Goal: Task Accomplishment & Management: Manage account settings

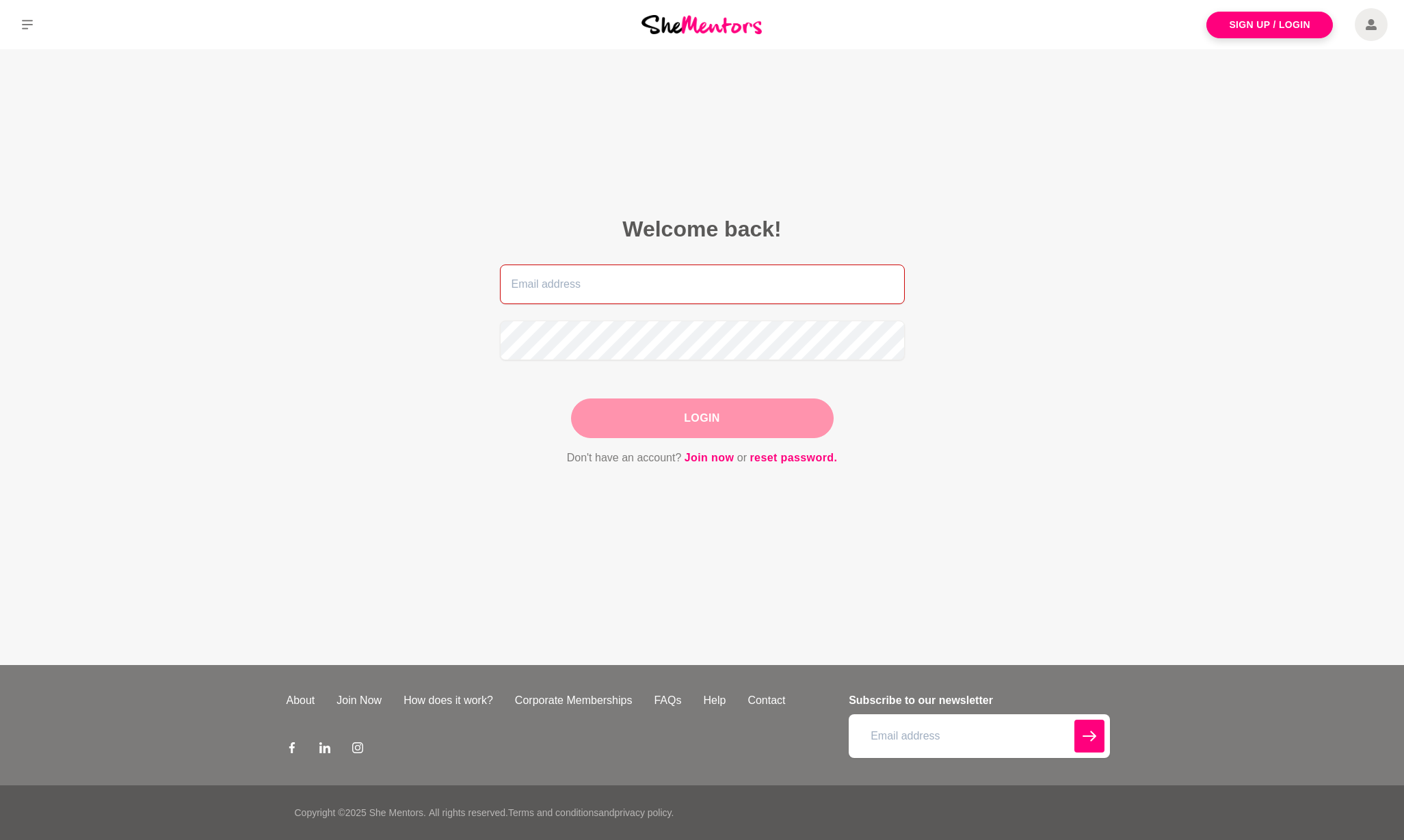
type input "everydaymindset.au@gmail.com"
click at [714, 417] on button "Login" at bounding box center [702, 418] width 262 height 40
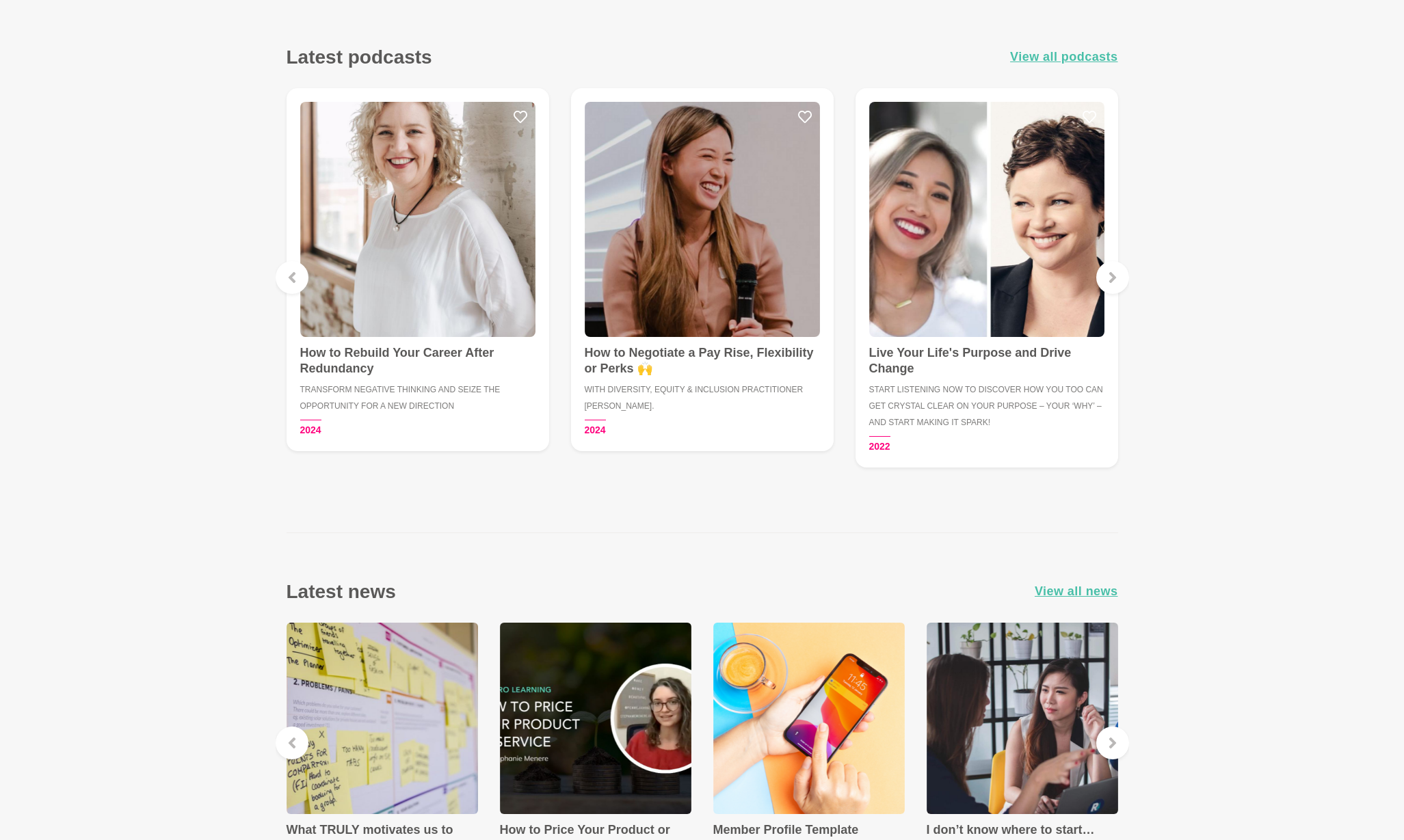
scroll to position [1821, 0]
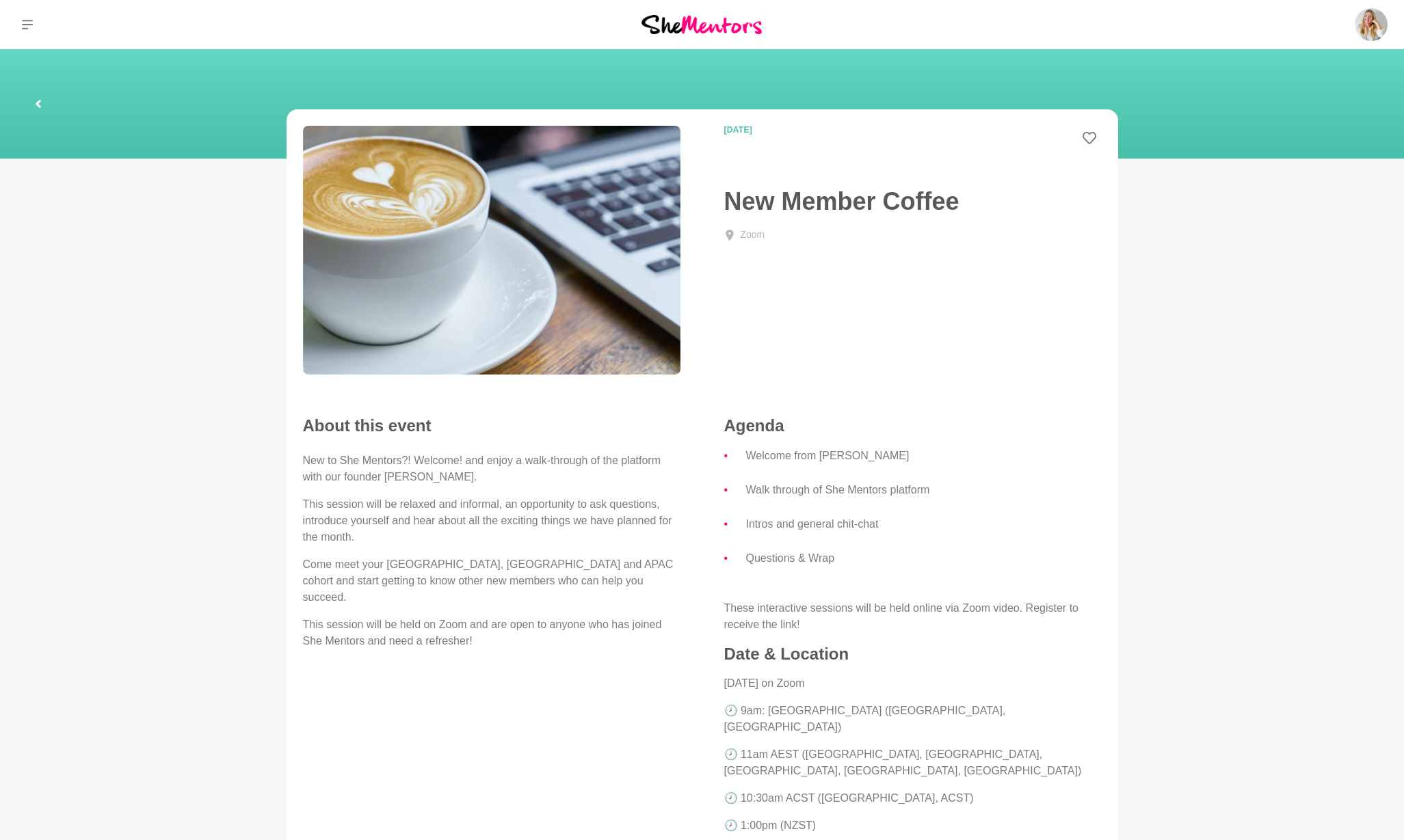
click at [34, 106] on link at bounding box center [39, 104] width 44 height 44
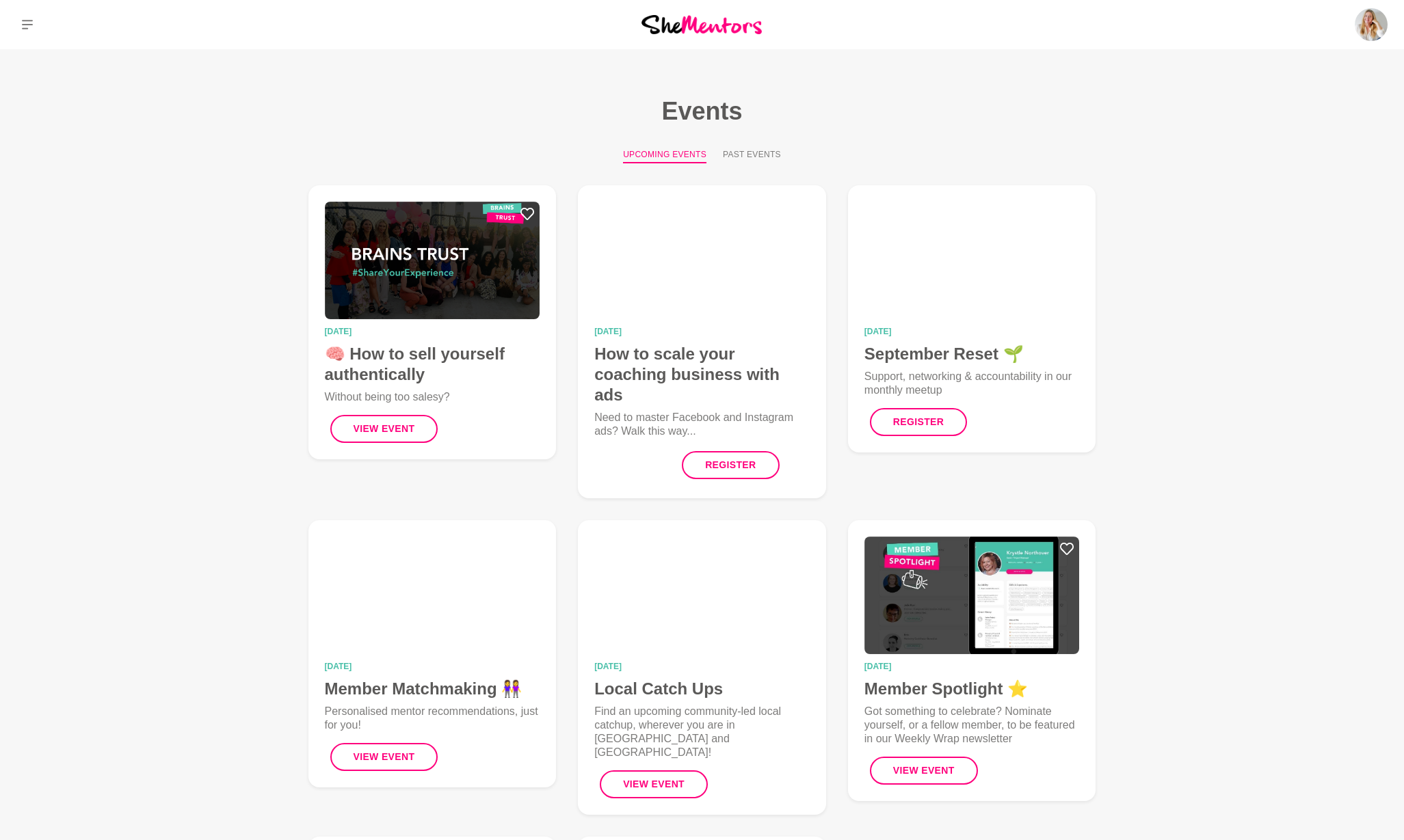
click at [27, 23] on icon at bounding box center [27, 24] width 11 height 11
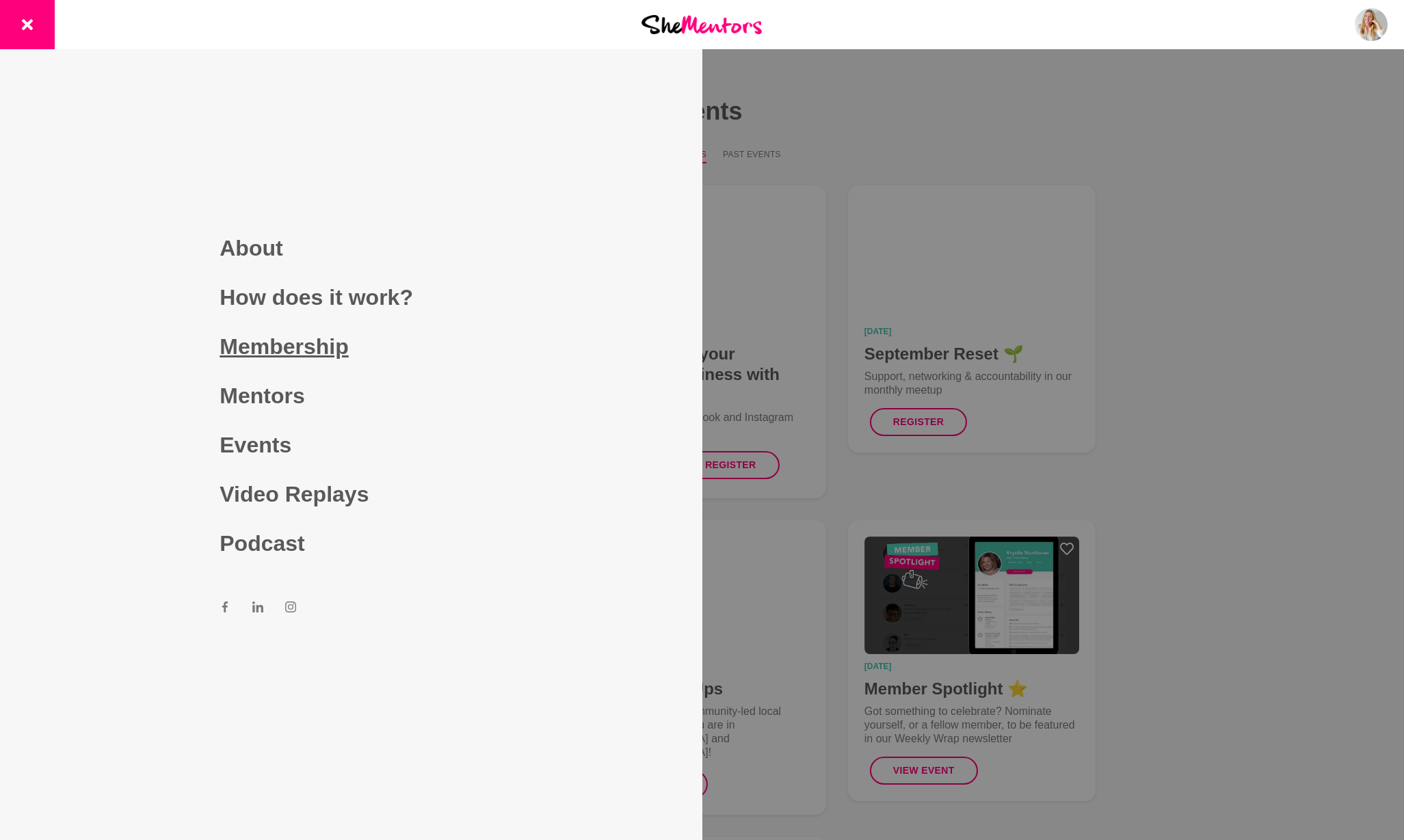
click at [273, 349] on link "Membership" at bounding box center [351, 346] width 262 height 50
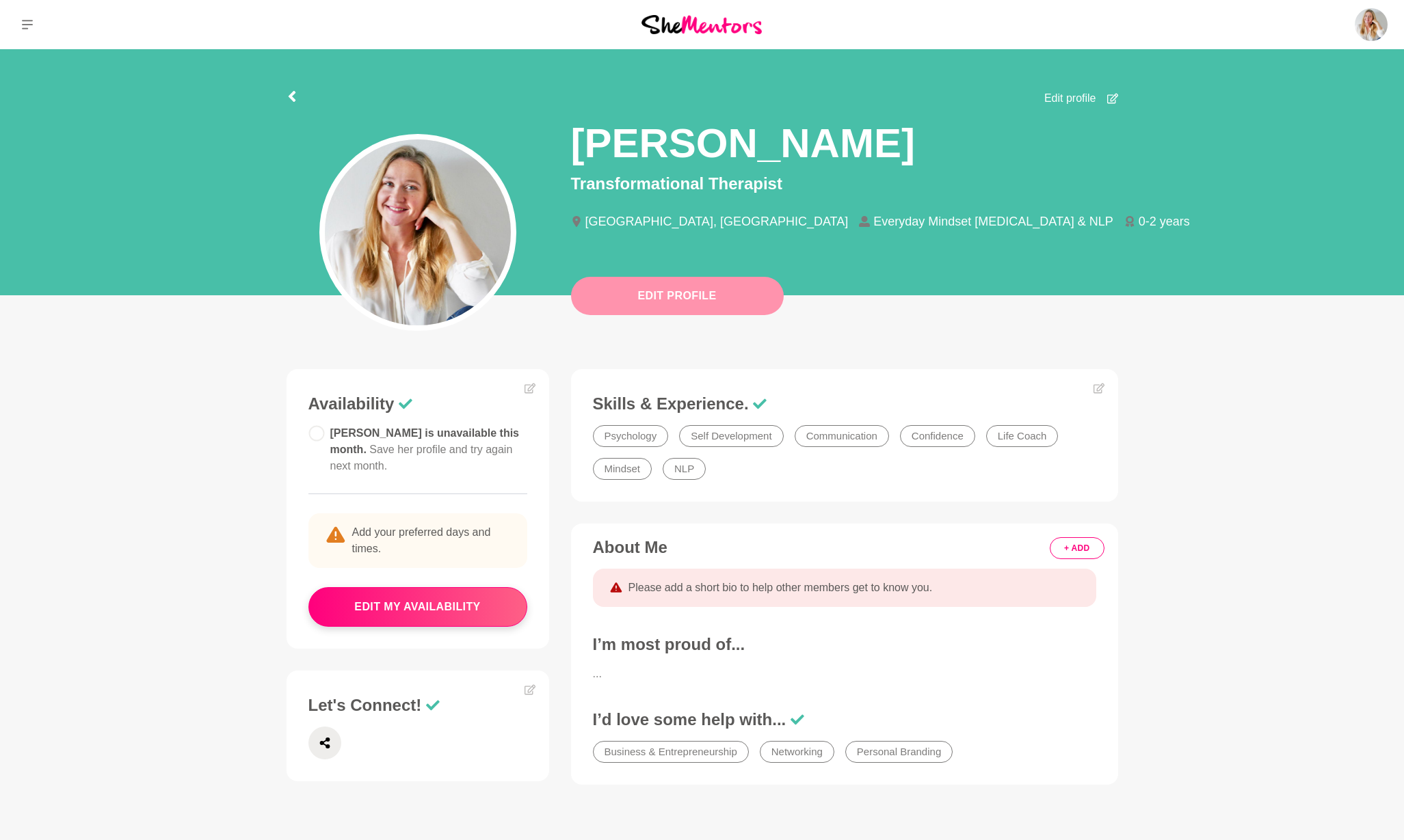
click at [694, 291] on button "Edit Profile" at bounding box center [677, 296] width 213 height 39
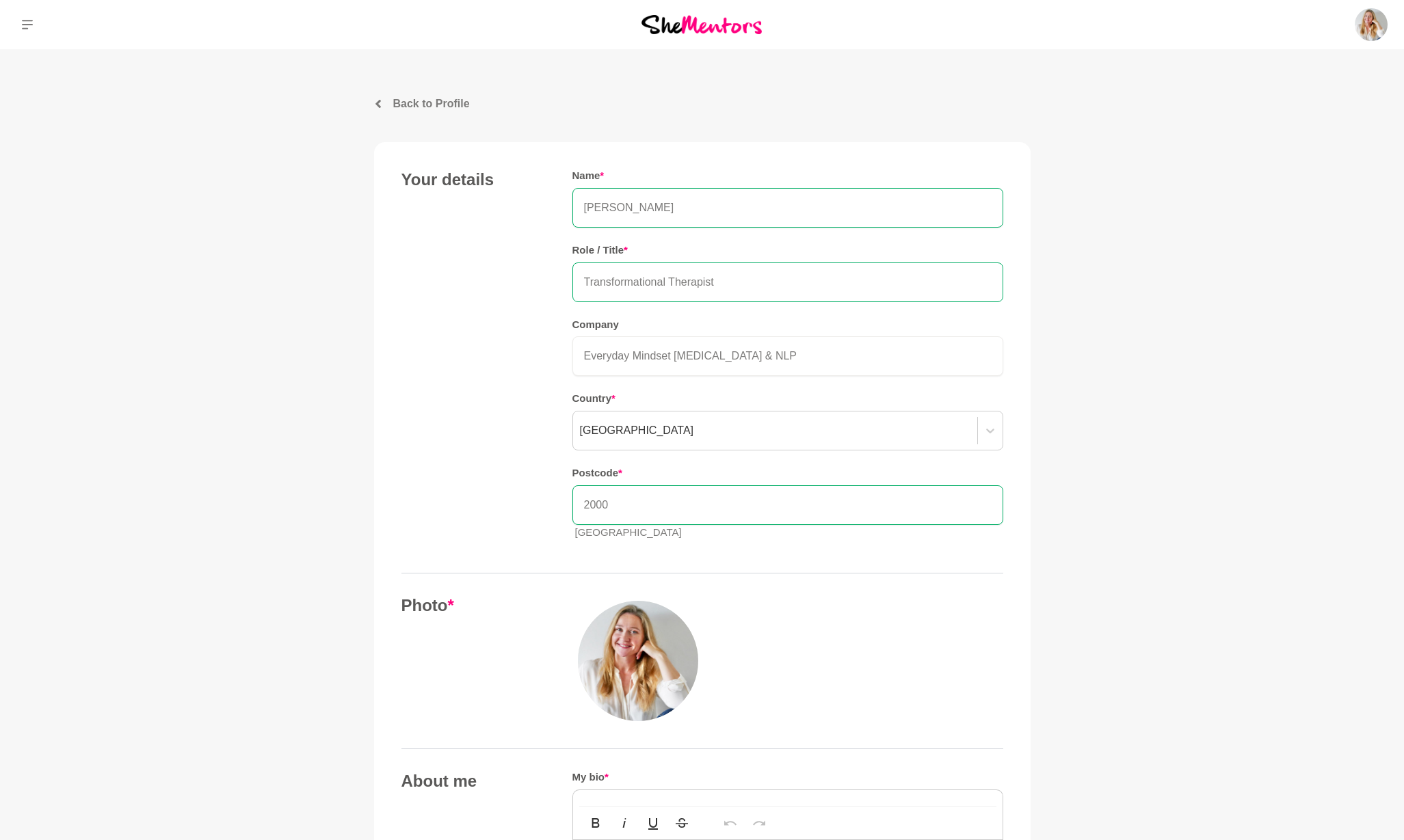
click at [724, 283] on input "Transformational Therapist" at bounding box center [787, 282] width 431 height 40
click at [583, 281] on input "Transformational Therapist" at bounding box center [787, 282] width 431 height 40
click at [846, 283] on input "Subconscious Mind Transformational Therapist" at bounding box center [787, 282] width 431 height 40
type input "Subconscious Mind Transformational Therapist & Coach"
type input "Everyday Mindset [MEDICAL_DATA] & Breathwork"
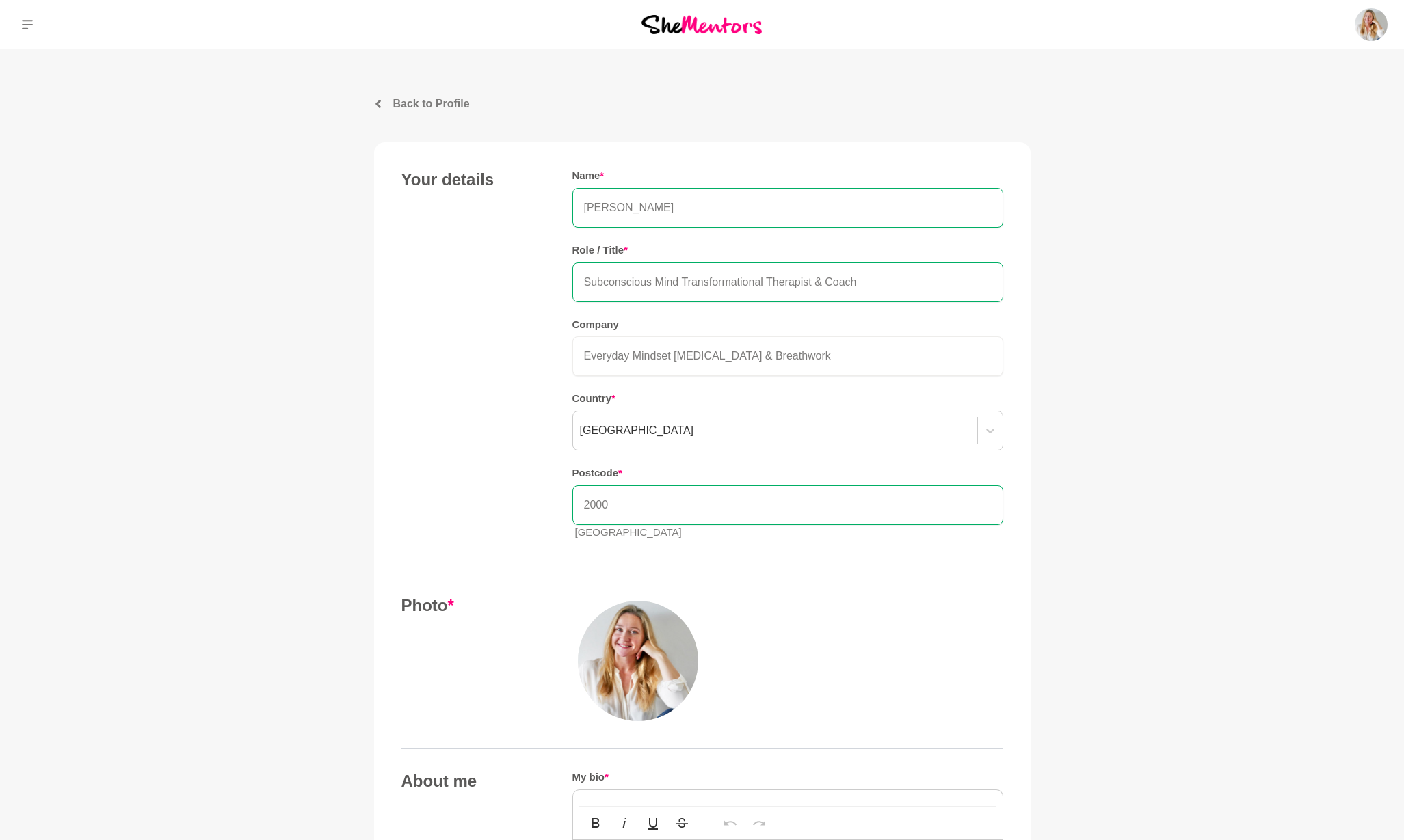
drag, startPoint x: 669, startPoint y: 502, endPoint x: 557, endPoint y: 502, distance: 112.0
click at [557, 502] on div "Your details Name * Natalia Yusenis Role / Title * Subconscious Mind Transforma…" at bounding box center [702, 361] width 601 height 382
type input "2046"
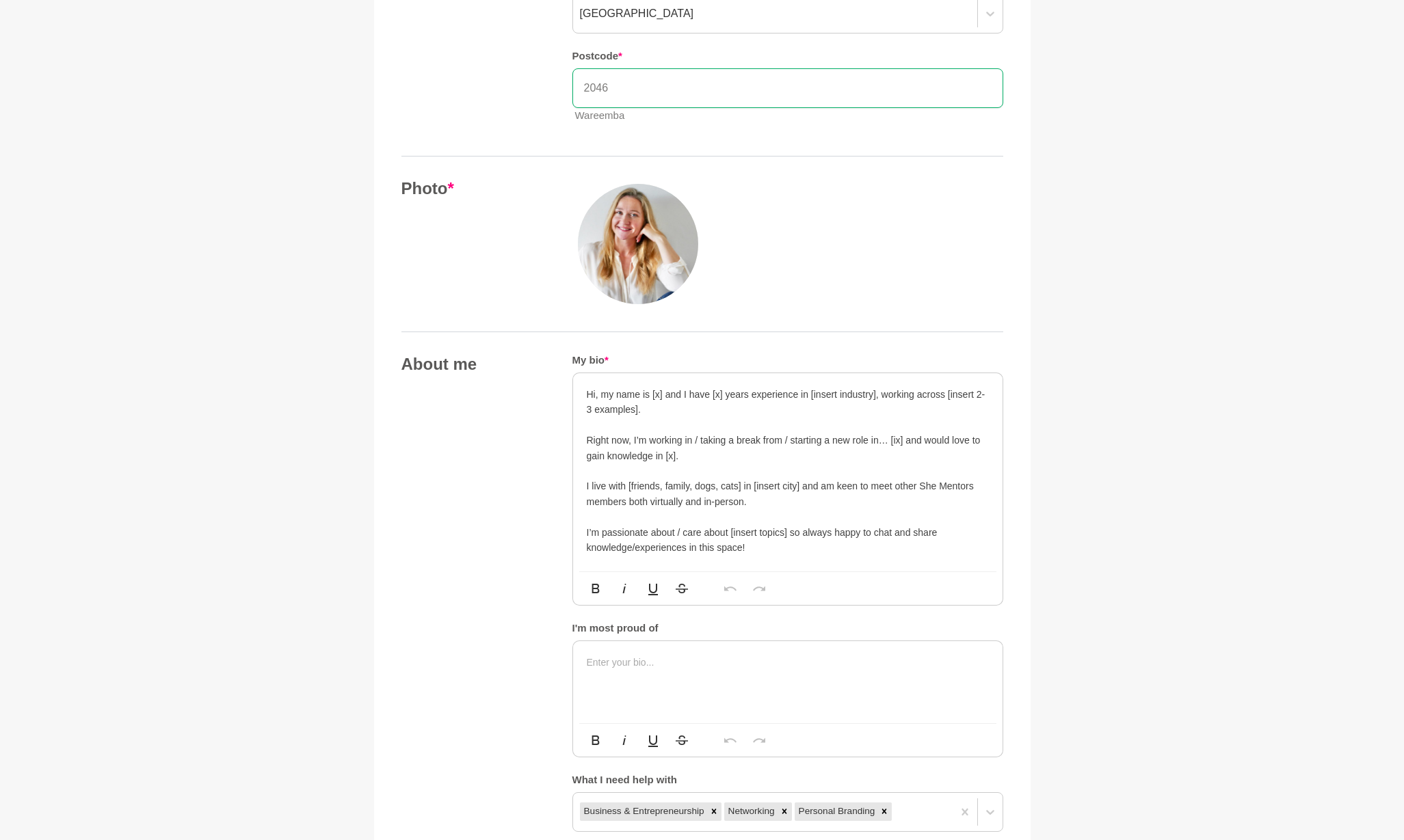
scroll to position [423, 0]
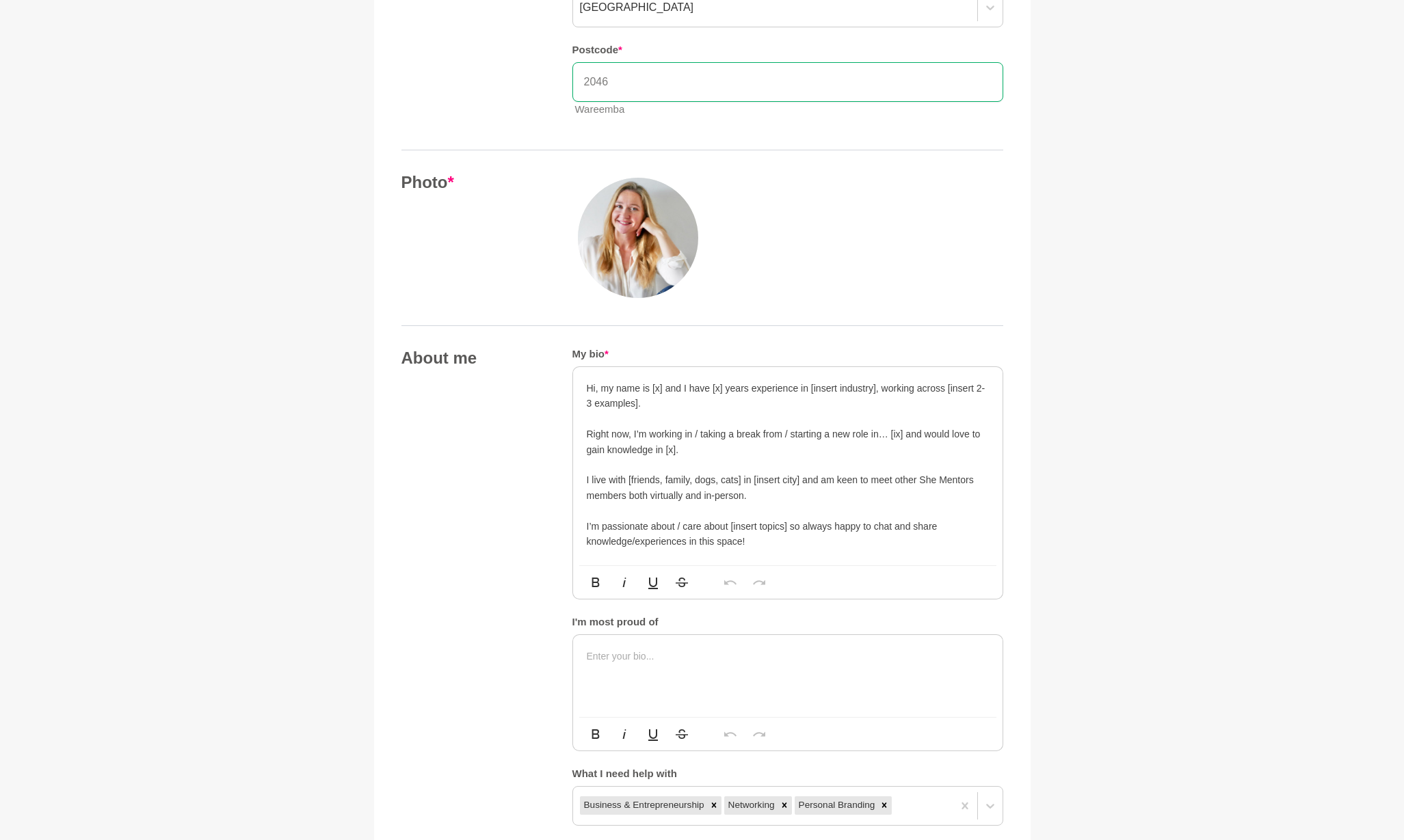
click at [755, 535] on p "I’m passionate about / care about [insert topics] so always happy to chat and s…" at bounding box center [787, 534] width 402 height 31
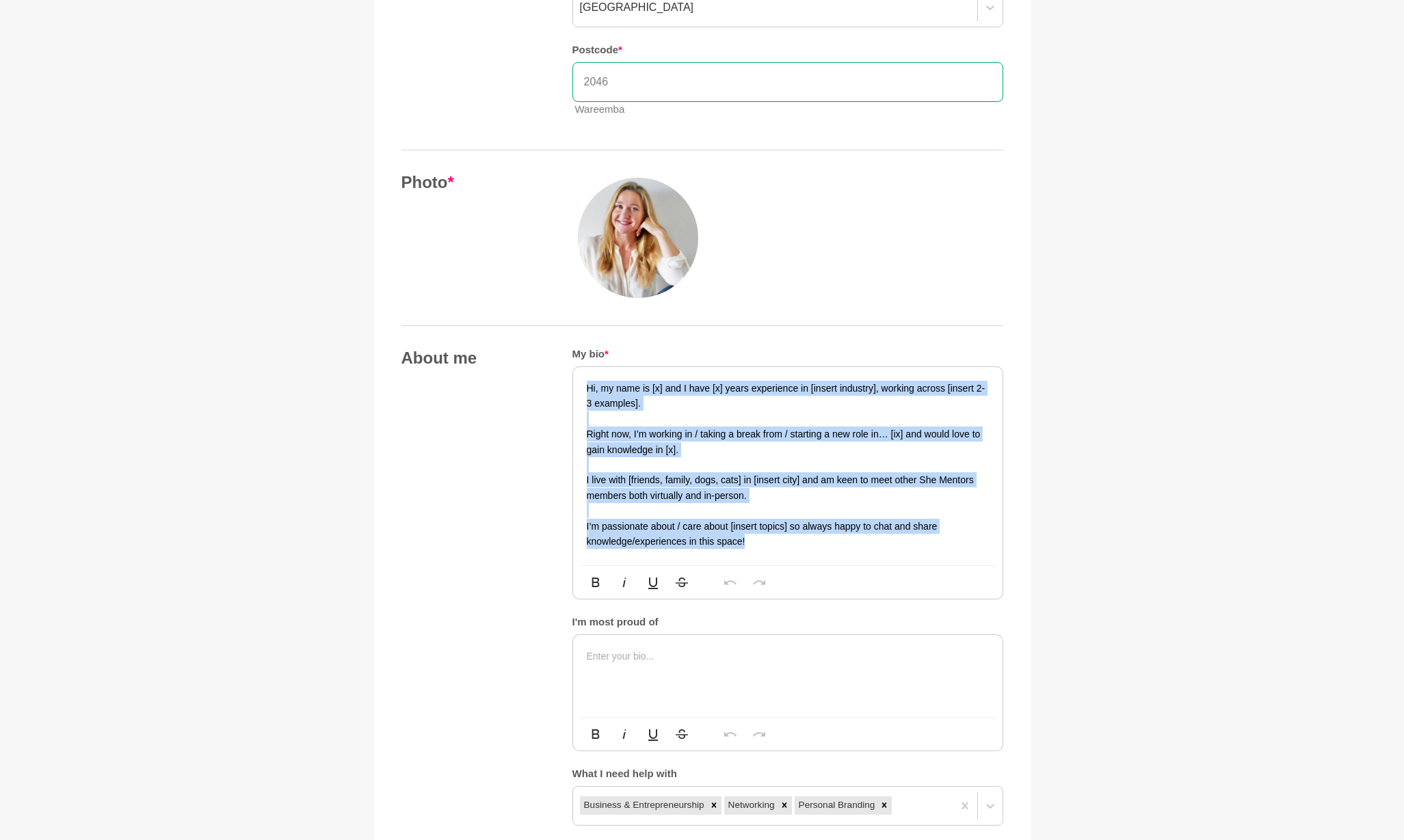
drag, startPoint x: 755, startPoint y: 535, endPoint x: 560, endPoint y: 378, distance: 250.3
click at [560, 378] on div "About me My bio * Hi, my name is [x] and I have [x] years experience in [insert…" at bounding box center [702, 586] width 601 height 477
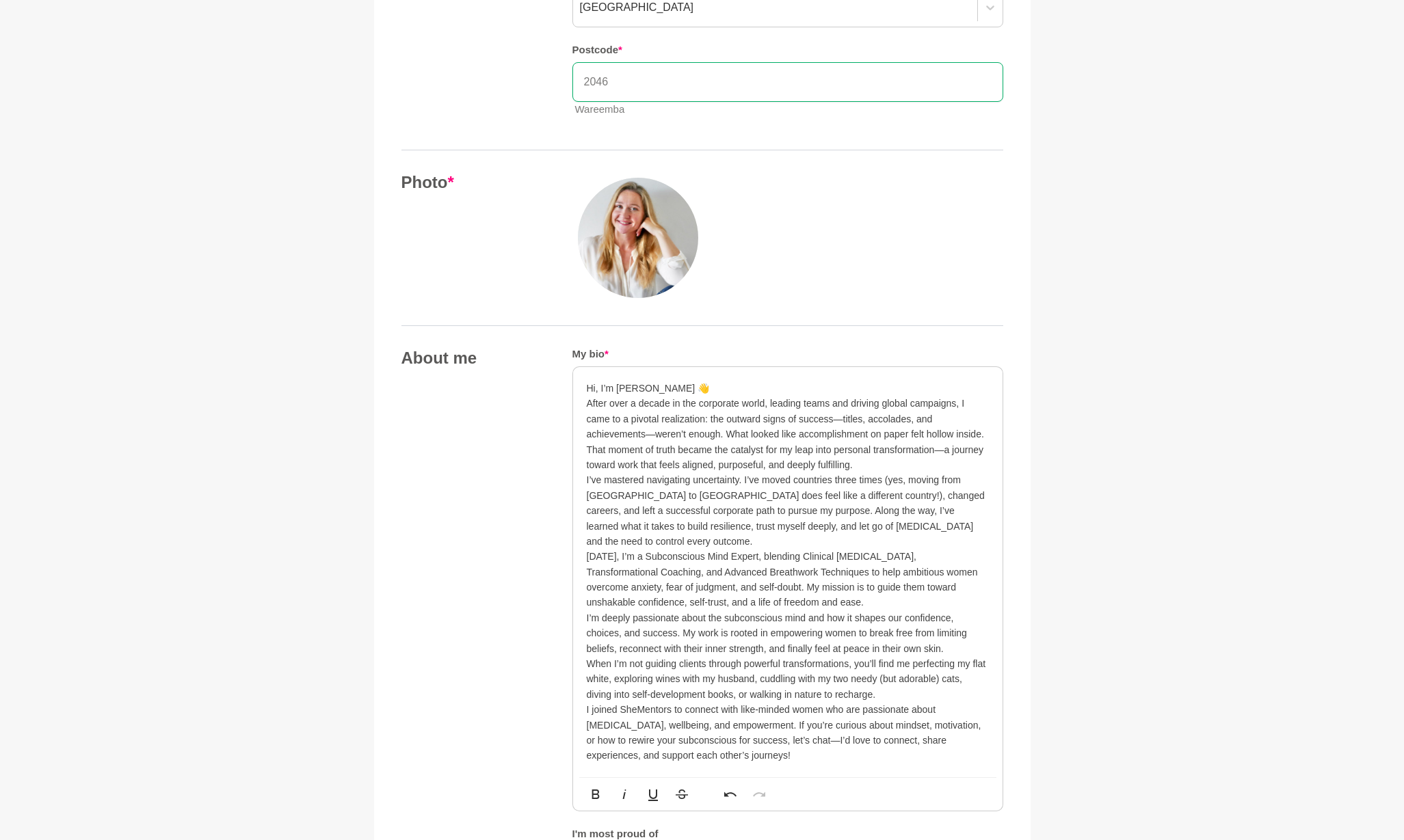
click at [690, 384] on p "Hi, I’m [PERSON_NAME] 👋" at bounding box center [787, 388] width 402 height 15
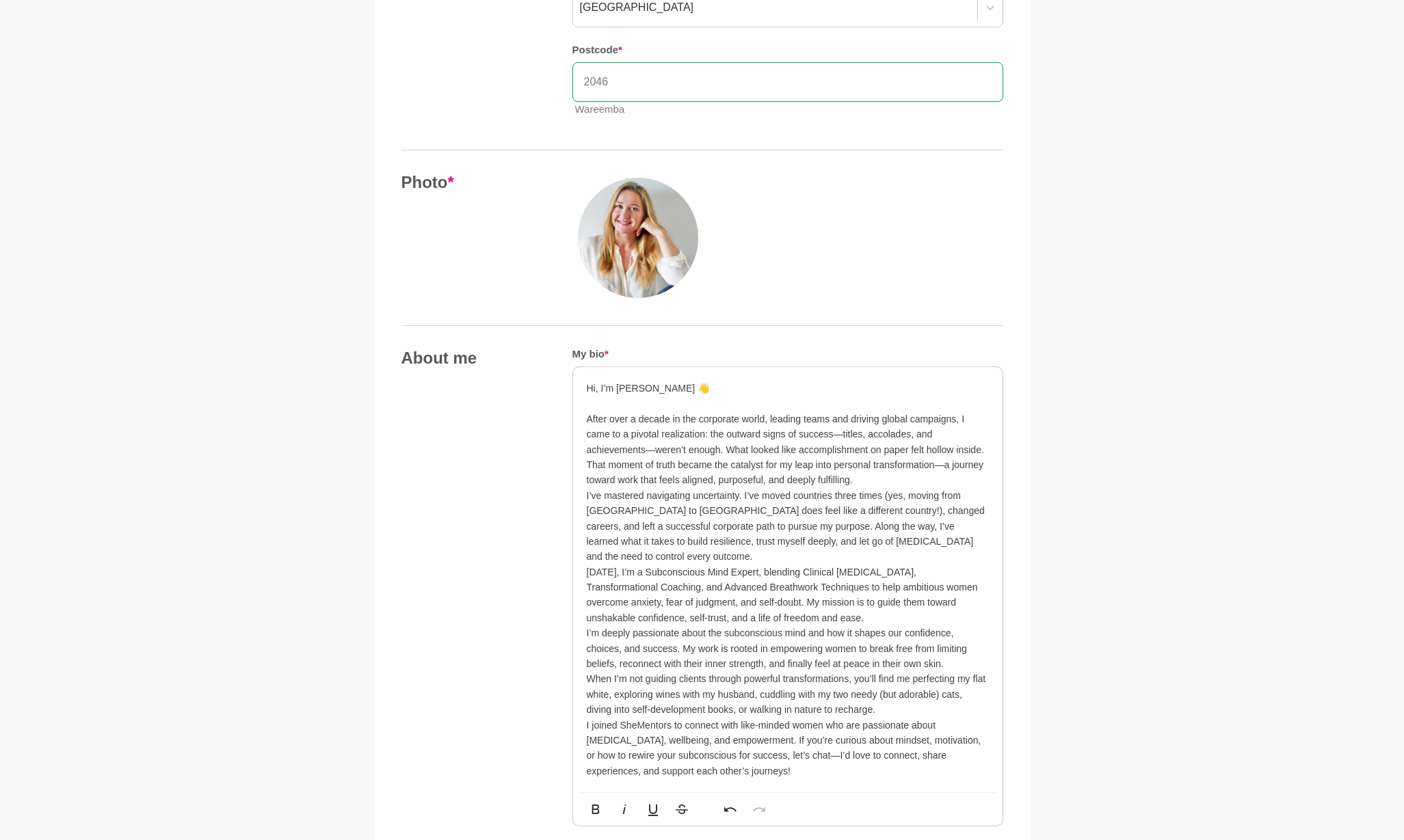
click at [865, 477] on p "After over a decade in the corporate world, leading teams and driving global ca…" at bounding box center [787, 449] width 402 height 77
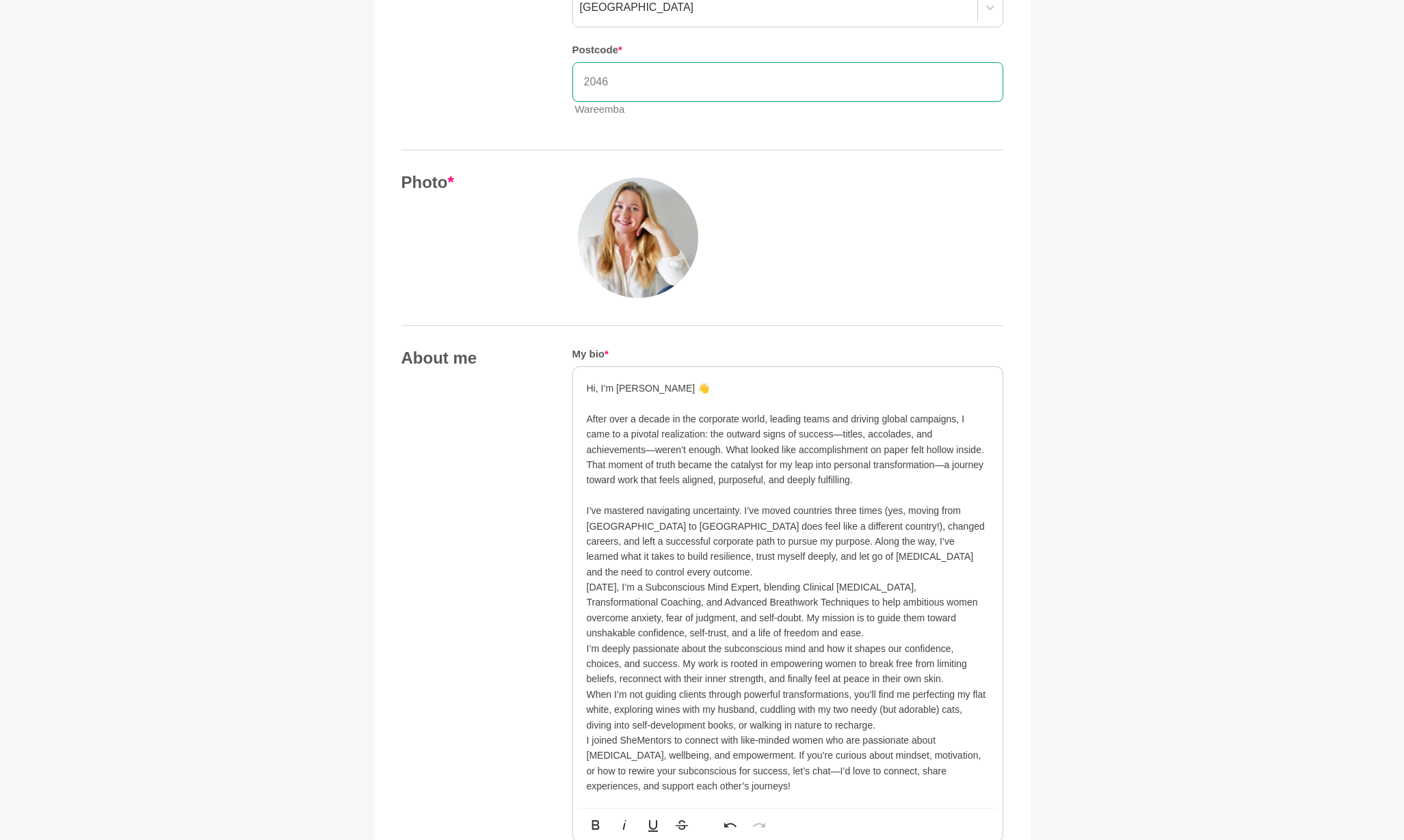
click at [840, 511] on p "I’ve mastered navigating uncertainty. I’ve moved countries three times (yes, mo…" at bounding box center [787, 541] width 402 height 77
drag, startPoint x: 832, startPoint y: 504, endPoint x: 856, endPoint y: 505, distance: 24.0
click at [856, 505] on p "I’ve mastered navigating uncertainty. I’ve moved countries three times (yes, mo…" at bounding box center [787, 541] width 402 height 77
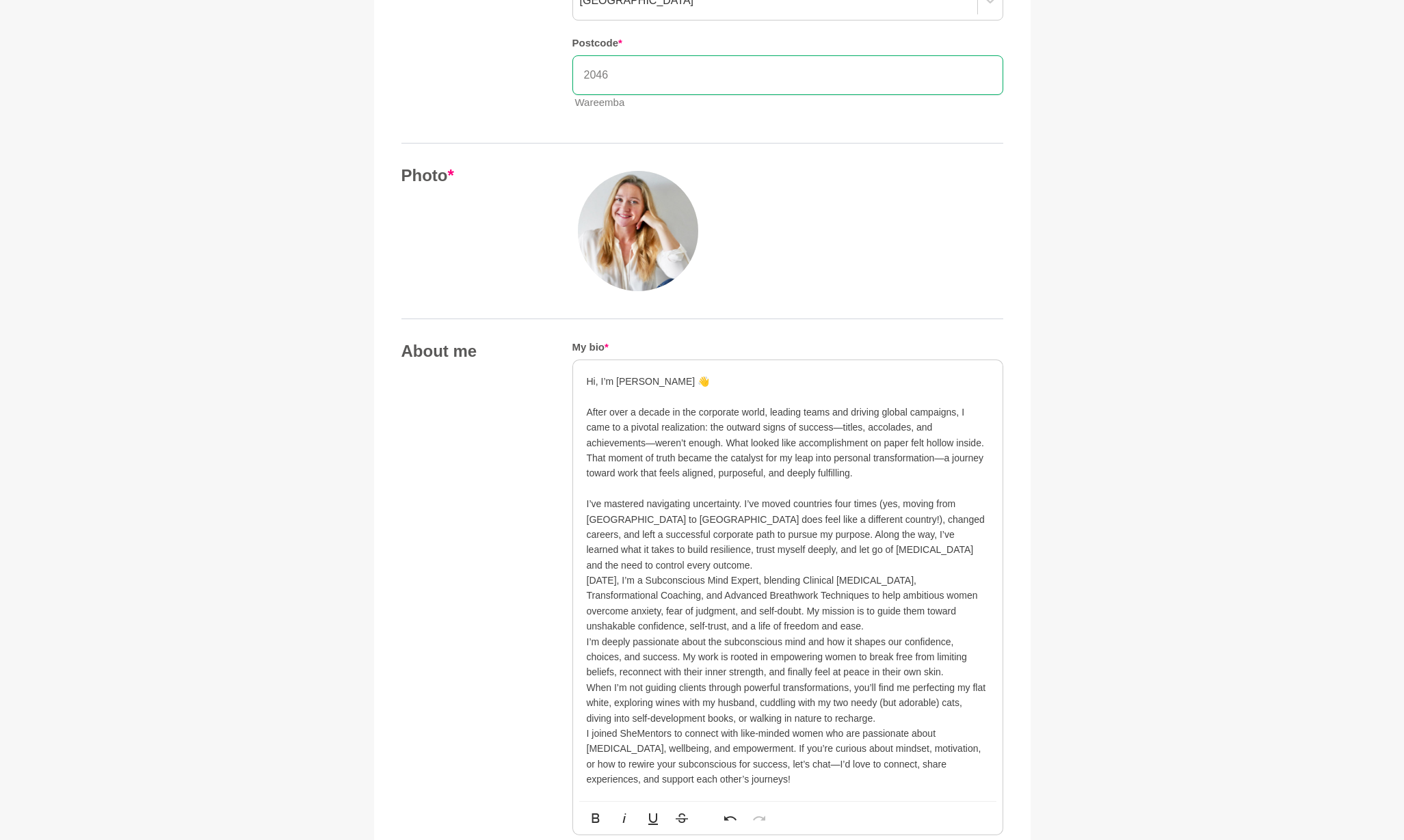
scroll to position [433, 0]
click at [913, 547] on p "I’ve mastered navigating uncertainty. I’ve moved countries four times (yes, mov…" at bounding box center [787, 531] width 402 height 77
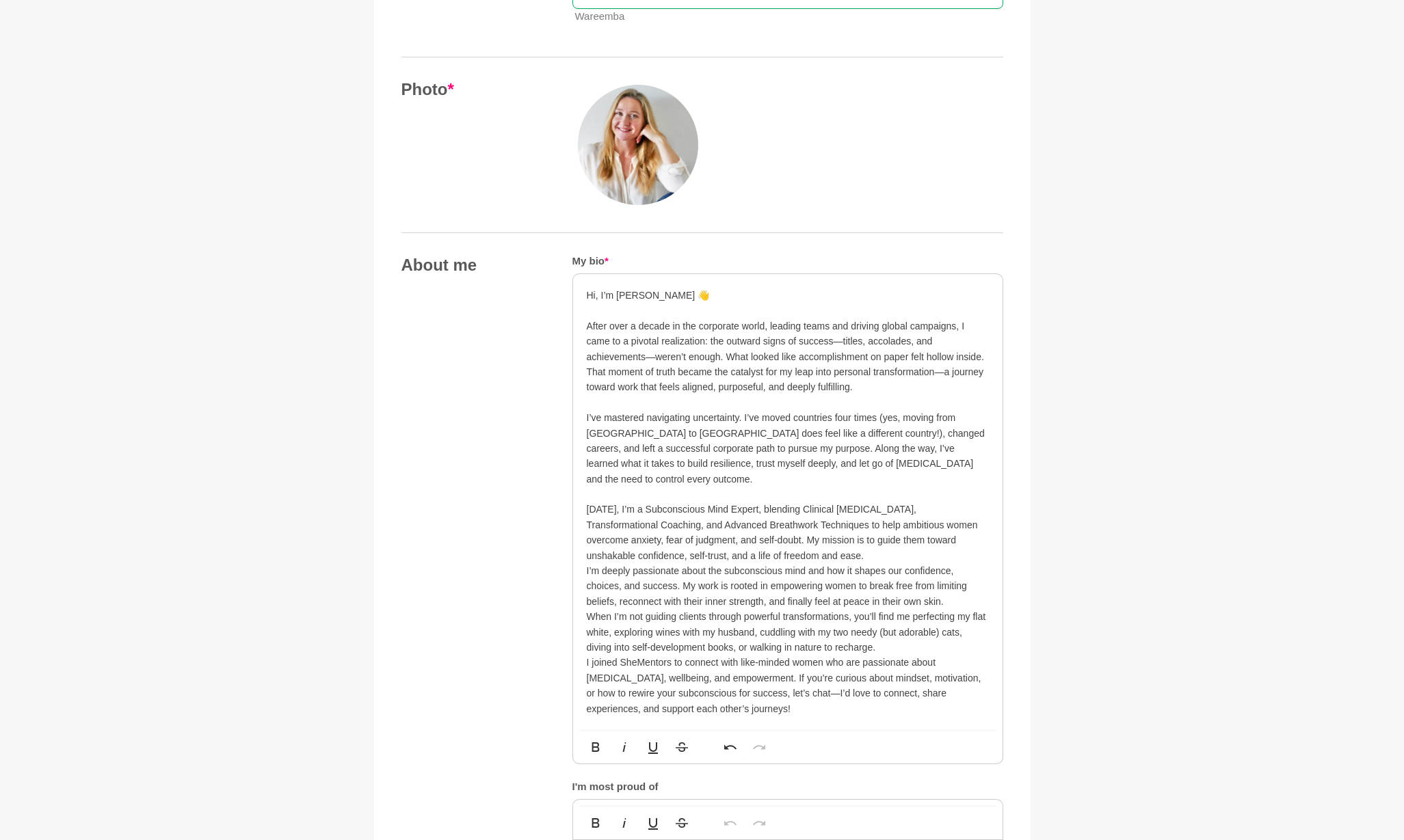
scroll to position [519, 0]
click at [784, 531] on p "[DATE], I’m a Subconscious Mind Expert, blending Clinical [MEDICAL_DATA], Trans…" at bounding box center [787, 529] width 402 height 61
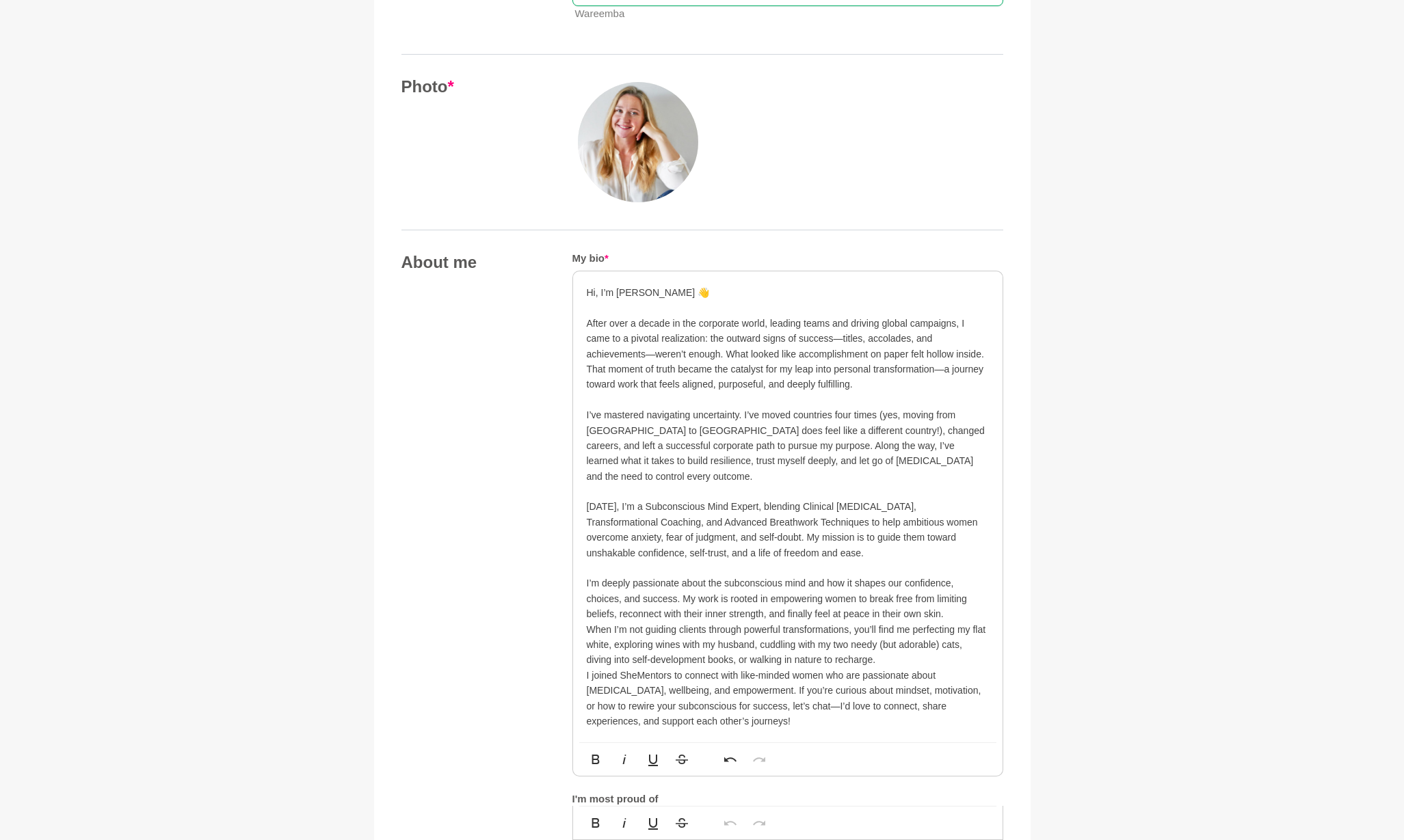
click at [959, 589] on p "I’m deeply passionate about the subconscious mind and how it shapes our confide…" at bounding box center [787, 598] width 402 height 45
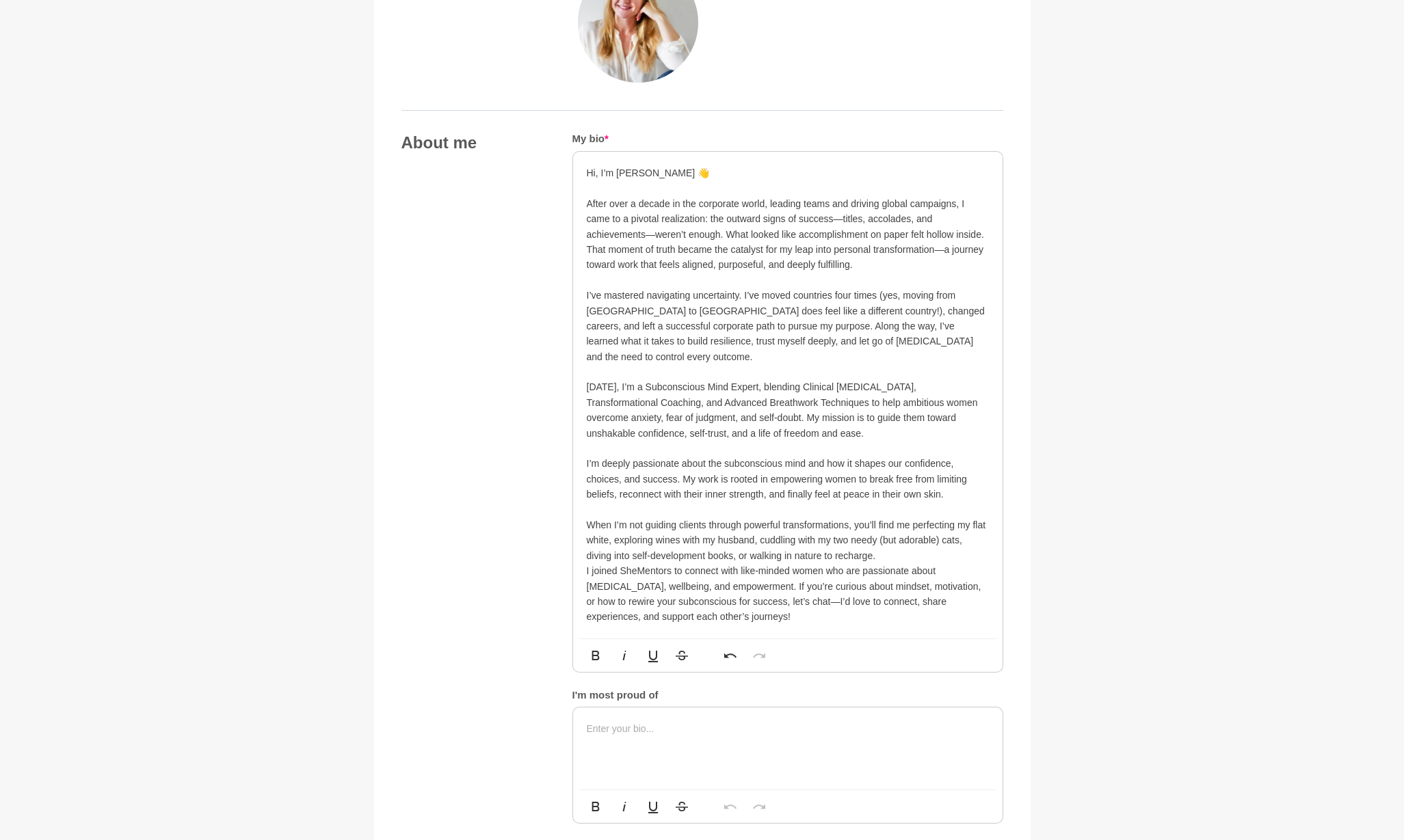
scroll to position [641, 0]
click at [895, 528] on p "When I’m not guiding clients through powerful transformations, you’ll find me p…" at bounding box center [787, 537] width 402 height 45
click at [852, 515] on p "When I’m not guiding clients through powerful transformations, you’ll find me p…" at bounding box center [787, 537] width 402 height 45
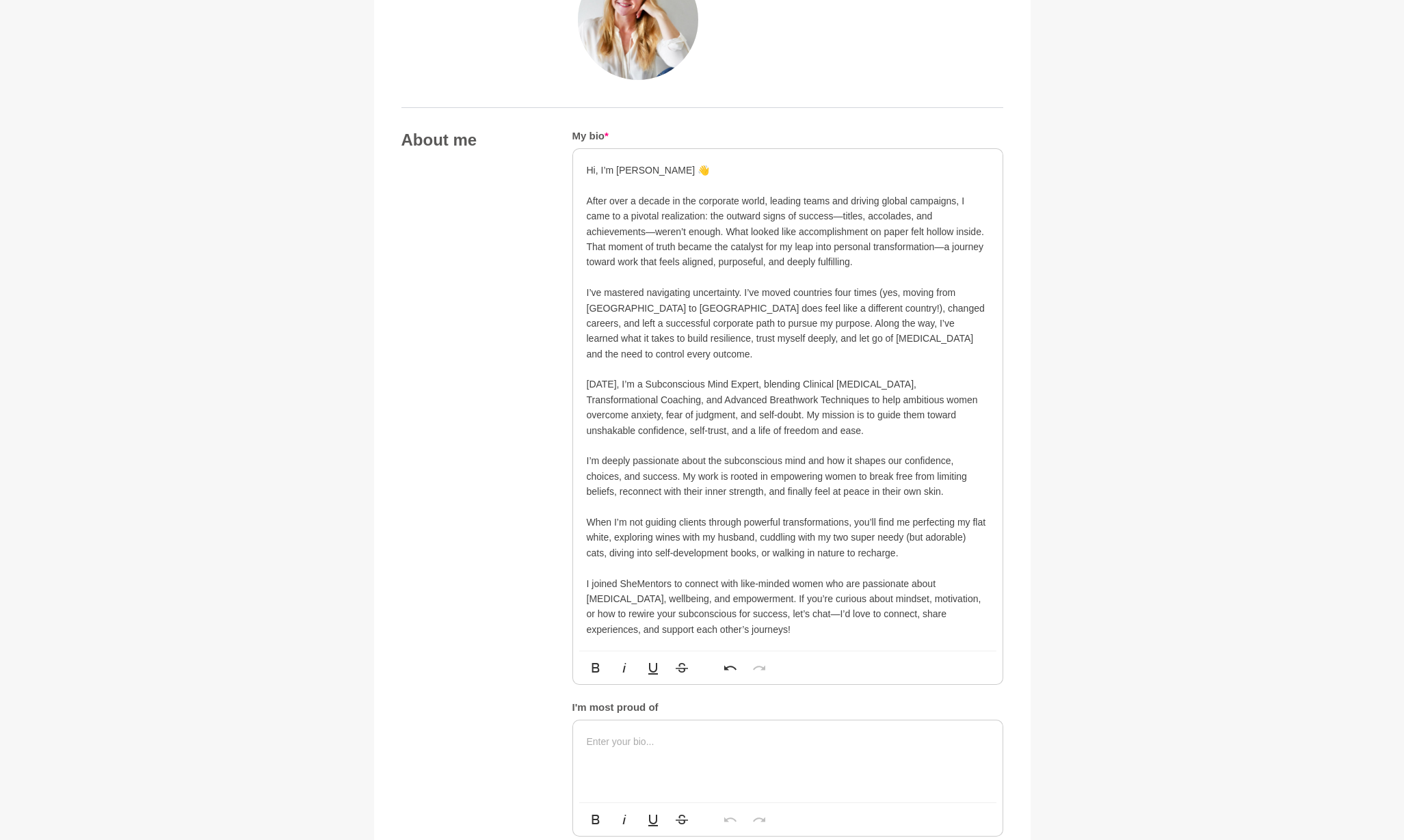
click at [811, 515] on p "When I’m not guiding clients through powerful transformations, you’ll find me p…" at bounding box center [787, 537] width 402 height 45
drag, startPoint x: 834, startPoint y: 513, endPoint x: 602, endPoint y: 528, distance: 232.5
click at [602, 528] on p "When I’m not guiding clients through powerful transformations, you’ll find me p…" at bounding box center [787, 537] width 402 height 45
click at [703, 531] on p "When I’m not guiding clients through powerful transformations, you’ll find me p…" at bounding box center [787, 537] width 402 height 45
click at [676, 576] on p "I joined SheMentors to connect with like-minded women who are passionate about …" at bounding box center [787, 606] width 402 height 61
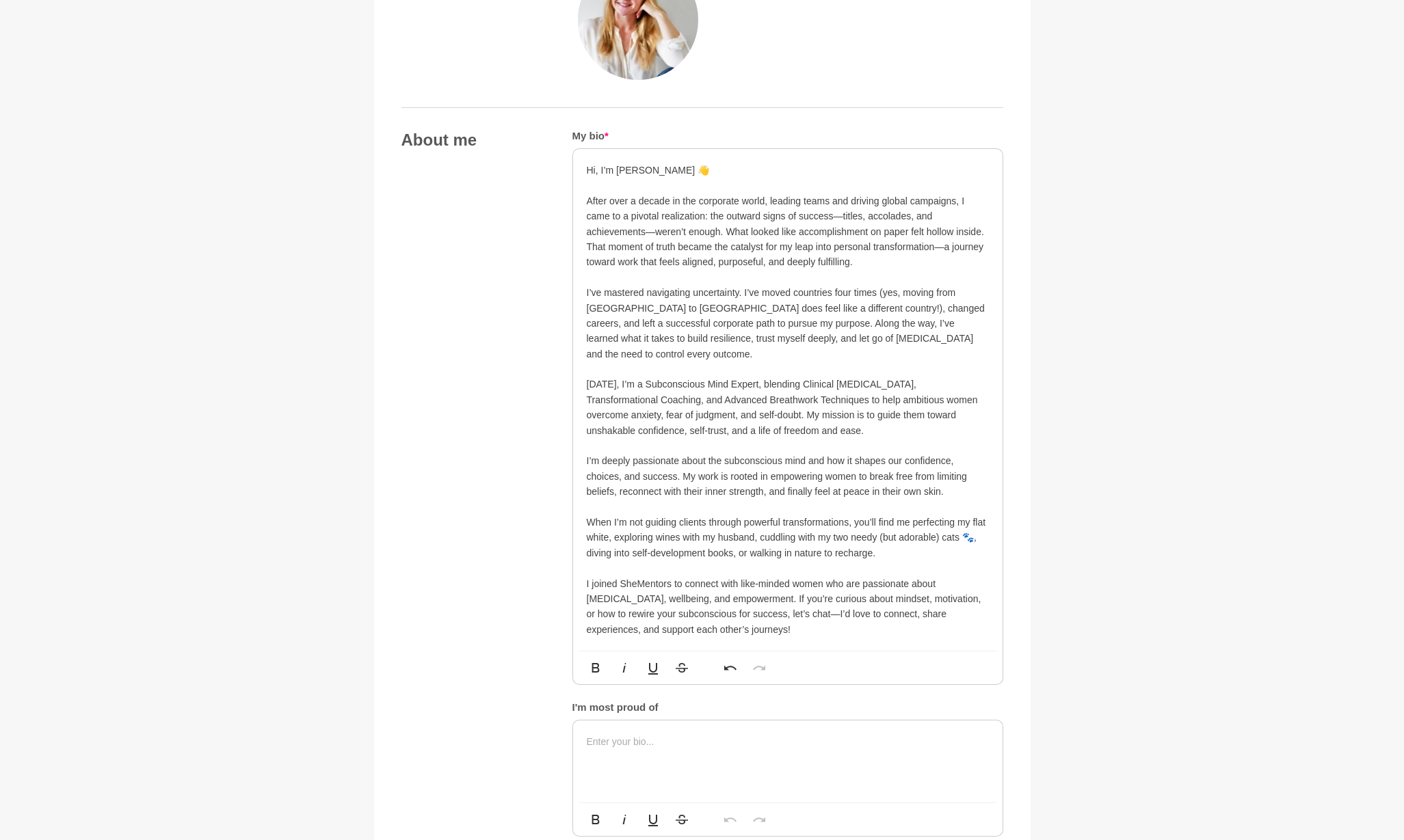
click at [797, 407] on p "[DATE], I’m a Subconscious Mind Expert, blending Clinical [MEDICAL_DATA], Trans…" at bounding box center [787, 407] width 402 height 61
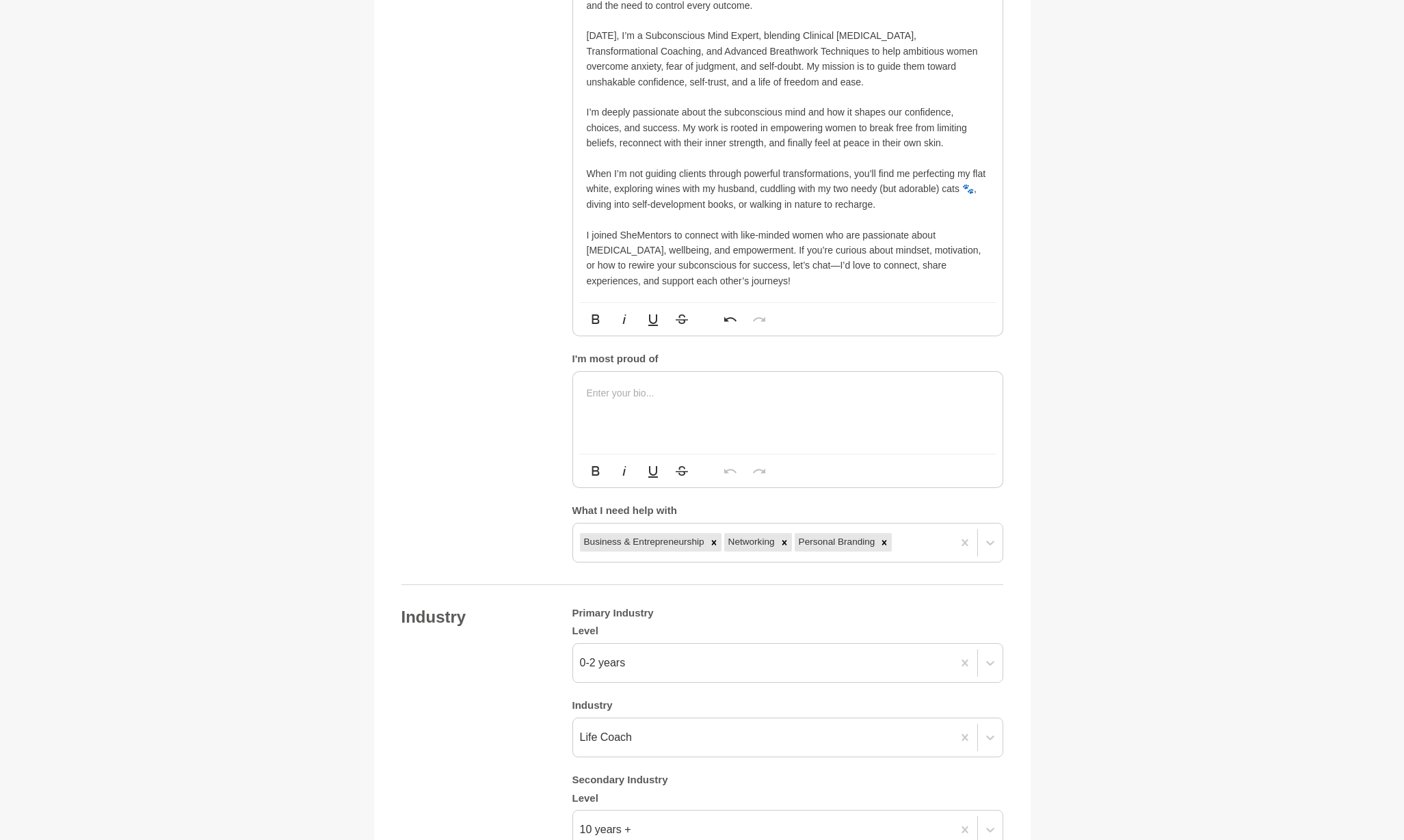
scroll to position [993, 0]
drag, startPoint x: 663, startPoint y: 326, endPoint x: 546, endPoint y: 325, distance: 117.0
click at [546, 325] on div "About me My bio * Hi, I’m Natalia 👋 After over a decade in the corporate world,…" at bounding box center [702, 168] width 601 height 780
copy h5 "I'm most proud of"
click at [921, 527] on div "Business & Entrepreneurship Networking Personal Branding" at bounding box center [762, 539] width 379 height 24
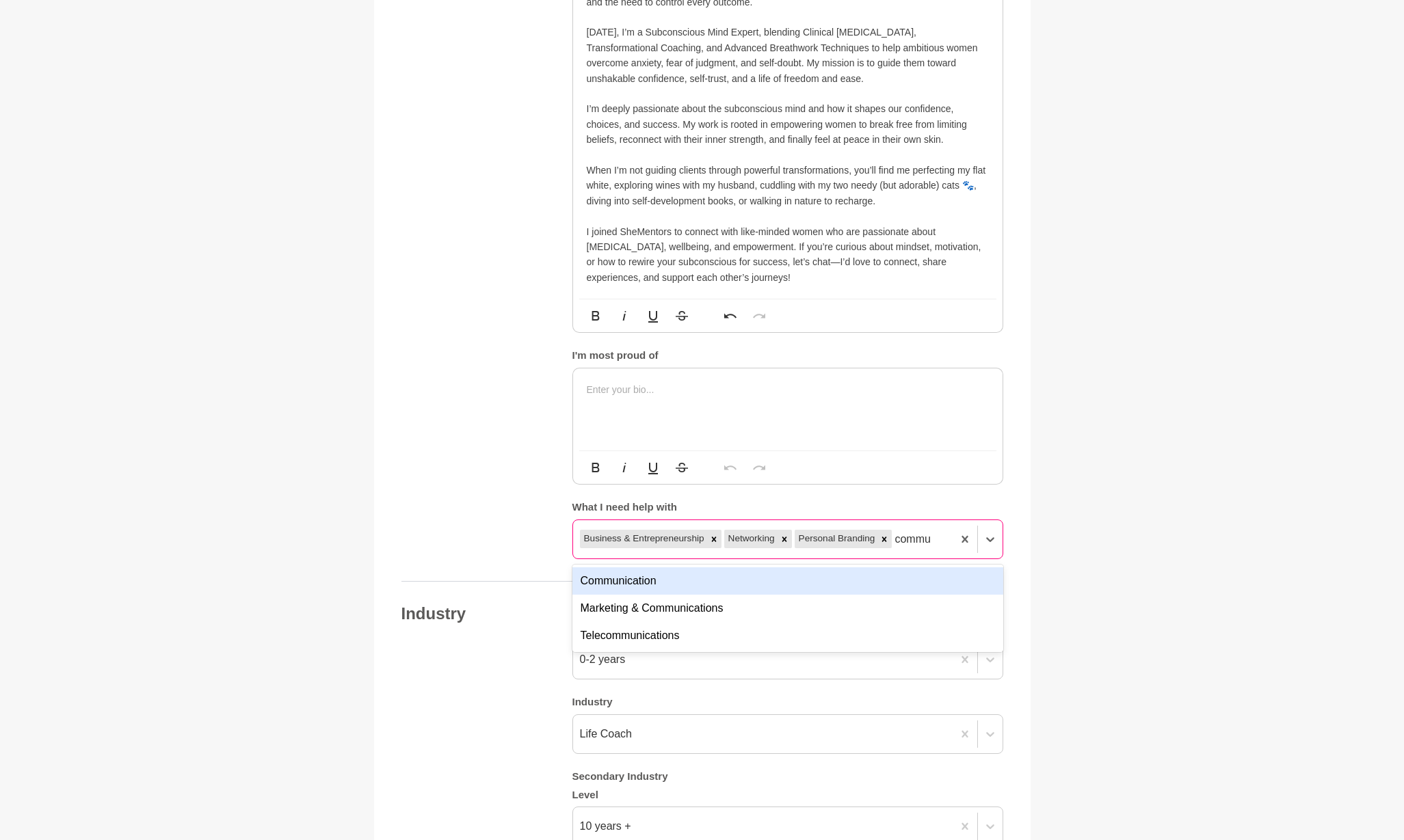
type input "commun"
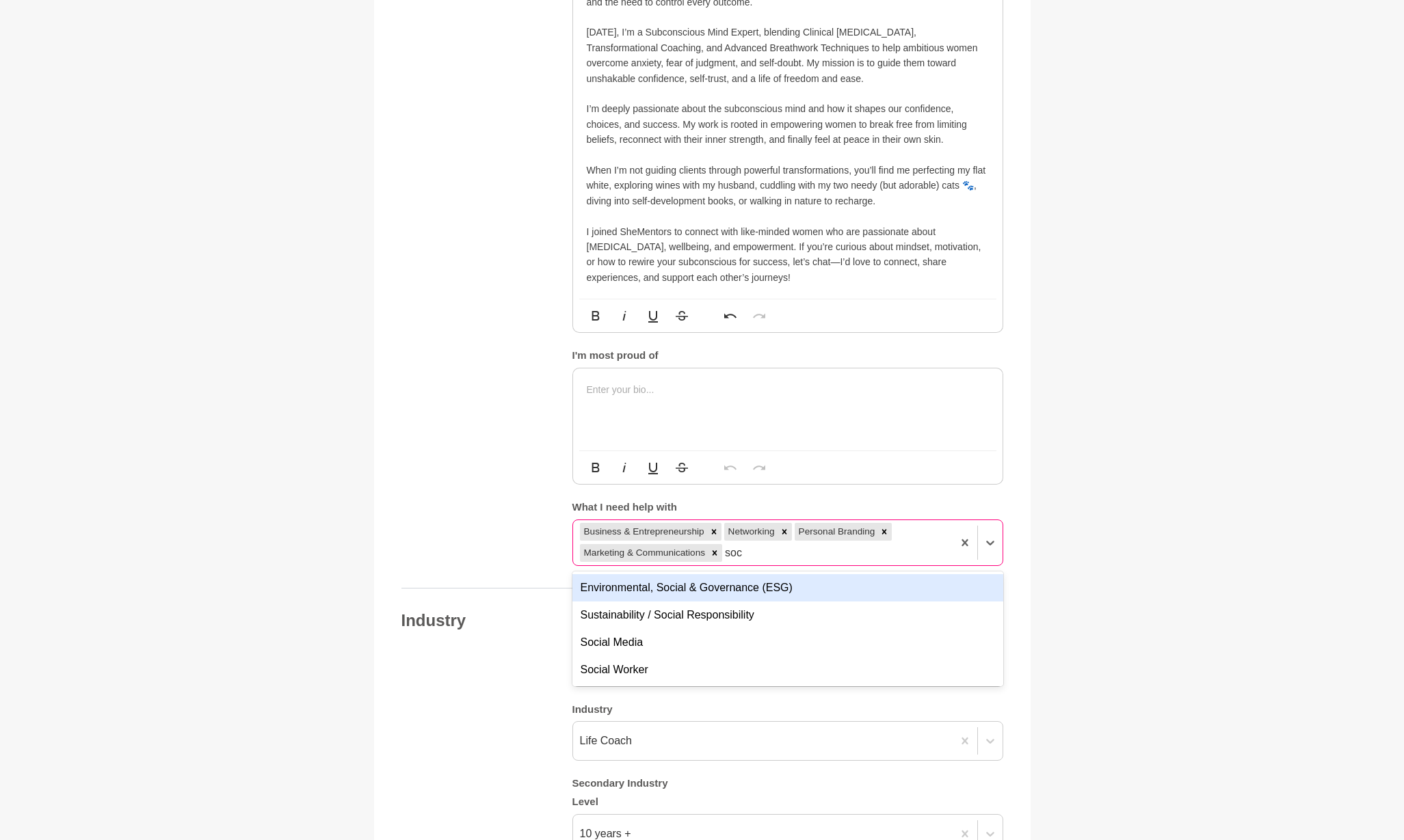
type input "soci"
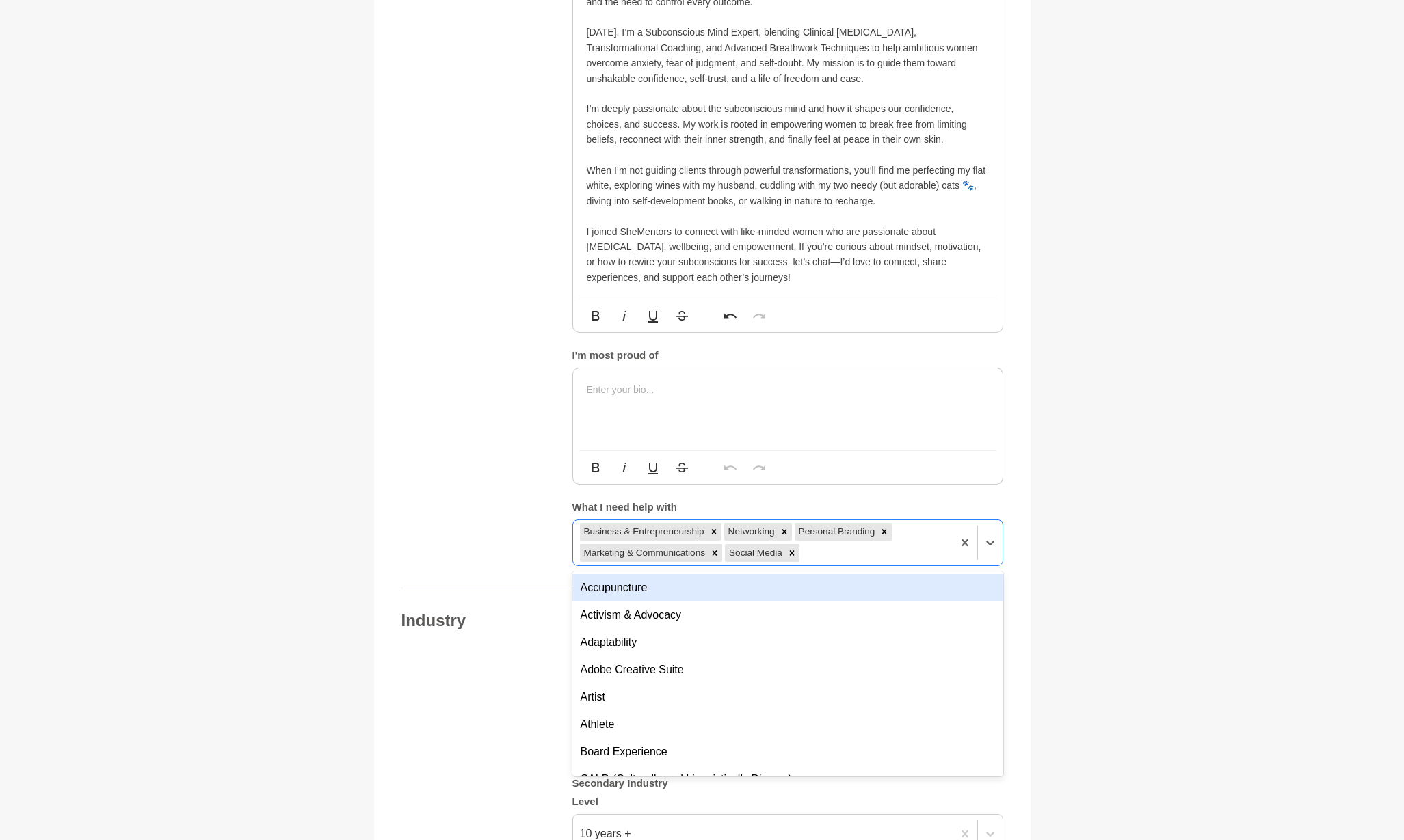
click at [512, 499] on div "About me My bio * Hi, I’m Natalia 👋 After over a decade in the corporate world,…" at bounding box center [702, 172] width 601 height 788
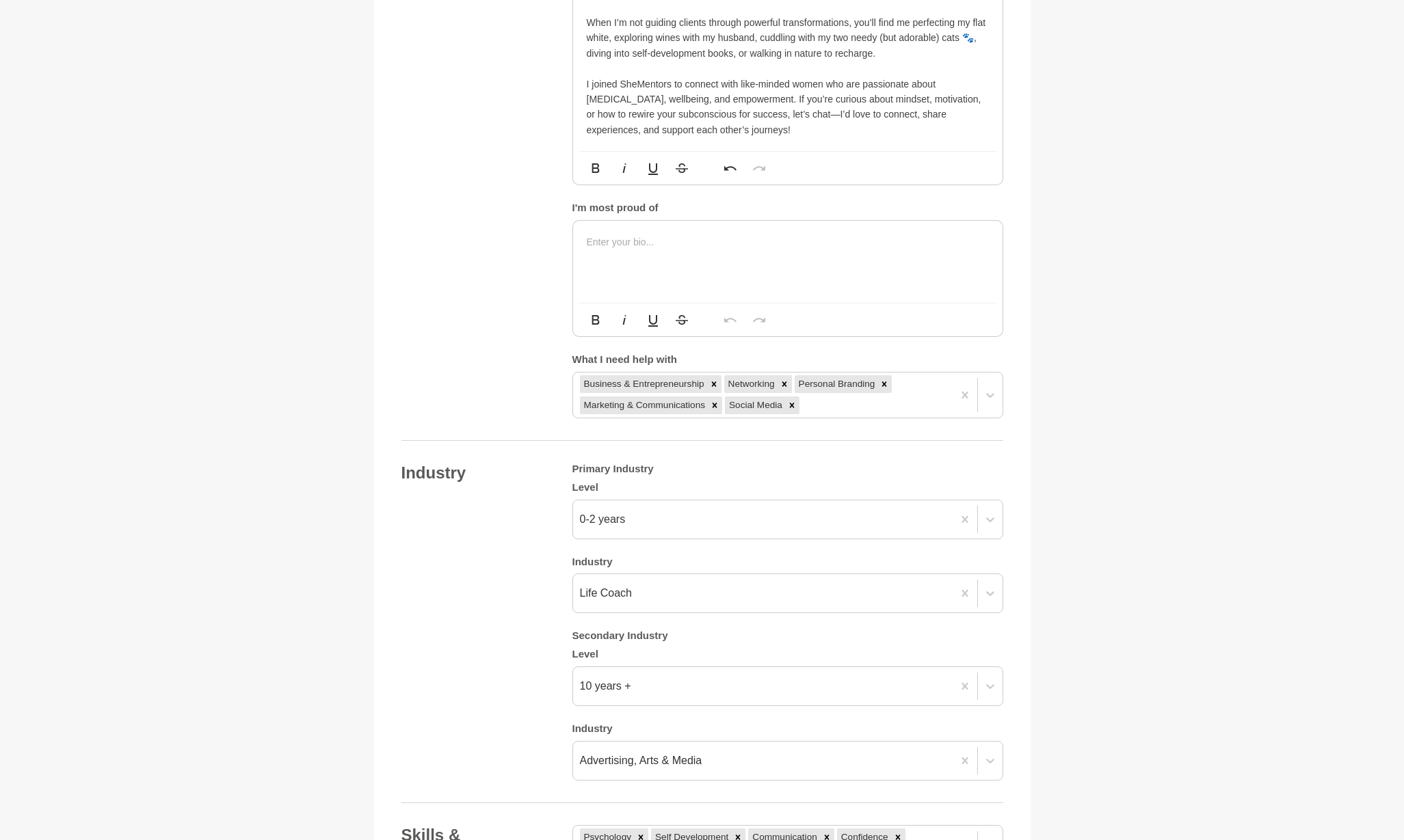
scroll to position [1170, 0]
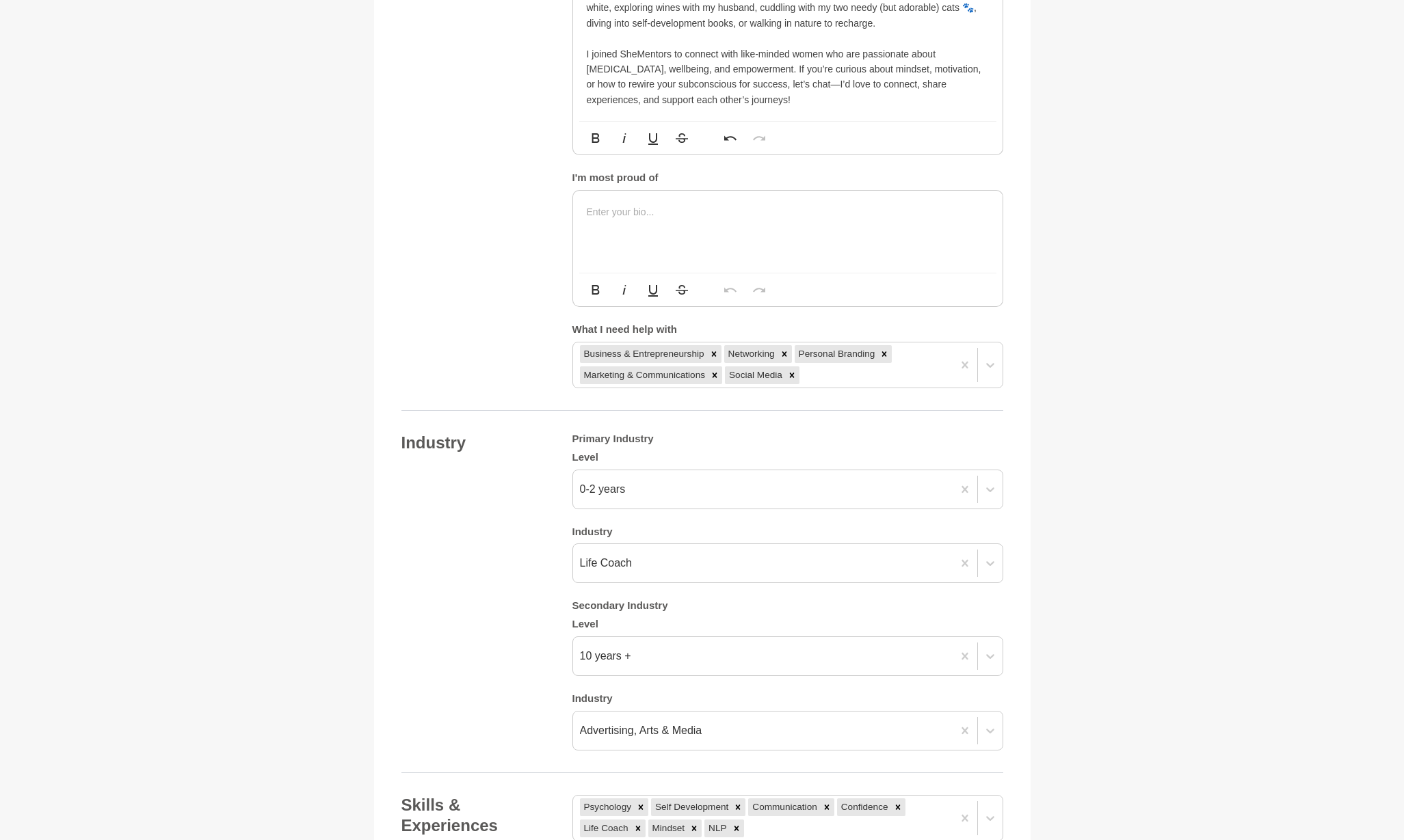
click at [759, 203] on div at bounding box center [787, 232] width 429 height 82
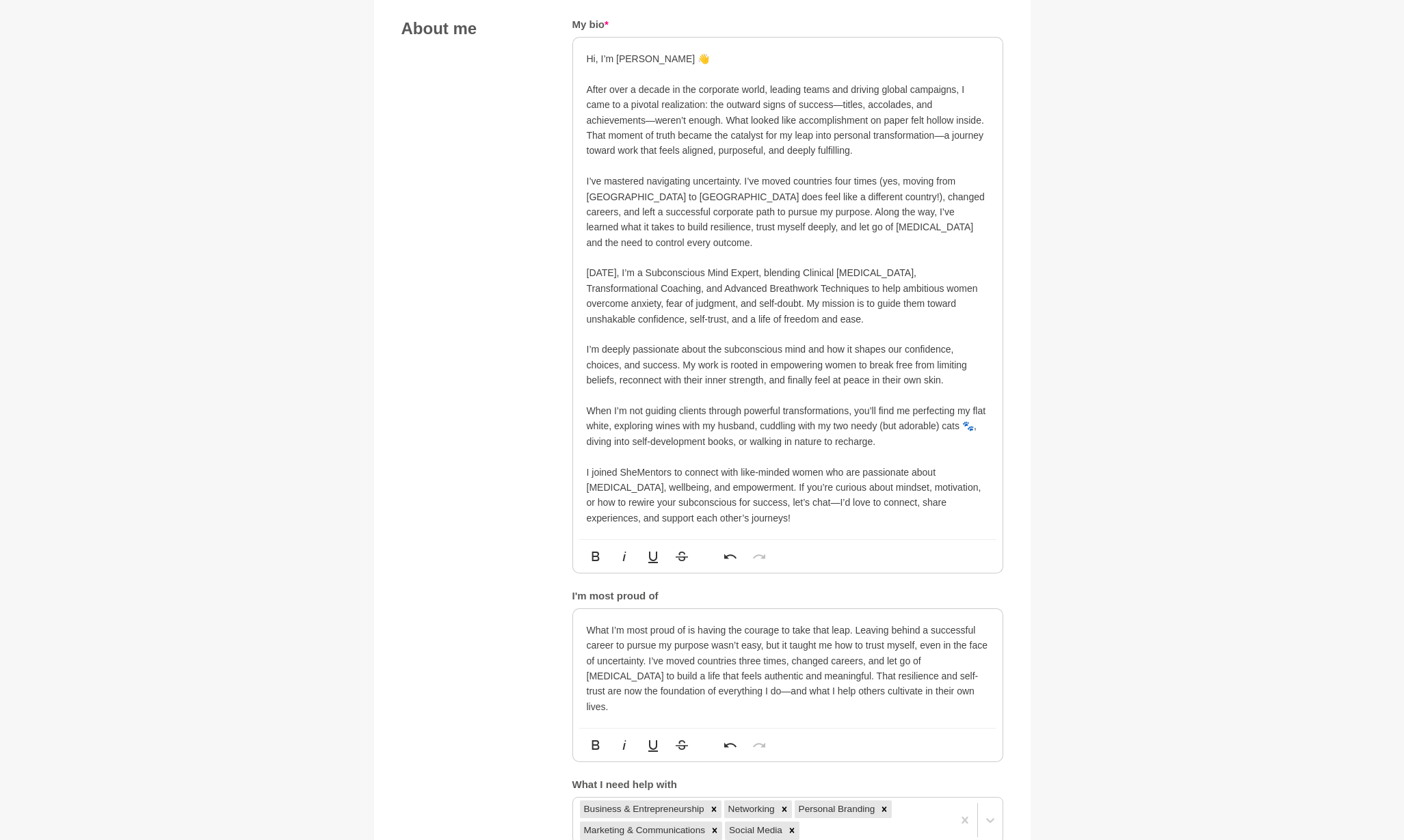
scroll to position [753, 0]
drag, startPoint x: 760, startPoint y: 633, endPoint x: 739, endPoint y: 631, distance: 21.1
click at [739, 631] on p "What I’m most proud of is having the courage to take that leap. Leaving behind …" at bounding box center [787, 668] width 402 height 92
click at [753, 192] on p "I’ve mastered navigating uncertainty. I’ve moved countries four times (yes, mov…" at bounding box center [787, 211] width 402 height 77
drag, startPoint x: 878, startPoint y: 174, endPoint x: 751, endPoint y: 184, distance: 127.4
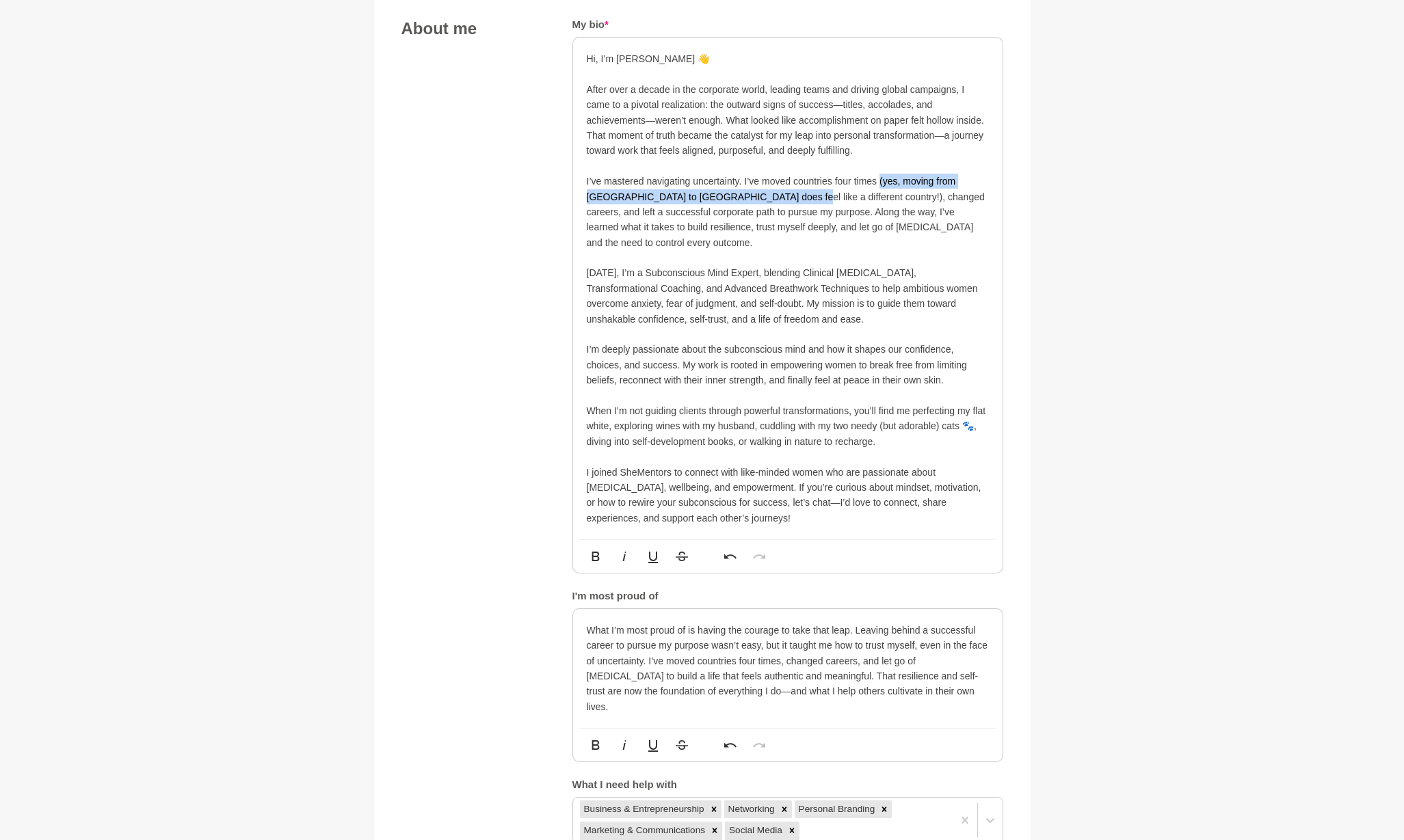
click at [751, 184] on p "I’ve mastered navigating uncertainty. I’ve moved countries four times (yes, mov…" at bounding box center [787, 211] width 402 height 77
copy p "(yes, moving from WA to NSW does feel like a different country!)"
click at [797, 622] on p "What I’m most proud of is having the courage to take that leap. Leaving behind …" at bounding box center [787, 668] width 402 height 92
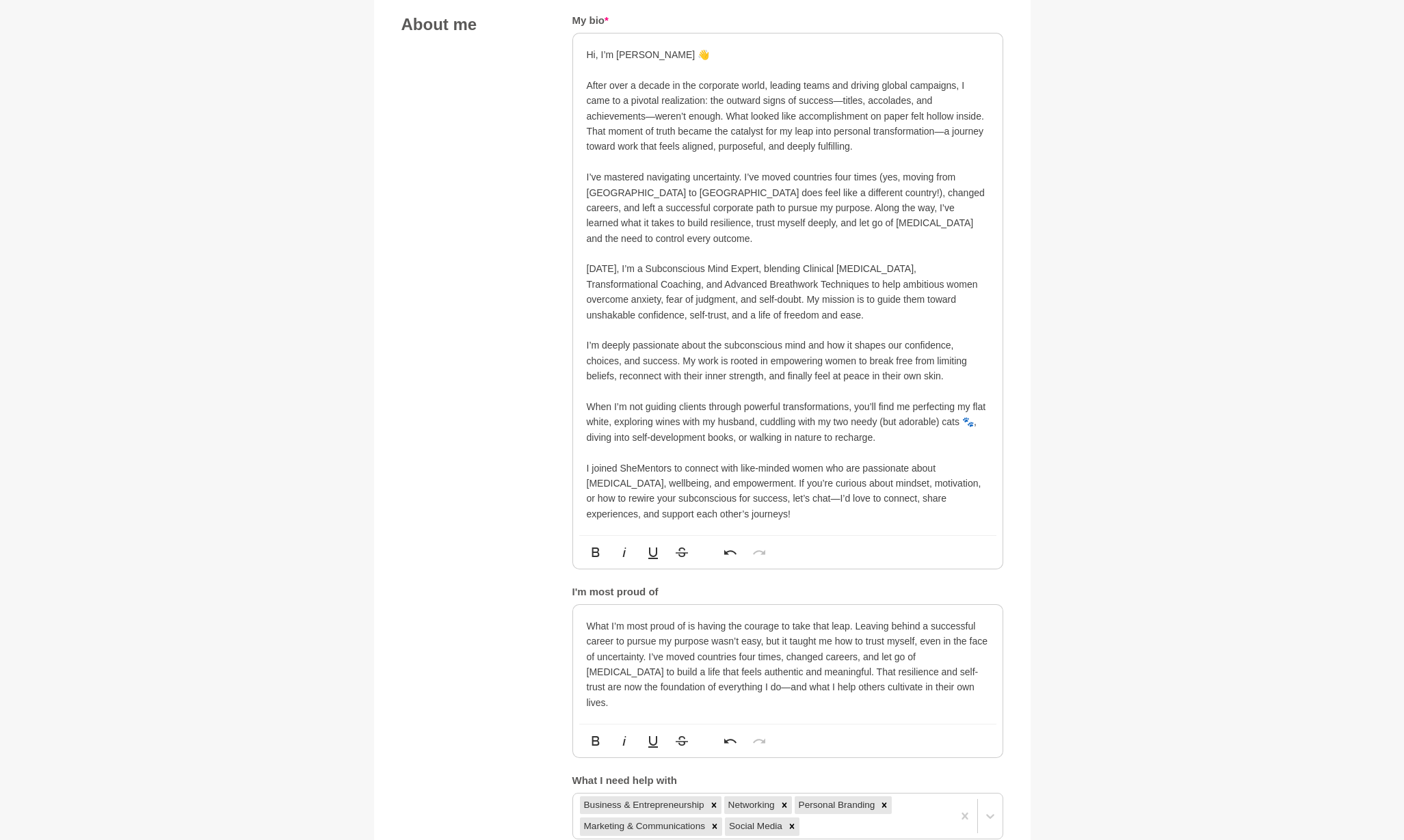
scroll to position [758, 0]
click at [780, 626] on p "What I’m most proud of is having the courage to take that leap. Leaving behind …" at bounding box center [787, 662] width 402 height 92
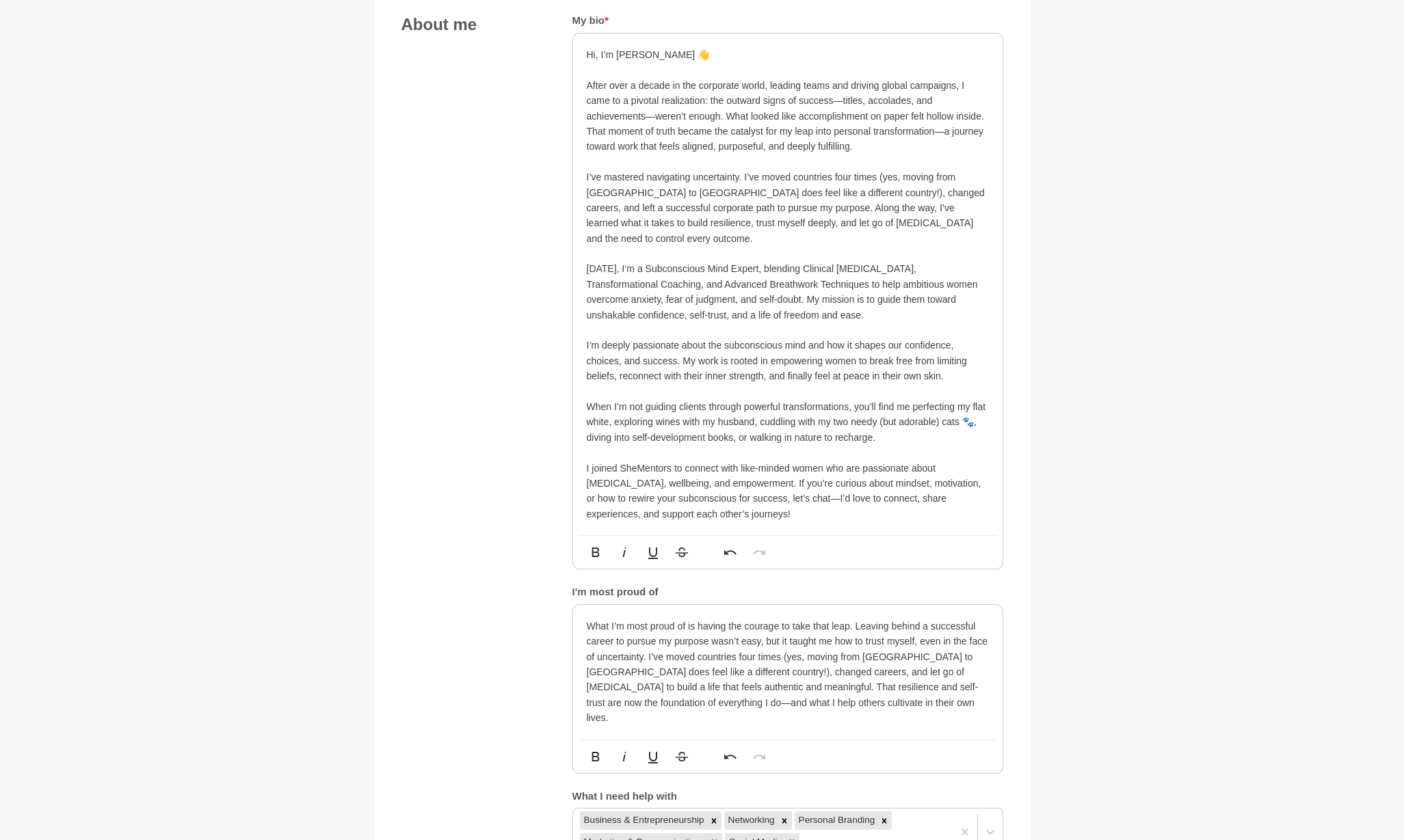
scroll to position [755, 0]
drag, startPoint x: 850, startPoint y: 185, endPoint x: 834, endPoint y: 184, distance: 16.0
click at [835, 184] on p "I’ve mastered navigating uncertainty. I’ve moved countries four times (yes, mov…" at bounding box center [787, 209] width 402 height 77
click at [744, 221] on p "I’ve mastered navigating uncertainty. I’ve moved countries four times (yes, mov…" at bounding box center [787, 209] width 402 height 77
drag, startPoint x: 644, startPoint y: 203, endPoint x: 678, endPoint y: 203, distance: 34.0
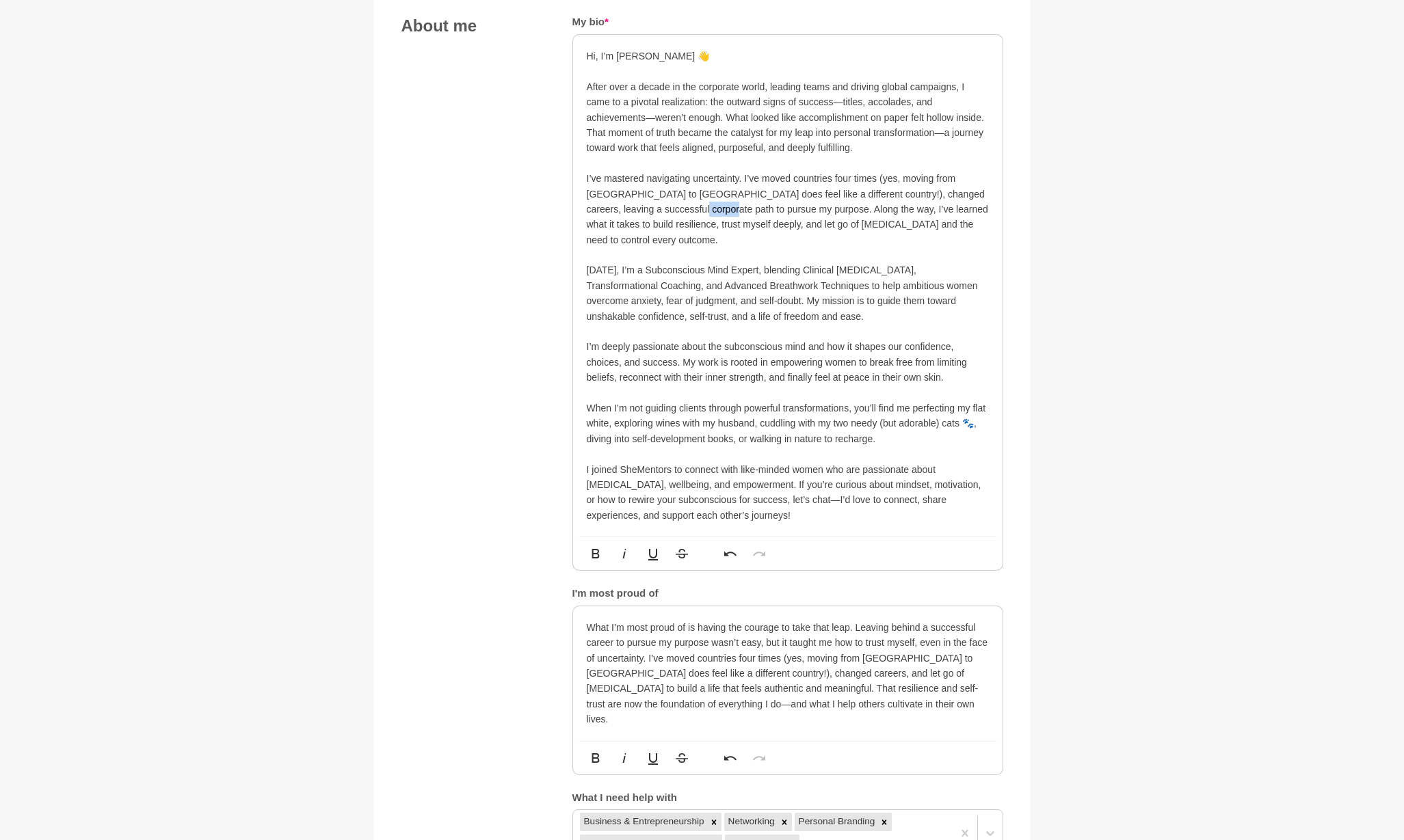
click at [678, 203] on p "I’ve mastered navigating uncertainty. I’ve moved countries four times (yes, mov…" at bounding box center [787, 209] width 402 height 77
click at [732, 206] on p "I’ve mastered navigating uncertainty. I’ve moved countries four times (yes, mov…" at bounding box center [787, 209] width 402 height 77
click at [676, 203] on p "I’ve mastered navigating uncertainty. I’ve moved countries four times (yes, mov…" at bounding box center [787, 209] width 402 height 77
click at [747, 188] on p "I’ve mastered navigating uncertainty. I’ve moved countries four times (yes, mov…" at bounding box center [787, 209] width 402 height 77
click at [722, 201] on p "I’ve mastered navigating uncertainty. I’ve moved countries four times (yes, mov…" at bounding box center [787, 209] width 402 height 77
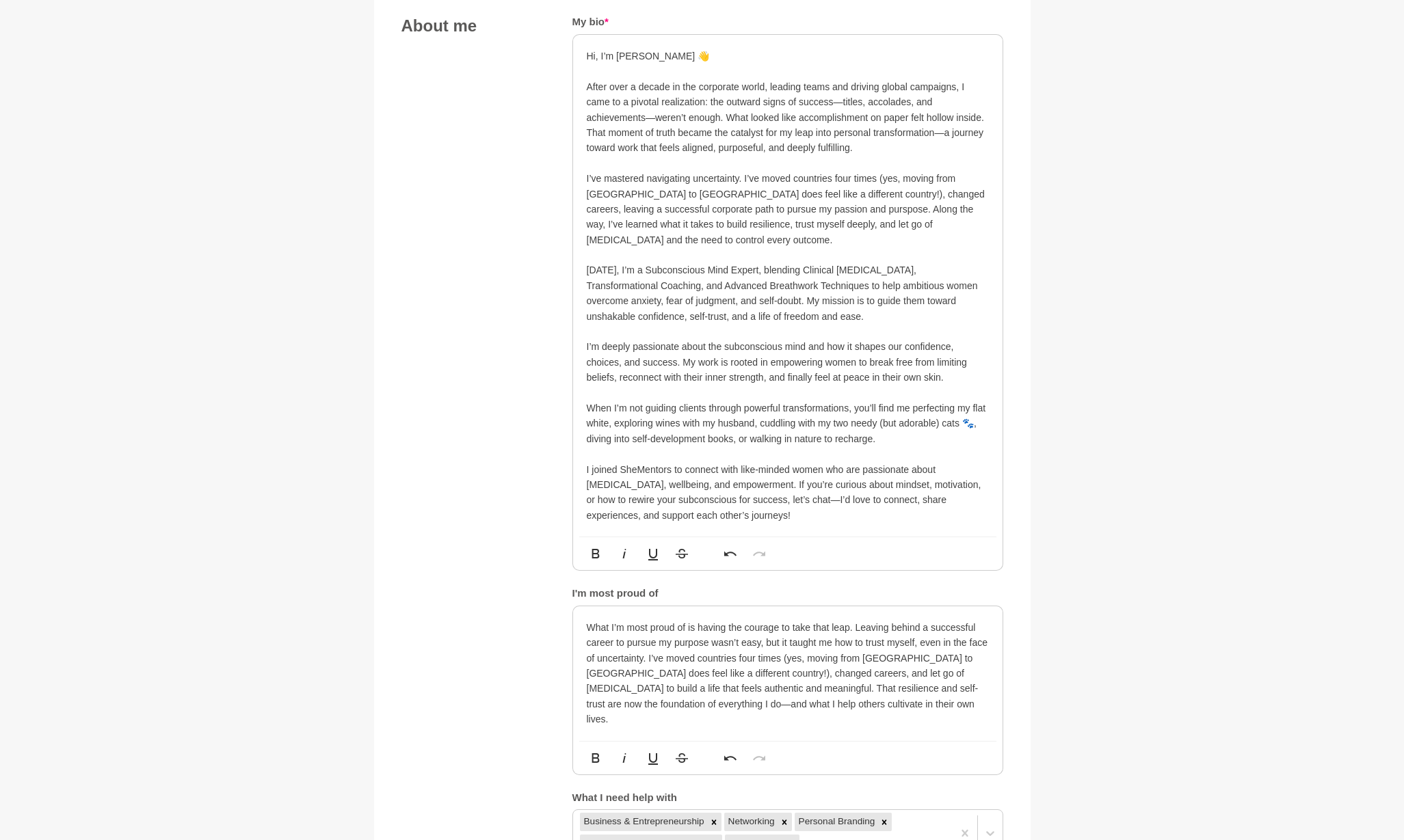
click at [717, 204] on p "I’ve mastered navigating uncertainty. I’ve moved countries four times (yes, mov…" at bounding box center [787, 209] width 402 height 77
click at [758, 191] on p "I’ve mastered navigating uncertainty. I’ve moved countries four times (yes, mov…" at bounding box center [787, 209] width 402 height 77
click at [695, 647] on p "What I’m most proud of is having the courage to take that leap. Leaving behind …" at bounding box center [787, 674] width 402 height 108
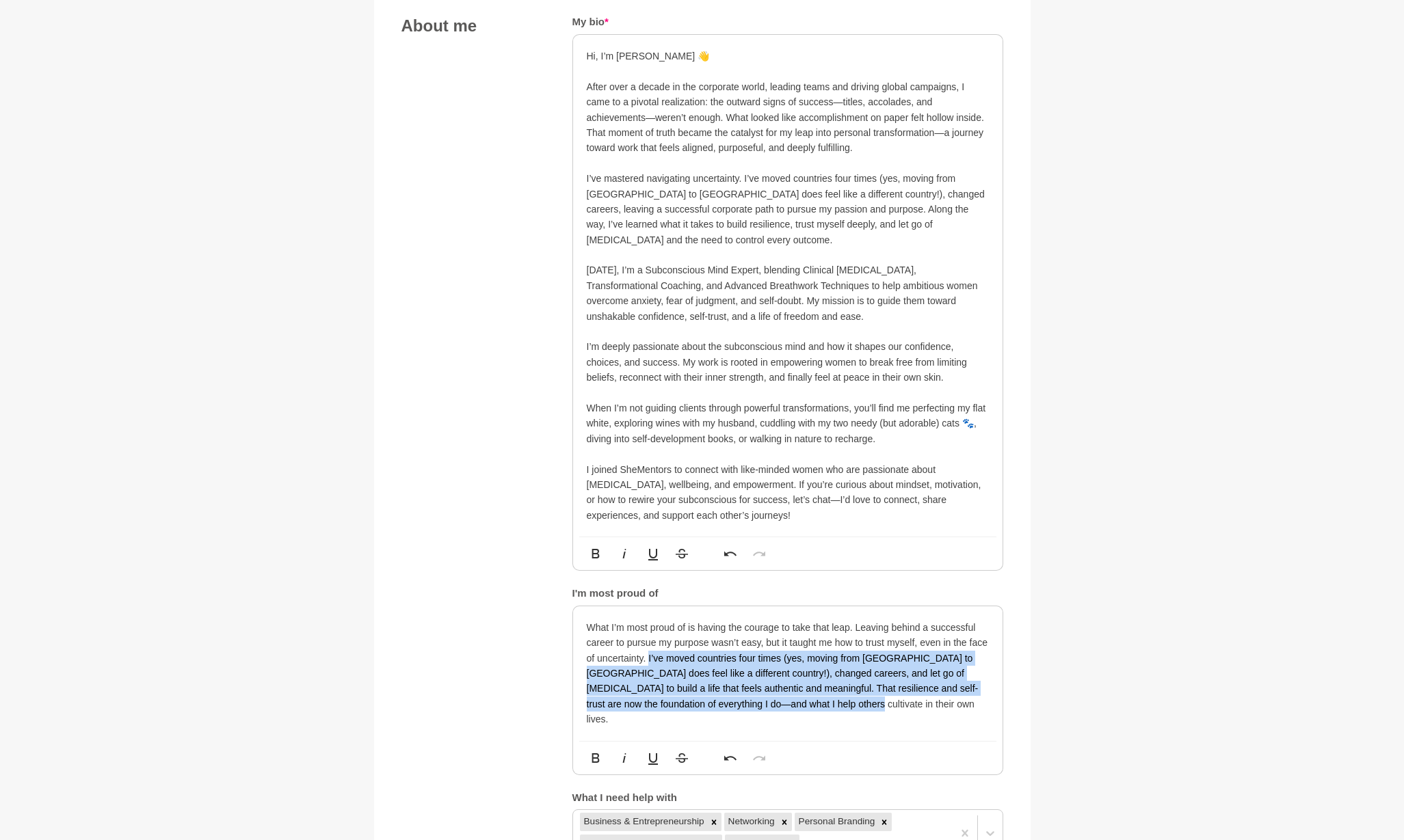
drag, startPoint x: 649, startPoint y: 631, endPoint x: 834, endPoint y: 674, distance: 189.9
click at [834, 674] on p "What I’m most proud of is having the courage to take that leap. Leaving behind …" at bounding box center [787, 674] width 402 height 108
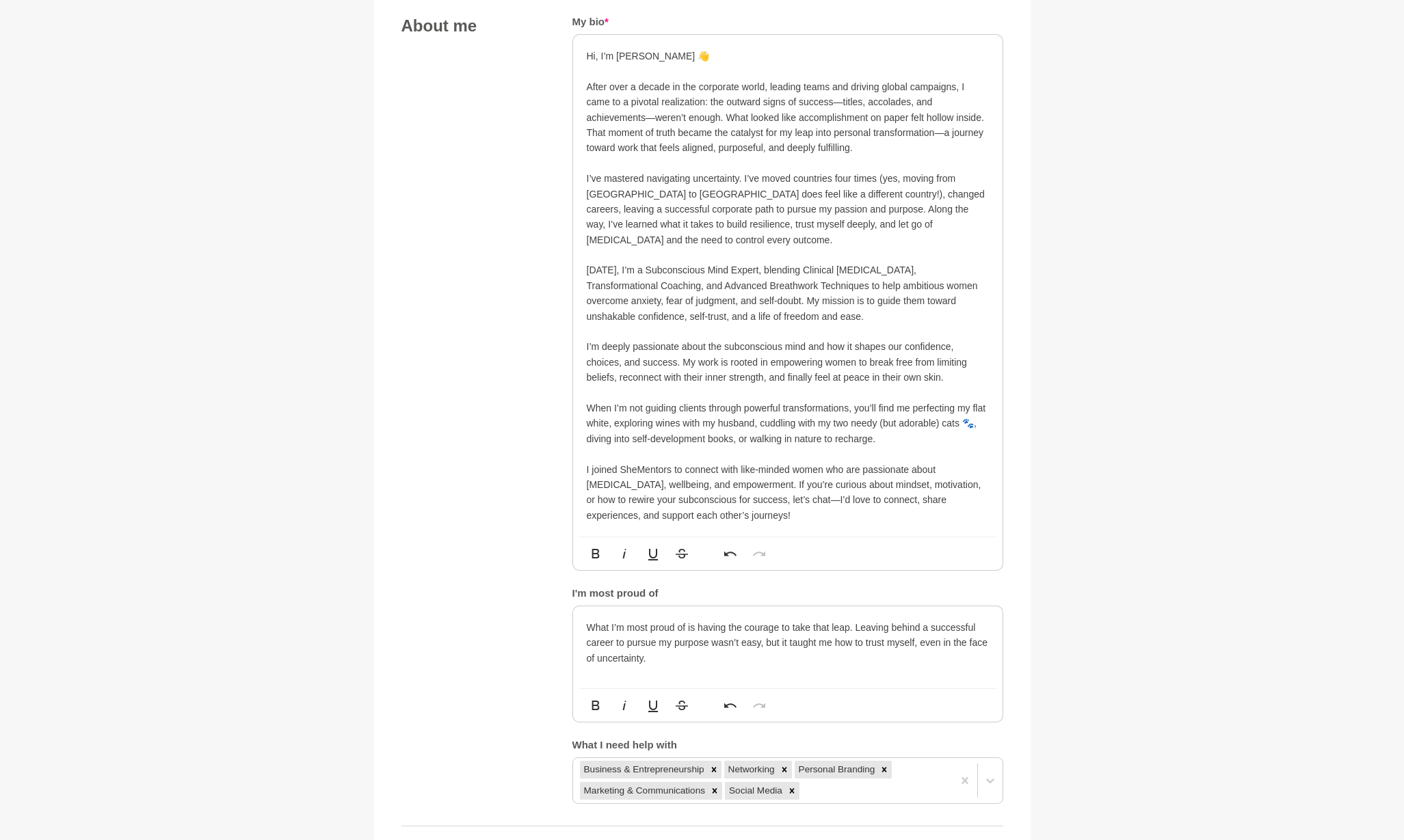
click at [665, 620] on p "What I’m most proud of is having the courage to take that leap. Leaving behind …" at bounding box center [787, 642] width 402 height 45
drag, startPoint x: 585, startPoint y: 600, endPoint x: 700, endPoint y: 599, distance: 115.0
click at [700, 606] on div "What I’m most proud of is having the courage to take that leap. Leaving behind …" at bounding box center [787, 647] width 429 height 82
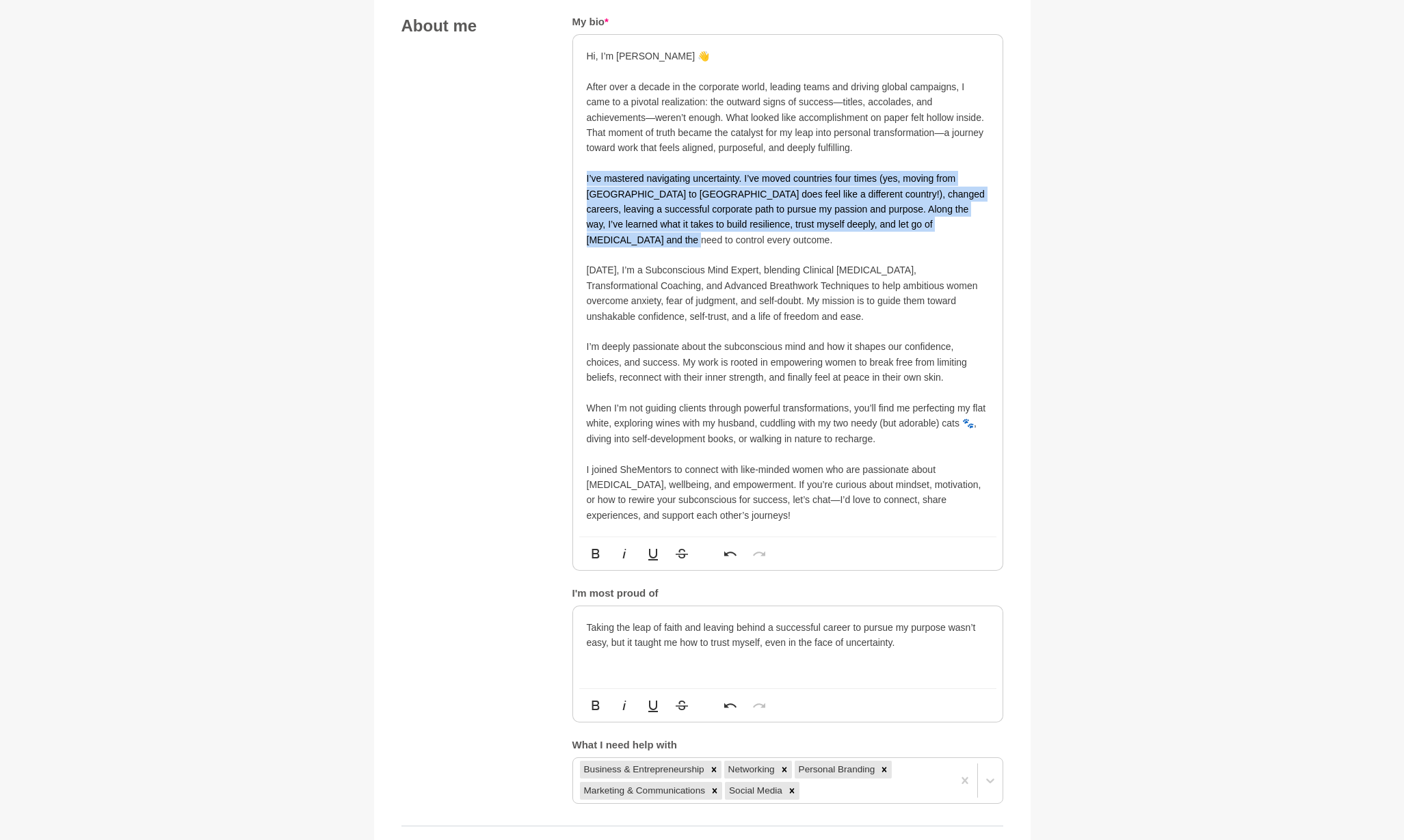
drag, startPoint x: 585, startPoint y: 173, endPoint x: 959, endPoint y: 218, distance: 376.7
click at [959, 218] on div "Hi, I’m Natalia 👋 After over a decade in the corporate world, leading teams and…" at bounding box center [787, 285] width 429 height 502
copy p "I’ve mastered navigating uncertainty. I’ve moved countries four times (yes, mov…"
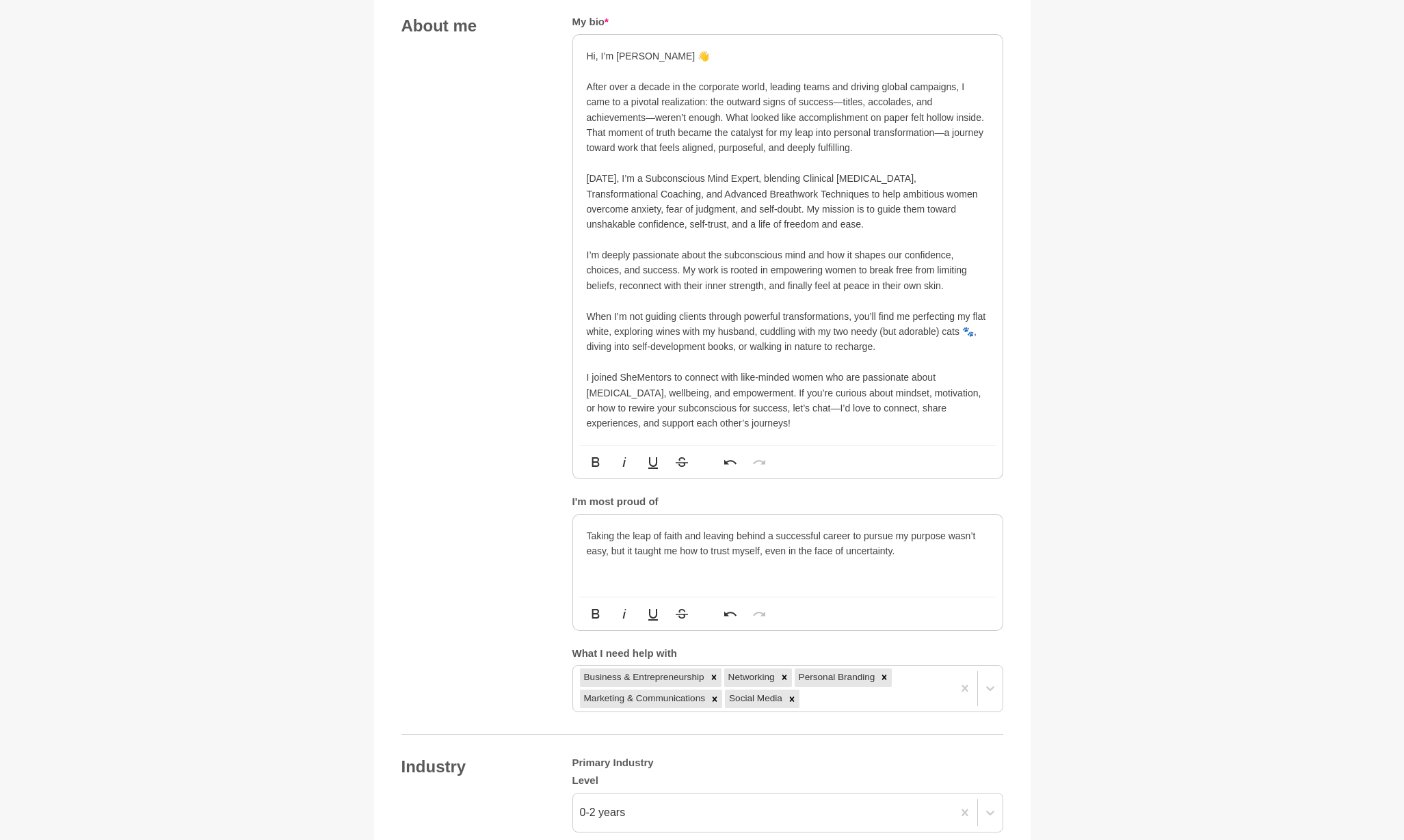
drag, startPoint x: 903, startPoint y: 539, endPoint x: 532, endPoint y: 519, distance: 371.5
click at [532, 519] on div "About me My bio * Hi, I’m Natalia 👋 After over a decade in the corporate world,…" at bounding box center [702, 363] width 601 height 695
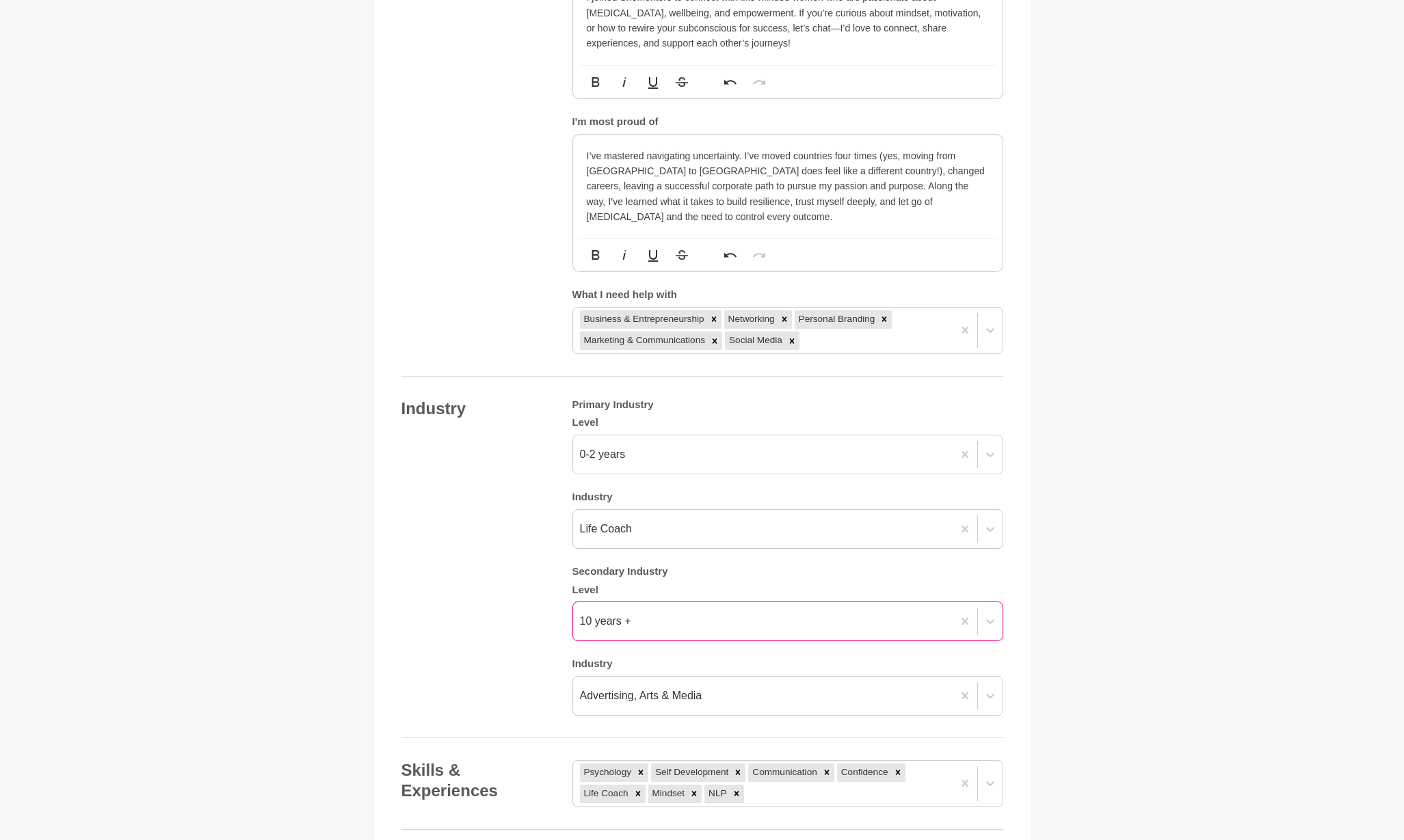
scroll to position [1138, 0]
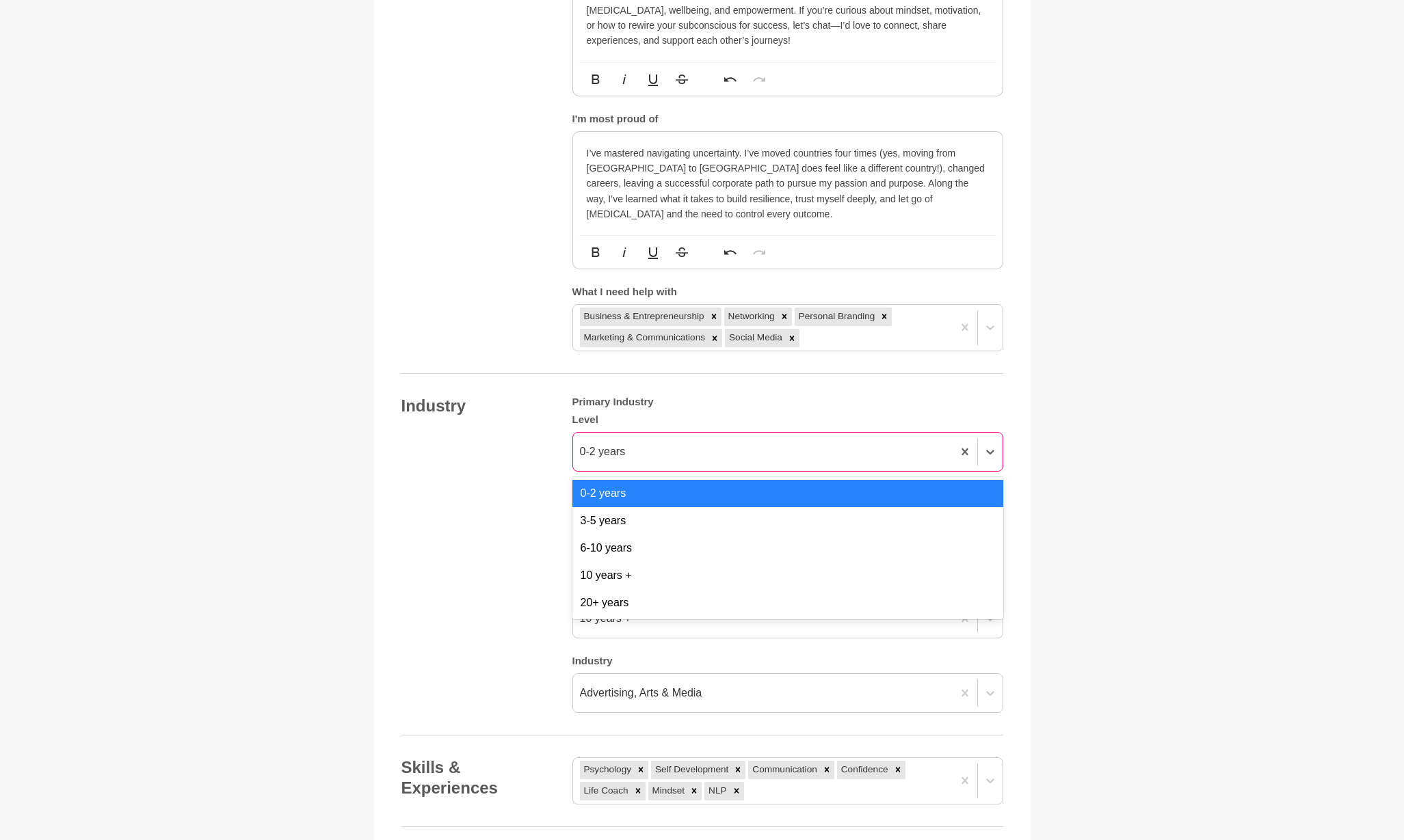
click at [828, 440] on div "0-2 years" at bounding box center [762, 452] width 379 height 24
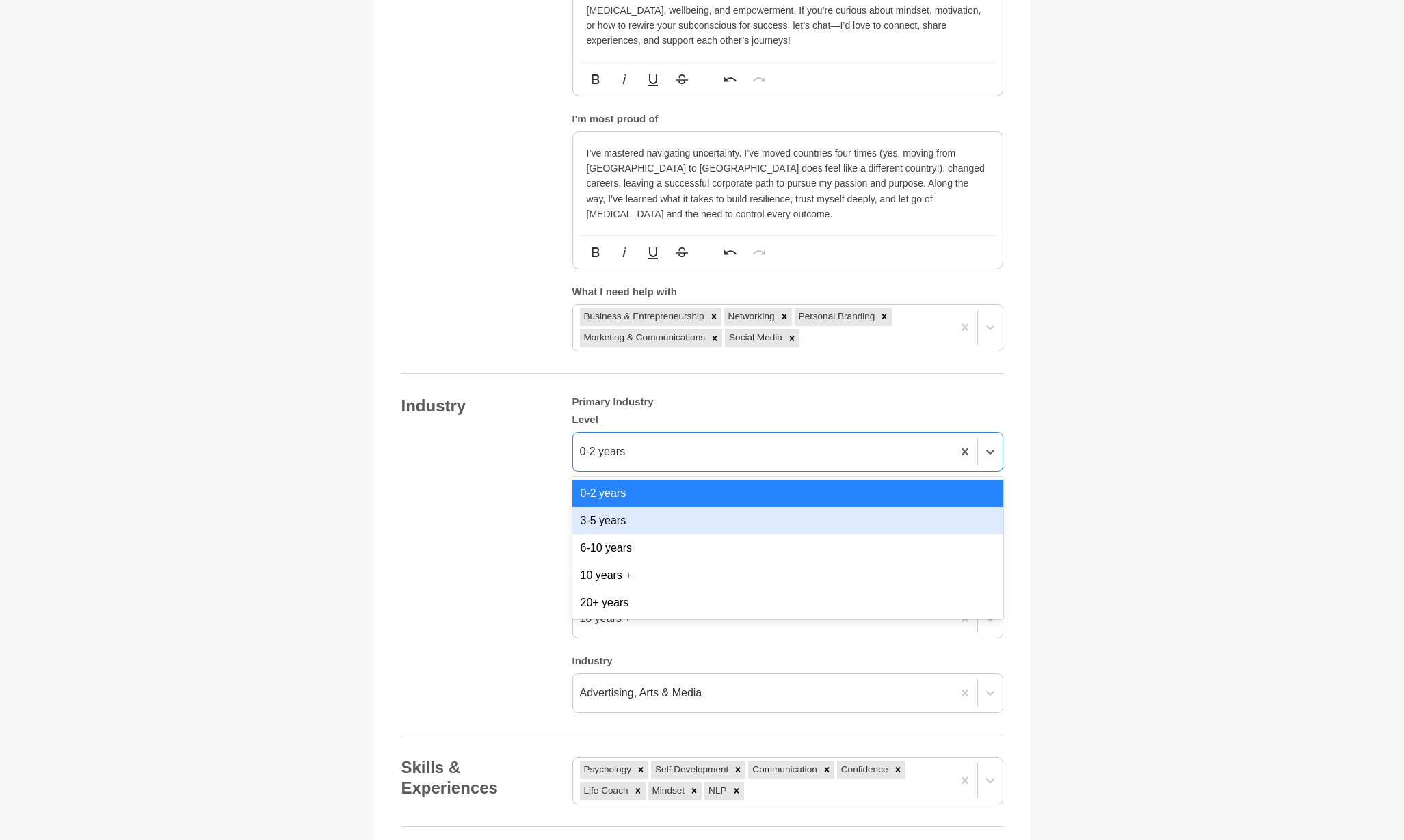
click at [812, 507] on div "3-5 years" at bounding box center [787, 520] width 431 height 28
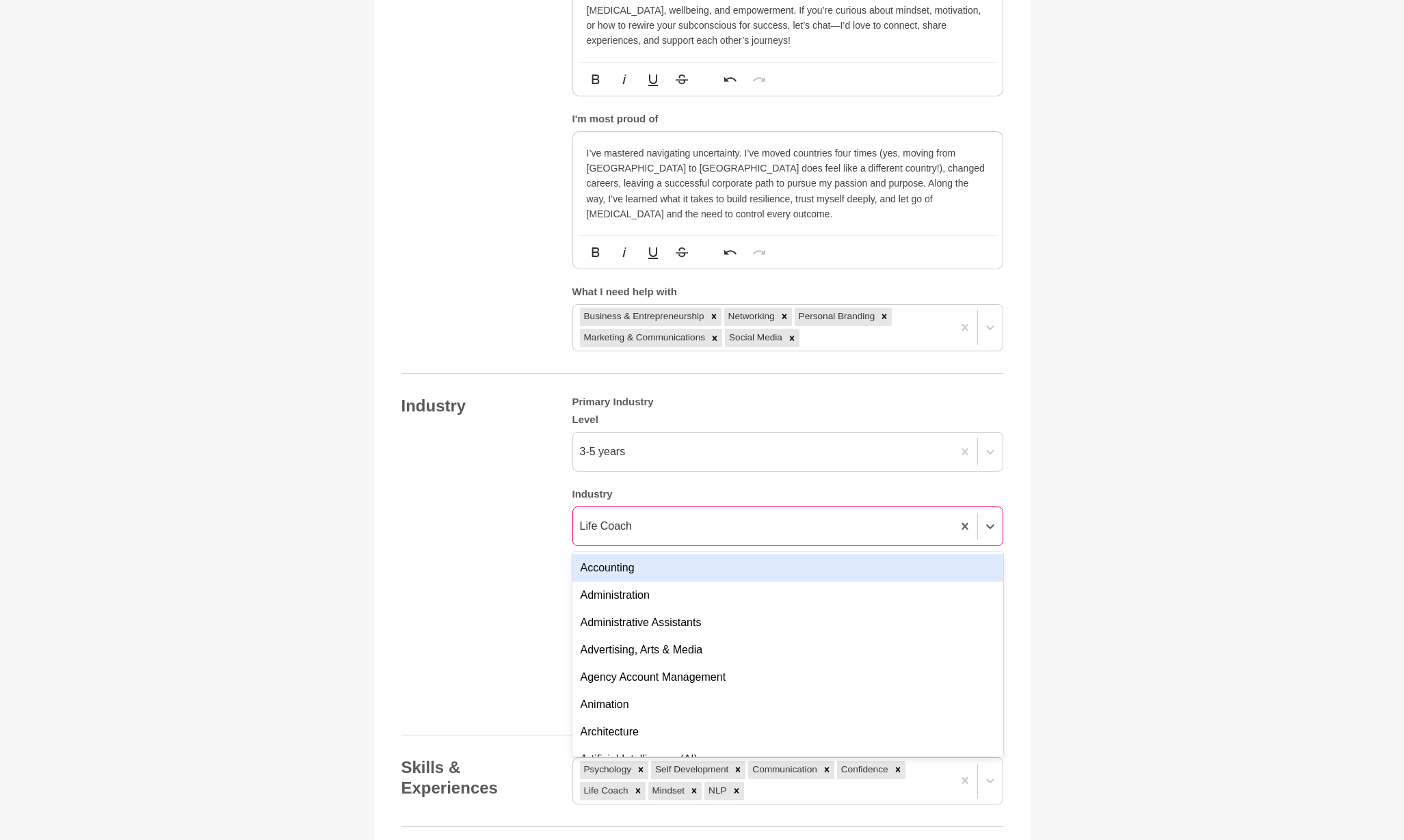
click at [787, 514] on div "Life Coach" at bounding box center [762, 526] width 379 height 24
type input "h"
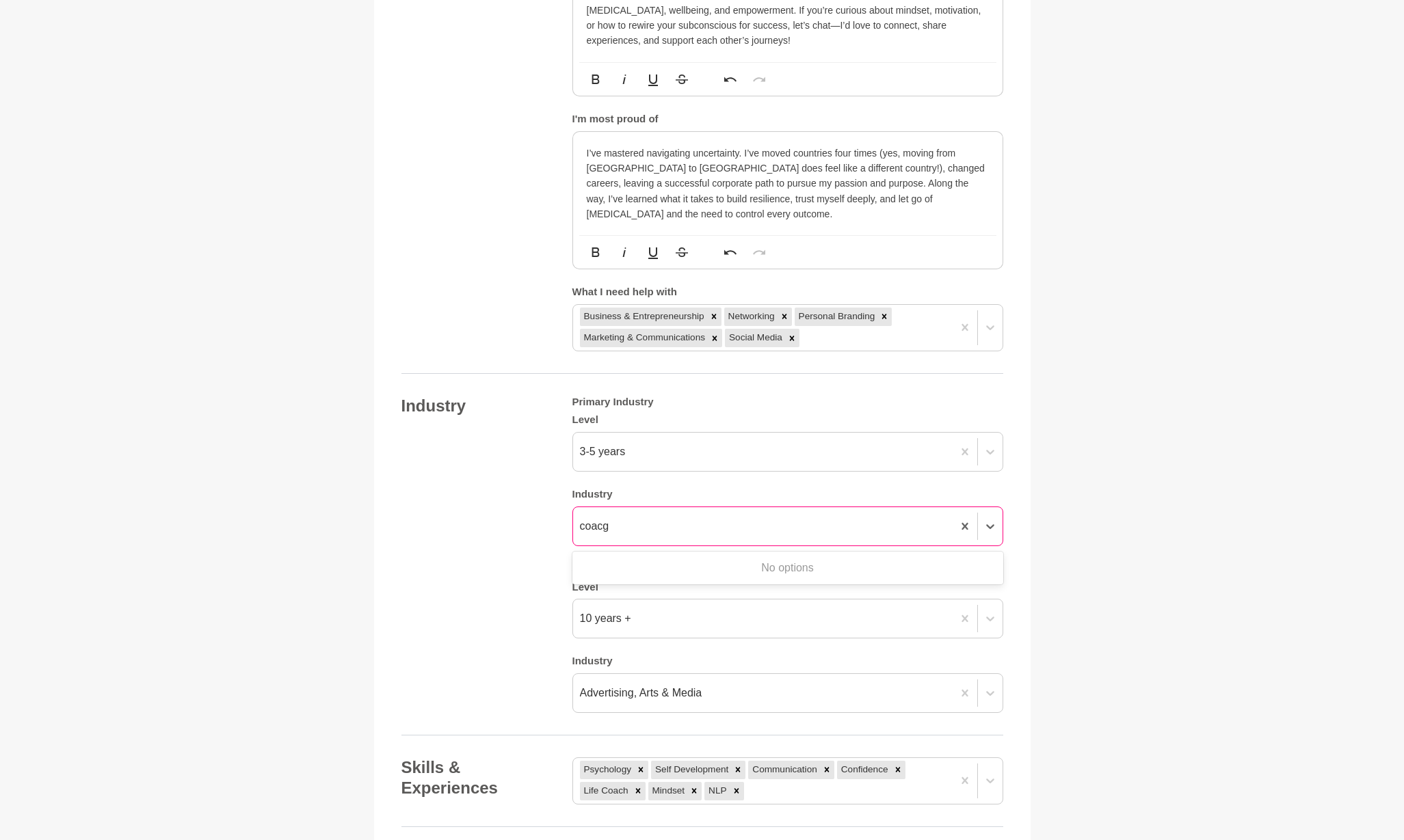
type input "coac"
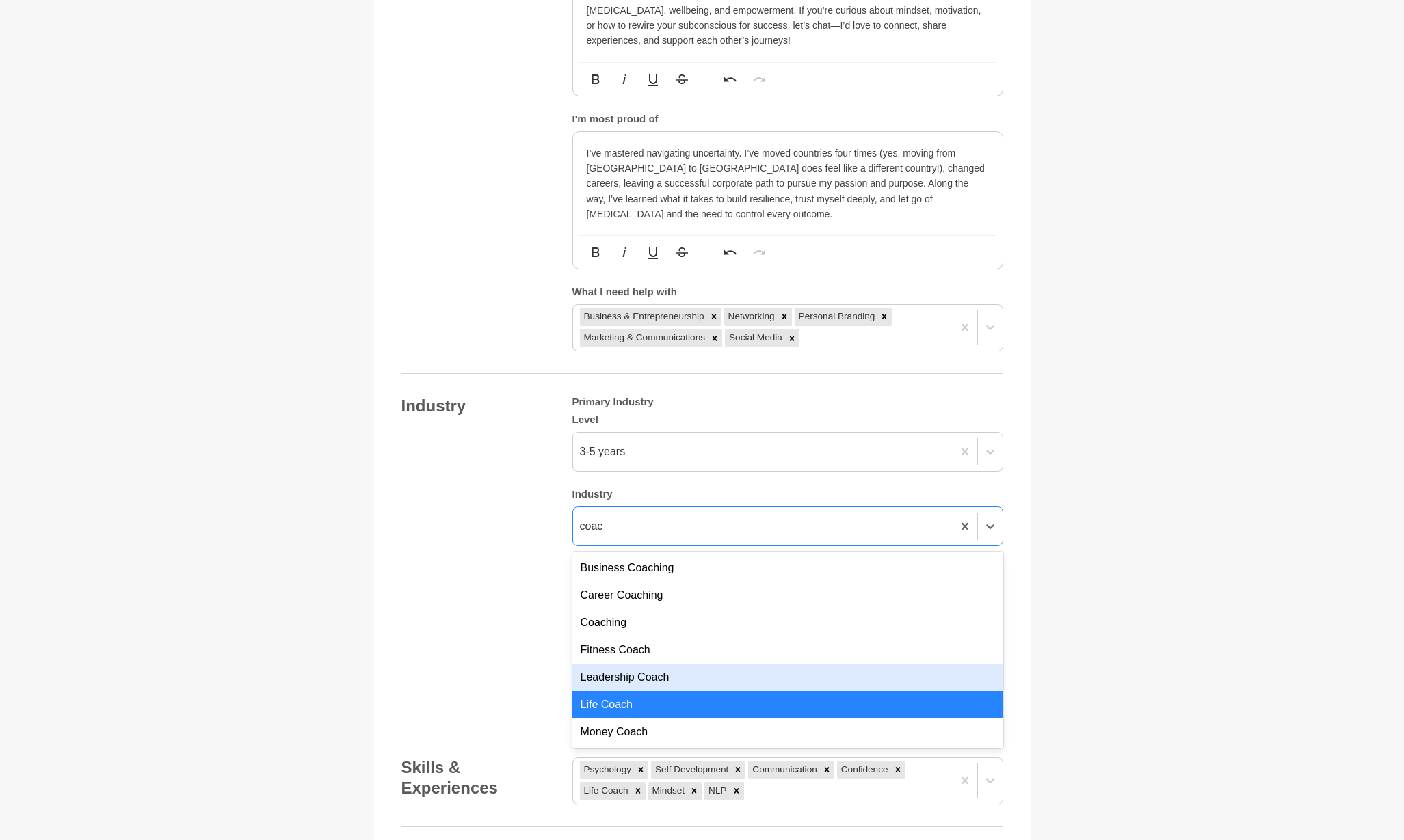
click at [784, 663] on div "Leadership Coach" at bounding box center [787, 677] width 431 height 28
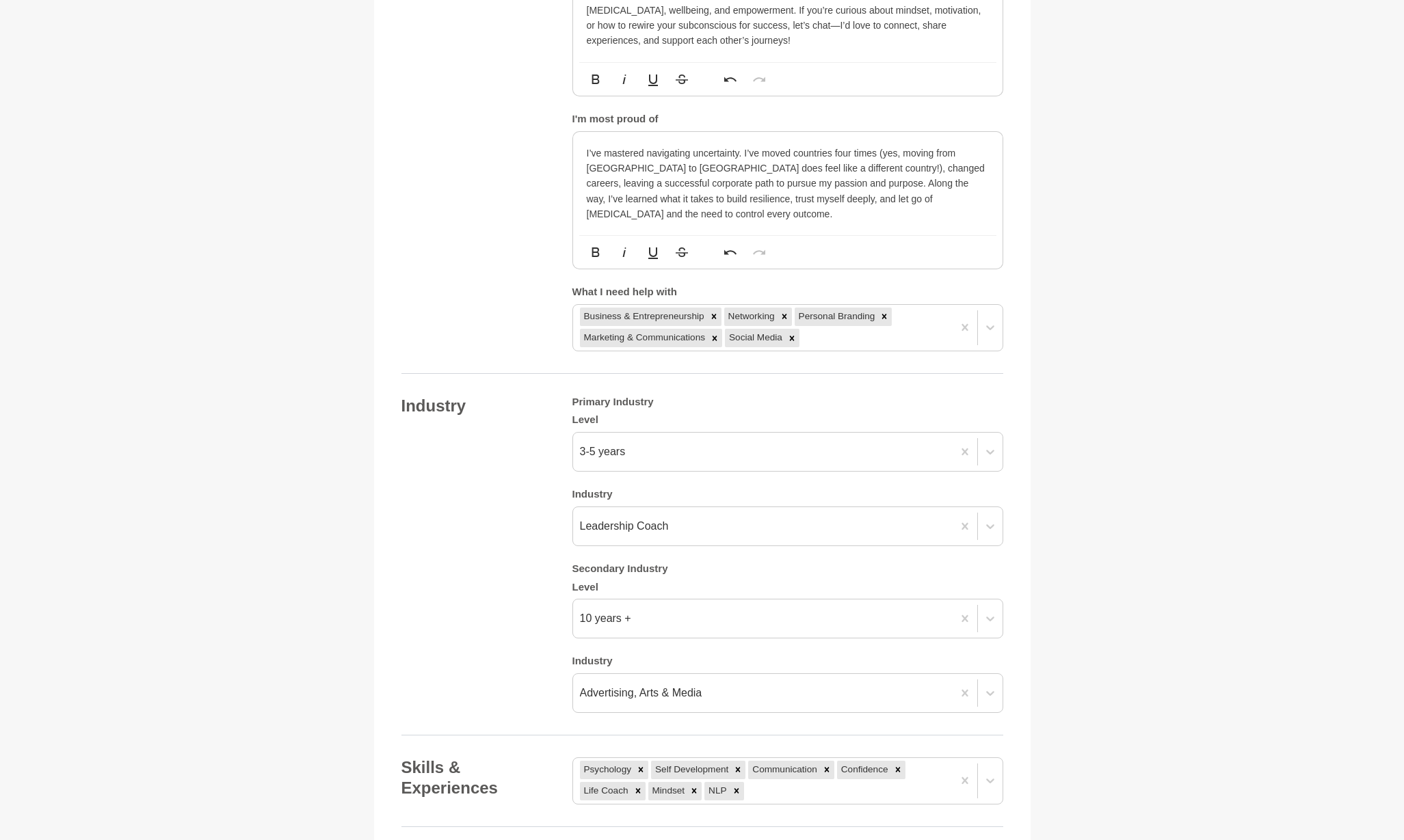
click at [762, 563] on h5 "Secondary Industry" at bounding box center [787, 568] width 431 height 13
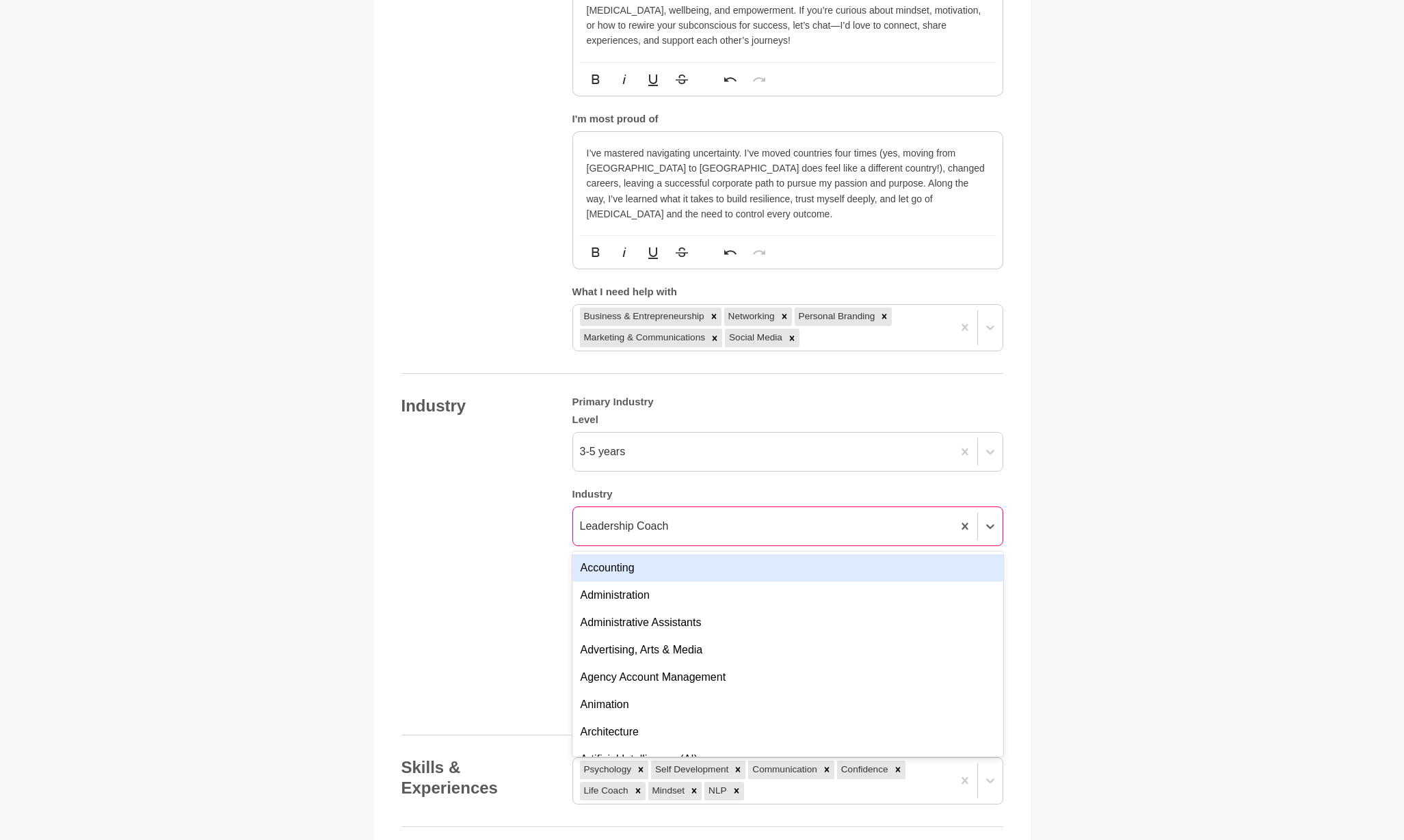
click at [725, 514] on div "Leadership Coach" at bounding box center [762, 526] width 379 height 24
type input "a"
type input "c"
type input "coach"
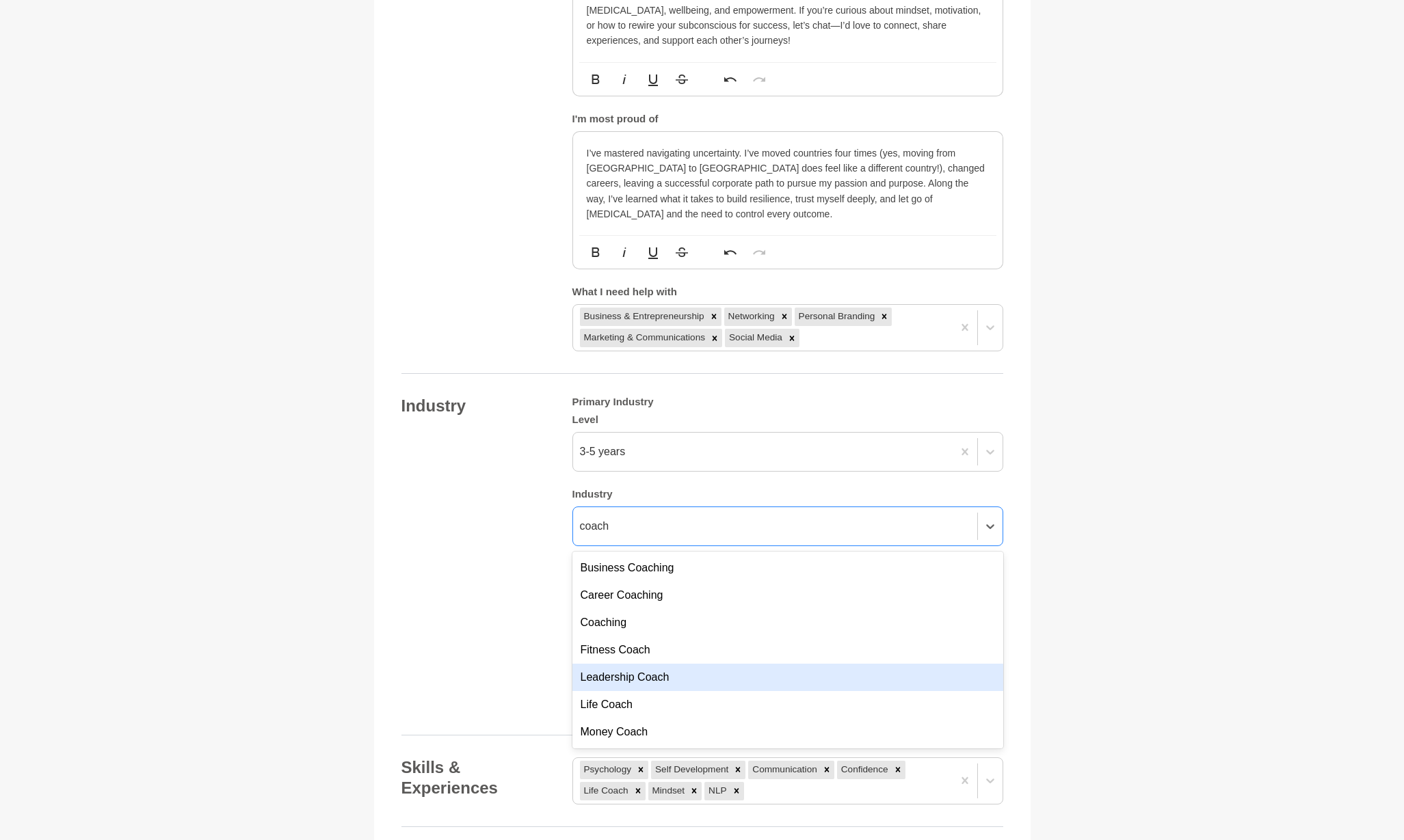
click at [745, 663] on div "Leadership Coach" at bounding box center [787, 677] width 431 height 28
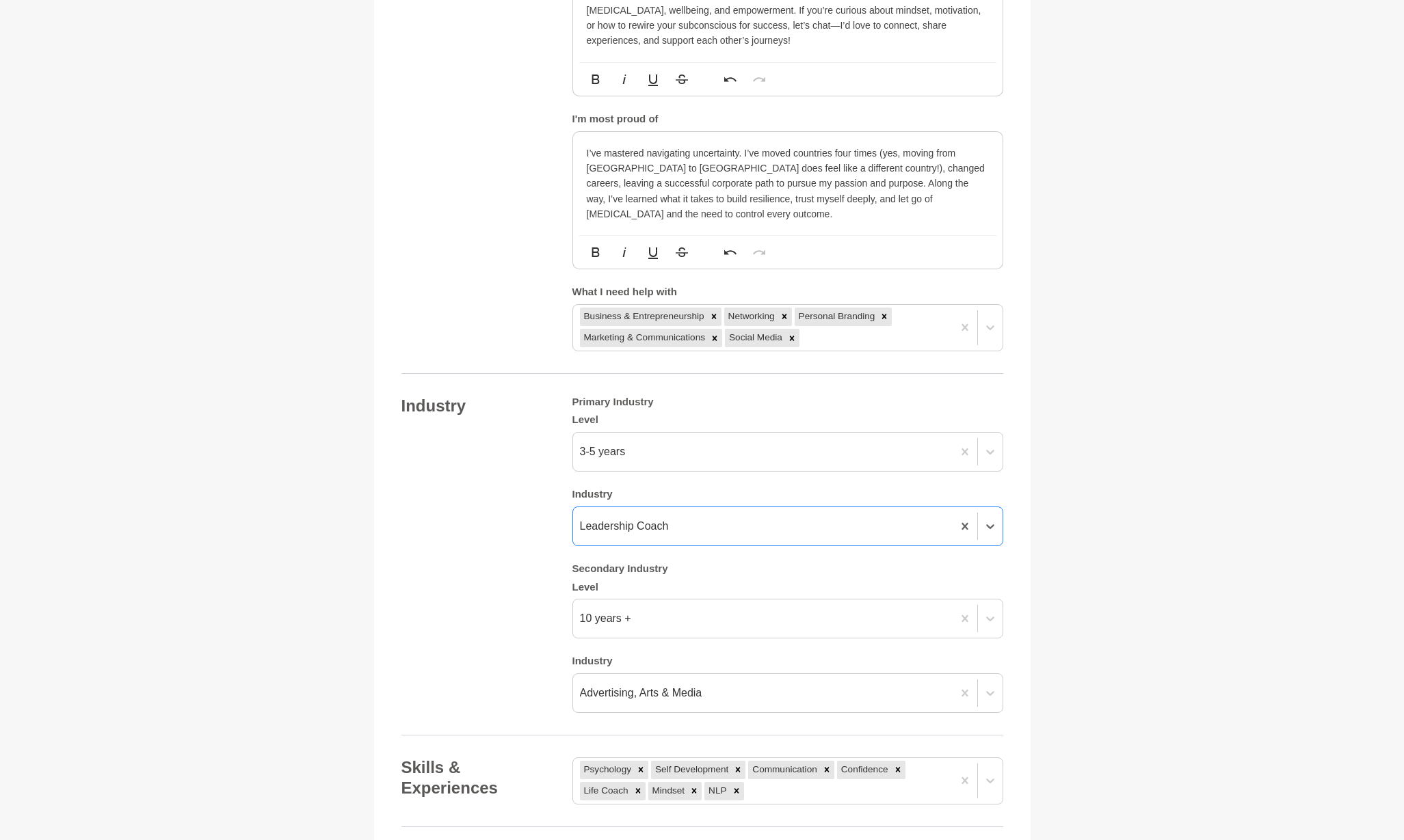
click at [467, 550] on div "Industry Primary Industry Level 3-5 years Industry option Leadership Coach, sel…" at bounding box center [702, 555] width 601 height 318
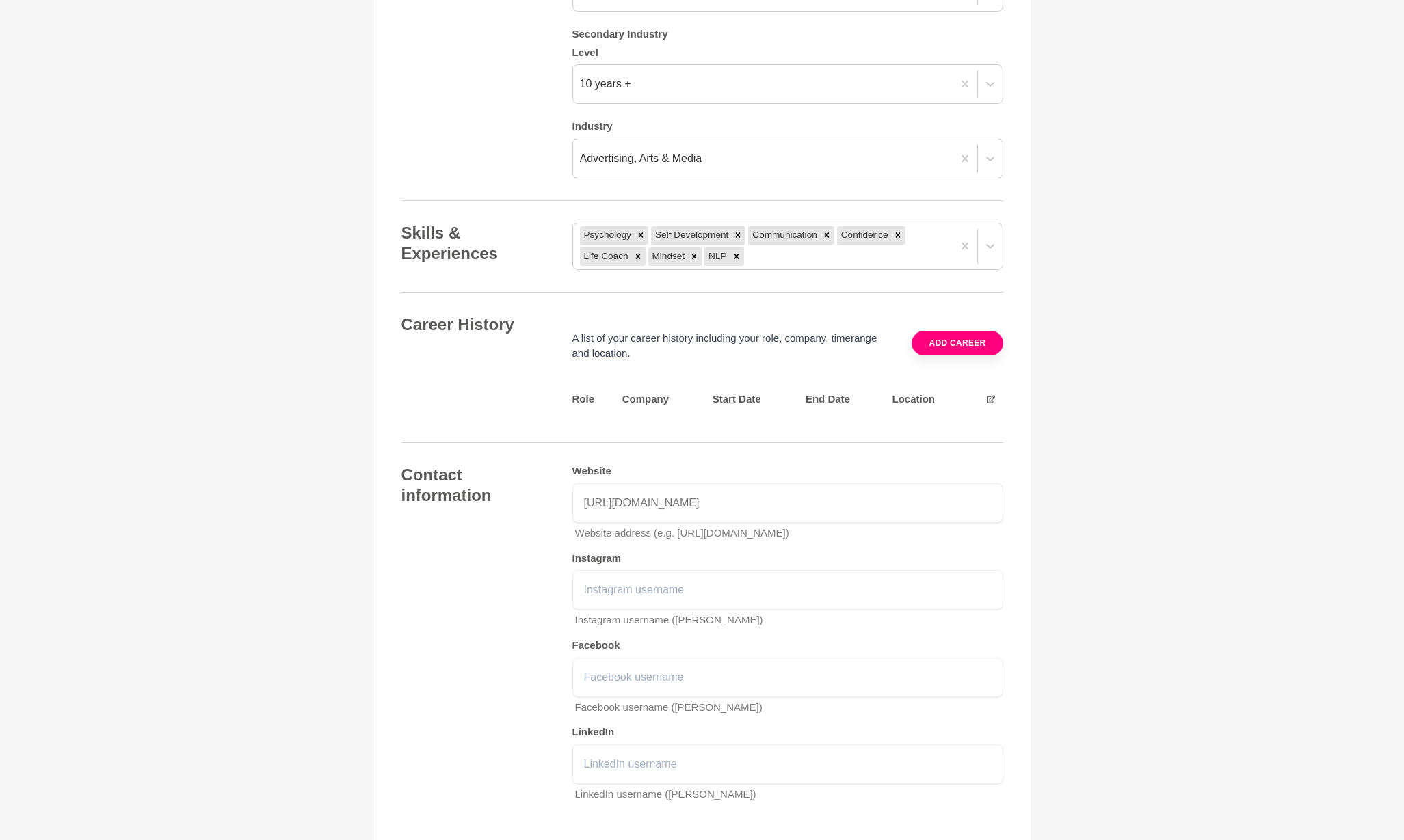
scroll to position [1677, 0]
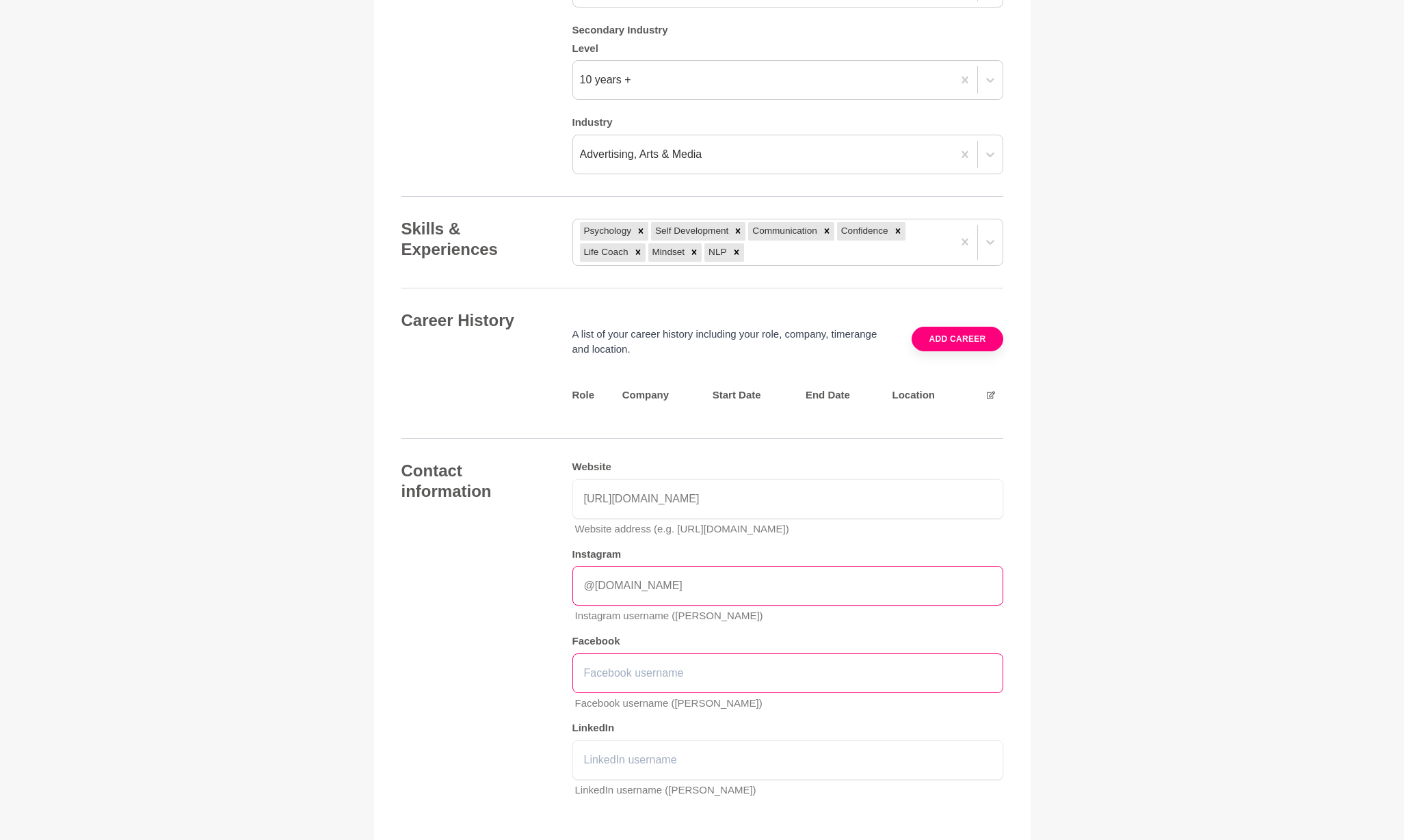
type input "@everydaymindset.au"
click at [641, 653] on input "text" at bounding box center [787, 673] width 431 height 40
paste input "https://www.facebook.com/nataliayusenis"
type input "https://www.facebook.com/nataliayusenis"
click at [645, 740] on input "text" at bounding box center [787, 759] width 431 height 40
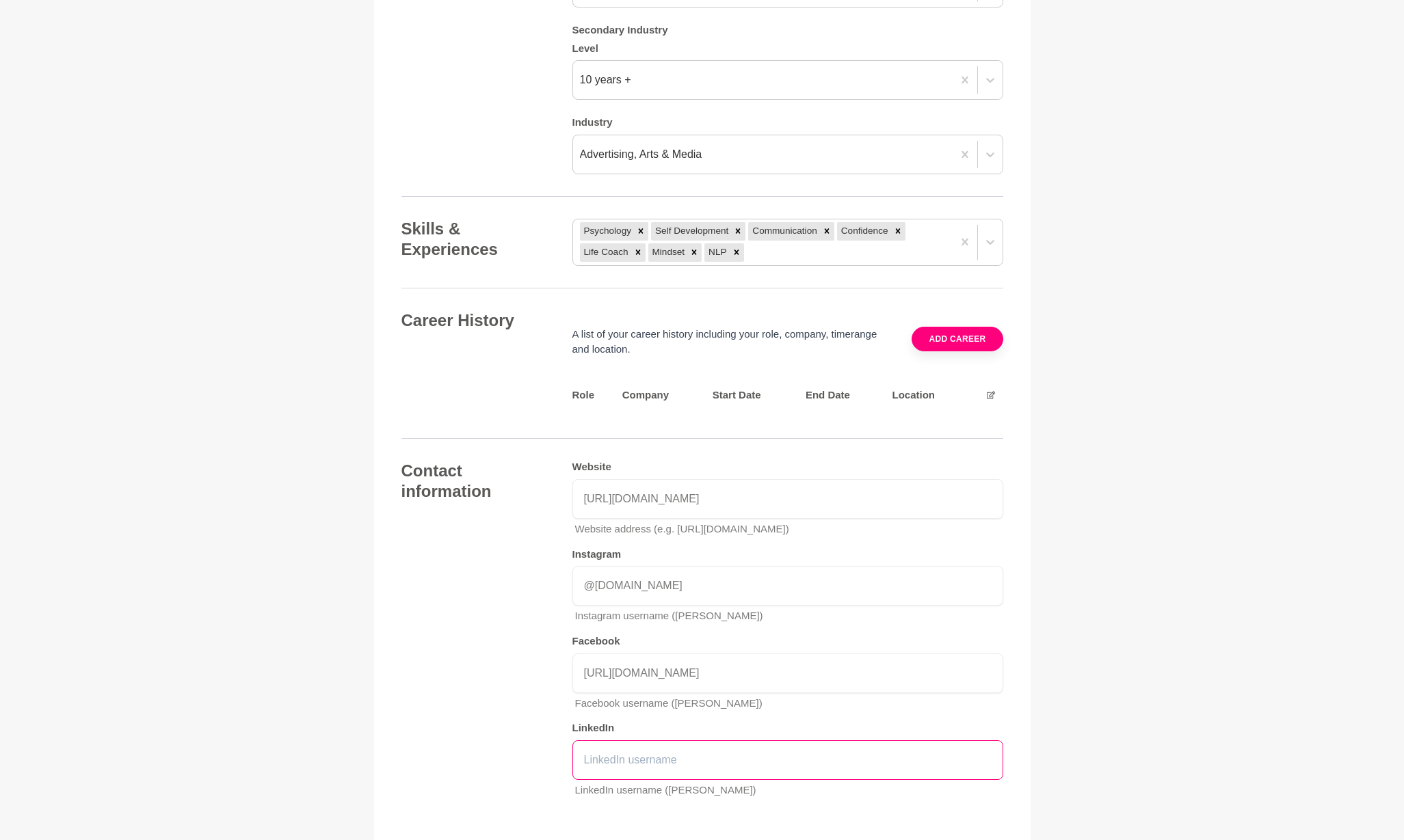
click at [641, 740] on input "text" at bounding box center [787, 759] width 431 height 40
paste input "www.linkedin.com/in/natalia-yusenis"
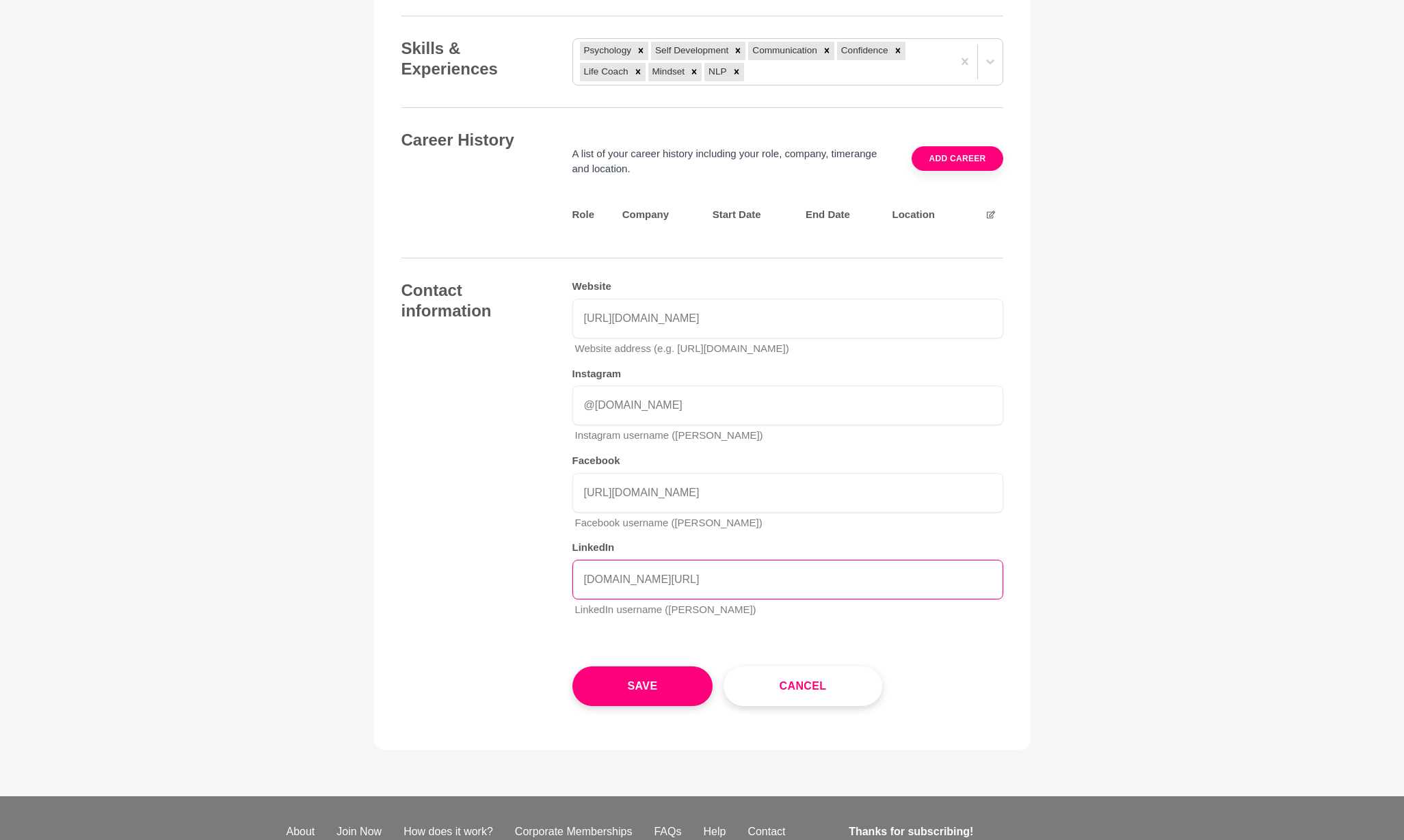
scroll to position [1863, 0]
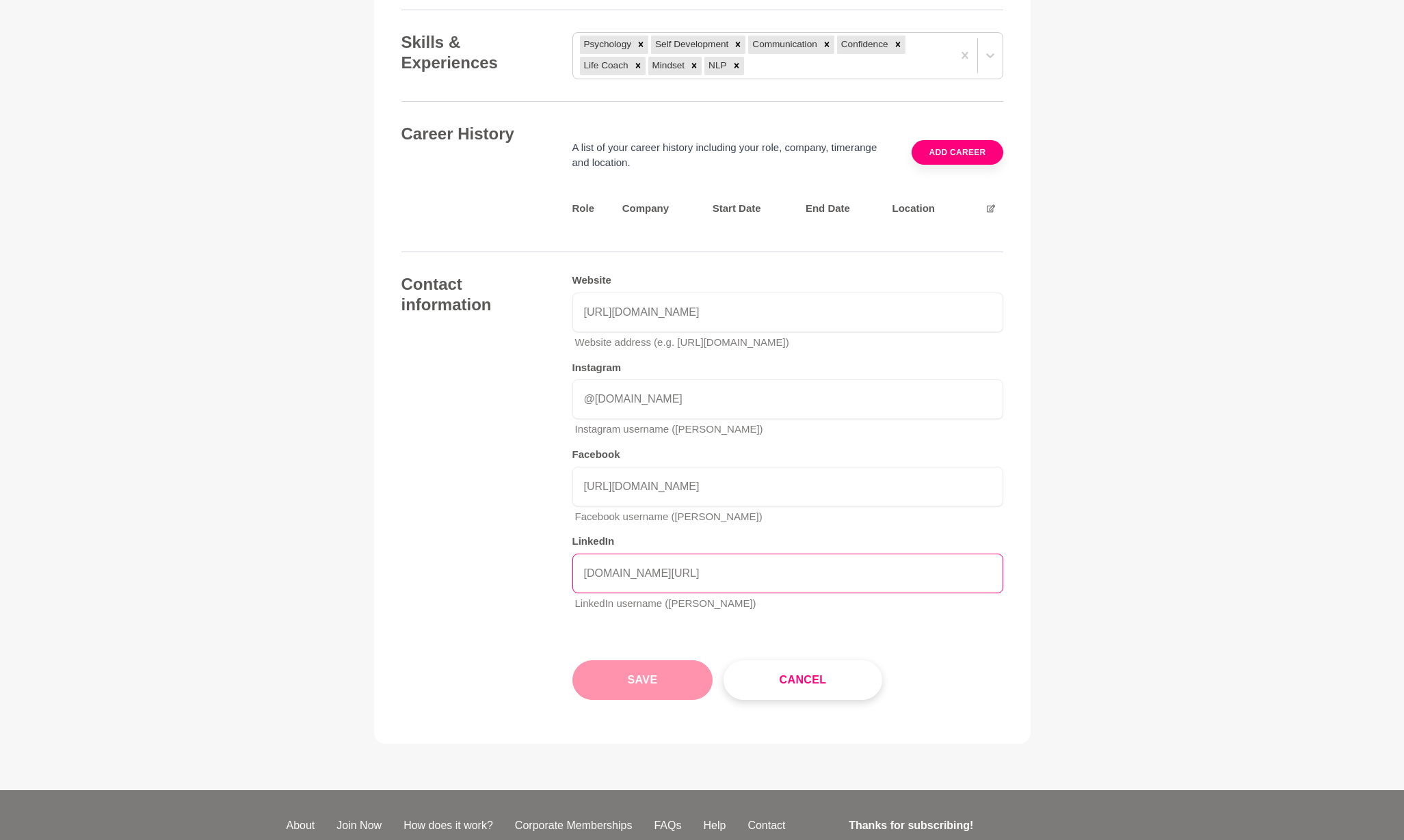
type input "www.linkedin.com/in/natalia-yusenis"
click at [633, 660] on button "Save" at bounding box center [642, 679] width 140 height 40
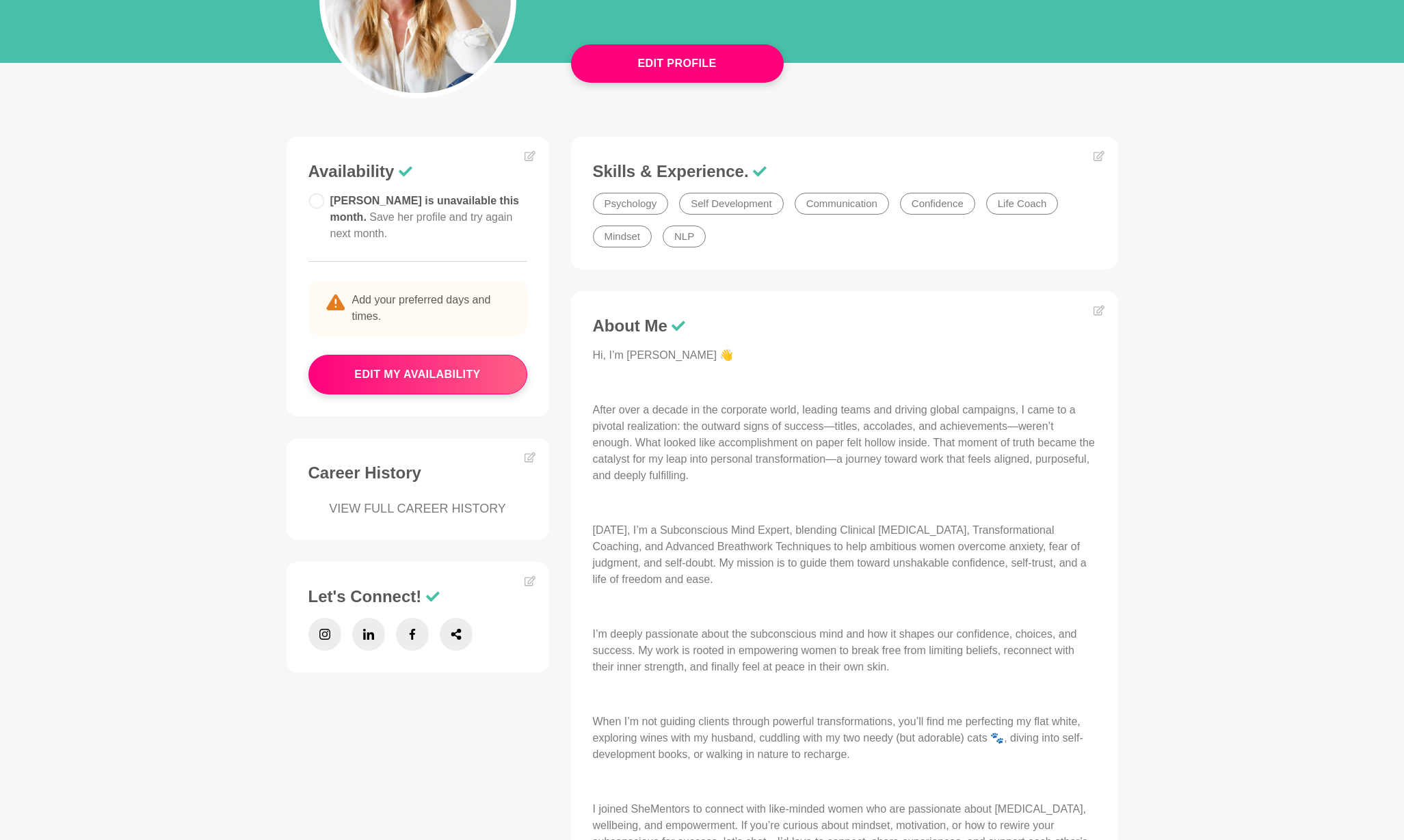
scroll to position [258, 0]
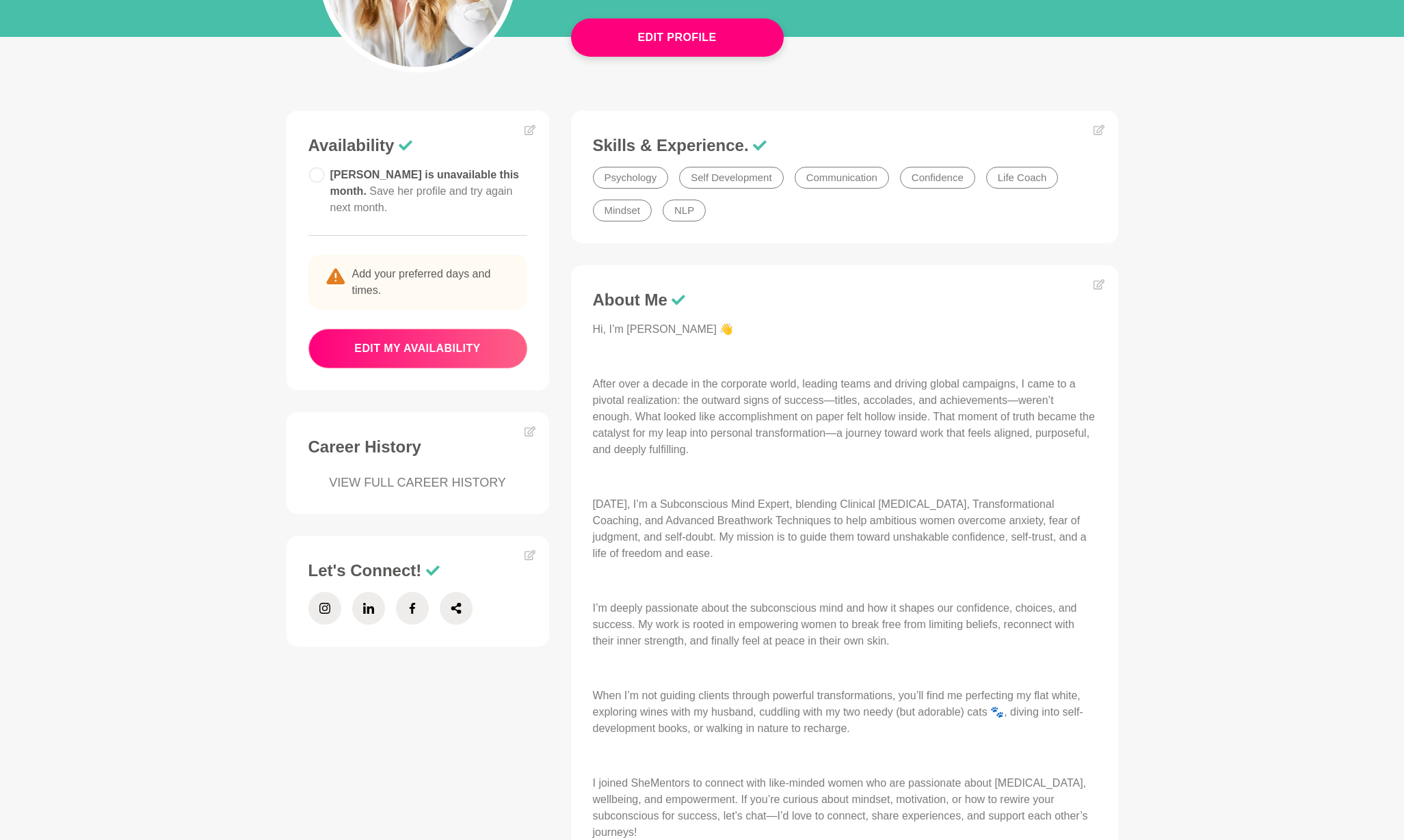
click at [455, 334] on button "edit my availability" at bounding box center [418, 348] width 219 height 40
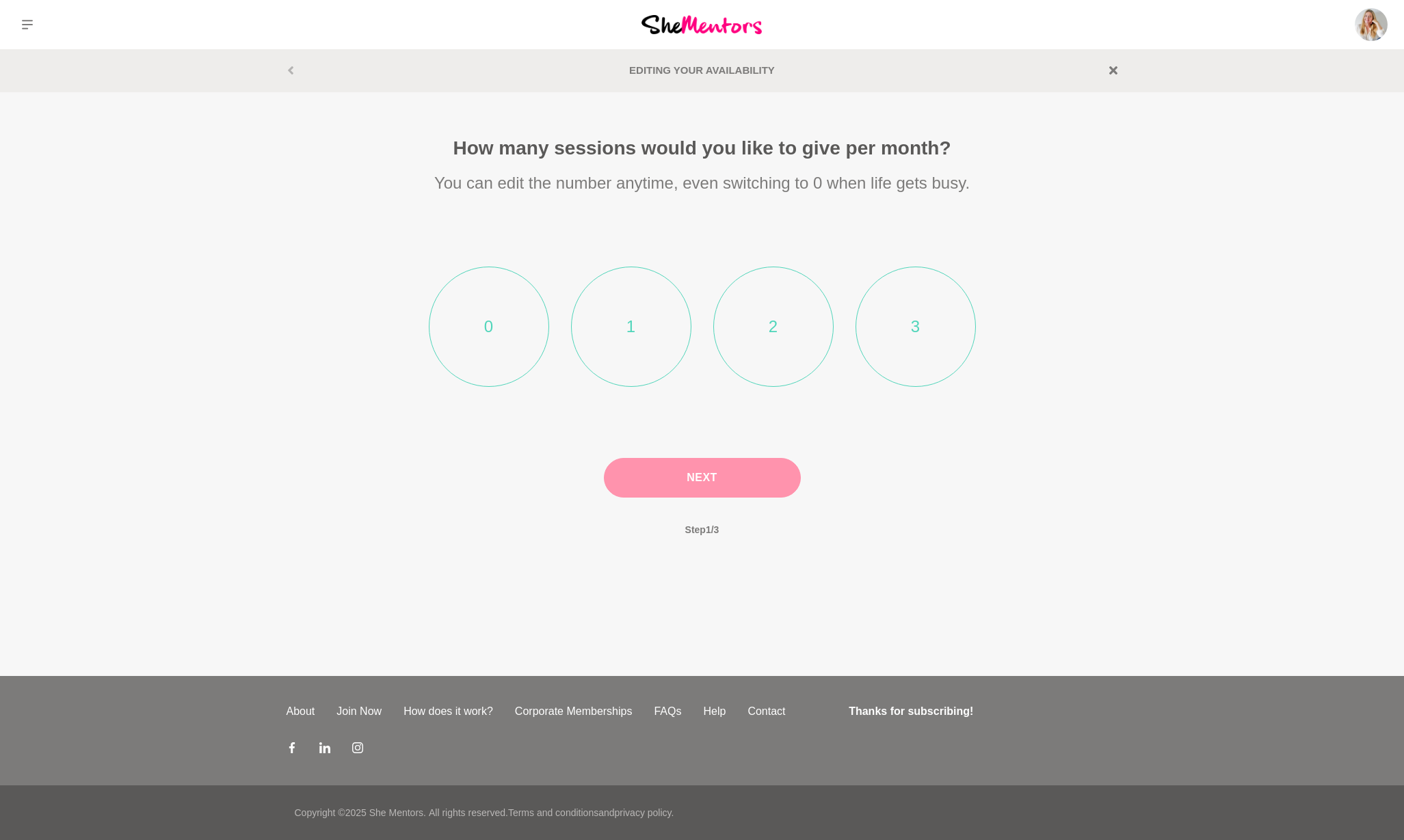
click at [638, 320] on li "1" at bounding box center [631, 326] width 120 height 120
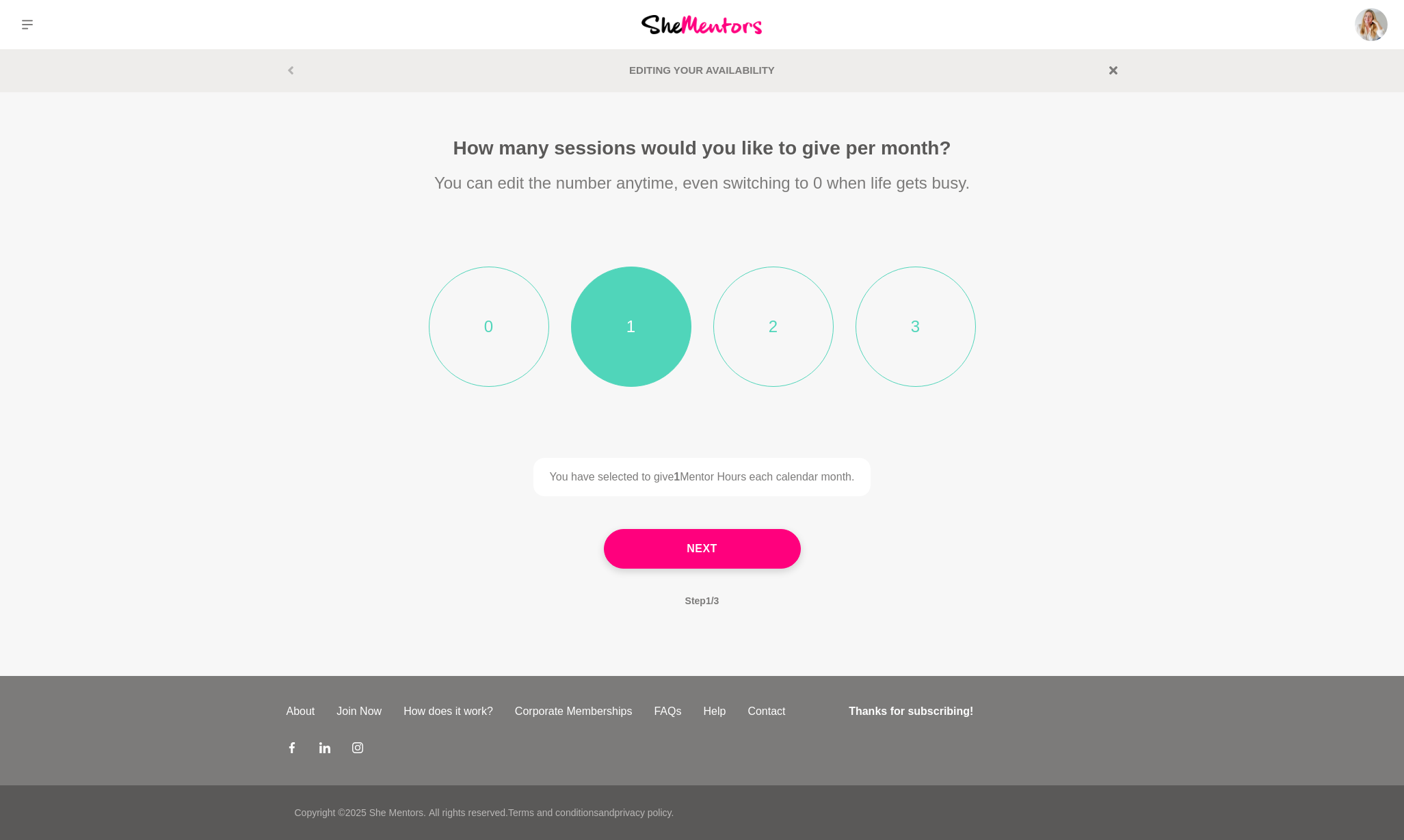
click at [760, 315] on li "2" at bounding box center [773, 326] width 120 height 120
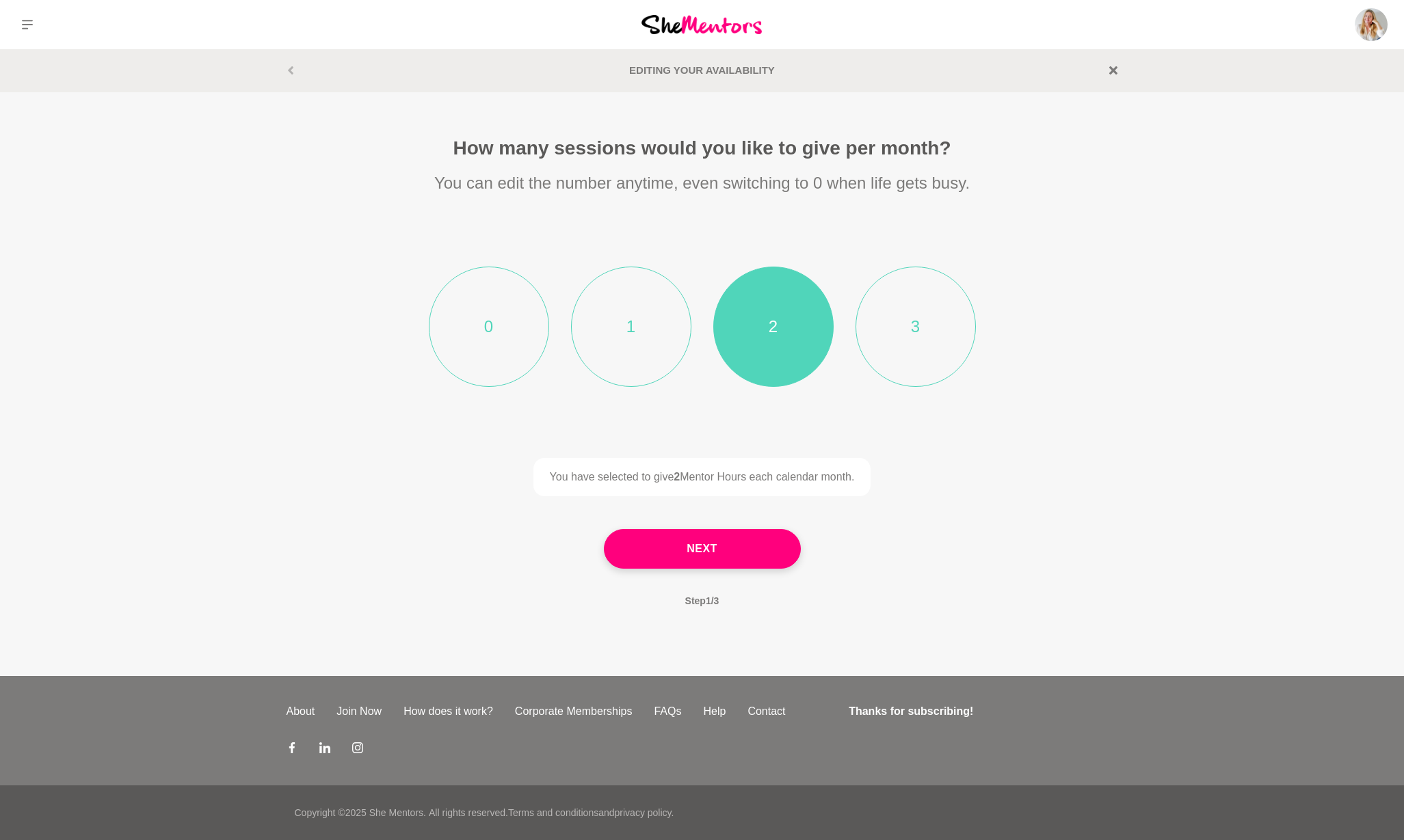
click at [904, 335] on li "3" at bounding box center [915, 326] width 120 height 120
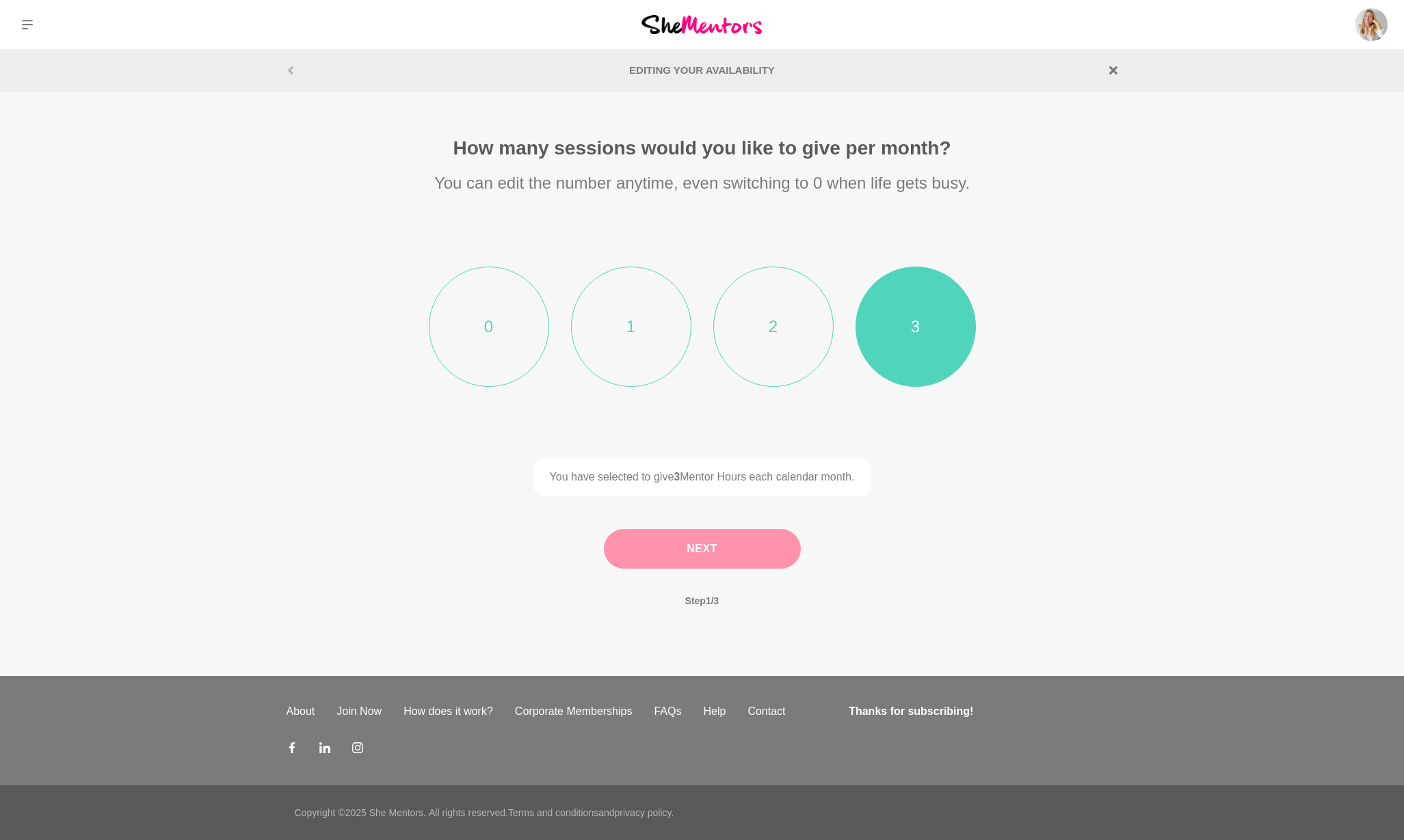
click at [715, 547] on button "Next" at bounding box center [702, 548] width 197 height 40
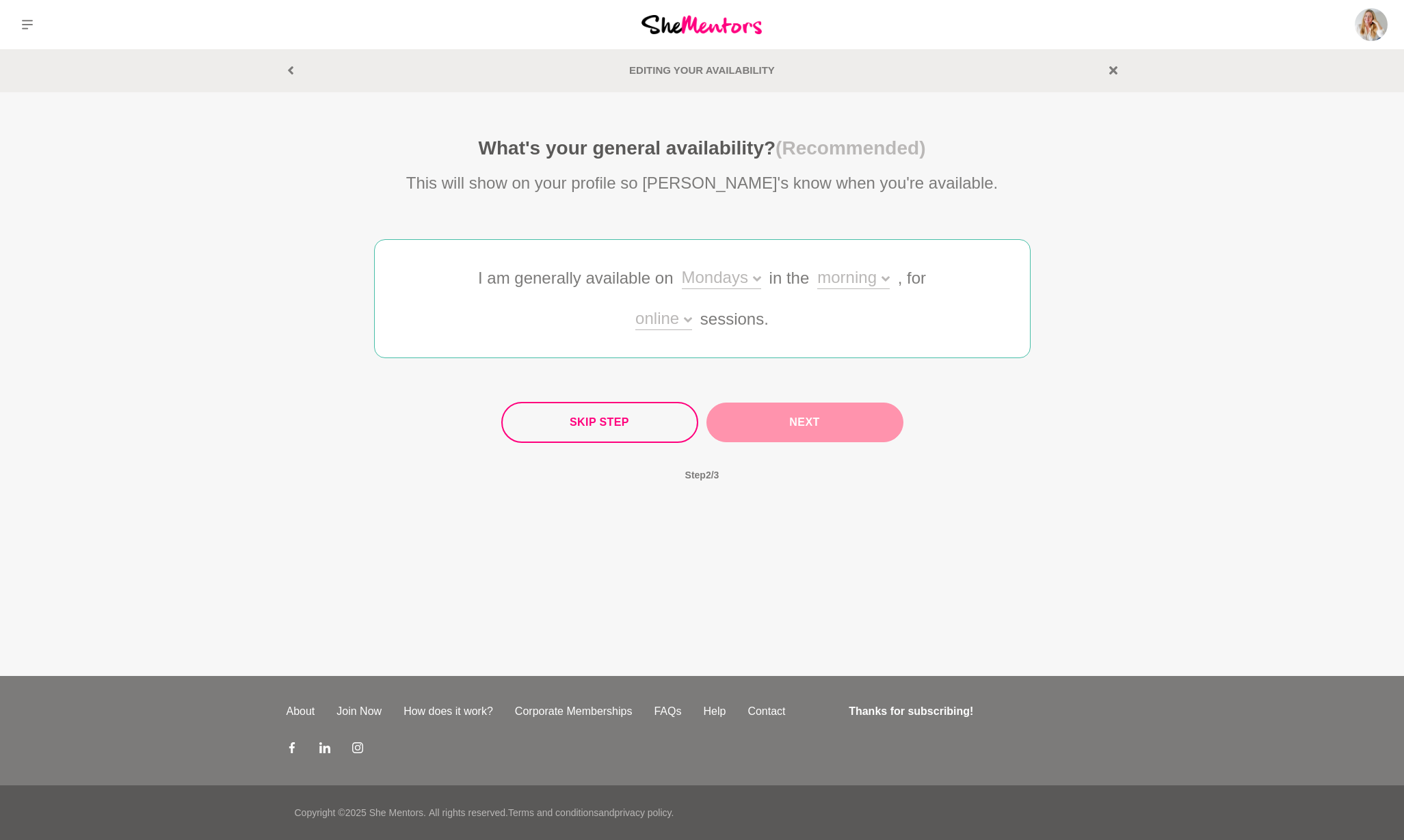
click at [704, 281] on div "Mondays" at bounding box center [721, 279] width 79 height 20
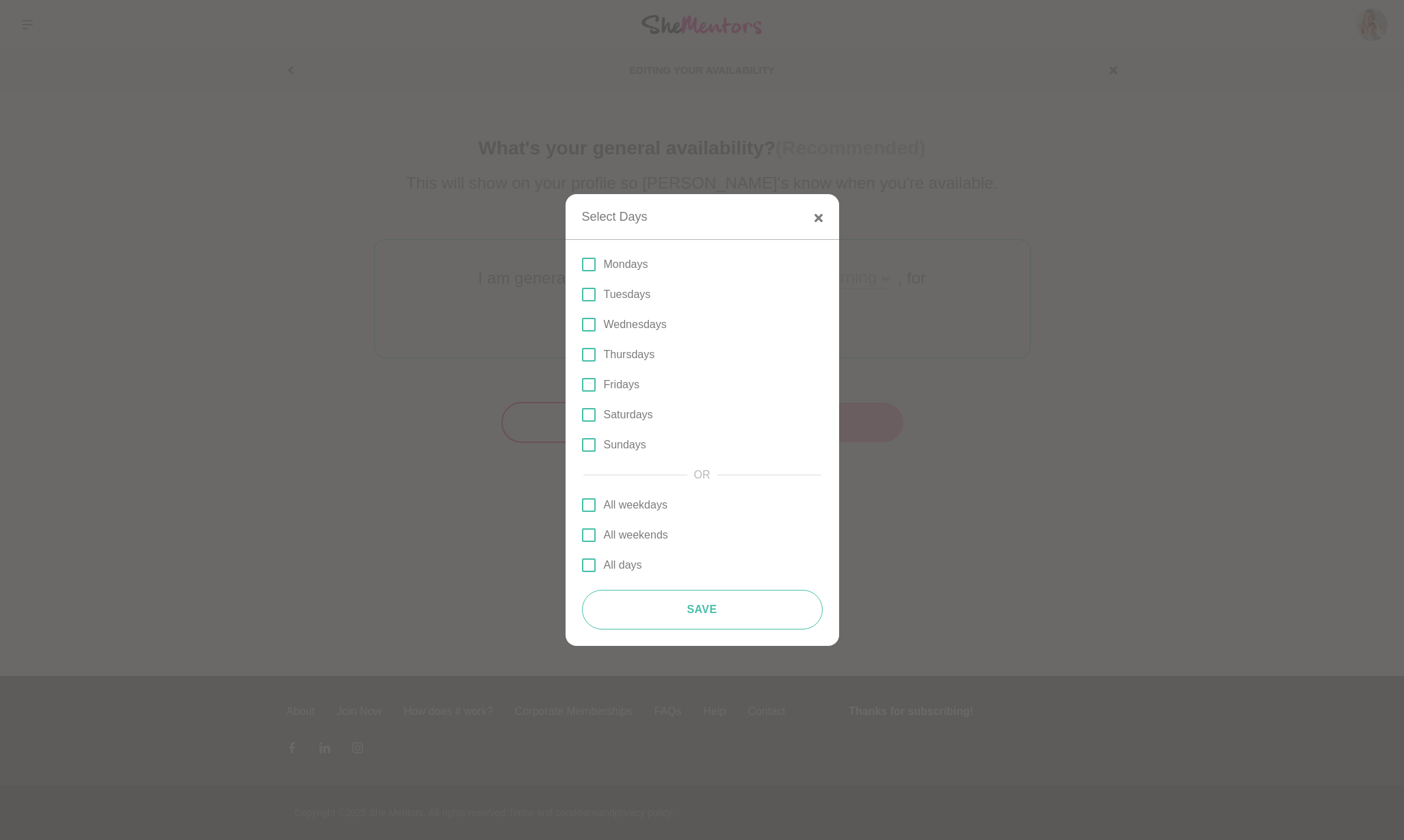
click at [591, 265] on span at bounding box center [589, 264] width 13 height 13
click at [582, 265] on input "Mondays" at bounding box center [582, 265] width 0 height 0
click at [591, 293] on span at bounding box center [589, 294] width 13 height 13
click at [582, 294] on input "Tuesdays" at bounding box center [582, 294] width 0 height 0
click at [725, 610] on button "Save" at bounding box center [702, 609] width 241 height 40
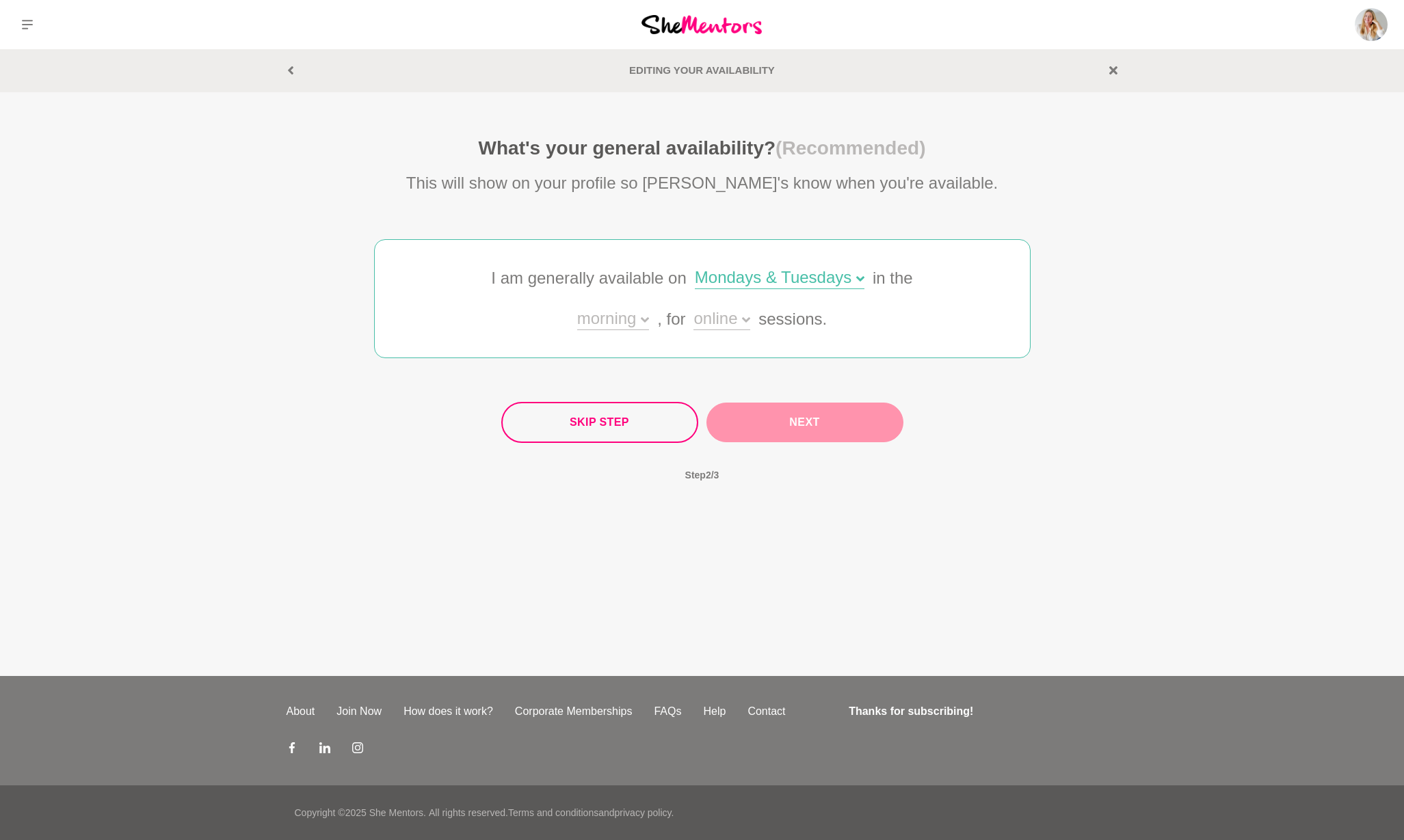
click at [644, 320] on icon at bounding box center [645, 320] width 8 height 8
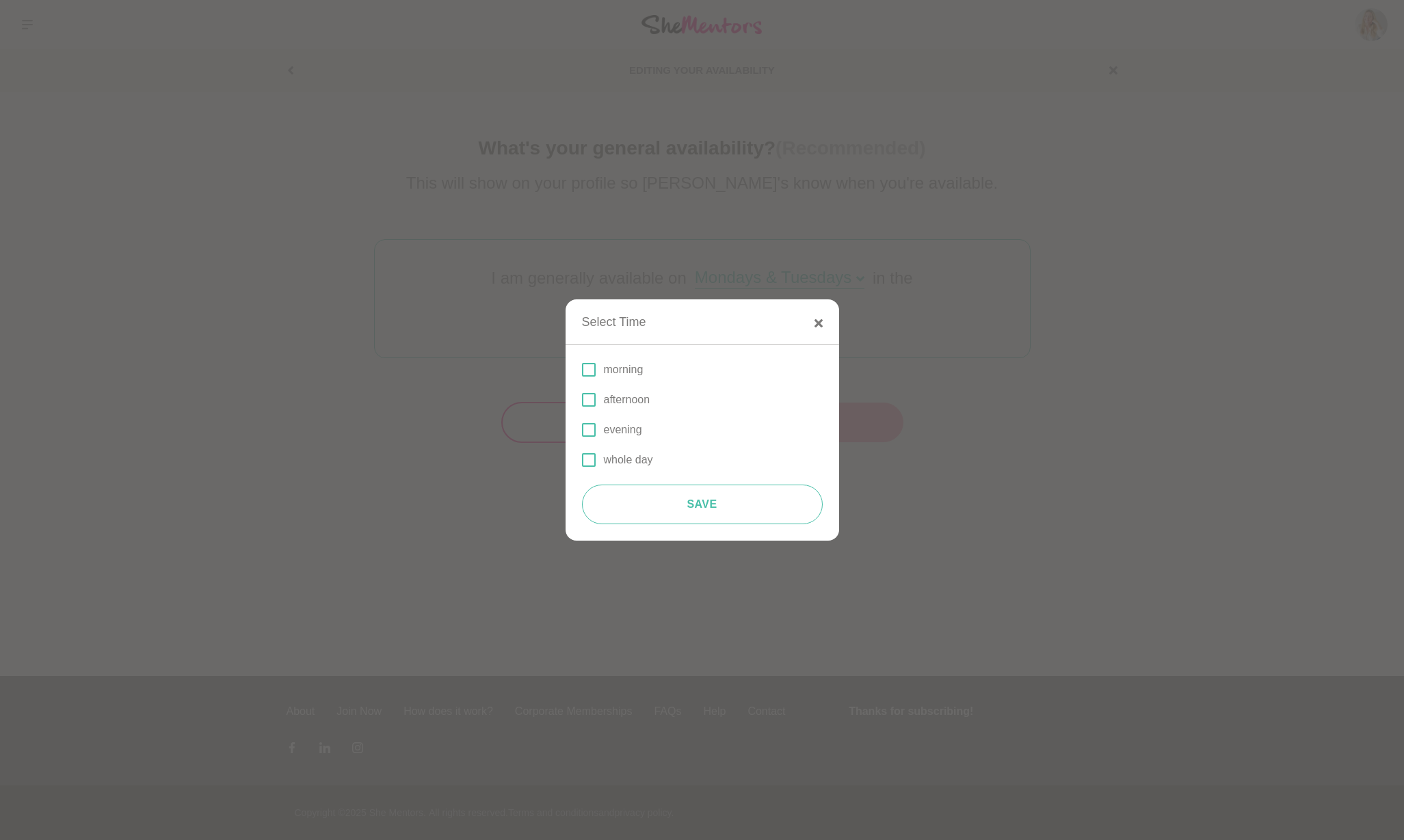
click at [594, 370] on span at bounding box center [589, 370] width 13 height 13
click at [582, 370] on input "morning" at bounding box center [582, 370] width 0 height 0
click at [594, 460] on span at bounding box center [589, 460] width 13 height 13
click at [582, 460] on input "whole day" at bounding box center [582, 460] width 0 height 0
click at [586, 367] on span at bounding box center [589, 370] width 13 height 13
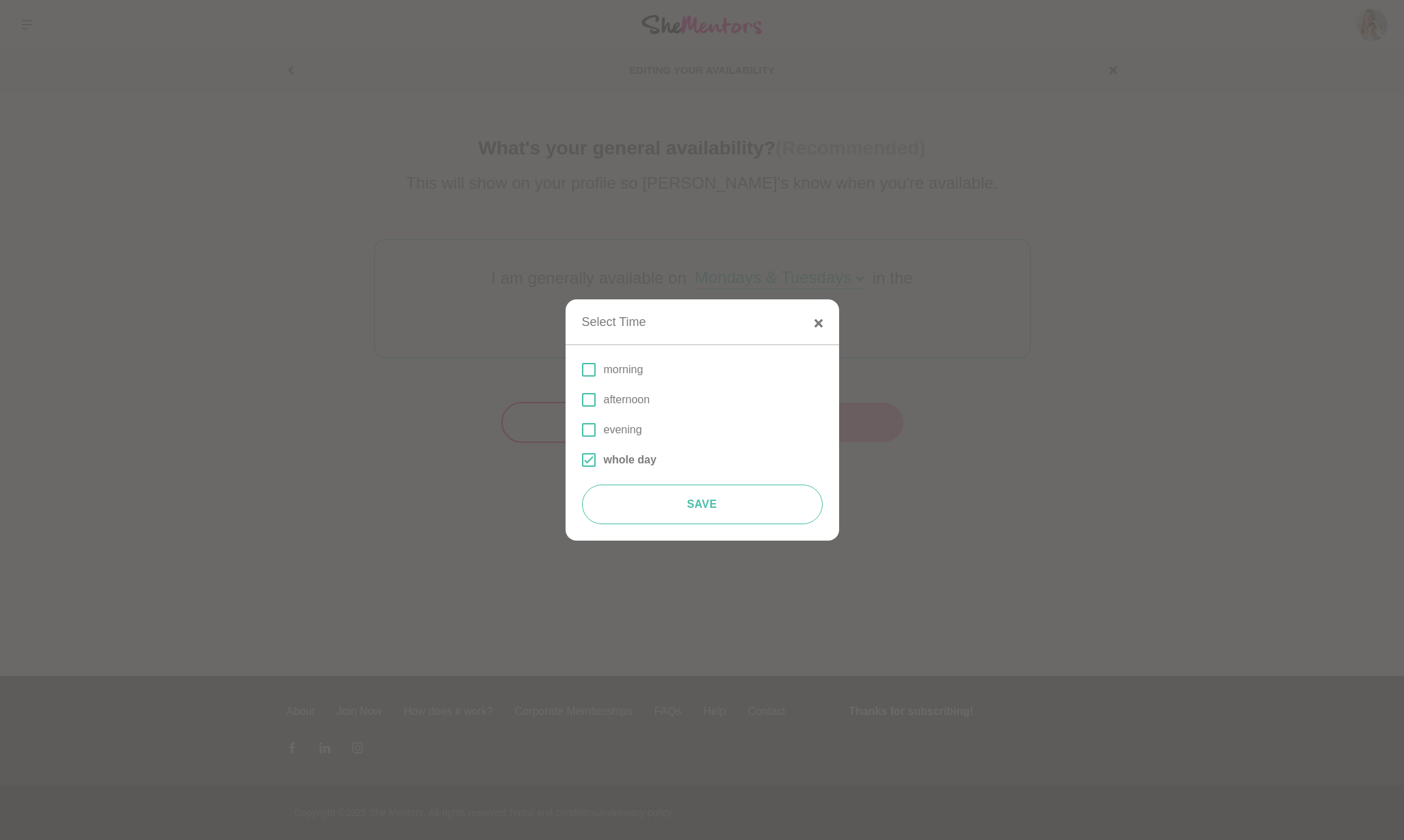
click at [582, 370] on input "morning" at bounding box center [582, 370] width 0 height 0
click at [678, 510] on button "Save" at bounding box center [702, 504] width 241 height 40
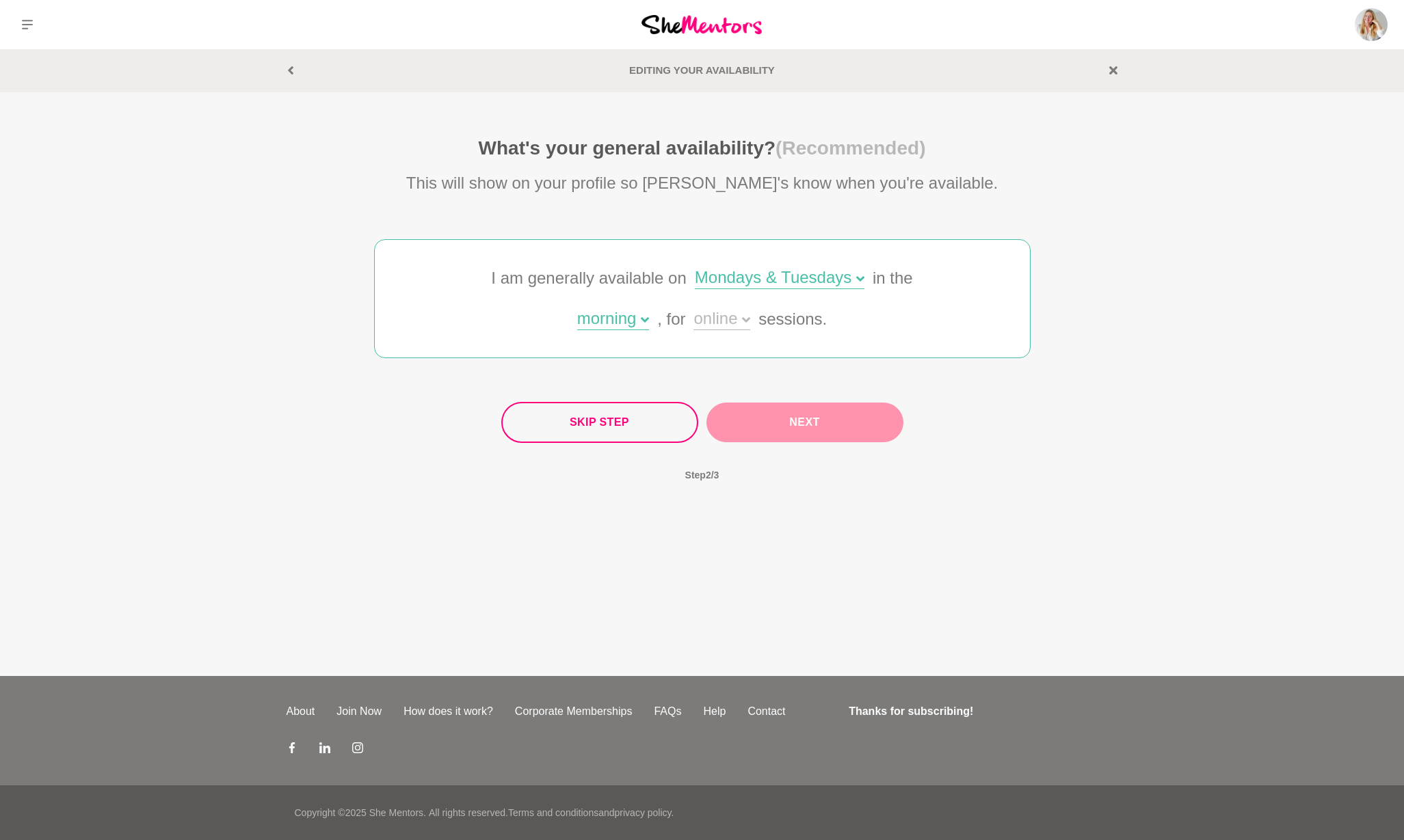
click at [734, 316] on div "online" at bounding box center [721, 320] width 56 height 20
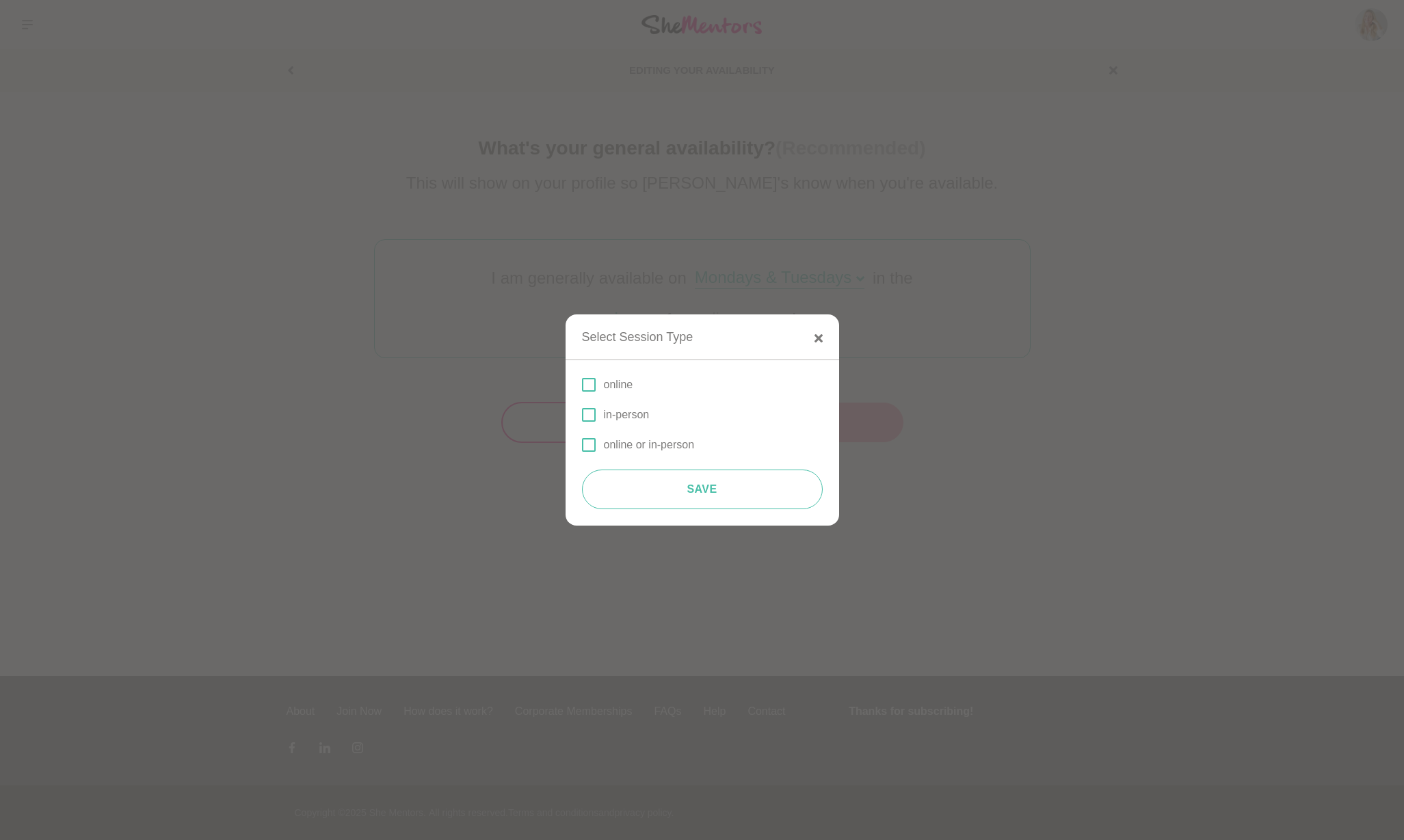
click at [604, 385] on p "online" at bounding box center [618, 385] width 29 height 17
click at [582, 385] on input "online" at bounding box center [582, 385] width 0 height 0
click at [707, 490] on button "Save" at bounding box center [702, 489] width 241 height 40
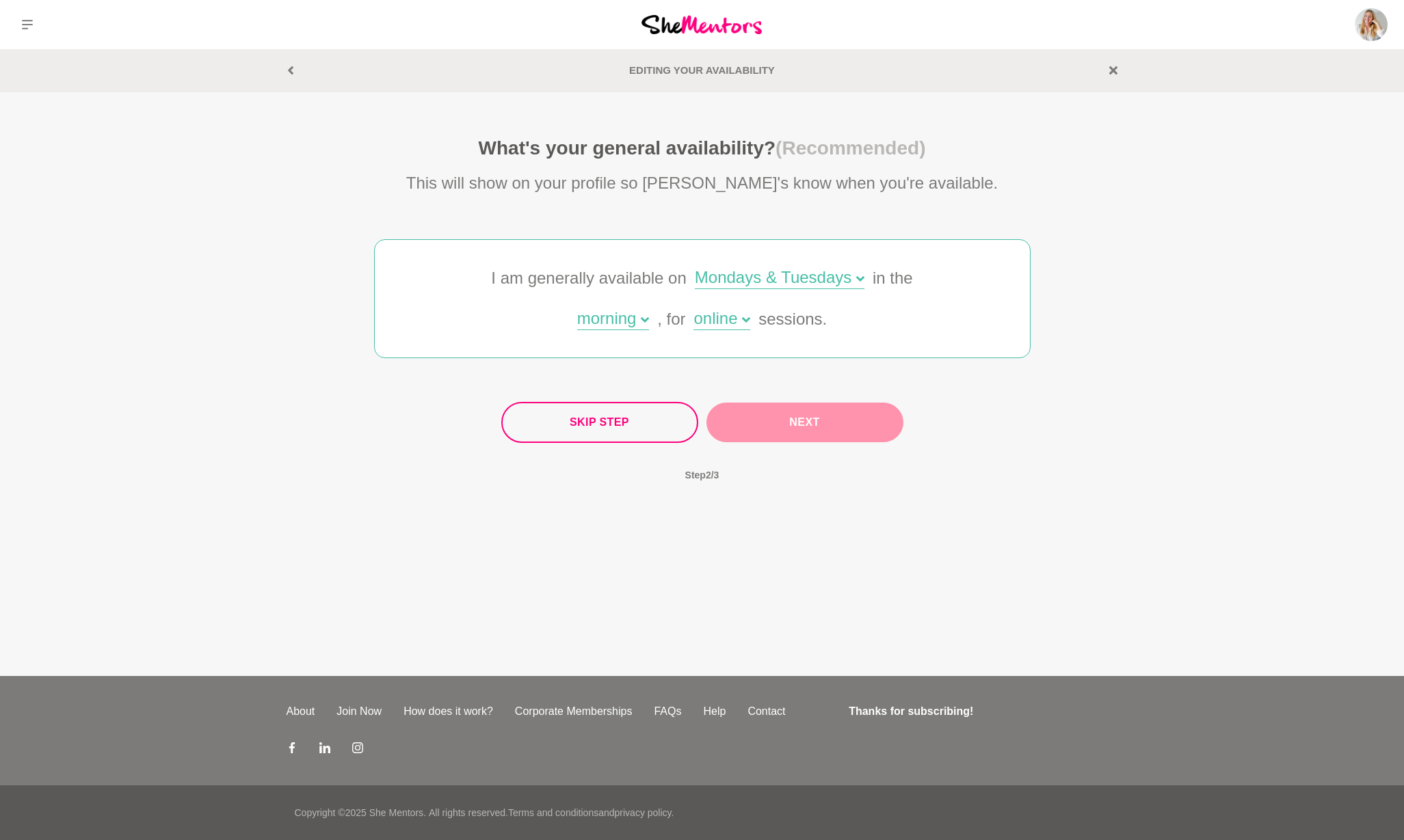
click at [793, 426] on button "Next" at bounding box center [805, 422] width 197 height 40
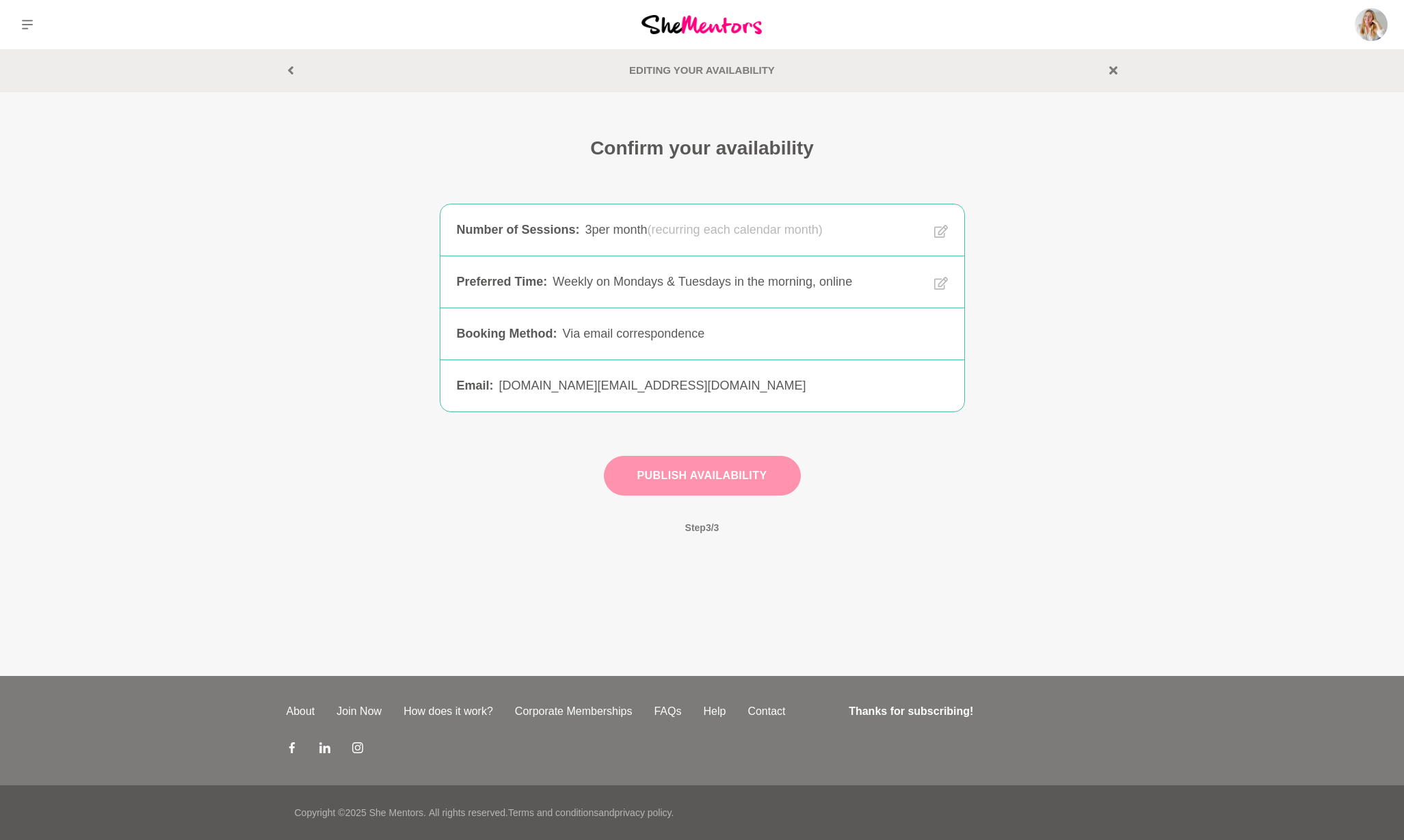
click at [764, 477] on button "Publish Availability" at bounding box center [702, 475] width 197 height 40
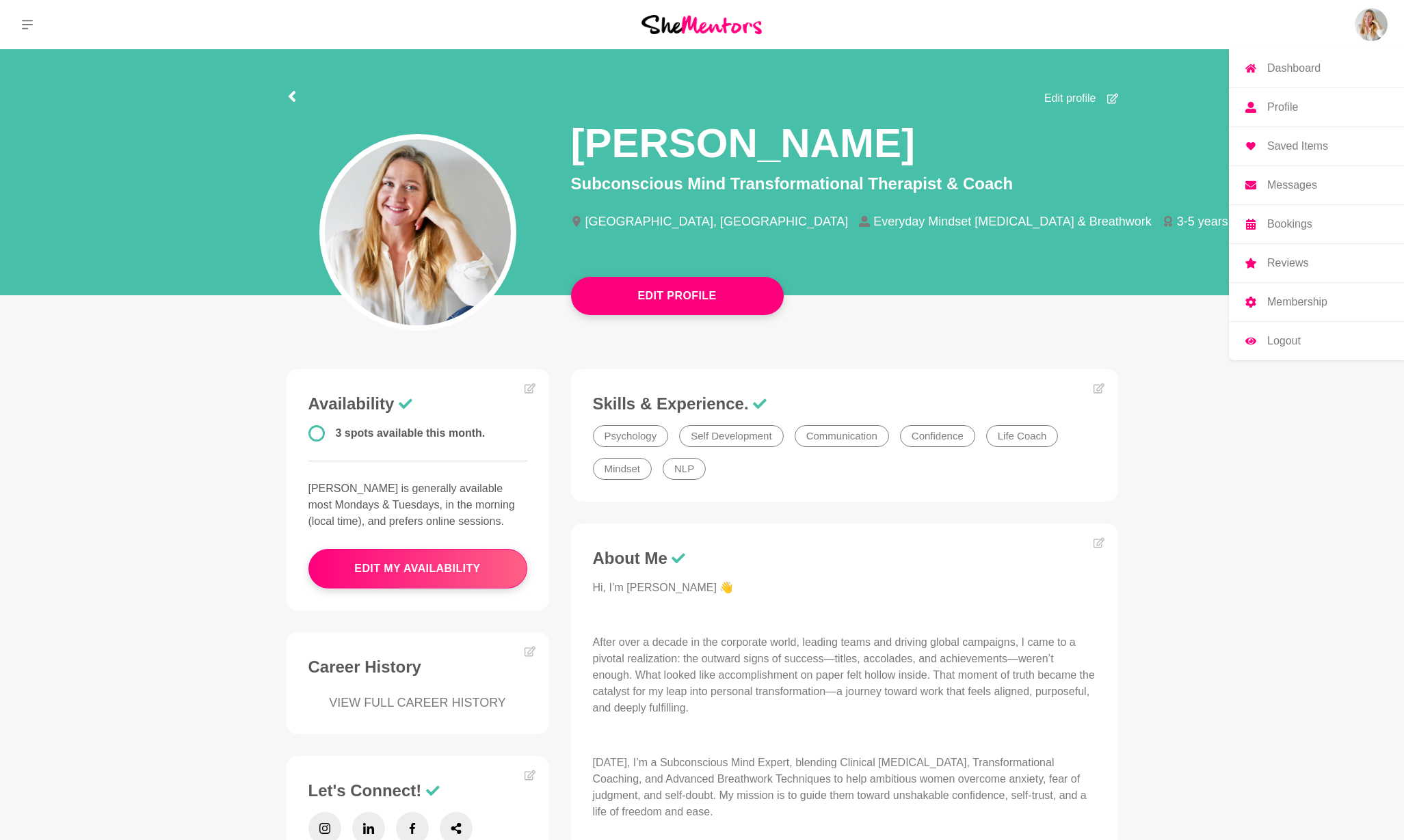
click at [1377, 29] on img at bounding box center [1370, 24] width 33 height 33
click at [1294, 103] on p "Profile" at bounding box center [1282, 107] width 31 height 11
click at [1293, 104] on p "Profile" at bounding box center [1282, 107] width 31 height 11
click at [1369, 32] on img at bounding box center [1370, 24] width 33 height 33
click at [1277, 108] on p "Profile" at bounding box center [1282, 107] width 31 height 11
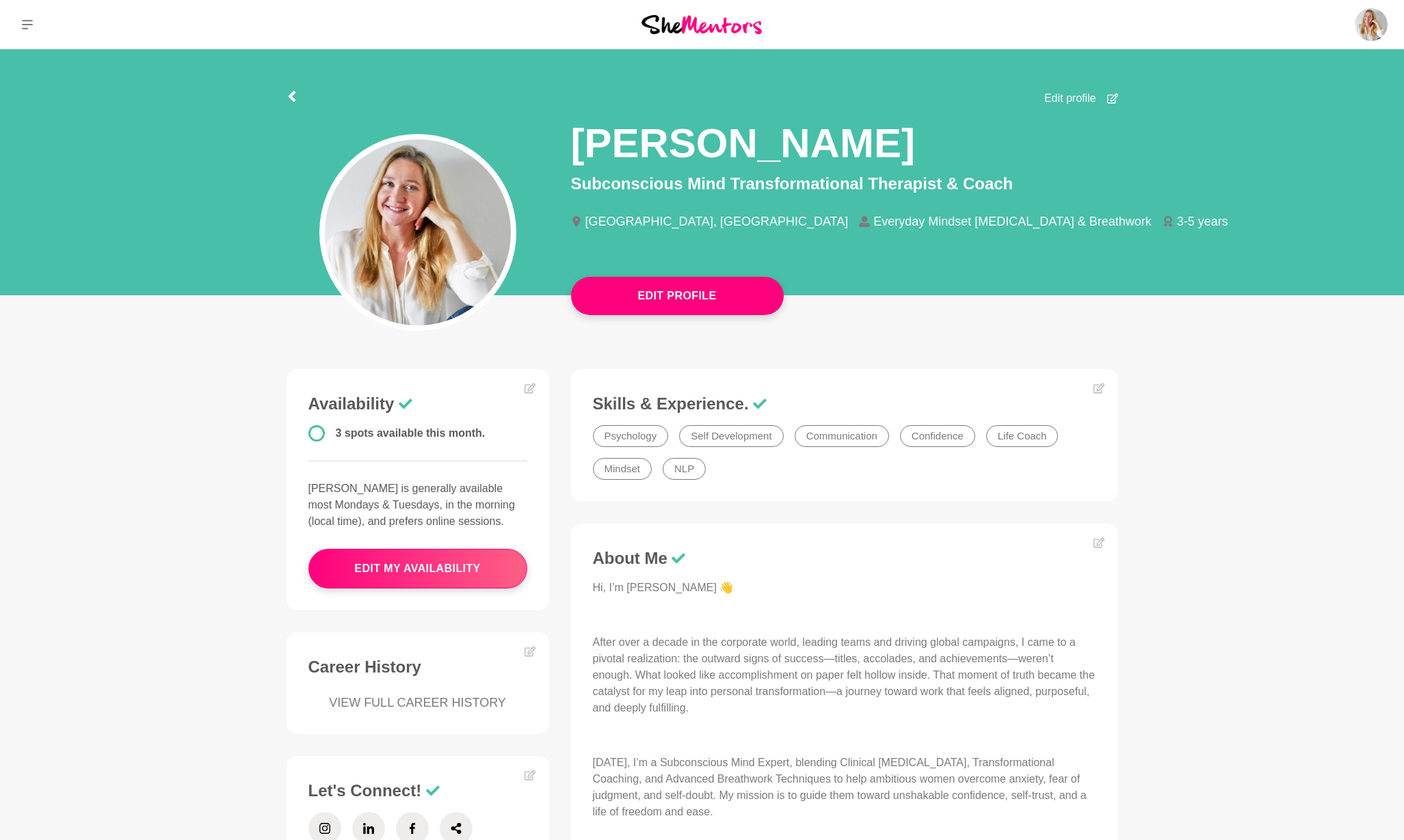
click at [1079, 102] on span "Edit profile" at bounding box center [1070, 98] width 52 height 17
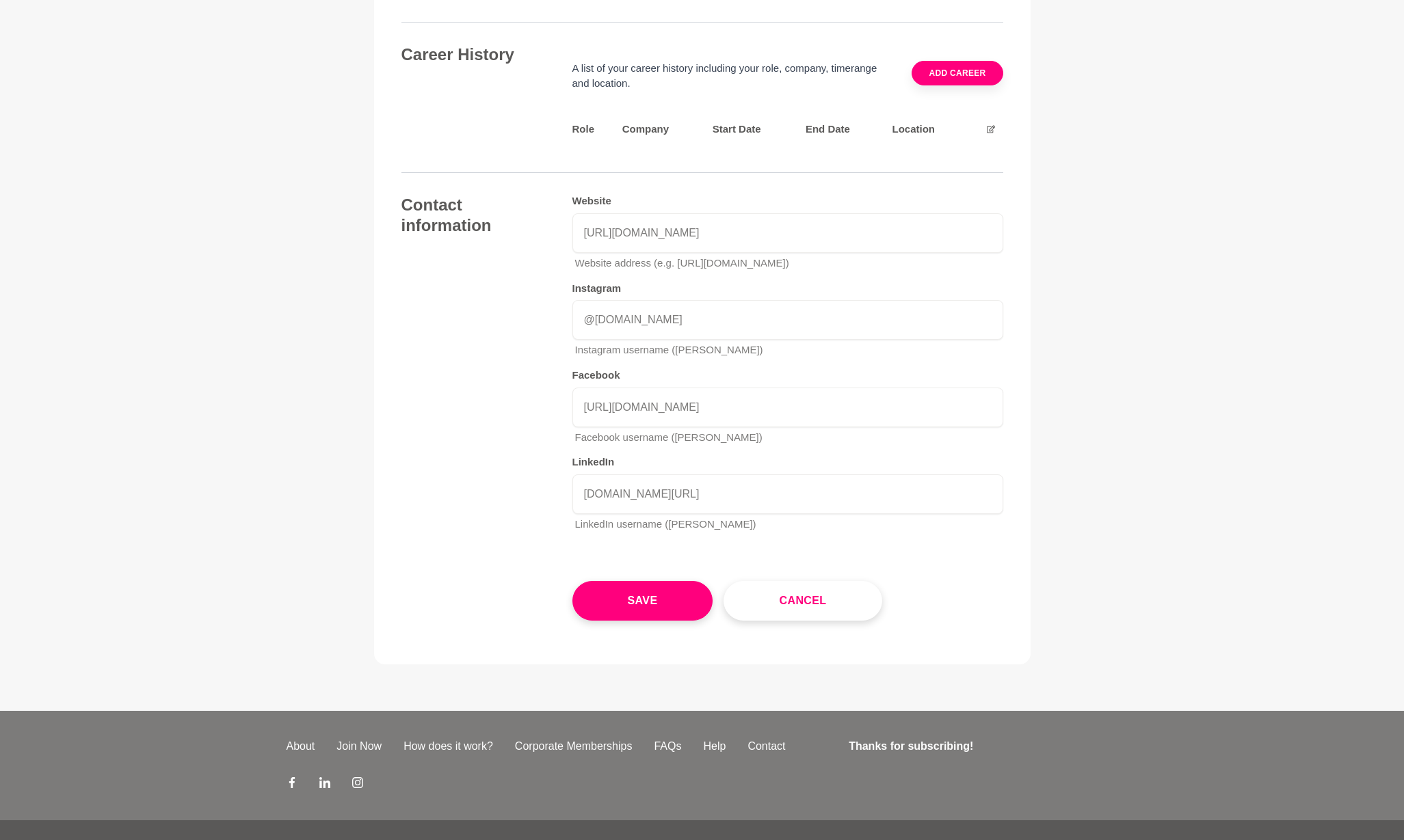
scroll to position [1942, 0]
click at [665, 582] on button "Save" at bounding box center [642, 601] width 140 height 40
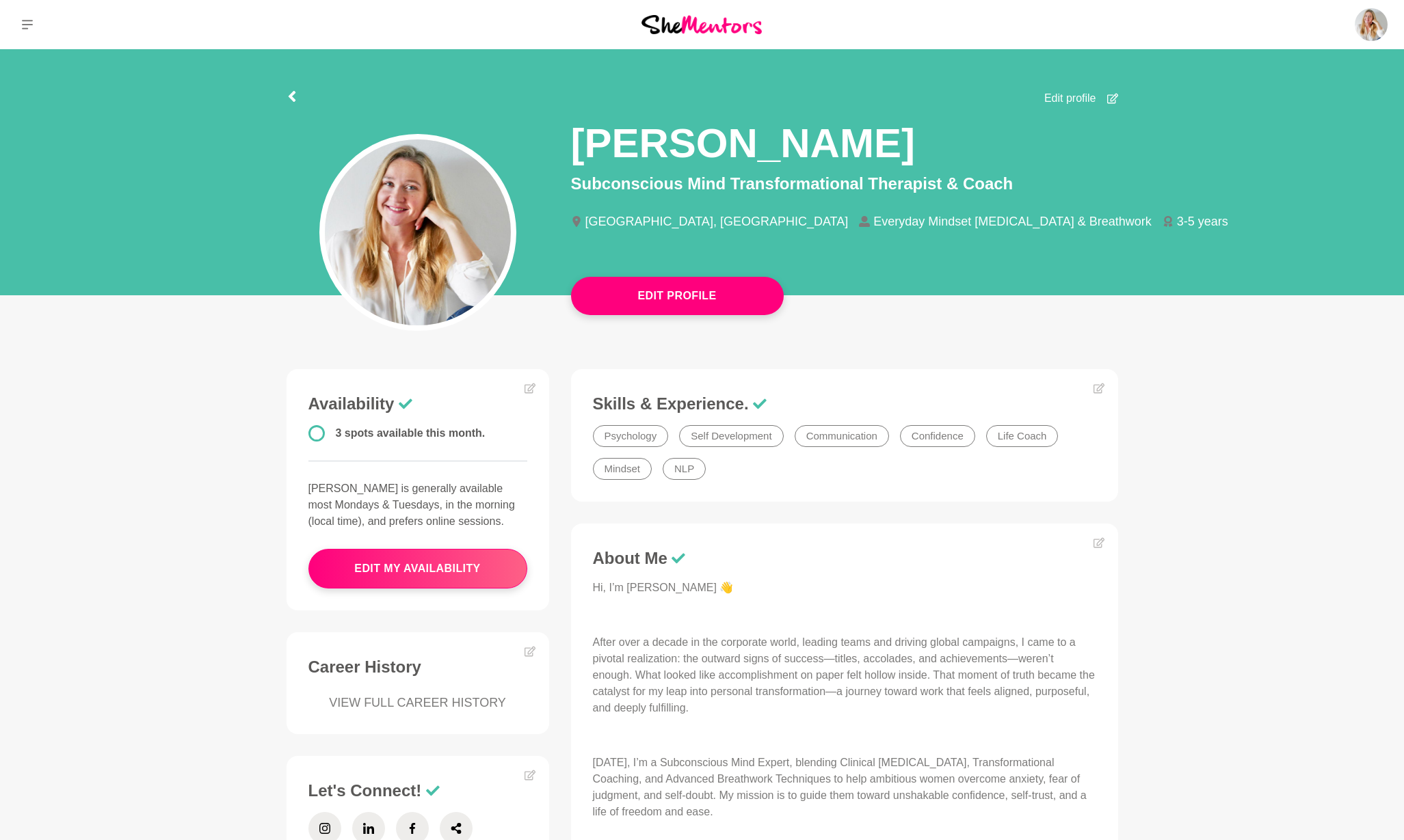
click at [34, 24] on button at bounding box center [27, 24] width 55 height 50
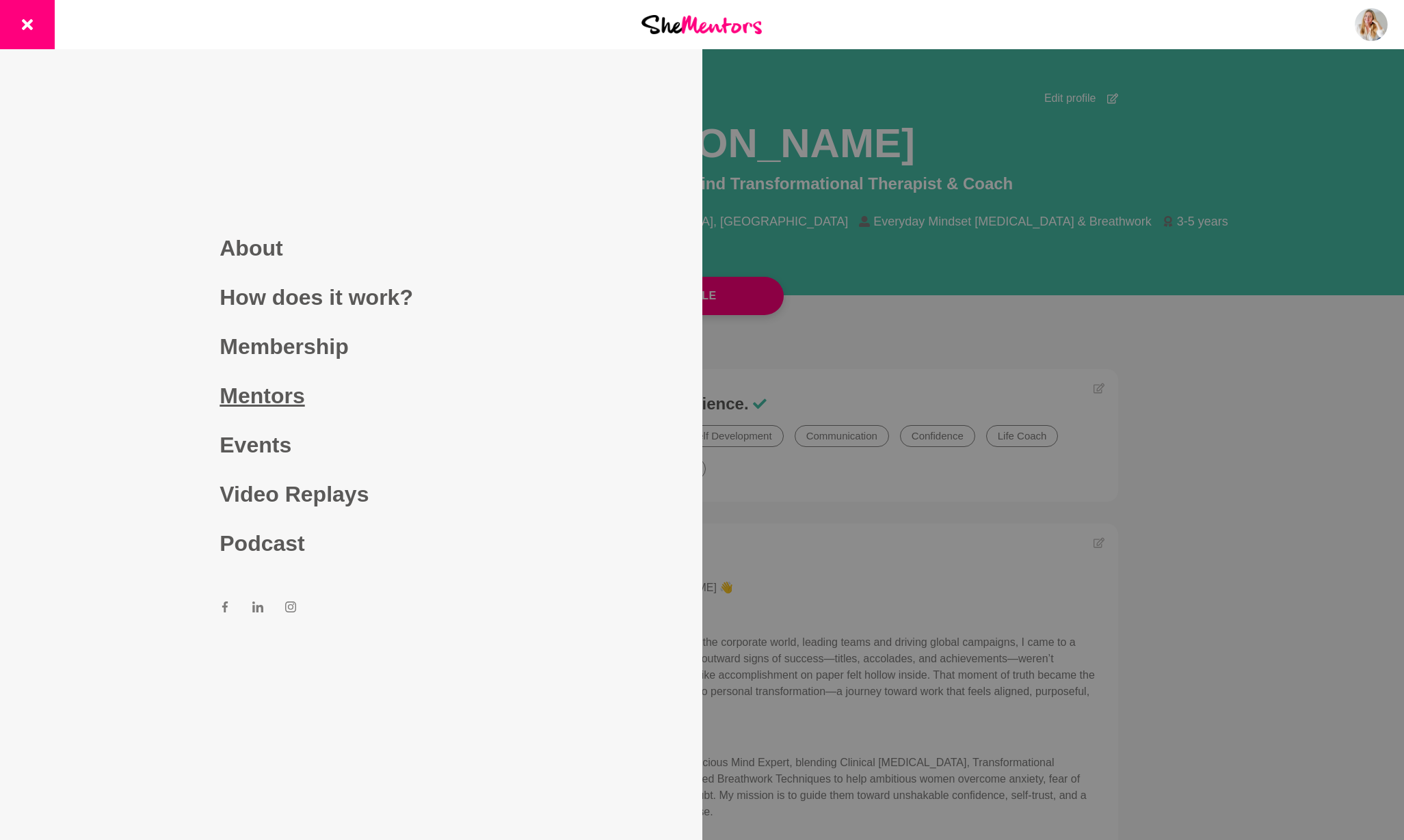
click at [283, 390] on link "Mentors" at bounding box center [351, 395] width 262 height 50
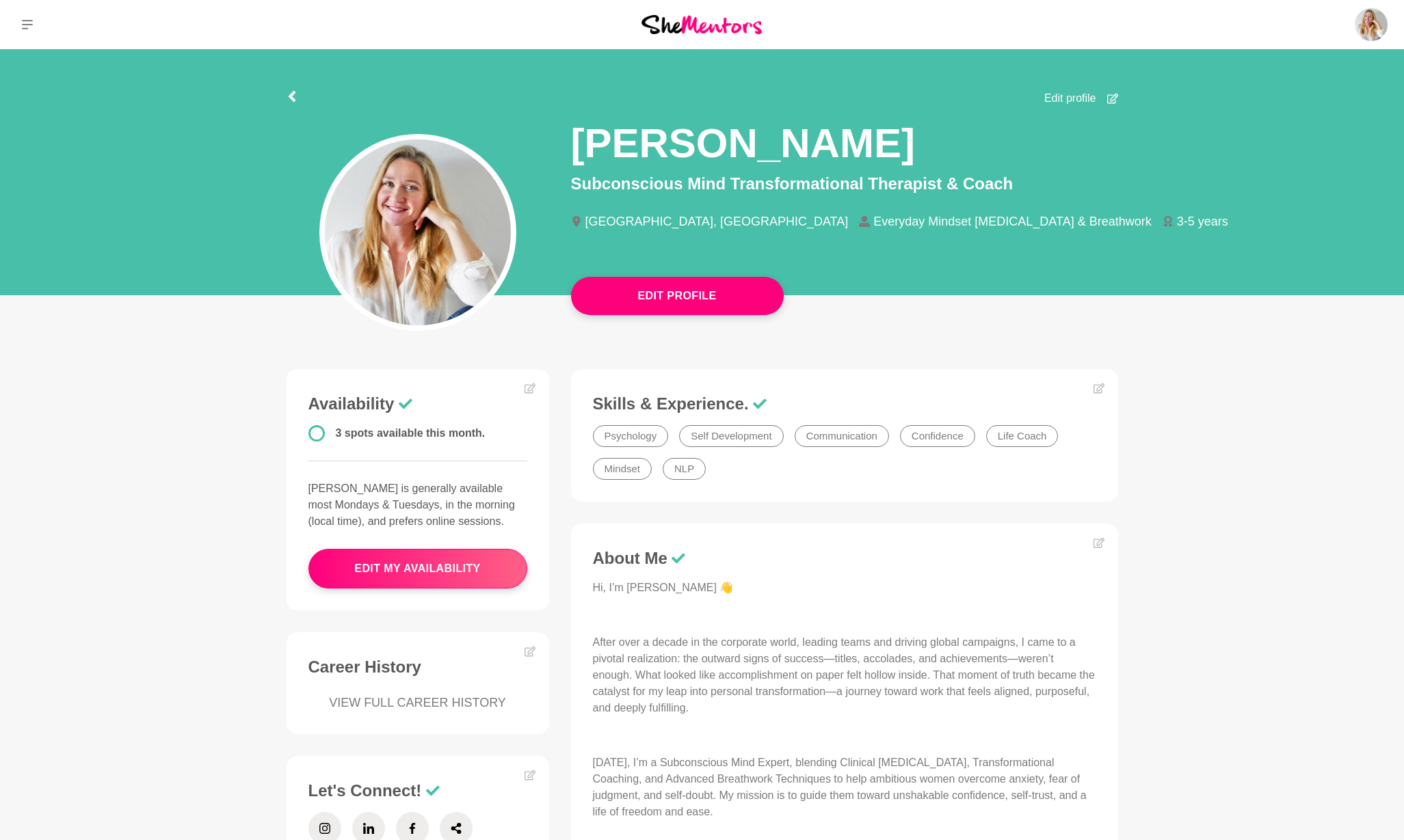
click at [1112, 97] on icon at bounding box center [1111, 98] width 11 height 10
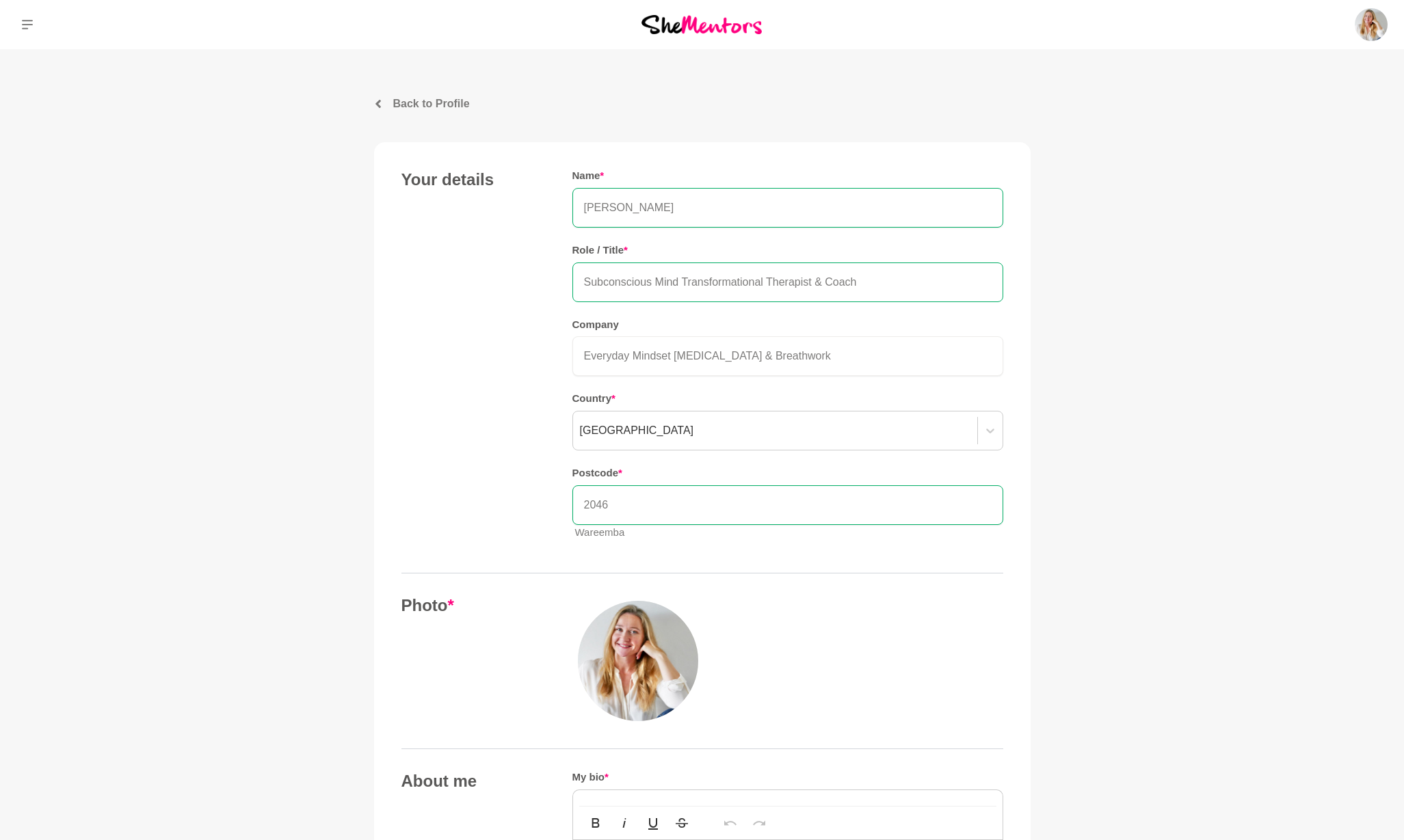
click at [669, 286] on input "Subconscious Mind Transformational Therapist & Coach" at bounding box center [787, 282] width 431 height 40
drag, startPoint x: 678, startPoint y: 281, endPoint x: 579, endPoint y: 280, distance: 99.0
click at [579, 280] on input "Subconscious Mind Transformational Therapist & Coach" at bounding box center [787, 282] width 431 height 40
drag, startPoint x: 867, startPoint y: 278, endPoint x: 820, endPoint y: 279, distance: 47.0
click at [820, 279] on input "Confidence Coach & Transformational Therapist & Coach" at bounding box center [787, 282] width 431 height 40
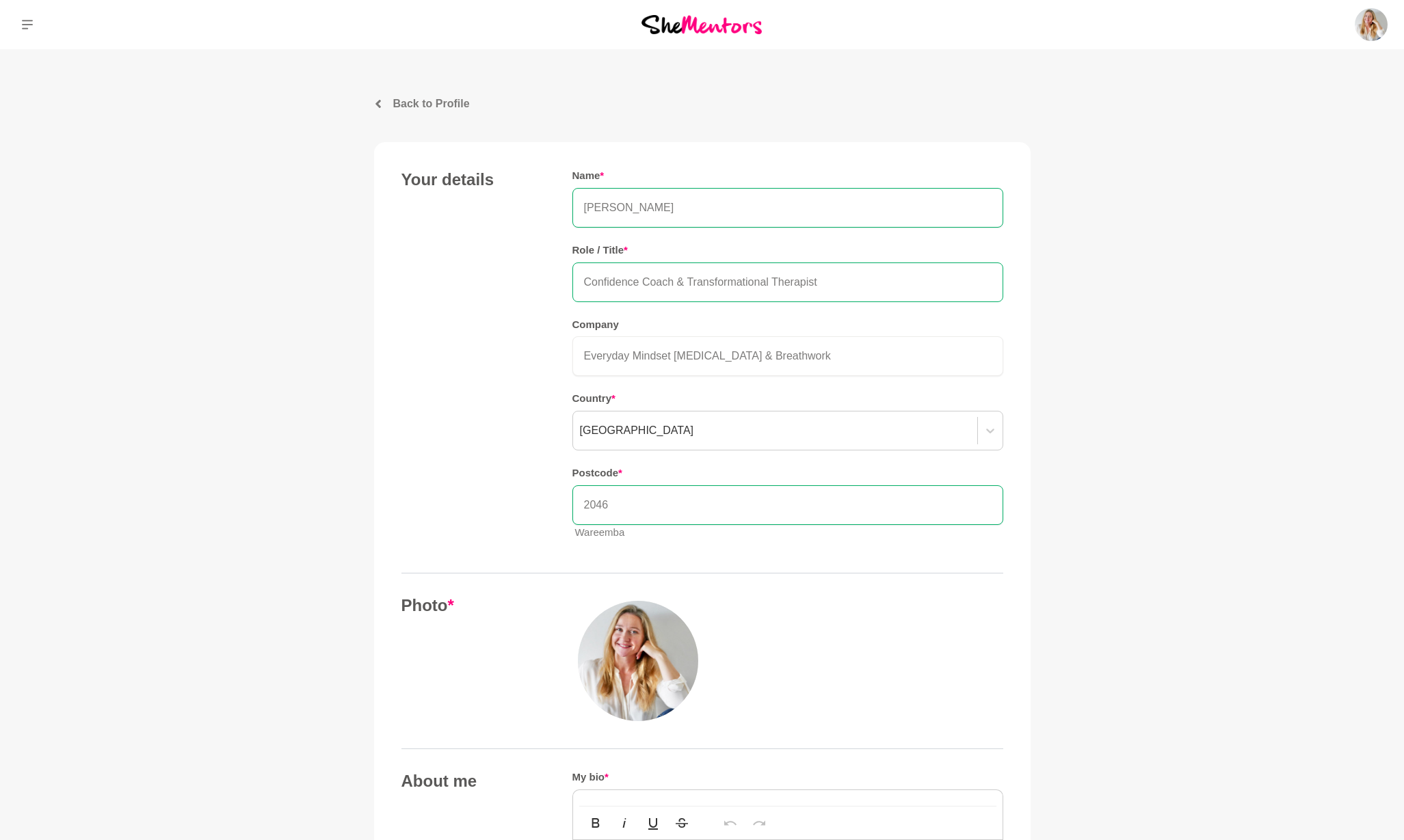
drag, startPoint x: 769, startPoint y: 279, endPoint x: 690, endPoint y: 278, distance: 79.0
click at [690, 278] on input "Confidence Coach & Transformational Therapist" at bounding box center [787, 282] width 431 height 40
drag, startPoint x: 847, startPoint y: 283, endPoint x: 568, endPoint y: 281, distance: 279.0
click at [568, 281] on div "Your details Name * Natalia Yusenis Role / Title * Confidence Coach & Subconsci…" at bounding box center [702, 361] width 601 height 382
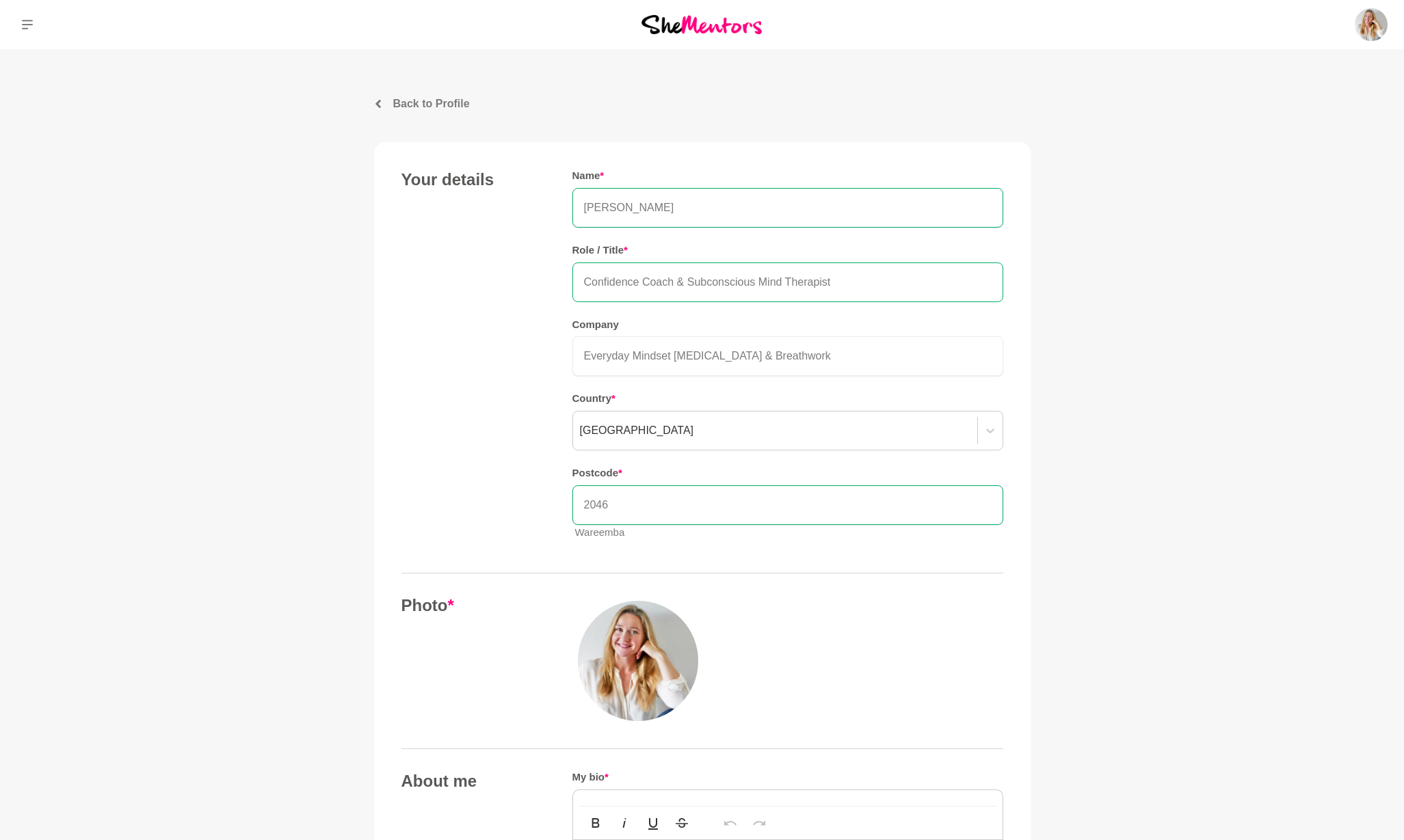
click at [694, 288] on input "Confidence Coach & Subconscious Mind Therapist" at bounding box center [787, 282] width 431 height 40
drag, startPoint x: 861, startPoint y: 283, endPoint x: 489, endPoint y: 279, distance: 372.0
click at [489, 279] on div "Your details Name * Natalia Yusenis Role / Title * Confidence Coach & Subconsci…" at bounding box center [702, 361] width 601 height 382
paste input "Overcoming Anxiety & Confidence Coach"
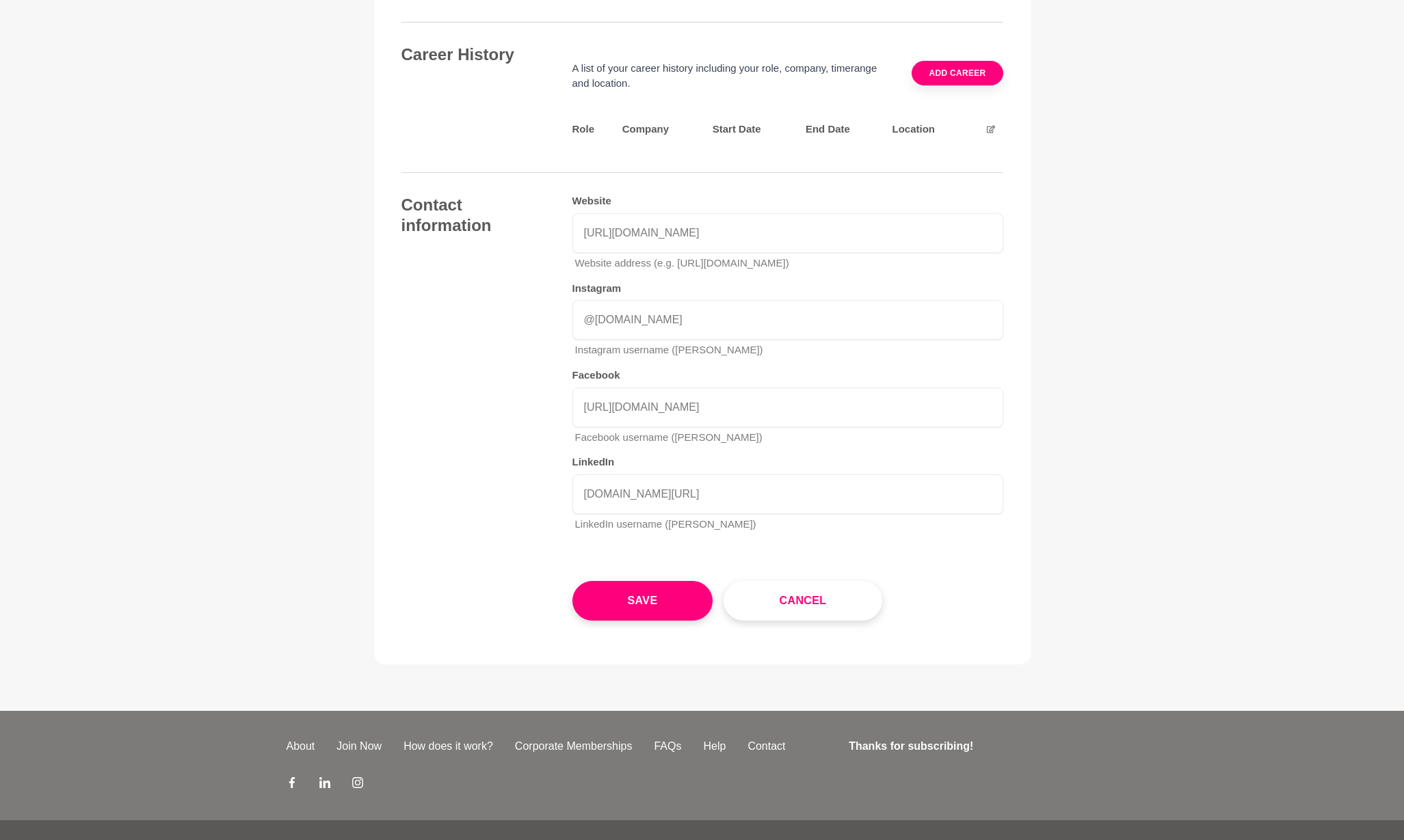
scroll to position [1942, 0]
type input "Overcoming Anxiety & Confidence Coach"
click at [628, 582] on button "Save" at bounding box center [642, 601] width 140 height 40
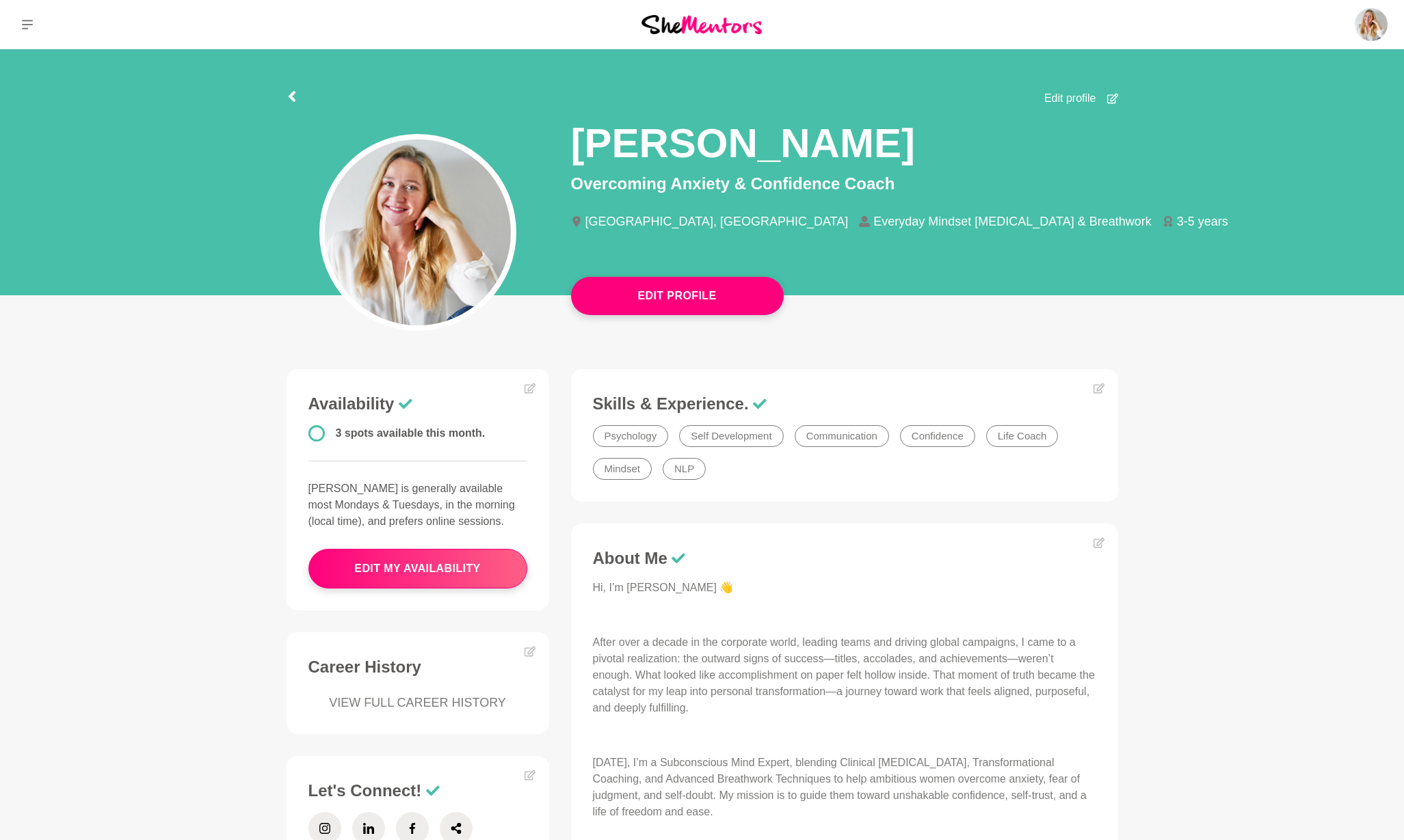
click at [1110, 97] on icon at bounding box center [1112, 98] width 11 height 11
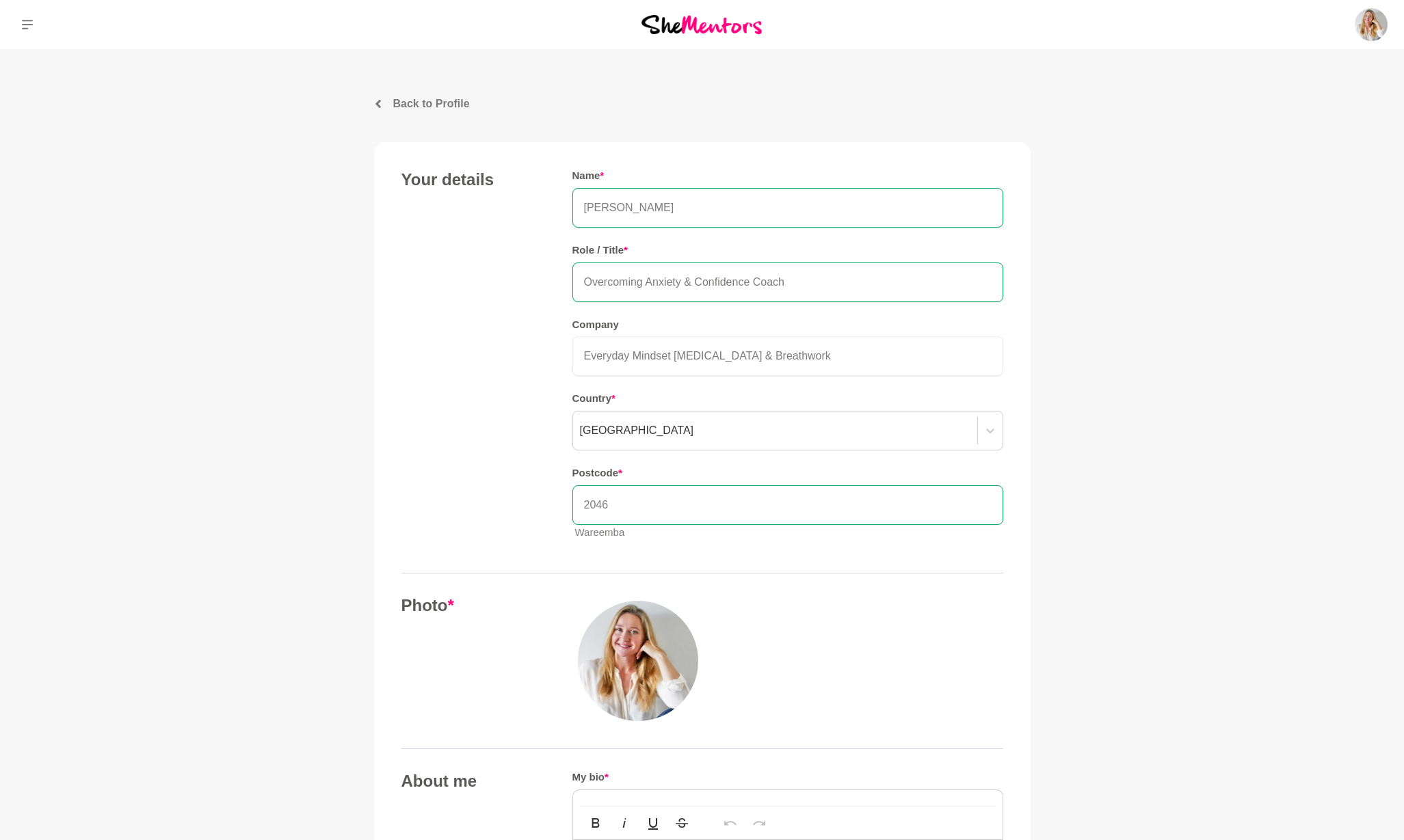
drag, startPoint x: 802, startPoint y: 283, endPoint x: 543, endPoint y: 275, distance: 259.1
click at [543, 275] on div "Your details Name * Natalia Yusenis Role / Title * Overcoming Anxiety & Confide…" at bounding box center [702, 361] width 601 height 382
paste input "Anxiety Breakthrough"
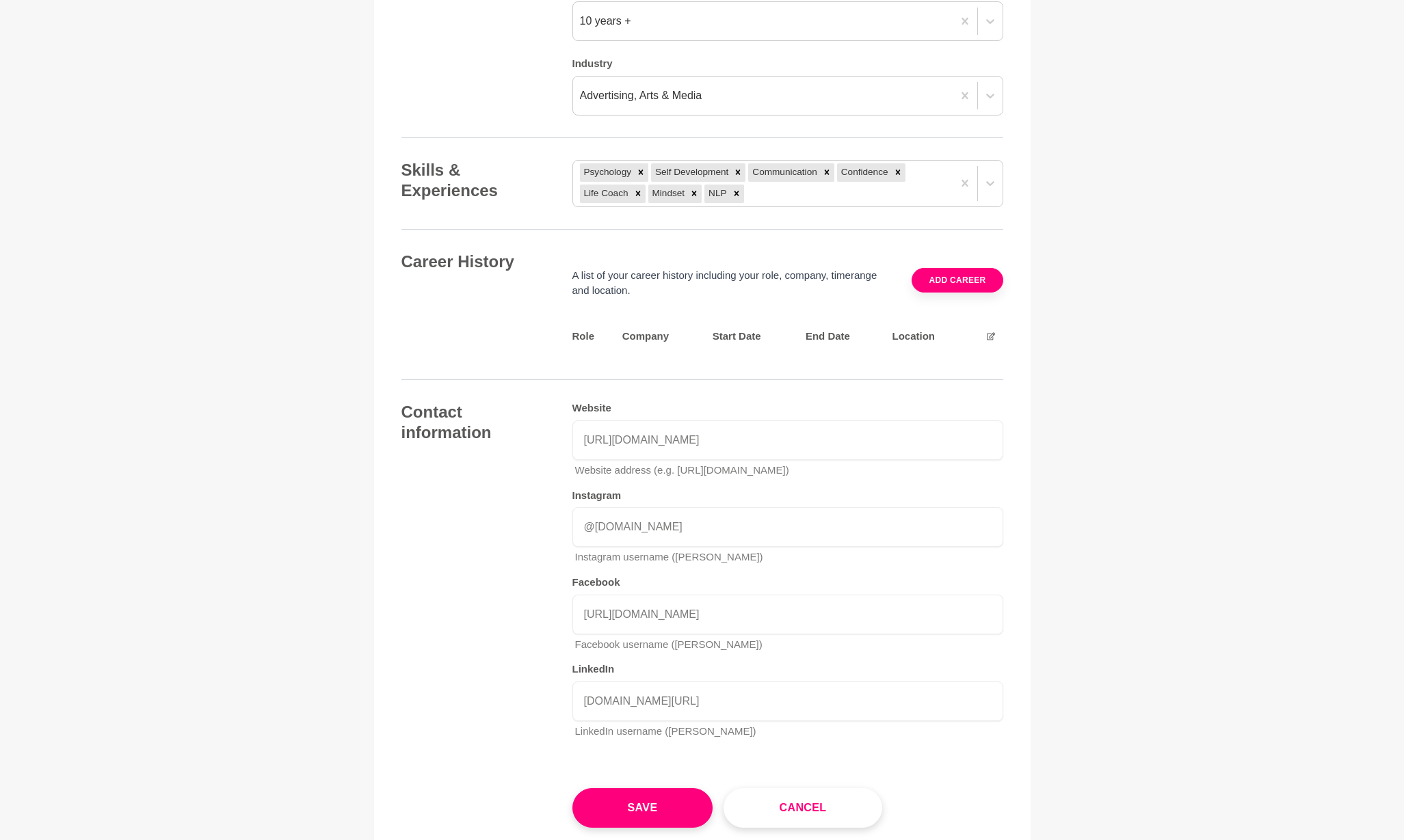
scroll to position [1806, 0]
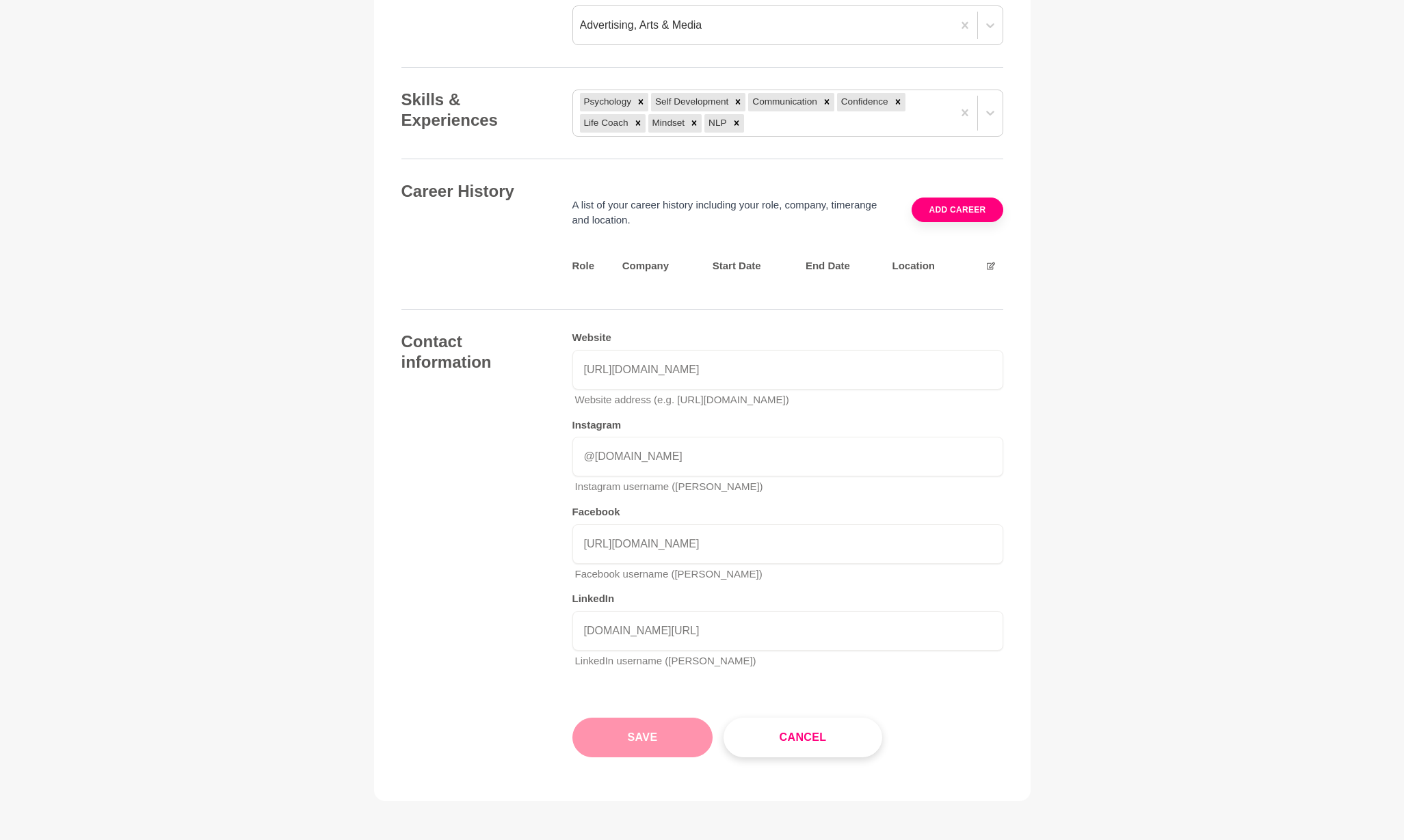
type input "Anxiety Breakthrough & Confidence Coach"
click at [650, 717] on button "Save" at bounding box center [642, 737] width 140 height 40
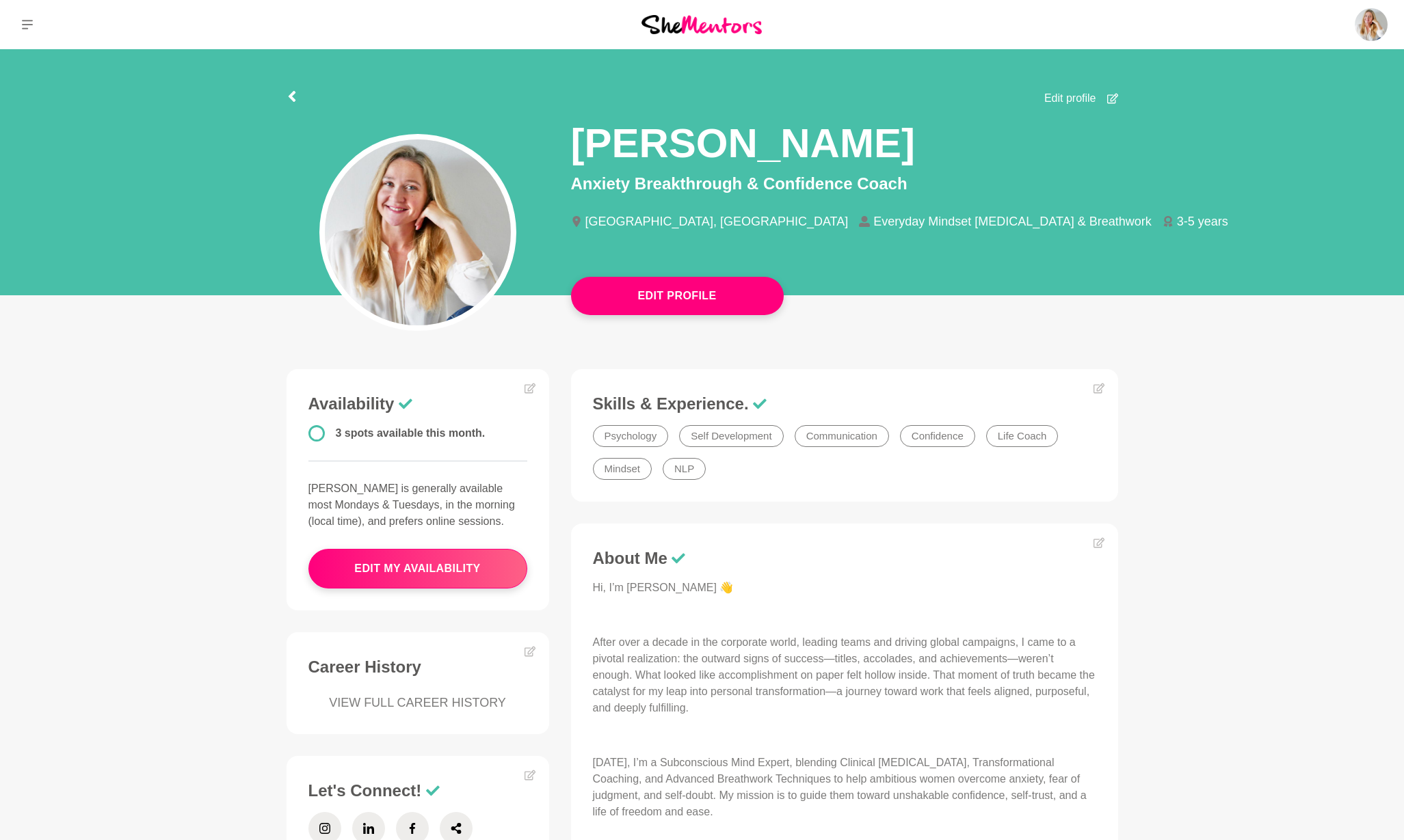
click at [18, 21] on button at bounding box center [27, 24] width 55 height 50
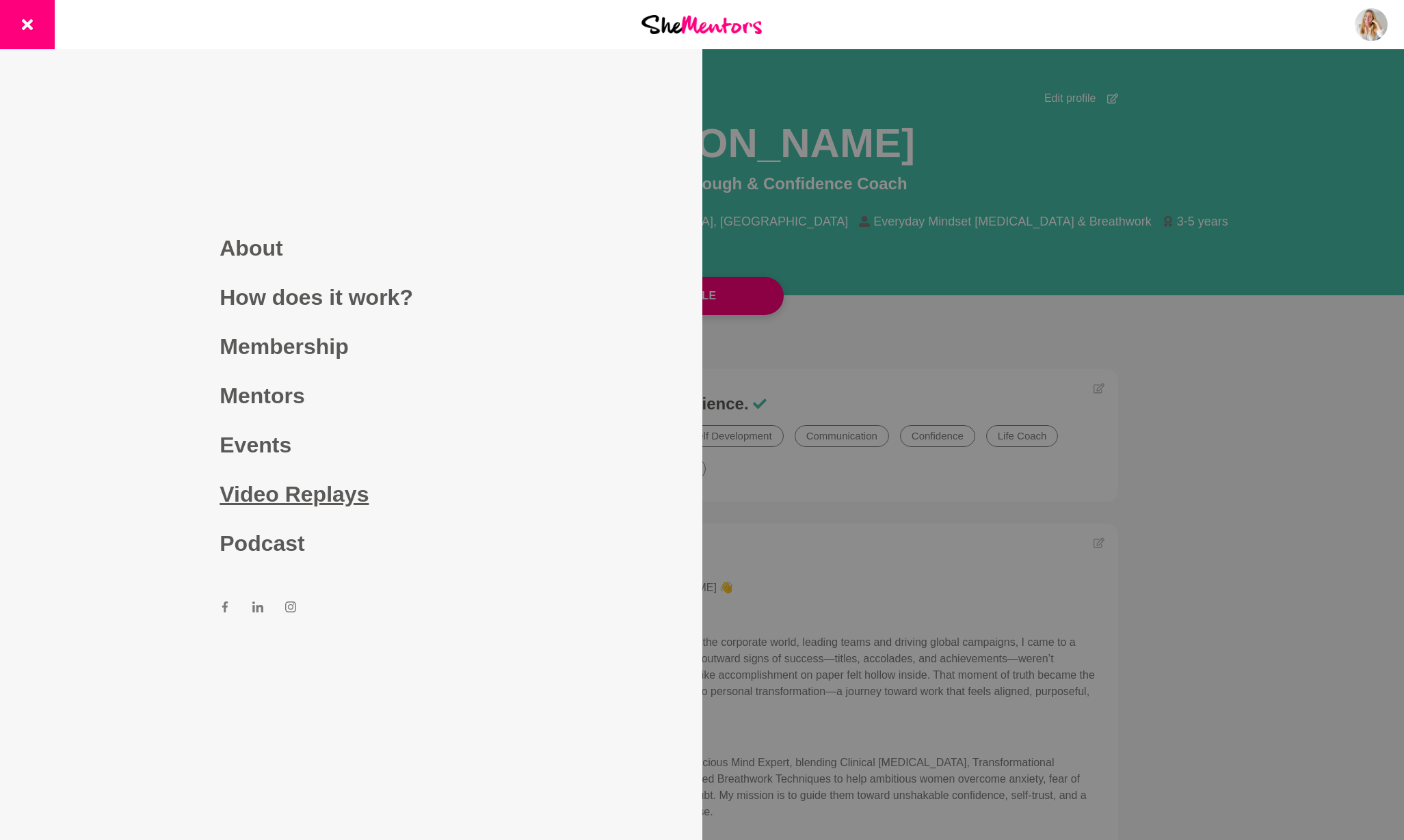
click at [257, 491] on link "Video Replays" at bounding box center [351, 494] width 262 height 50
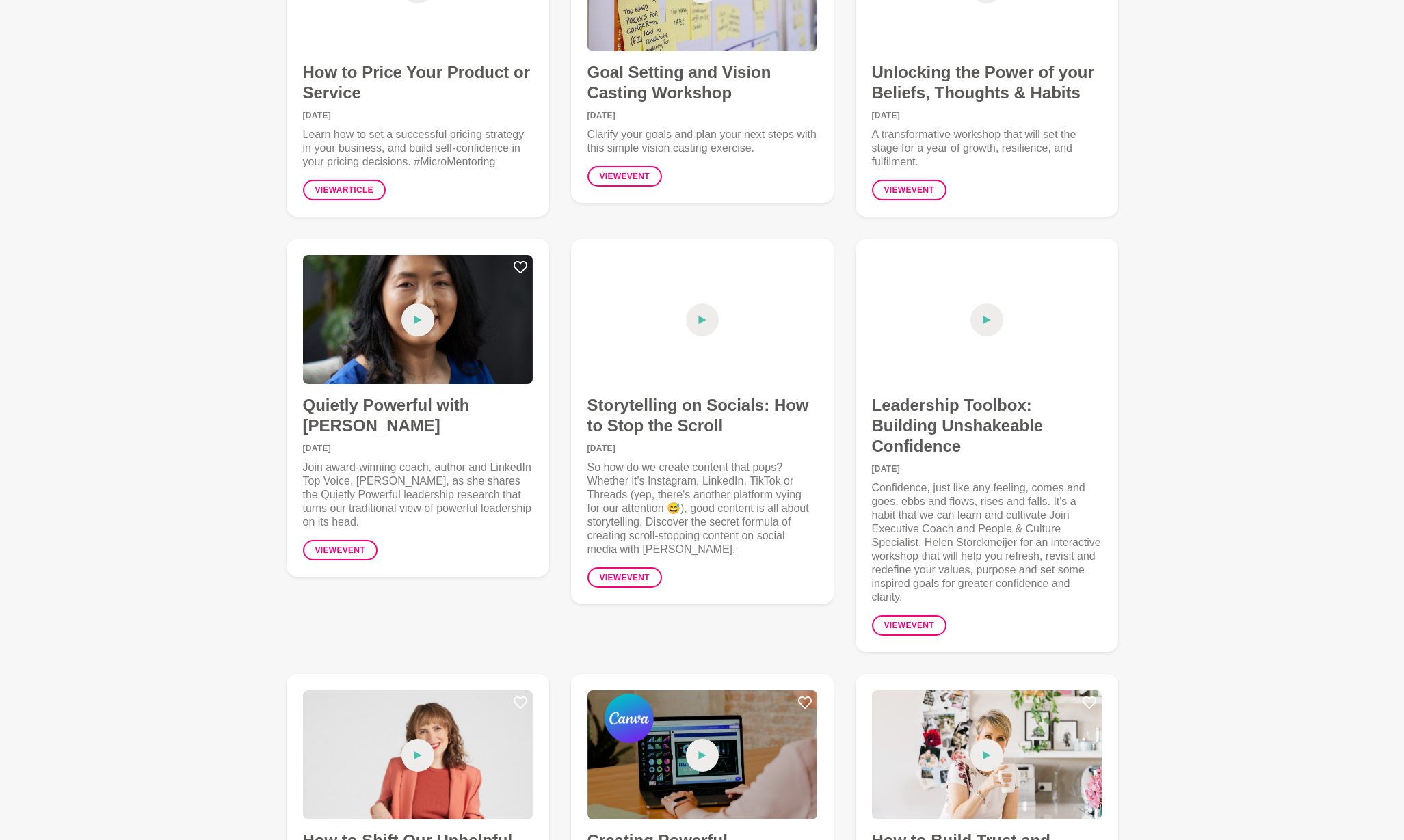
scroll to position [844, 0]
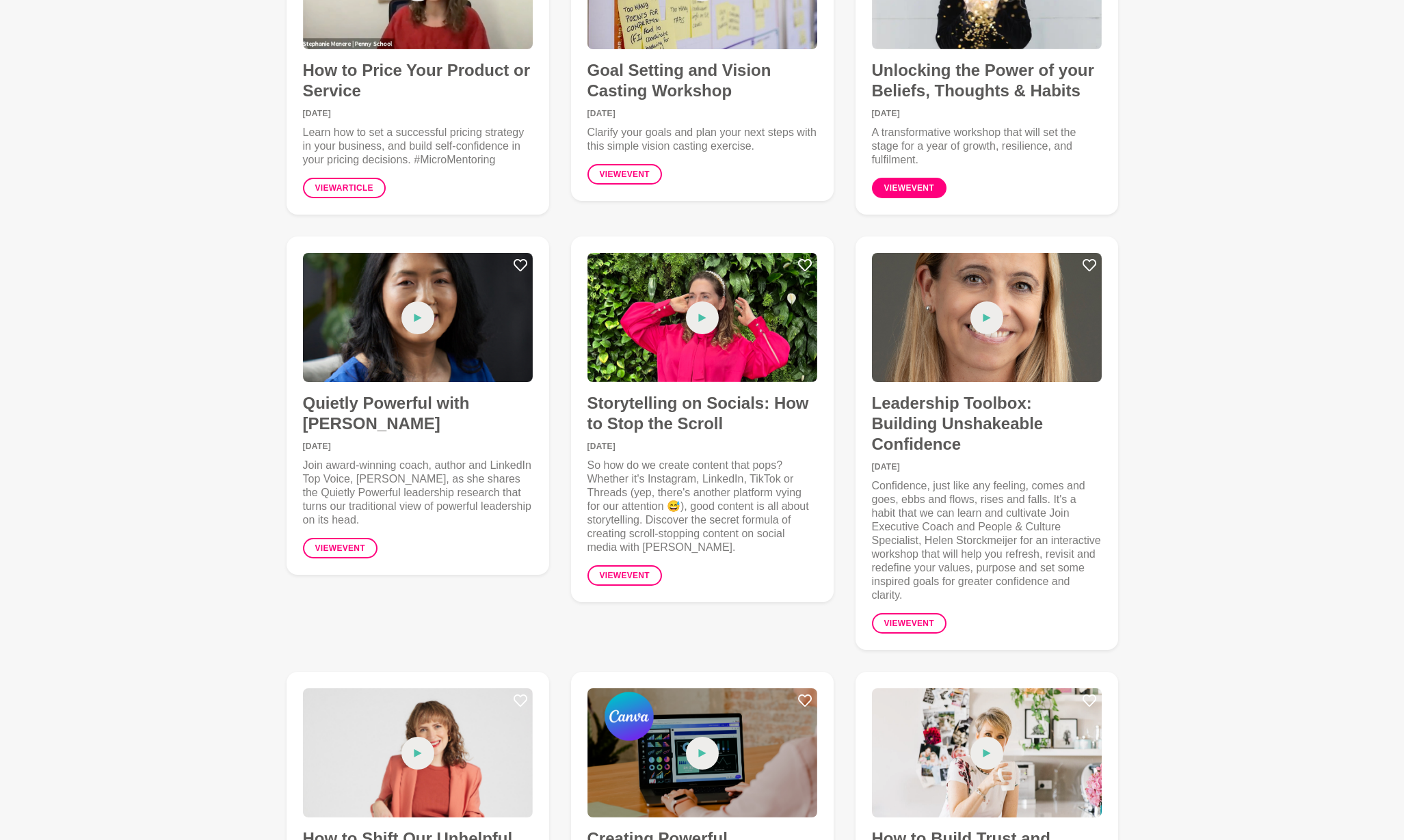
click at [904, 188] on link "View event" at bounding box center [909, 188] width 75 height 20
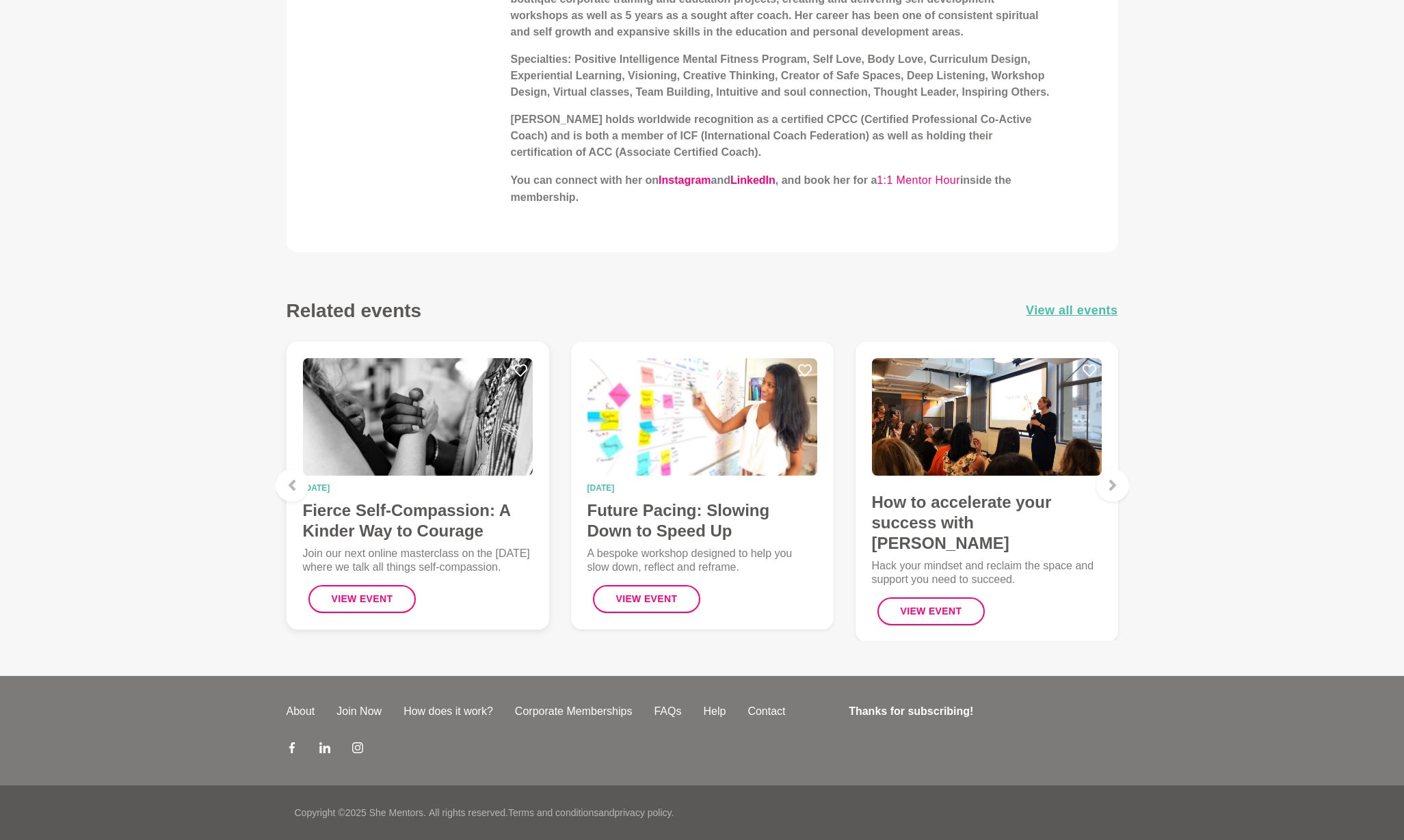
scroll to position [1377, 0]
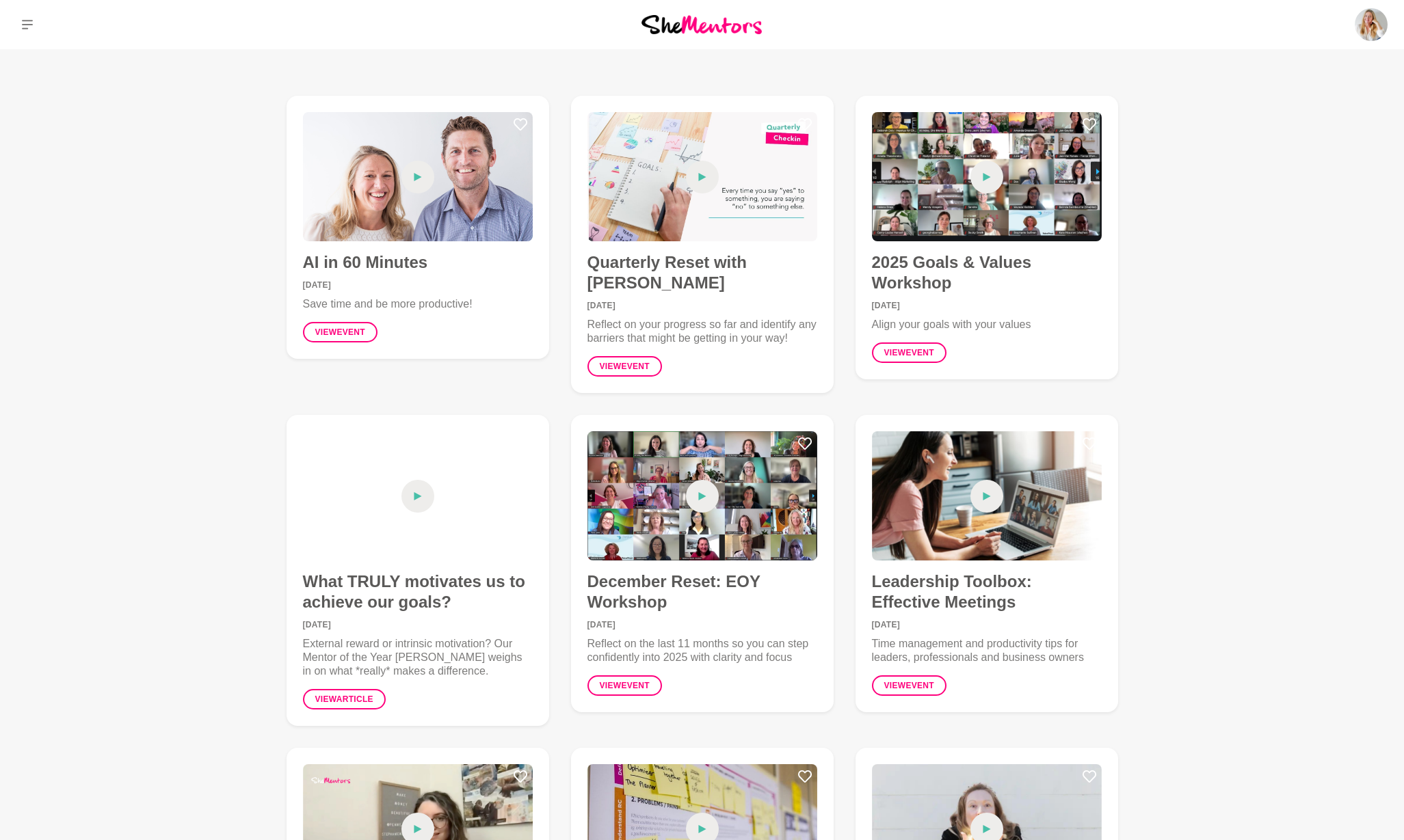
click at [29, 24] on icon at bounding box center [27, 24] width 11 height 11
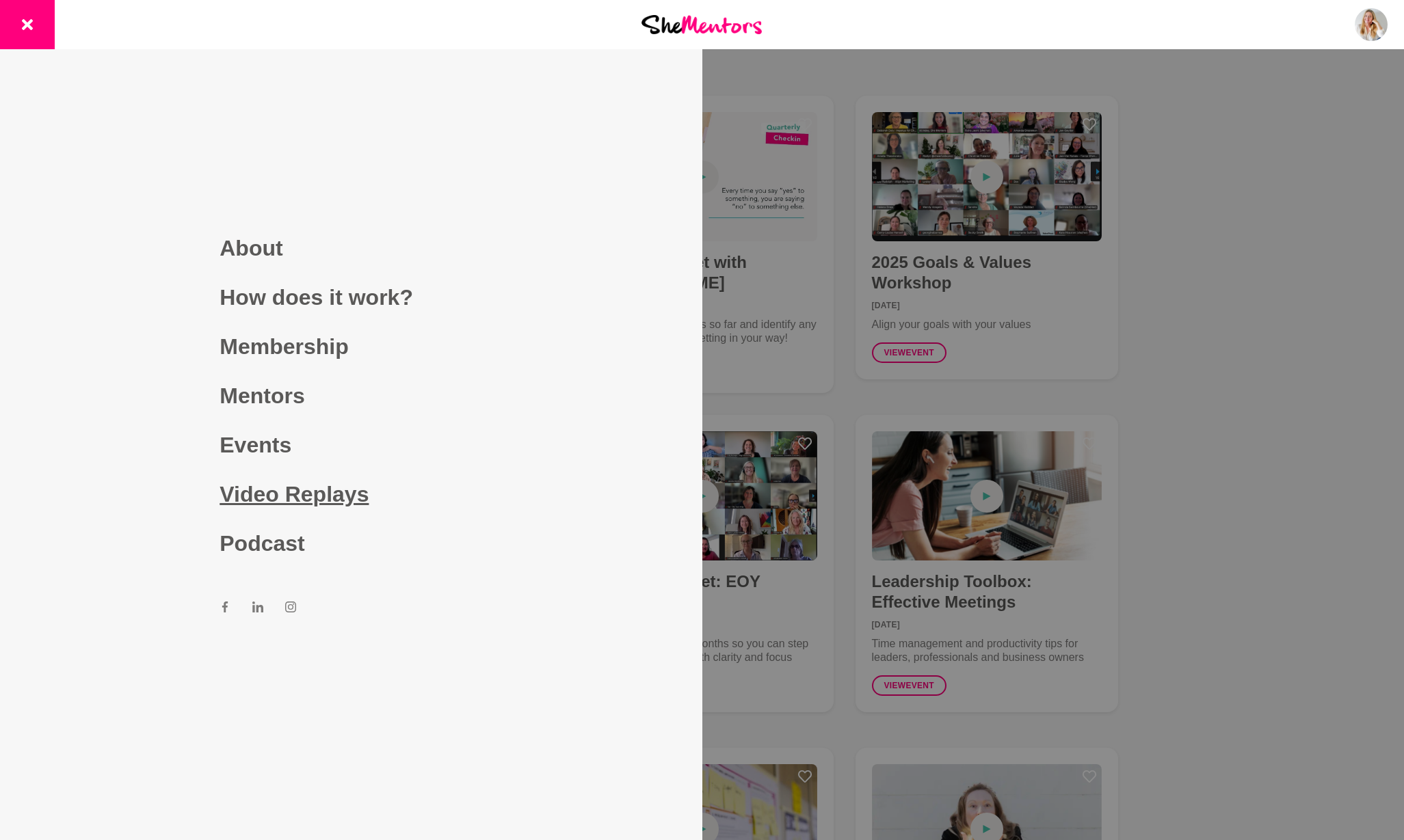
click at [278, 492] on link "Video Replays" at bounding box center [351, 494] width 262 height 50
click at [1204, 200] on div at bounding box center [702, 420] width 1404 height 840
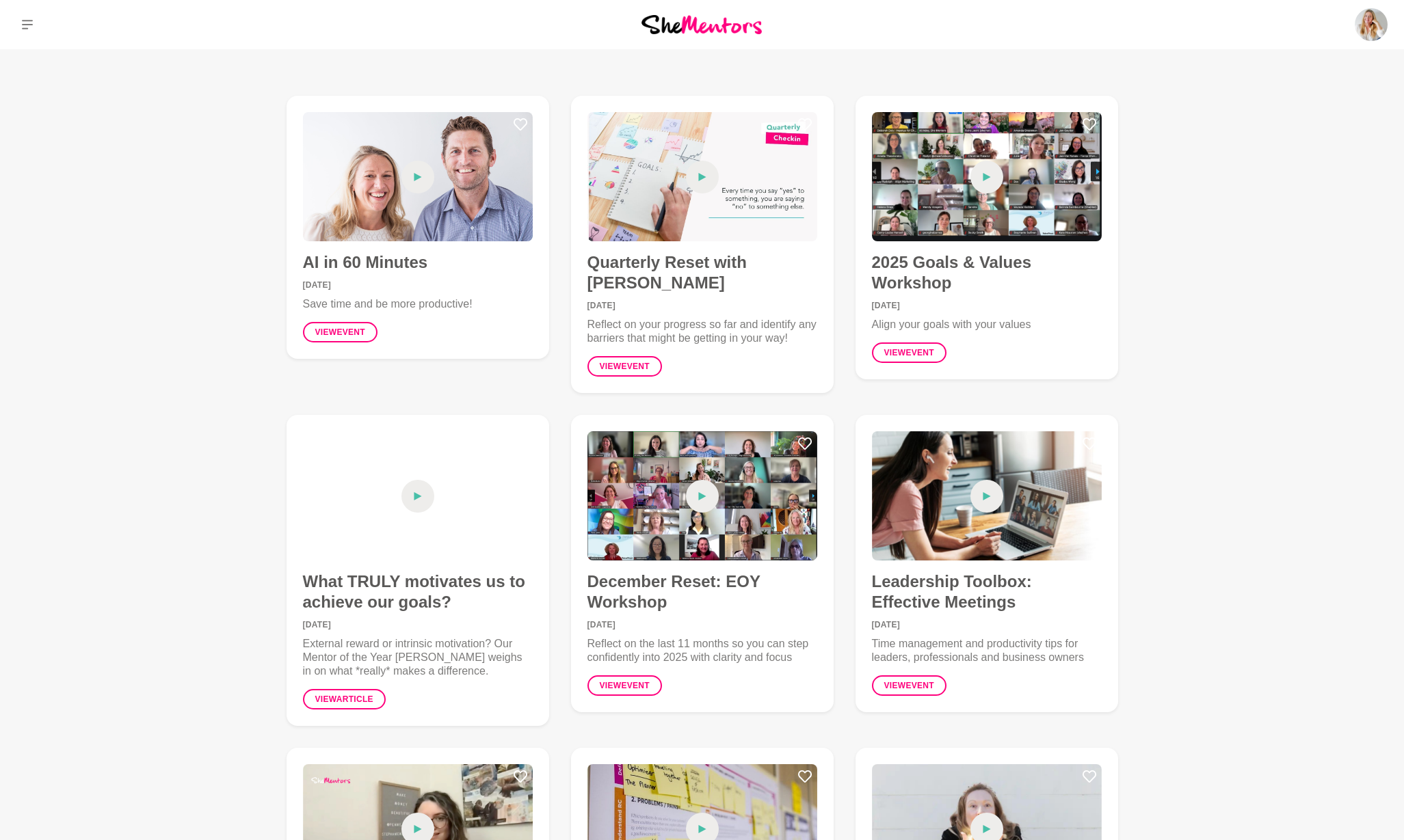
scroll to position [-2, 0]
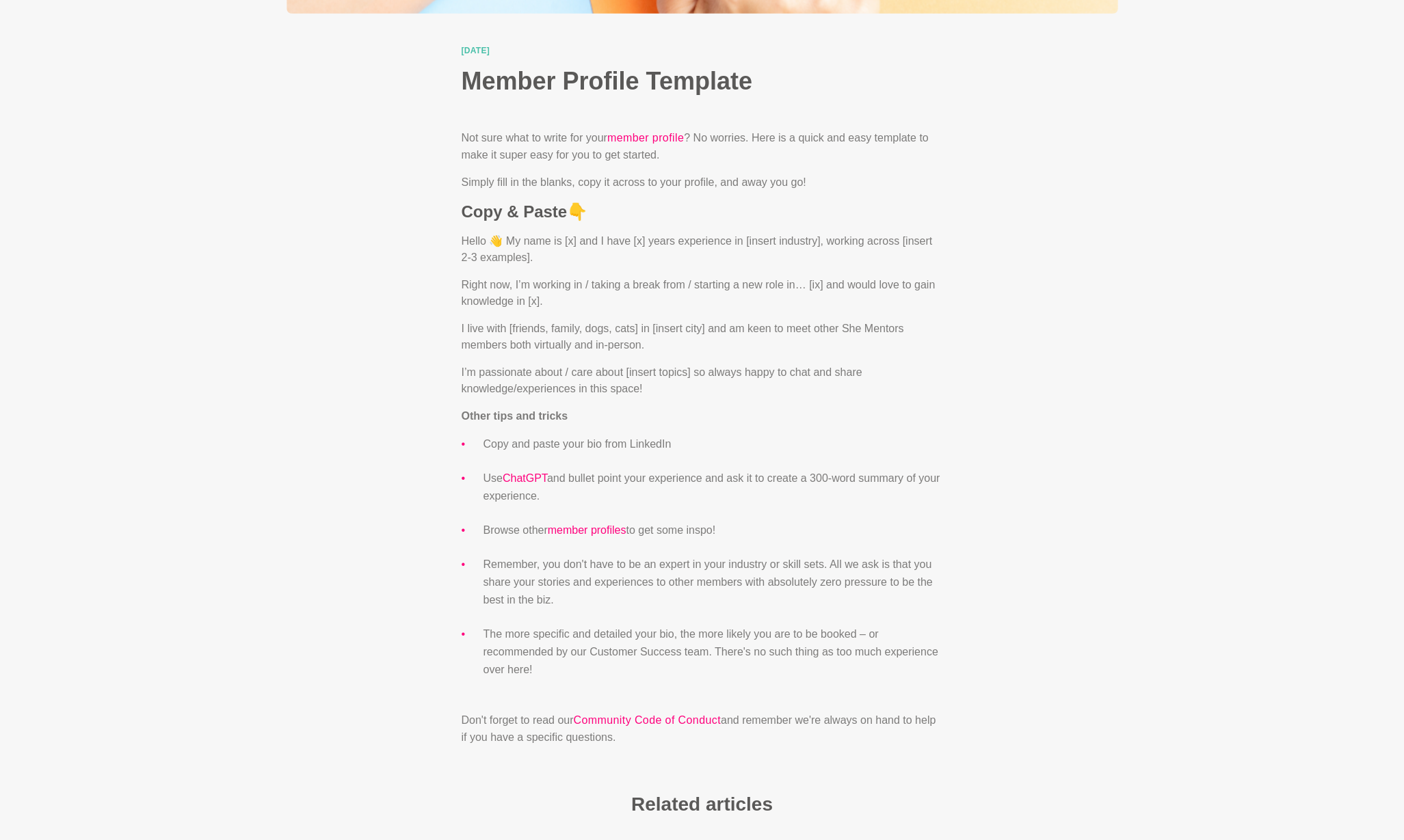
scroll to position [547, 0]
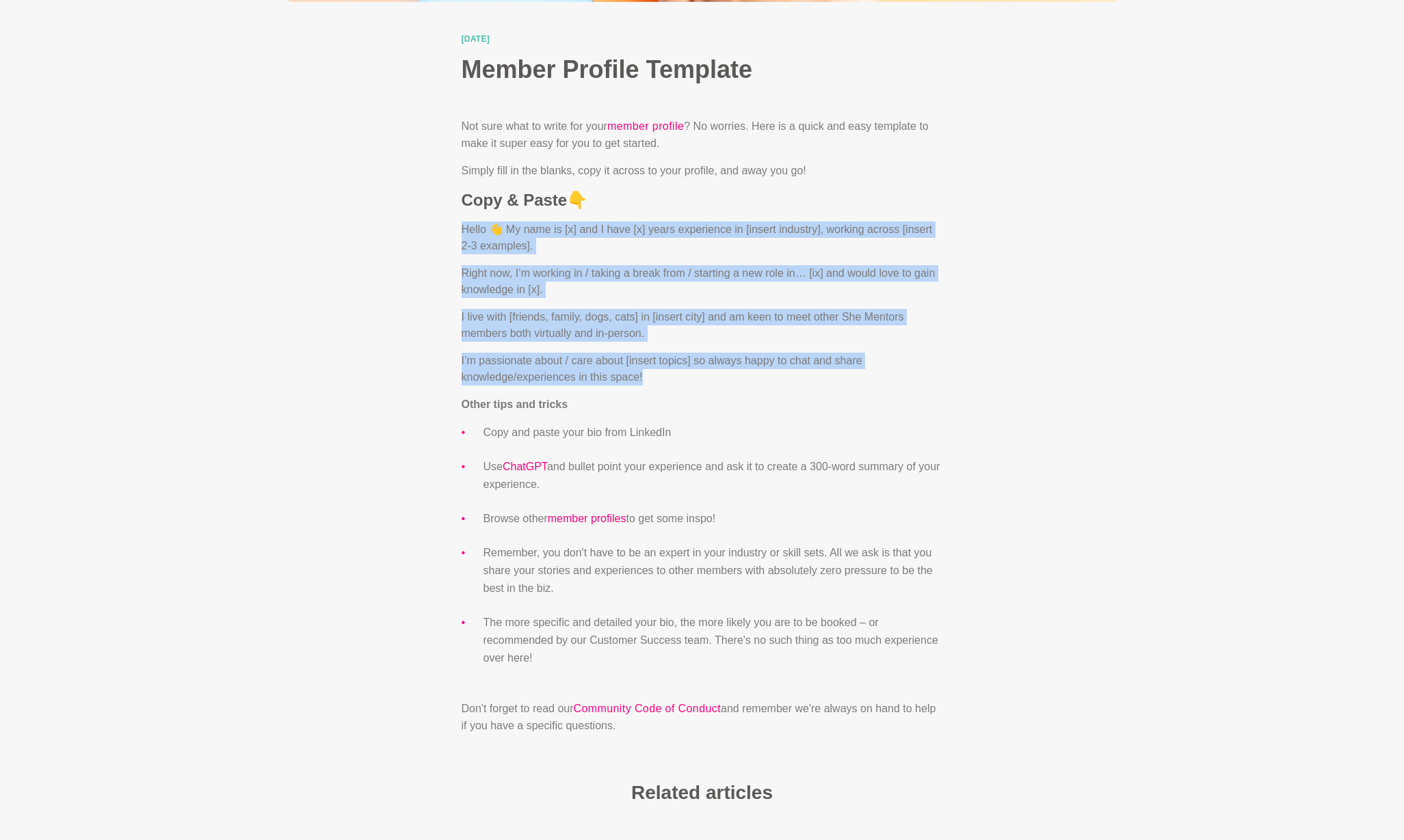
drag, startPoint x: 462, startPoint y: 227, endPoint x: 658, endPoint y: 374, distance: 245.0
click at [658, 374] on div "Not sure what to write for your member profile ? No worries. Here is a quick an…" at bounding box center [702, 425] width 481 height 616
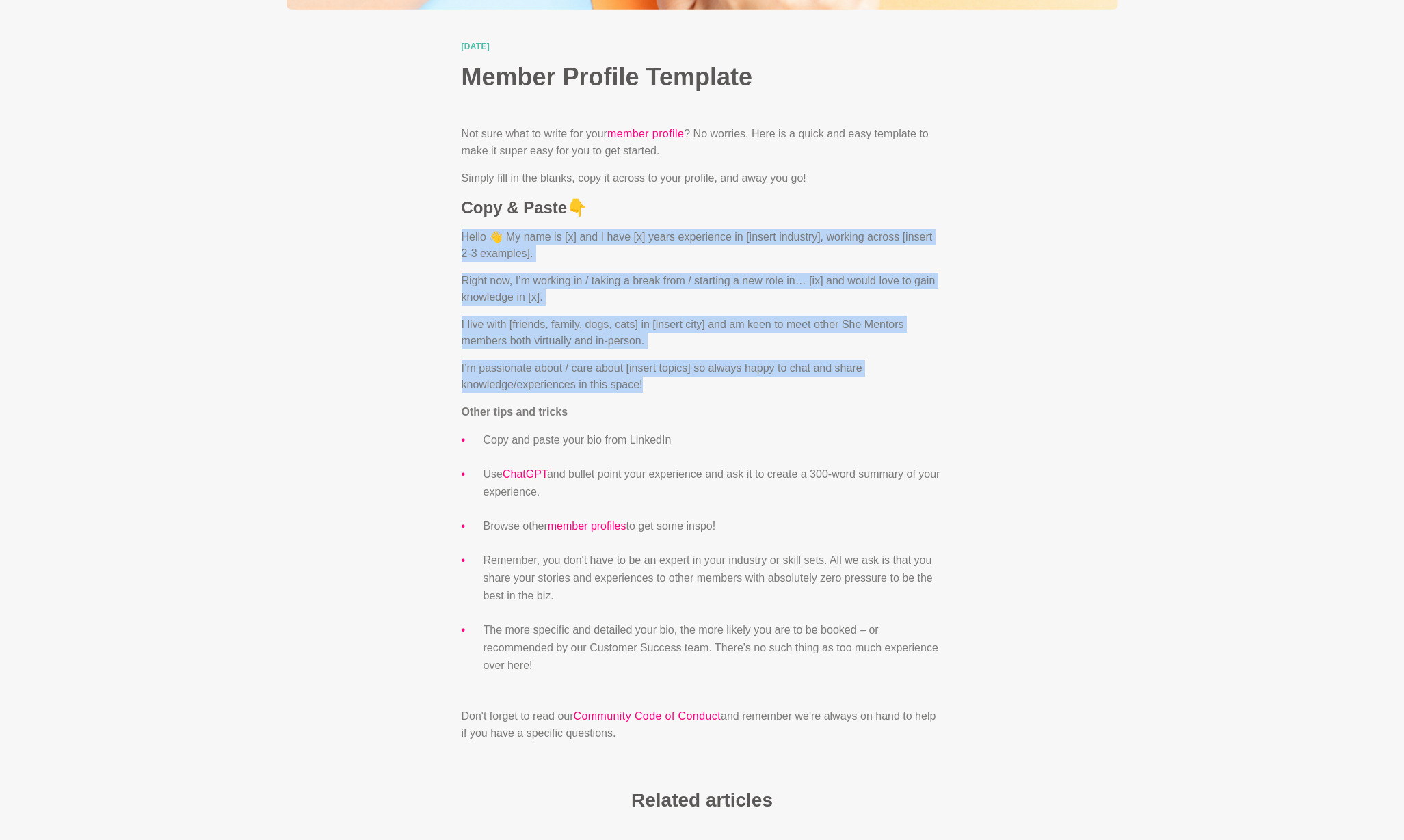
scroll to position [539, 0]
copy div "Hello 👋 My name is [x] and I have [x] years experience in [insert industry], wo…"
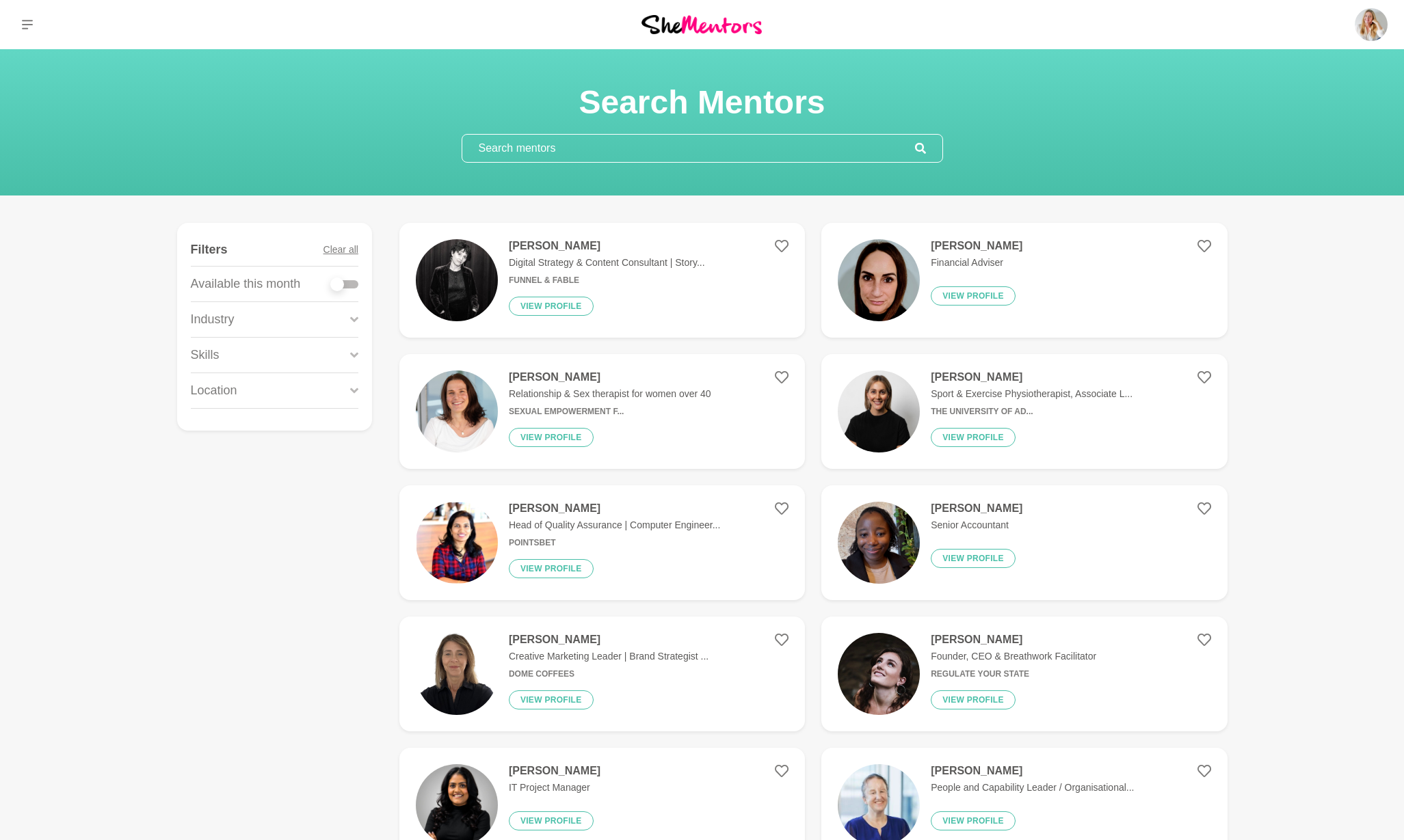
click at [748, 140] on input "text" at bounding box center [688, 148] width 453 height 28
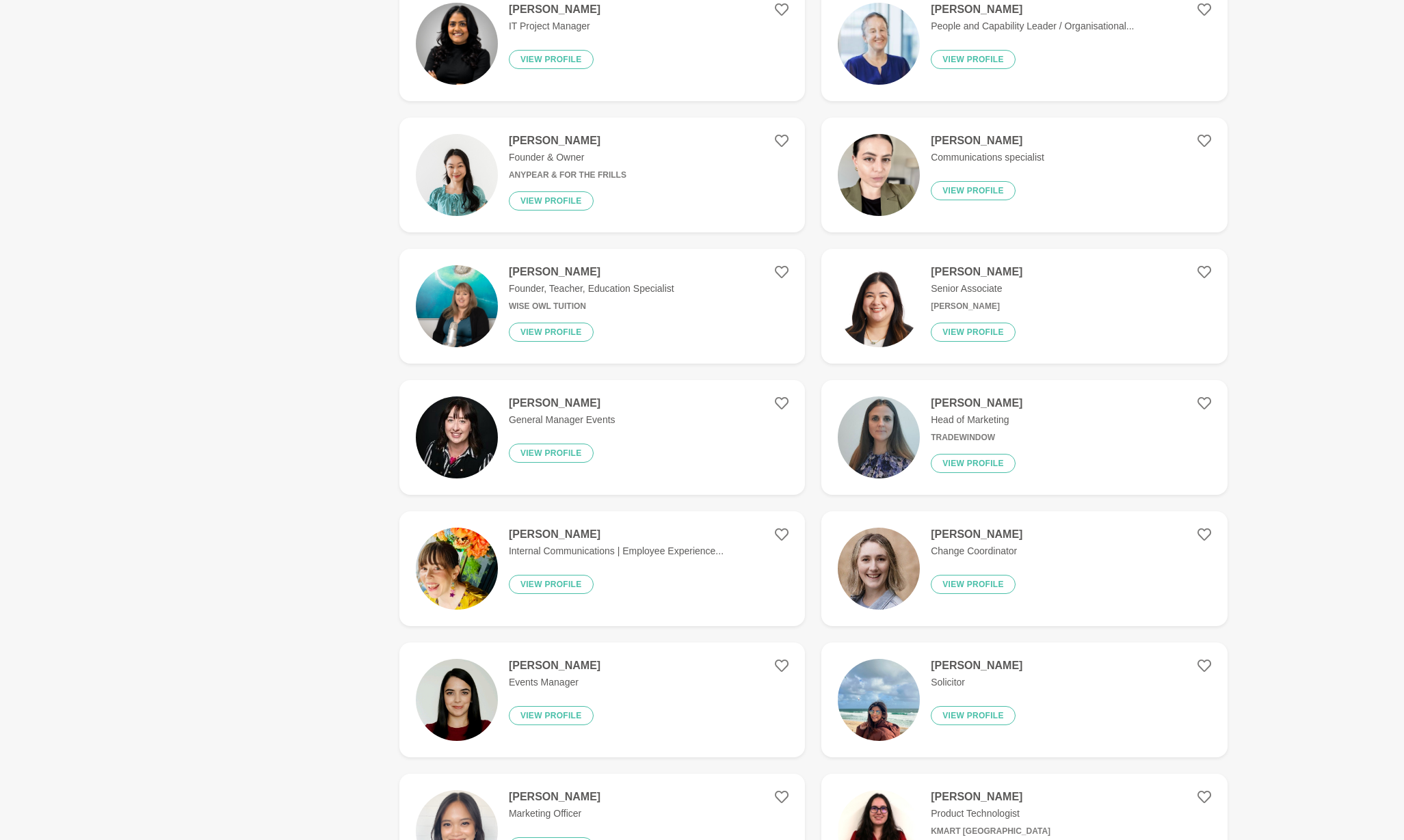
scroll to position [764, 0]
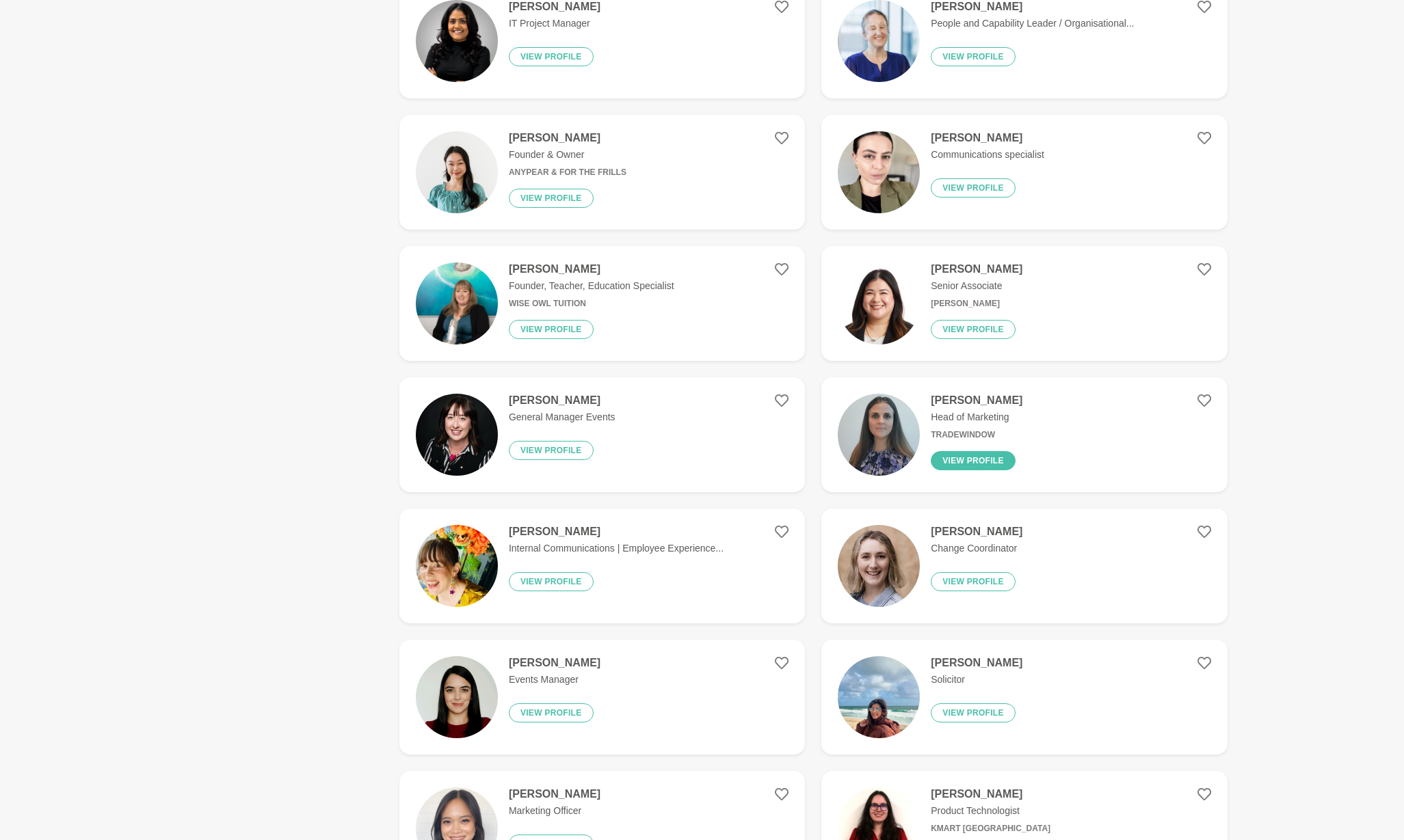
click at [959, 457] on button "View profile" at bounding box center [972, 460] width 85 height 19
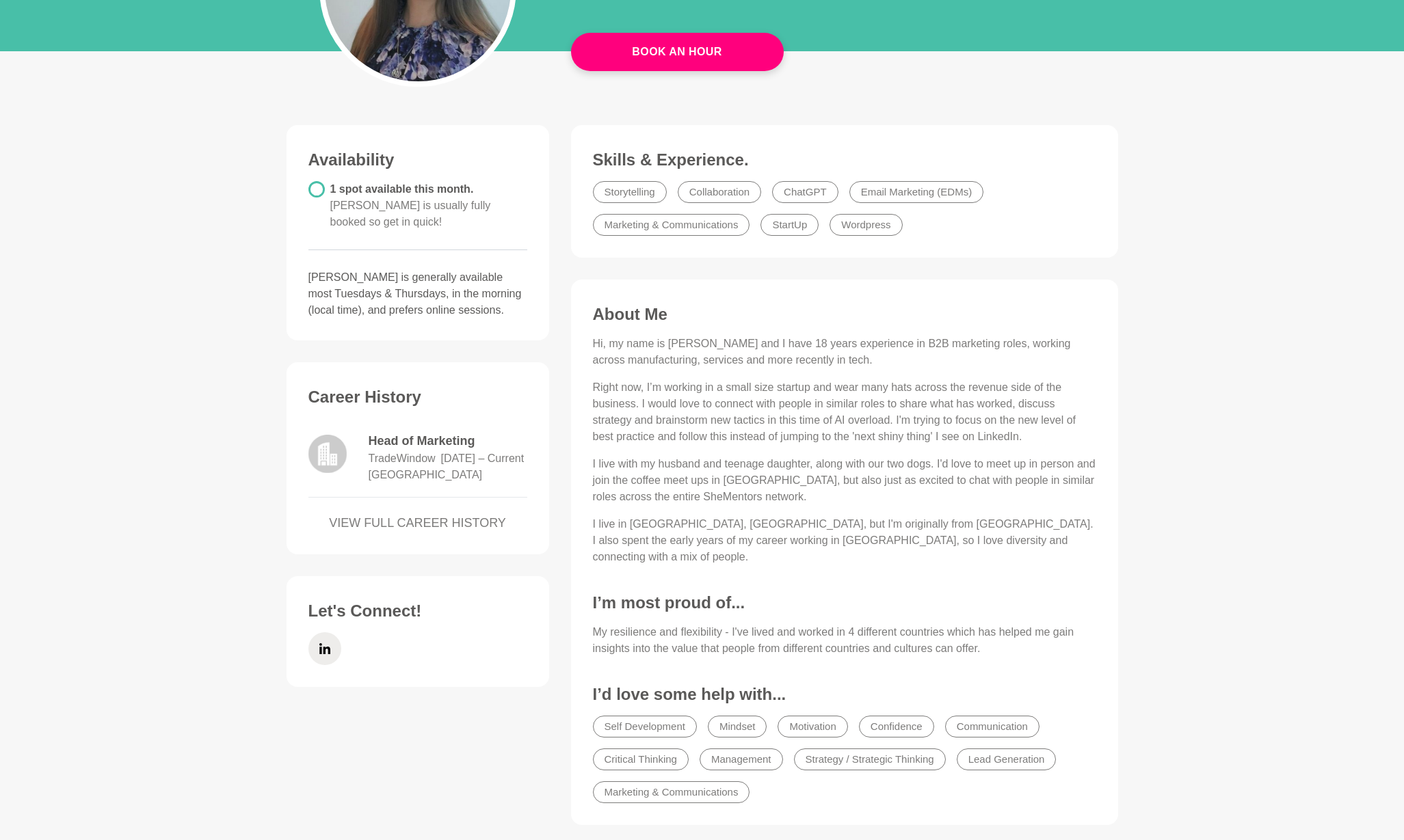
scroll to position [243, 0]
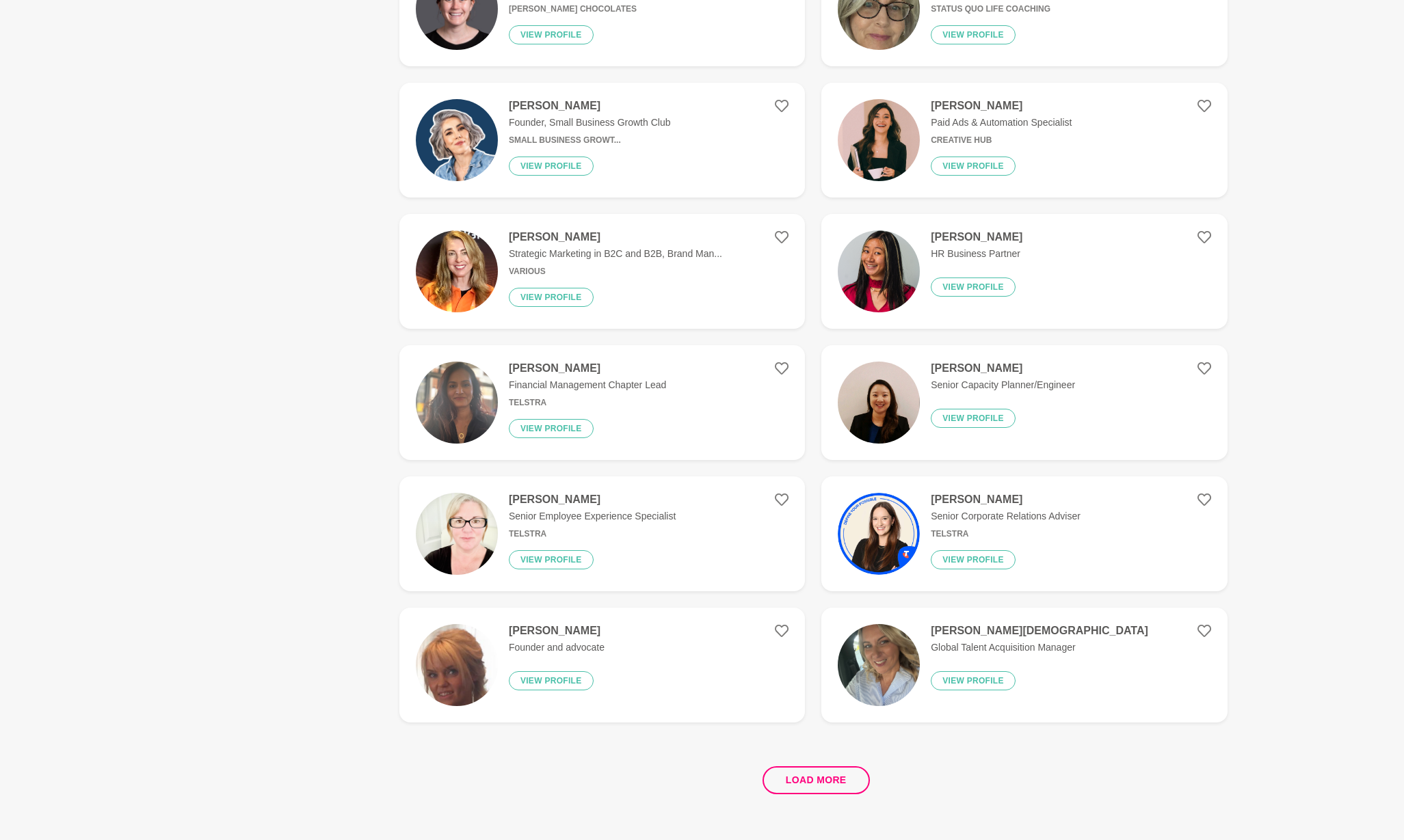
scroll to position [2173, 0]
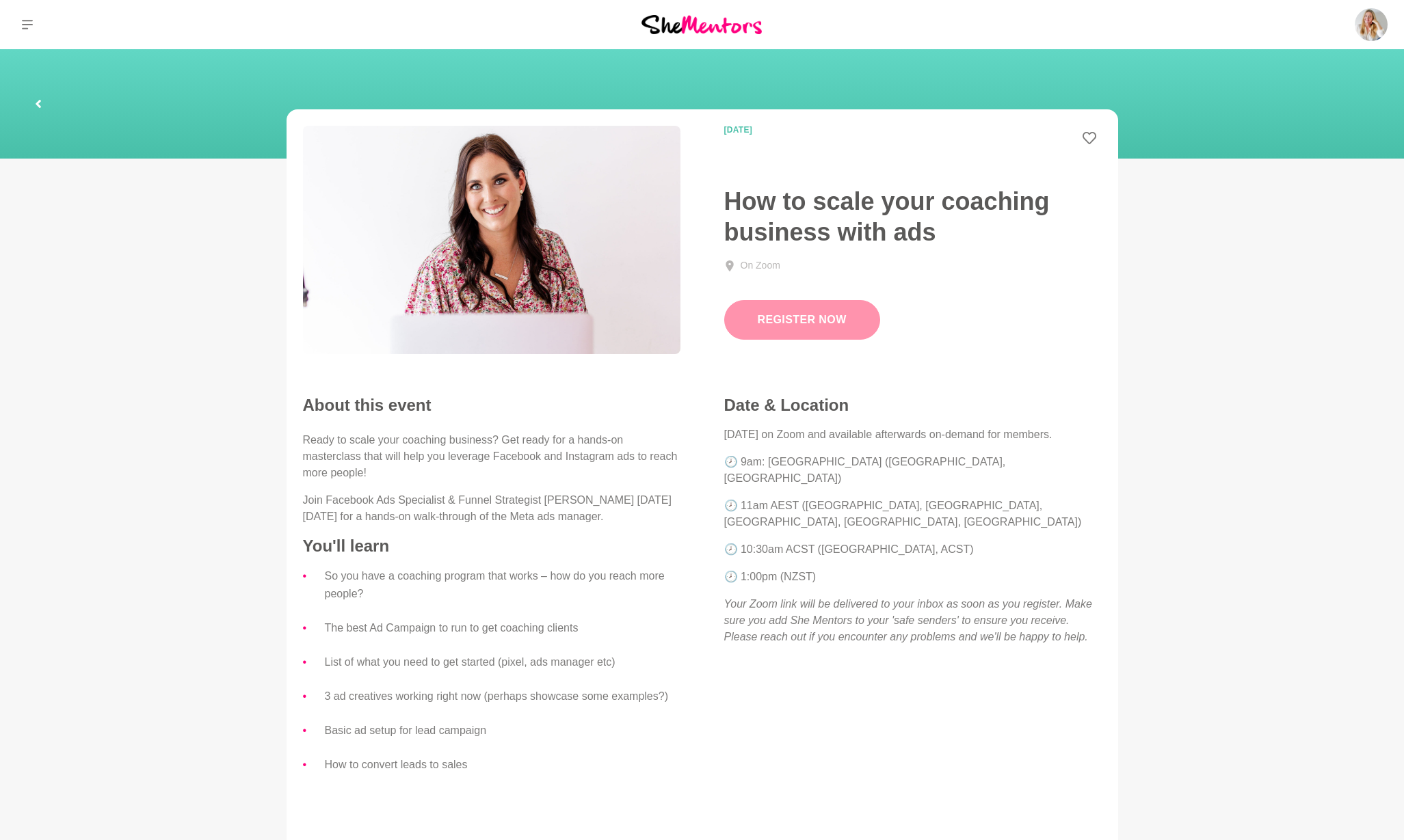
click at [833, 316] on link "Register Now" at bounding box center [802, 320] width 156 height 40
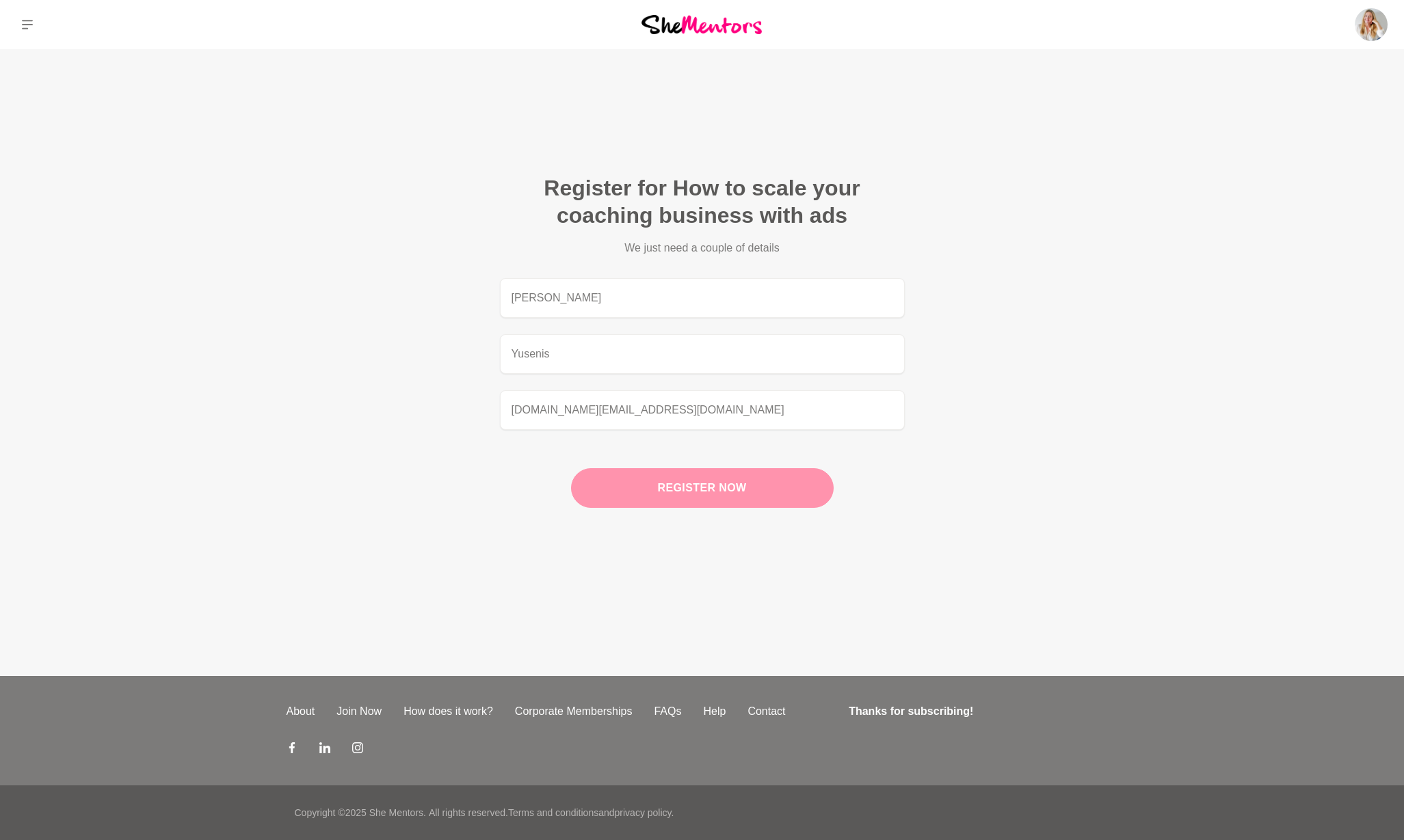
click at [693, 489] on button "Register now" at bounding box center [702, 488] width 262 height 40
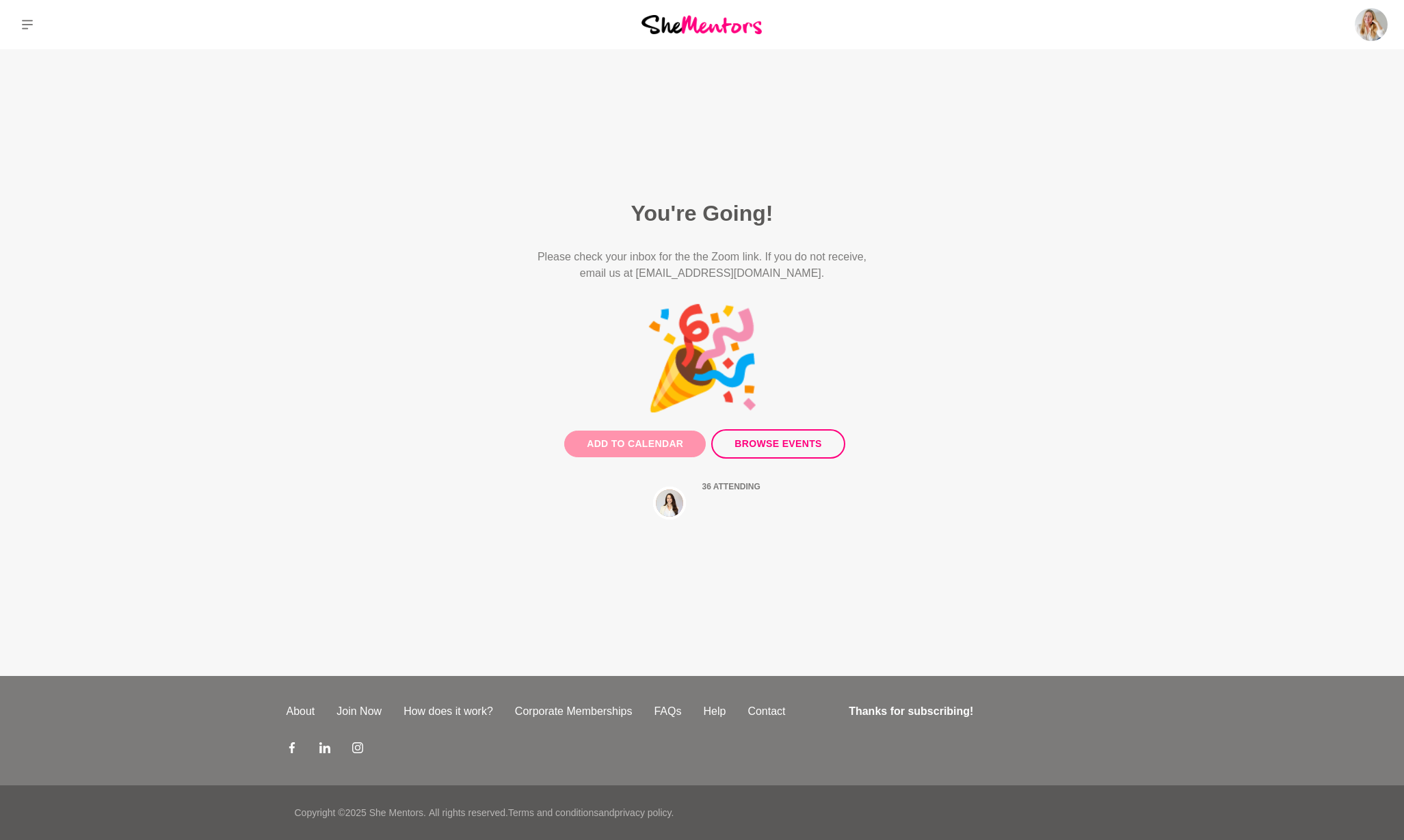
click at [635, 451] on button "Add to Calendar" at bounding box center [635, 444] width 141 height 27
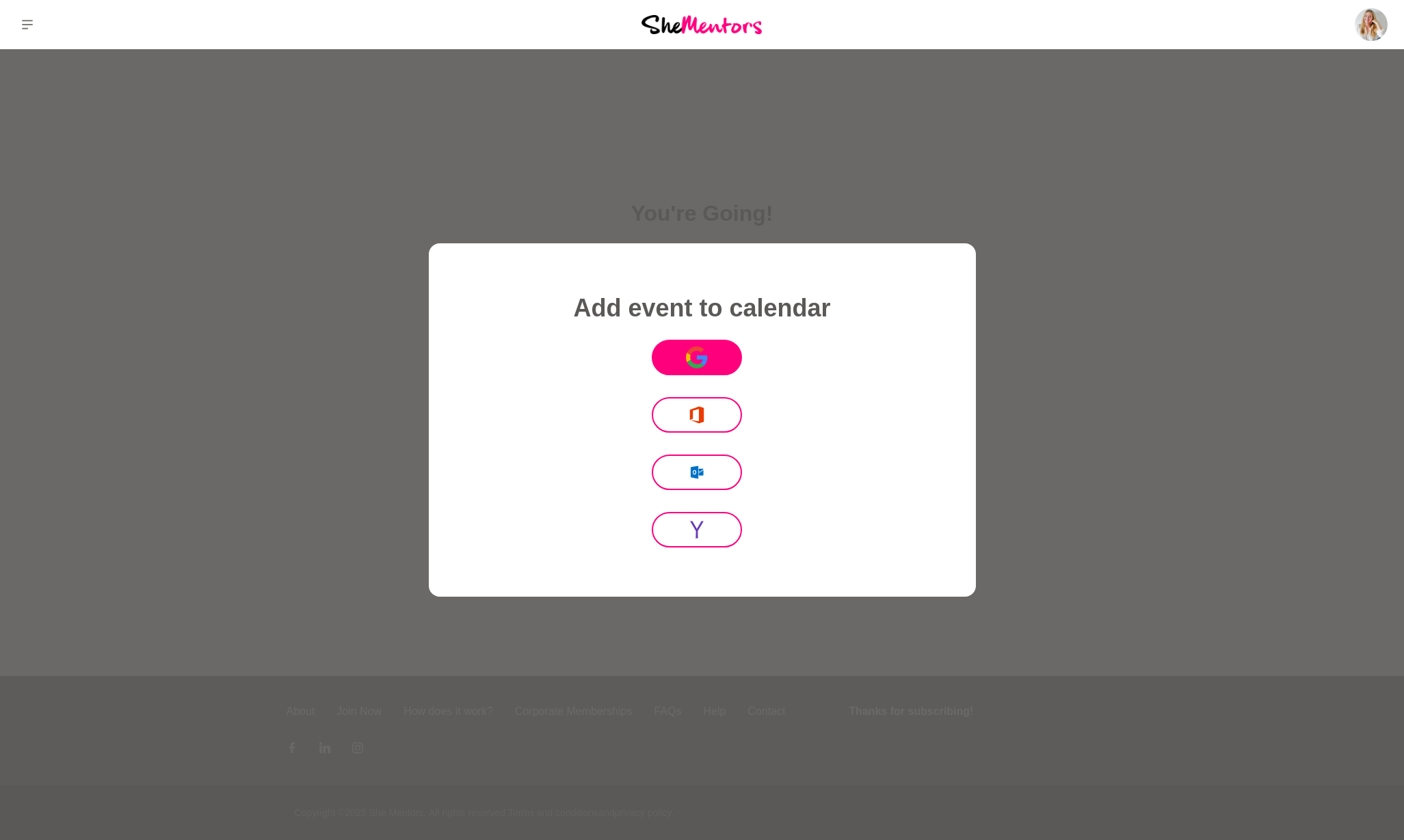
click at [700, 351] on icon at bounding box center [695, 351] width 17 height 9
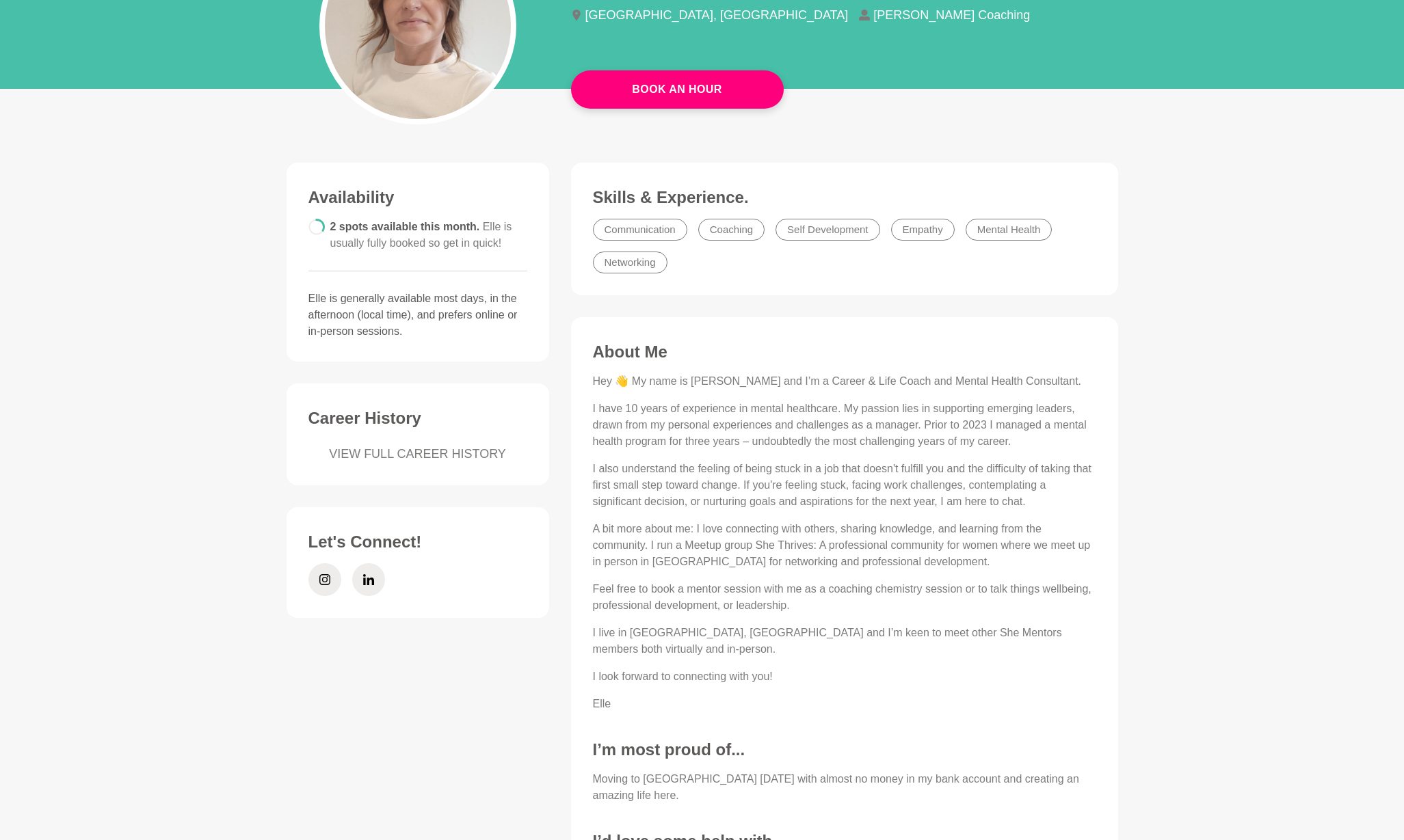
scroll to position [183, 0]
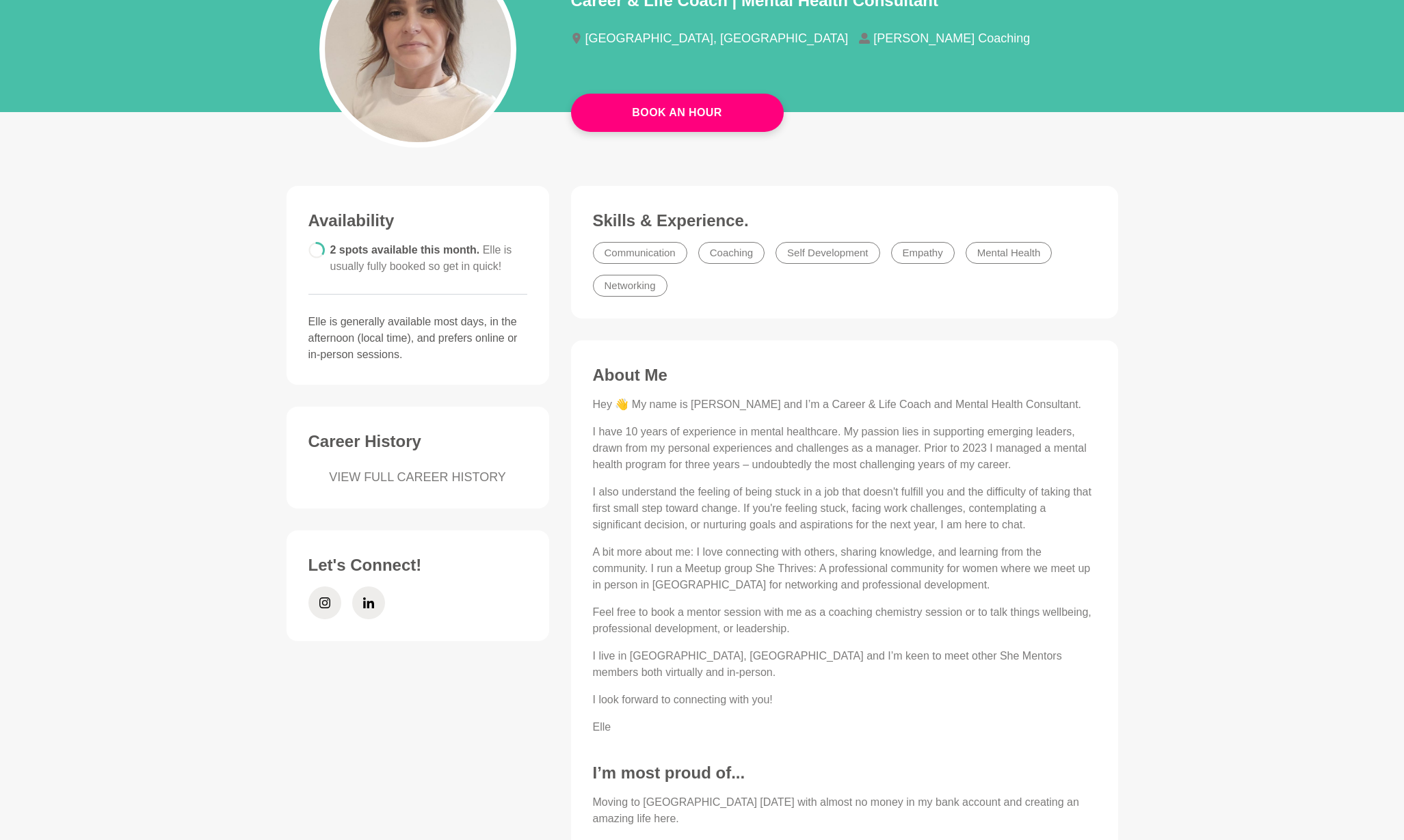
click at [391, 475] on link "VIEW FULL CAREER HISTORY" at bounding box center [418, 478] width 219 height 18
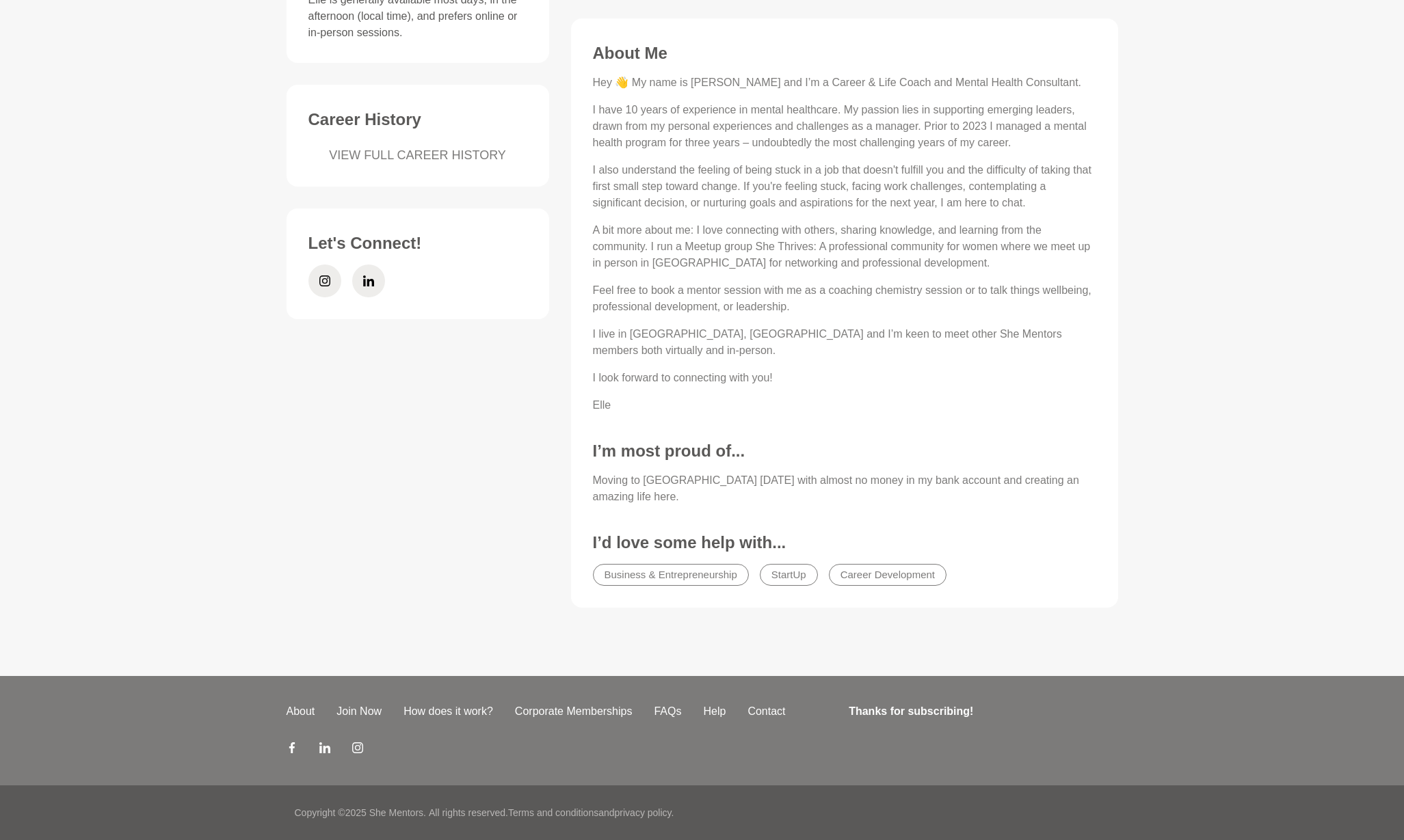
scroll to position [505, 0]
click at [443, 154] on link "VIEW FULL CAREER HISTORY" at bounding box center [418, 156] width 219 height 18
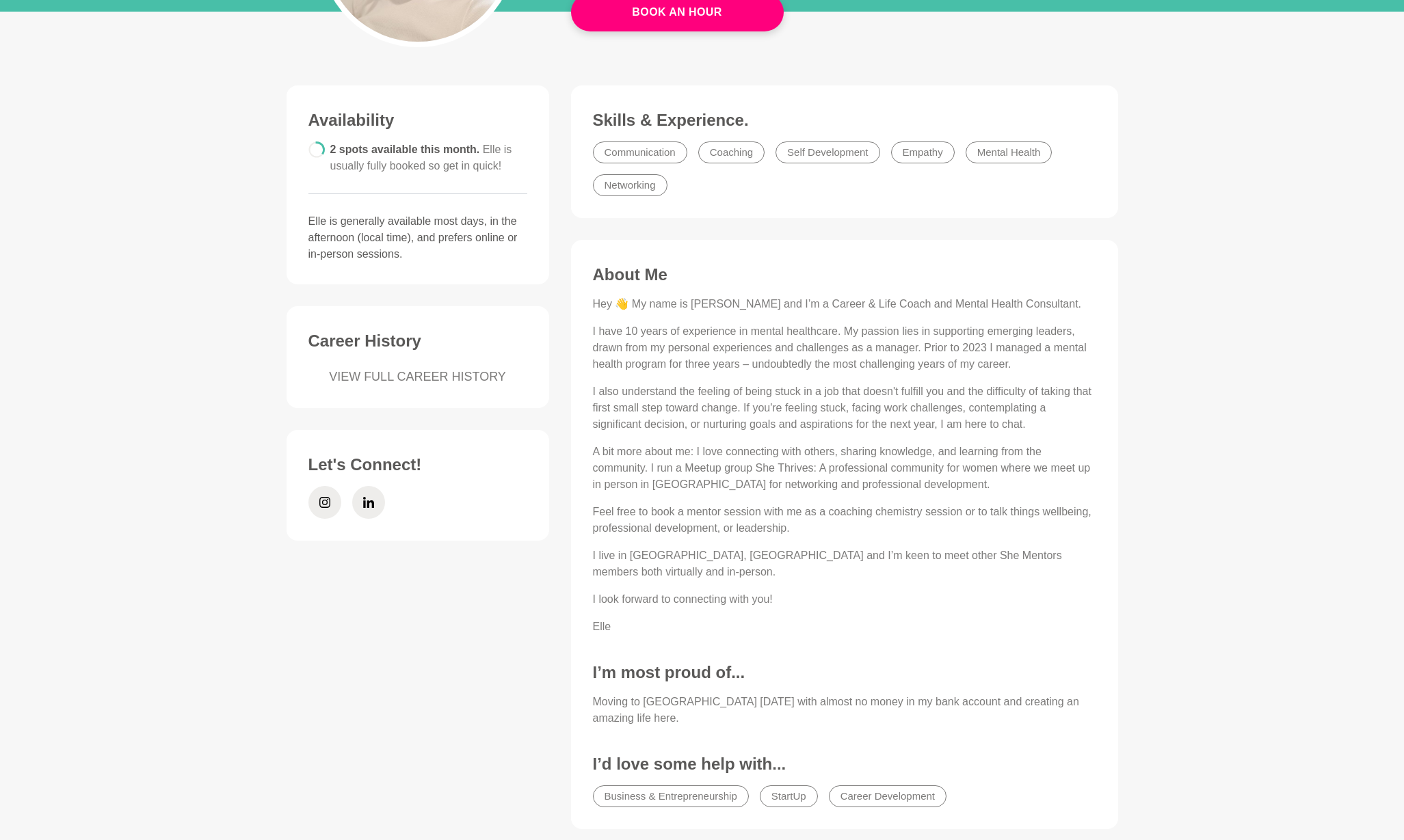
scroll to position [289, 0]
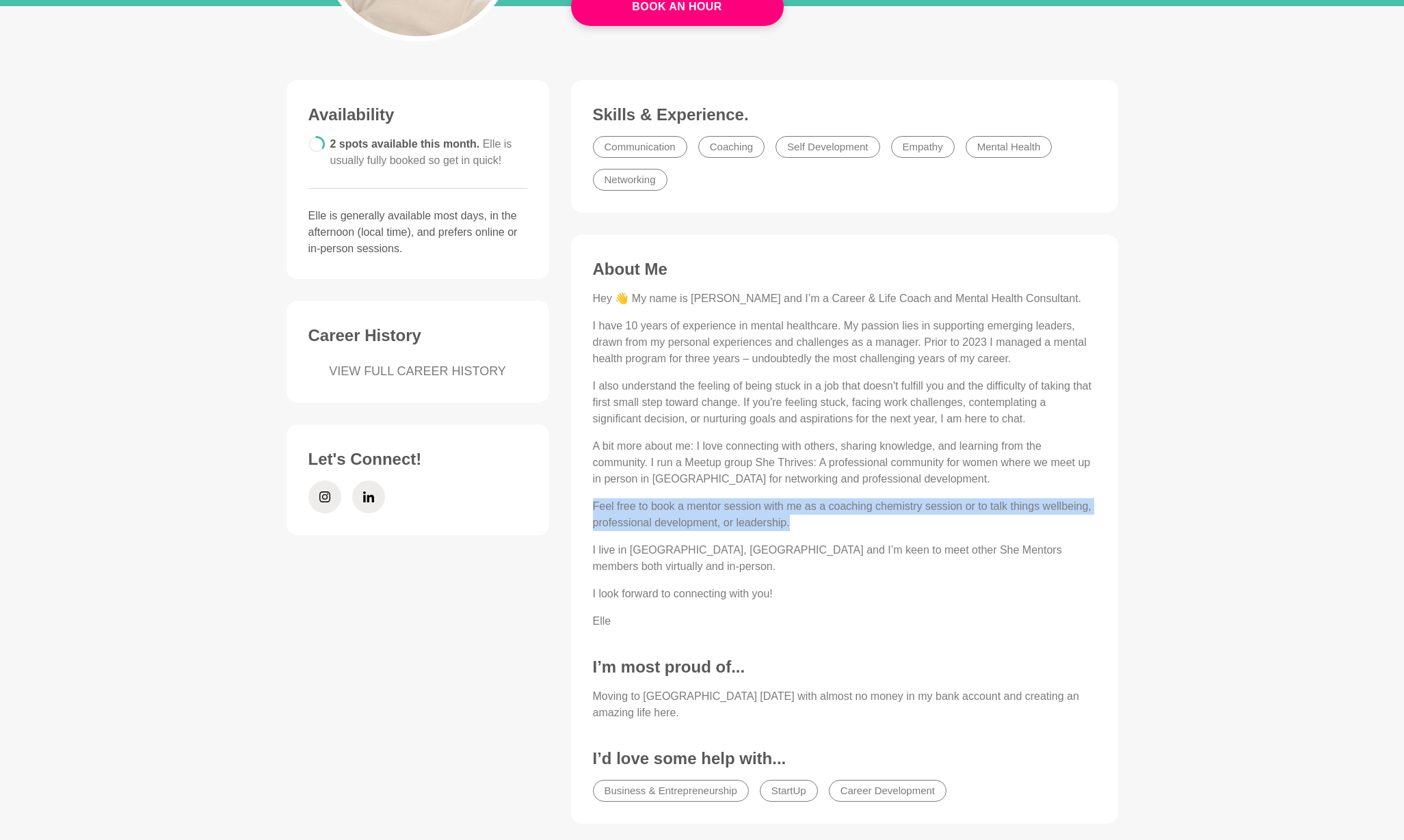
drag, startPoint x: 594, startPoint y: 505, endPoint x: 811, endPoint y: 520, distance: 217.5
click at [811, 520] on p "Feel free to book a mentor session with me as a coaching chemistry session or t…" at bounding box center [845, 515] width 503 height 33
copy p "Feel free to book a mentor session with me as a coaching chemistry session or t…"
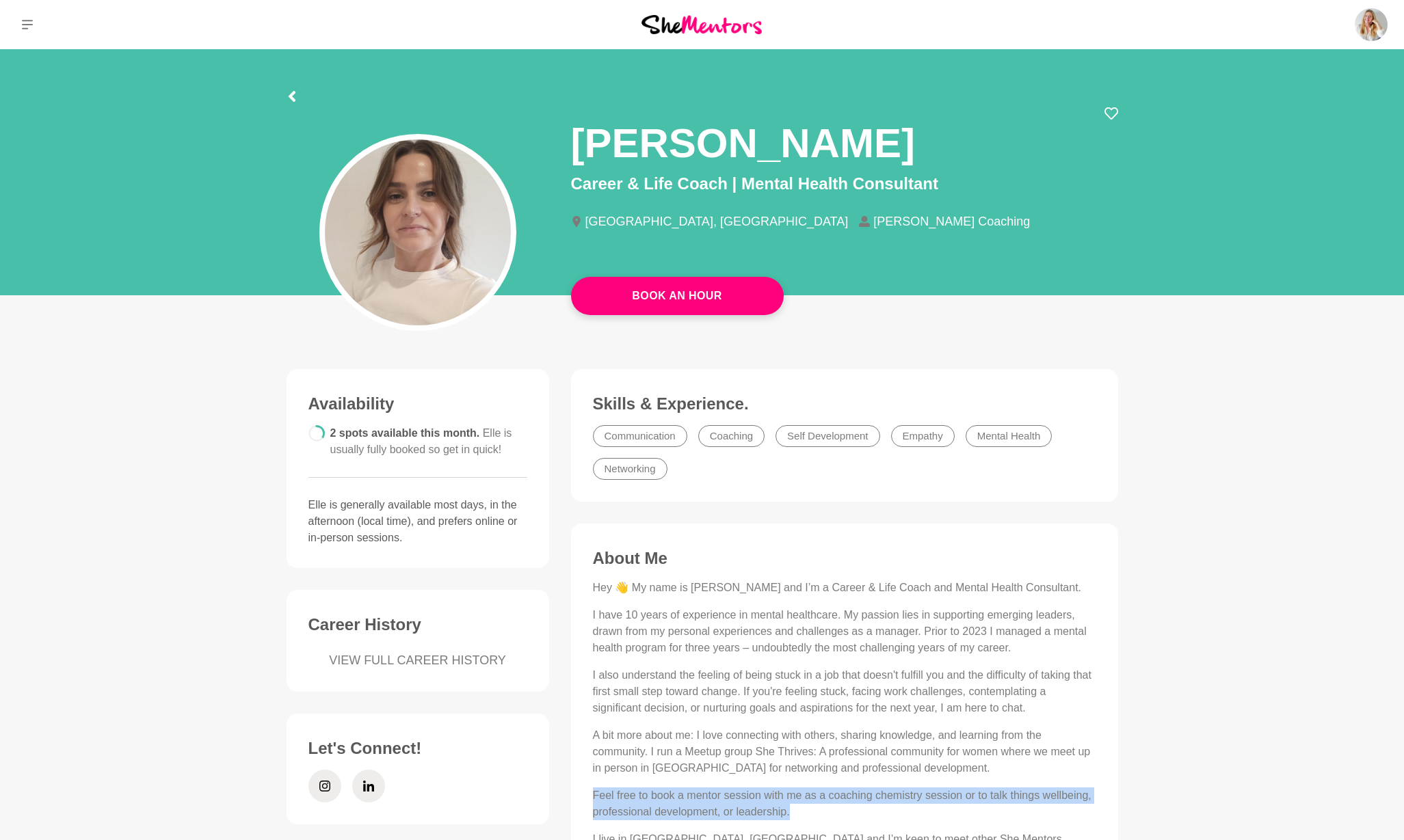
scroll to position [0, 0]
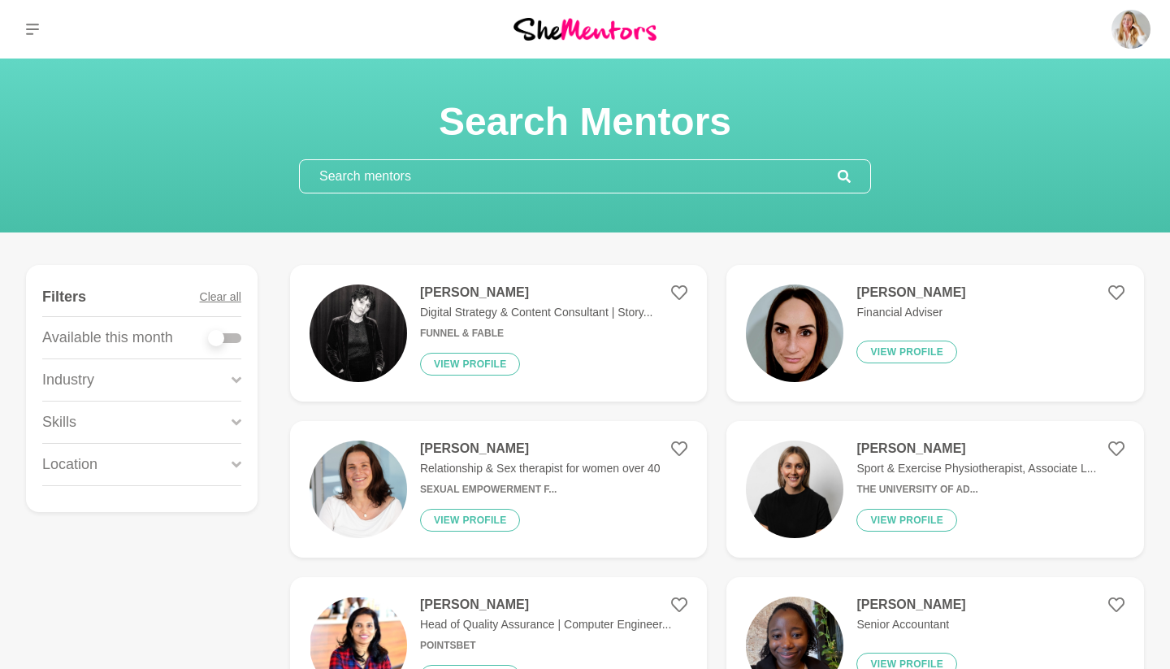
click at [215, 339] on div at bounding box center [216, 338] width 16 height 16
checkbox input "true"
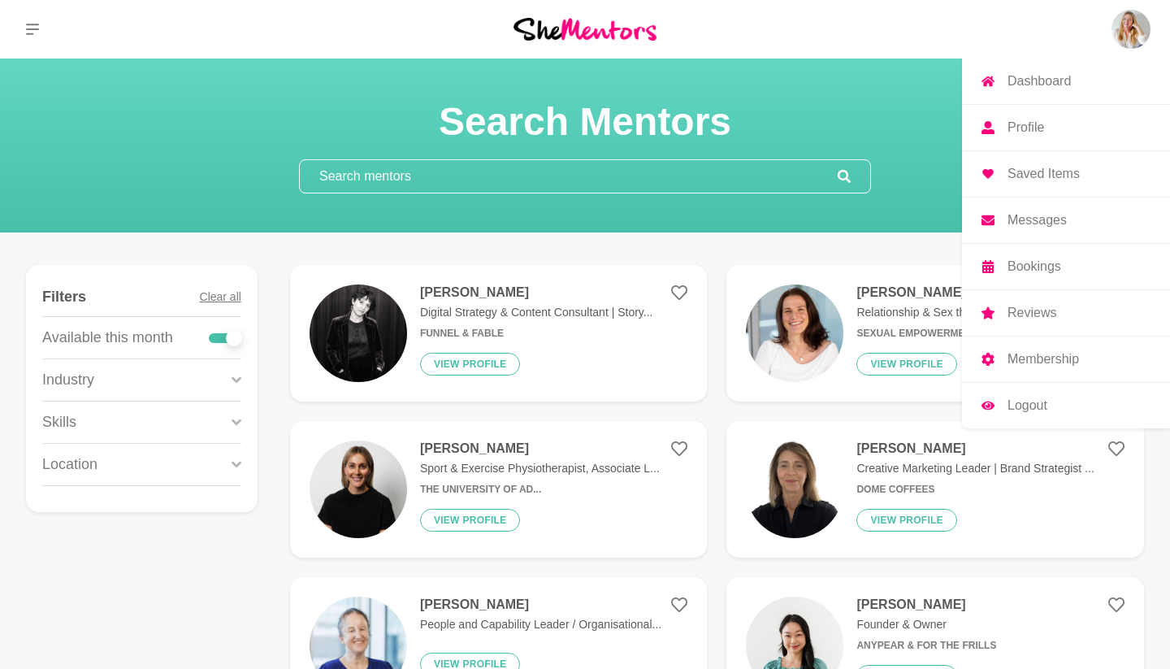
click at [1135, 23] on img at bounding box center [1131, 29] width 39 height 39
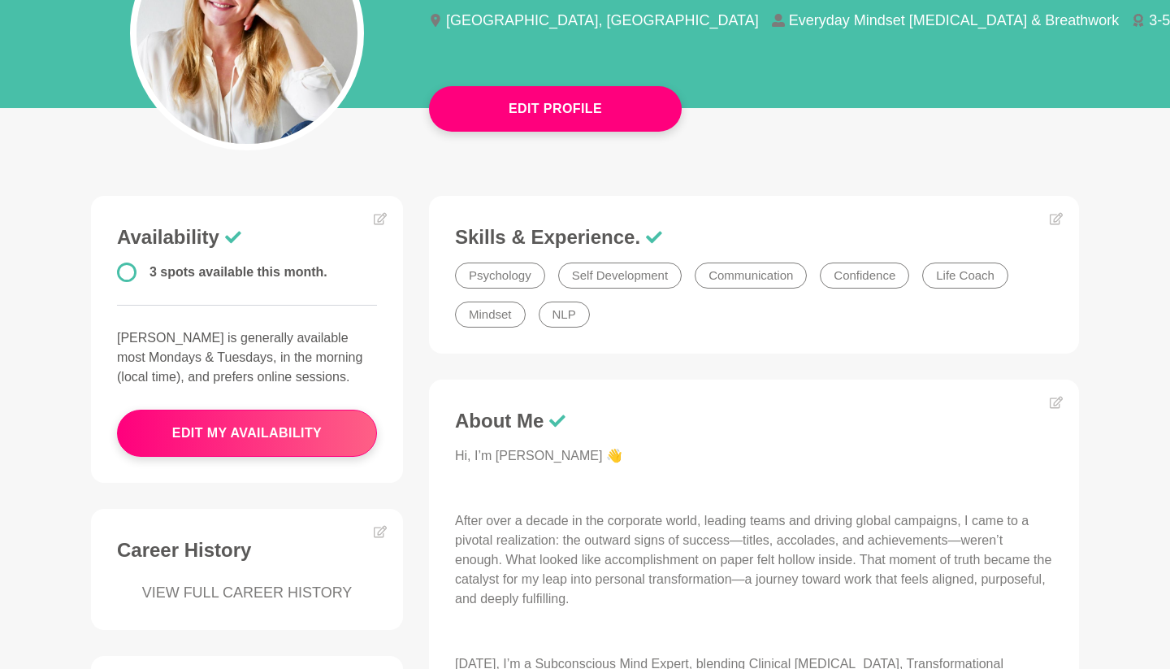
scroll to position [449, 0]
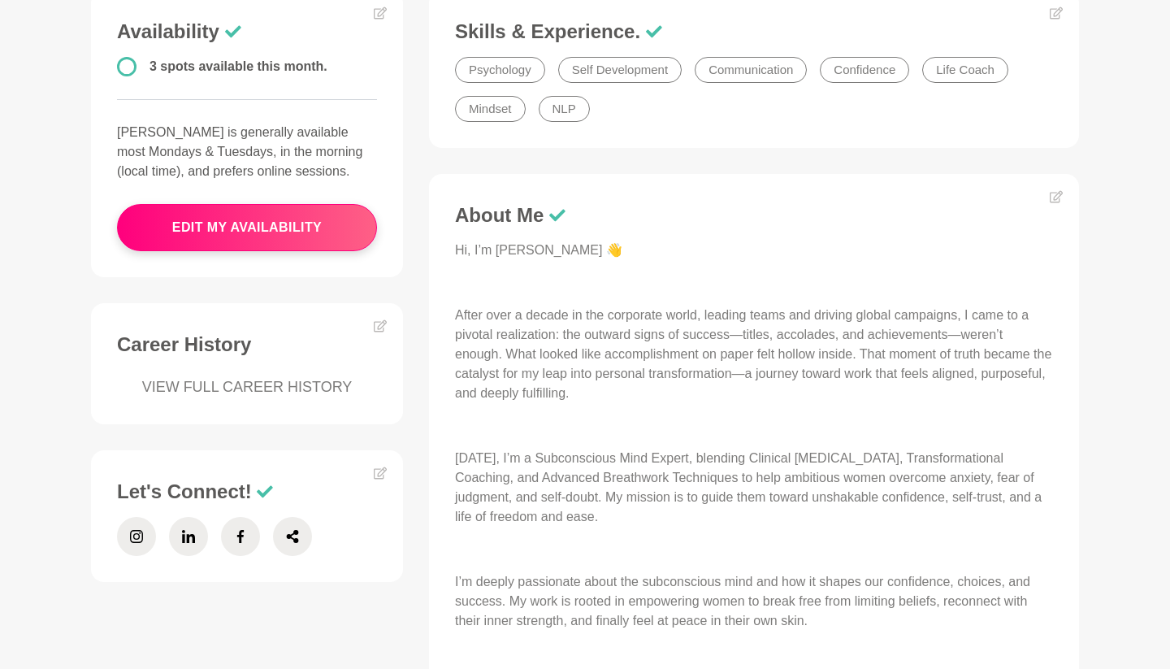
click at [284, 384] on link "VIEW FULL CAREER HISTORY" at bounding box center [247, 387] width 260 height 22
click at [382, 470] on icon at bounding box center [380, 473] width 13 height 12
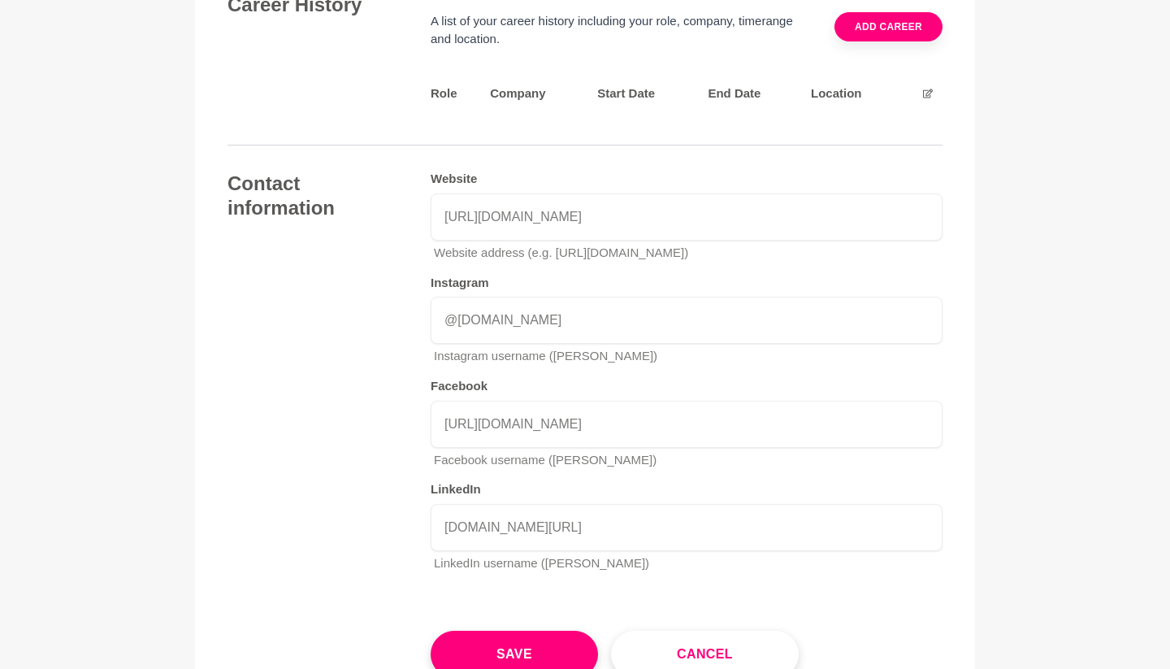
scroll to position [2372, 0]
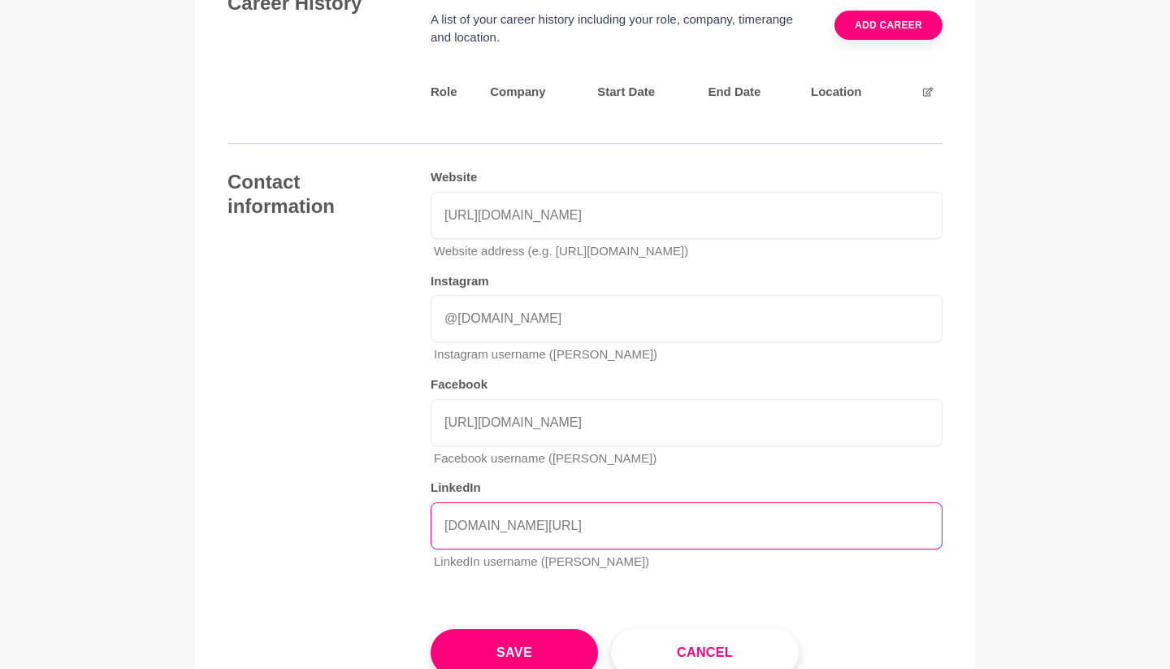
drag, startPoint x: 664, startPoint y: 489, endPoint x: 385, endPoint y: 487, distance: 278.8
click at [385, 487] on div "Contact information Website [URL][DOMAIN_NAME] Website address (e.g. [URL][DOMA…" at bounding box center [585, 377] width 715 height 414
paste input "[URL][DOMAIN_NAME]"
type input "[URL][DOMAIN_NAME]"
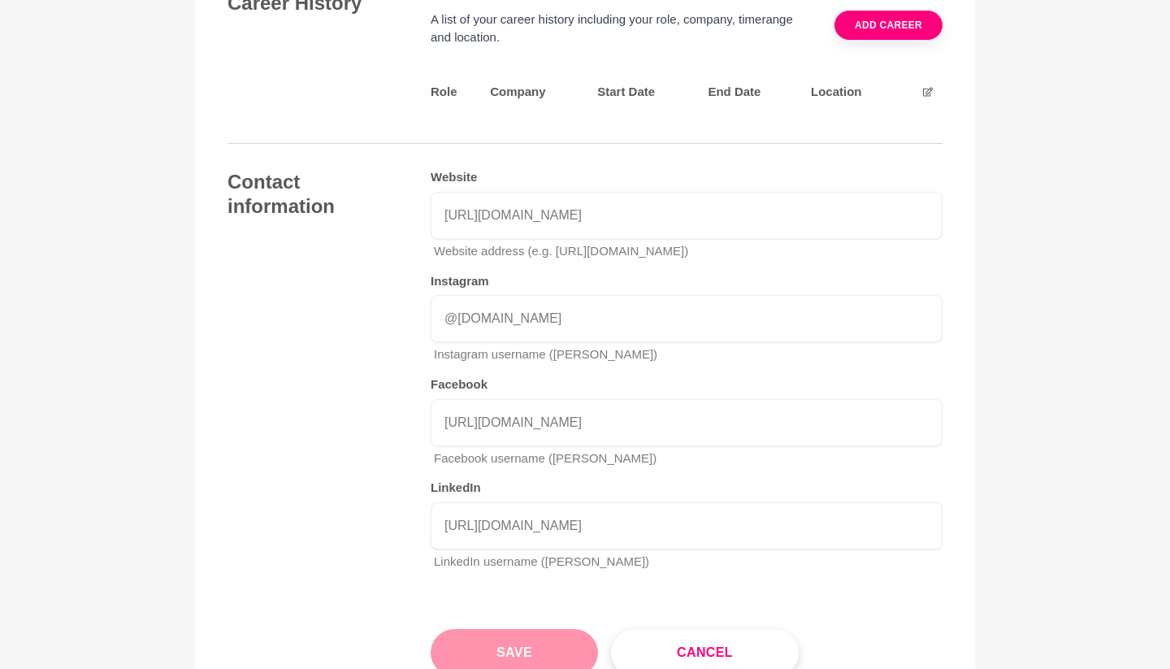
click at [535, 629] on button "Save" at bounding box center [514, 652] width 167 height 47
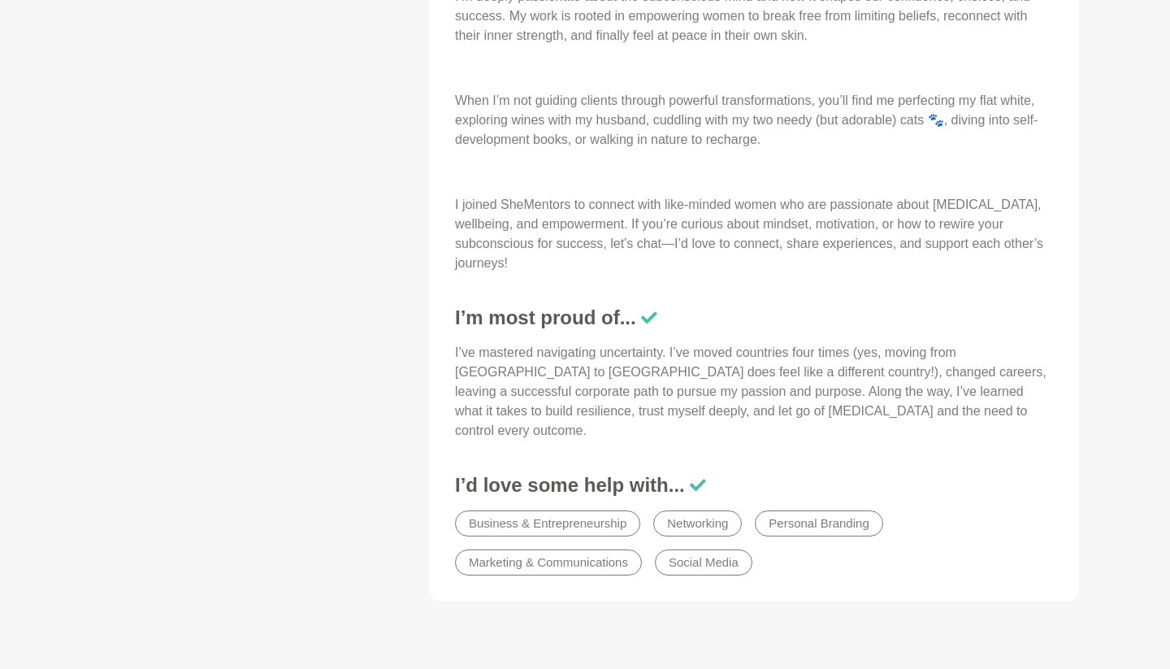
scroll to position [672, 0]
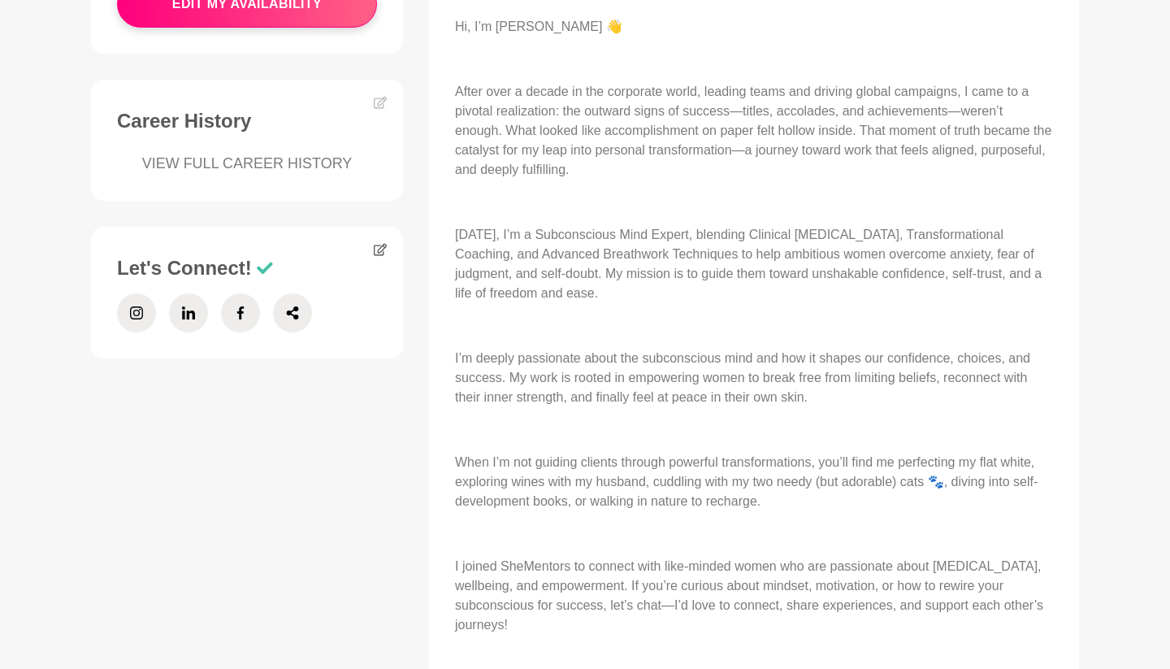
click at [379, 252] on icon at bounding box center [380, 249] width 13 height 13
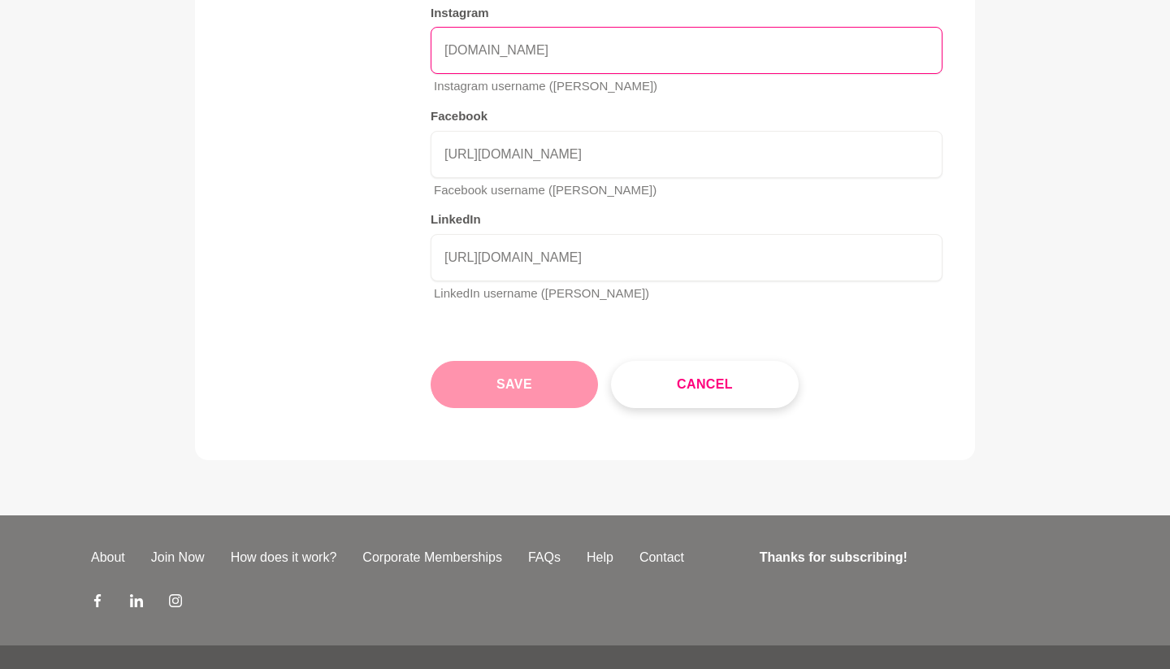
scroll to position [2639, 0]
type input "[DOMAIN_NAME]"
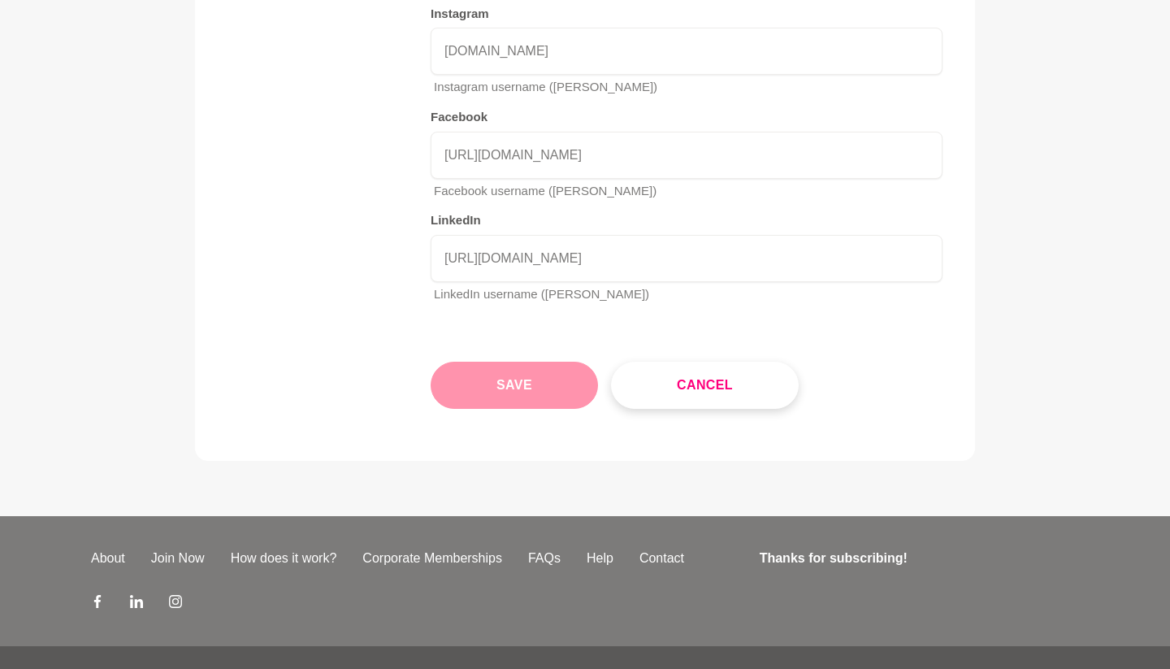
click at [508, 362] on button "Save" at bounding box center [514, 385] width 167 height 47
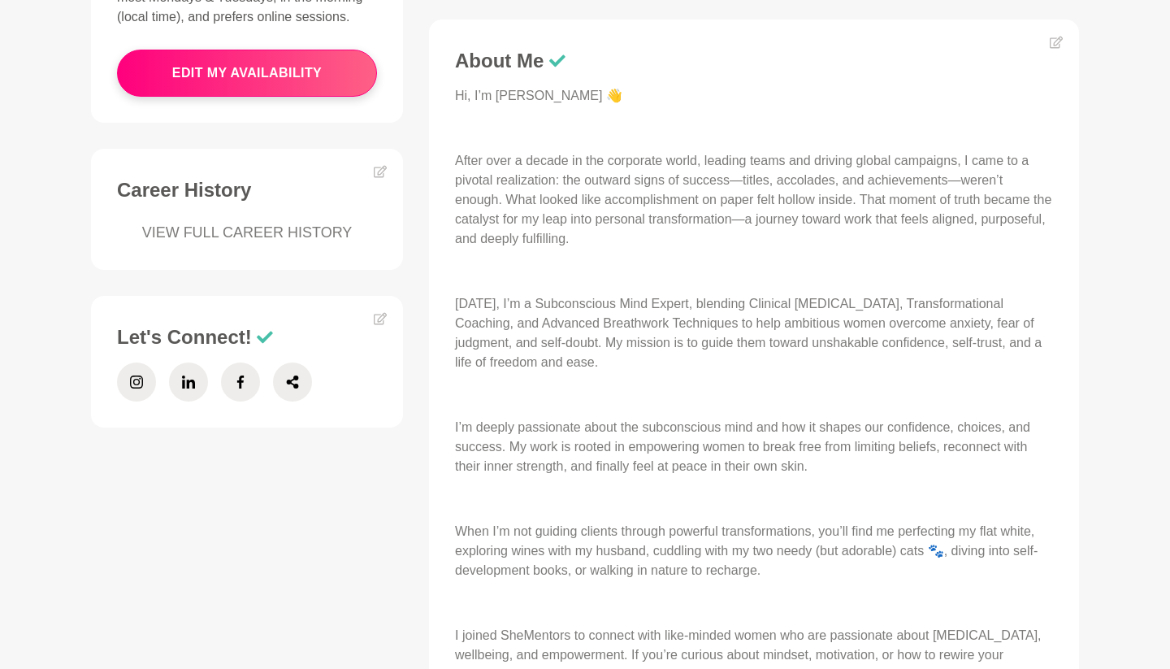
scroll to position [532, 0]
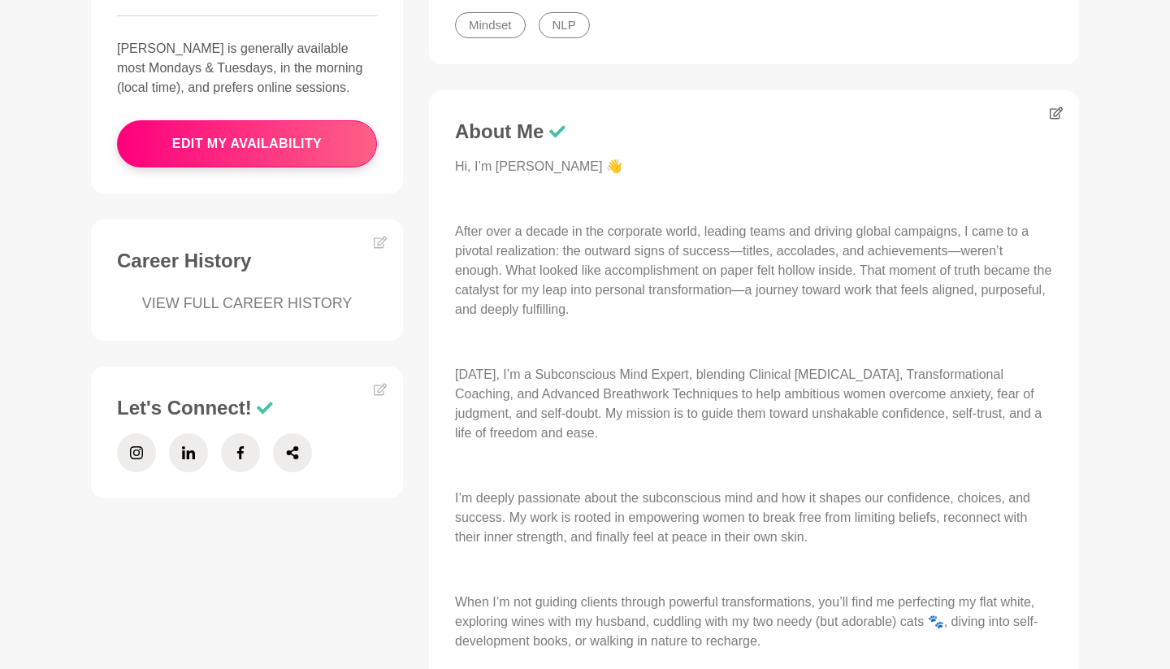
click at [1058, 110] on icon at bounding box center [1056, 113] width 13 height 12
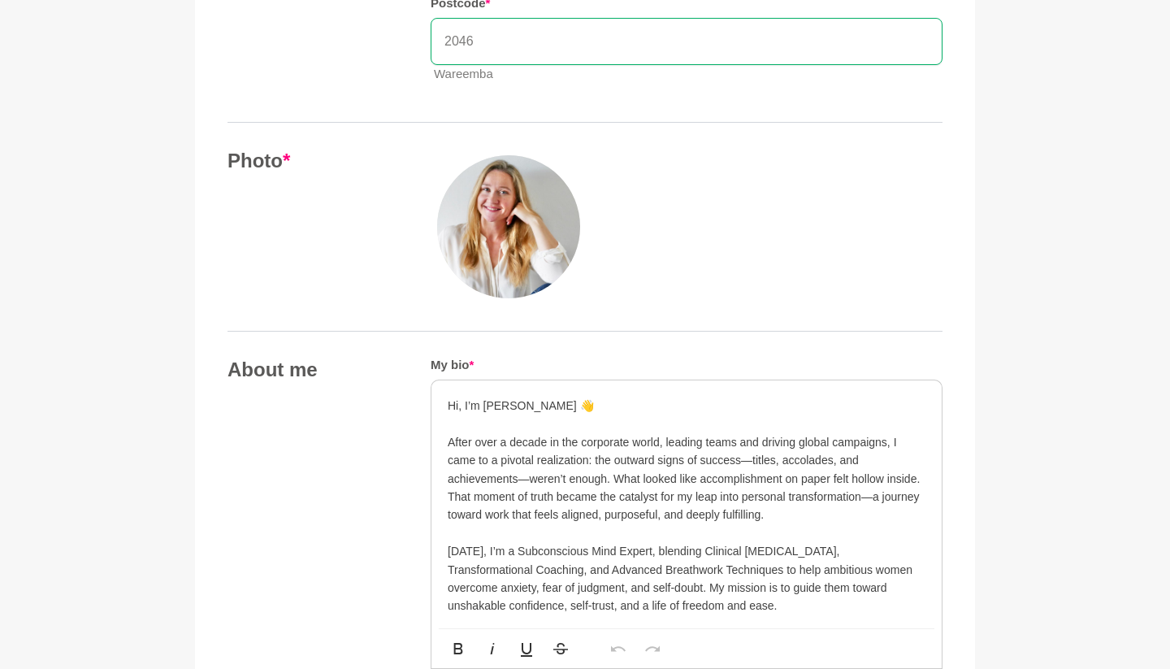
scroll to position [717, 0]
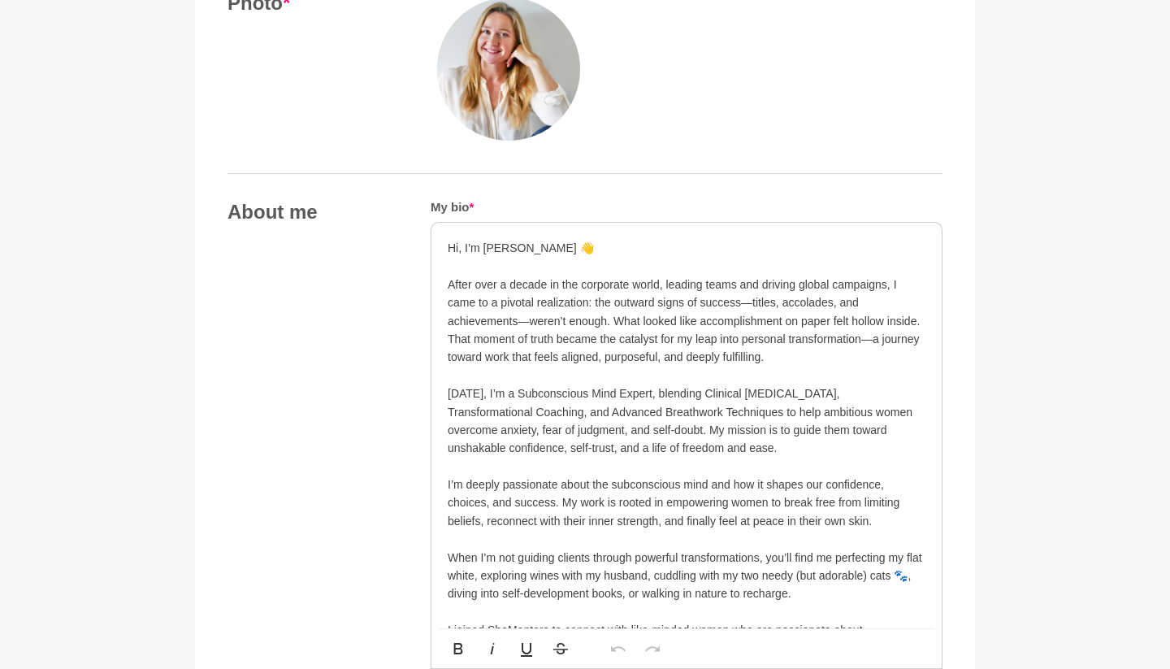
click at [471, 266] on p at bounding box center [687, 266] width 478 height 18
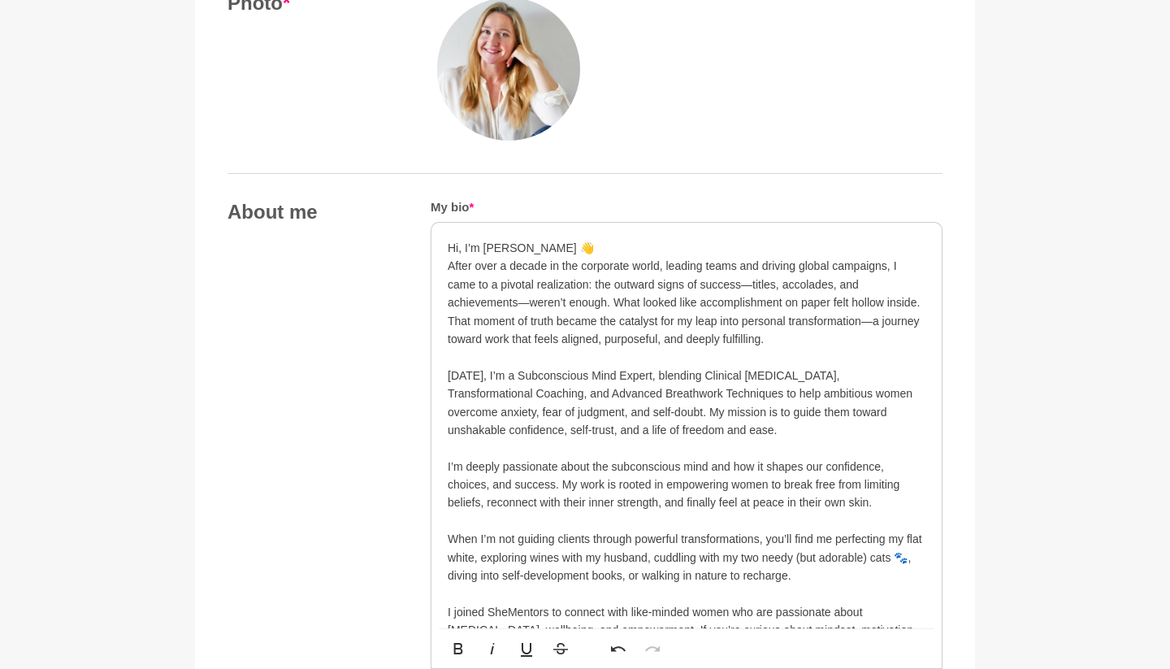
click at [493, 262] on p "After over a decade in the corporate world, leading teams and driving global ca…" at bounding box center [687, 302] width 478 height 91
click at [456, 354] on p at bounding box center [687, 357] width 478 height 18
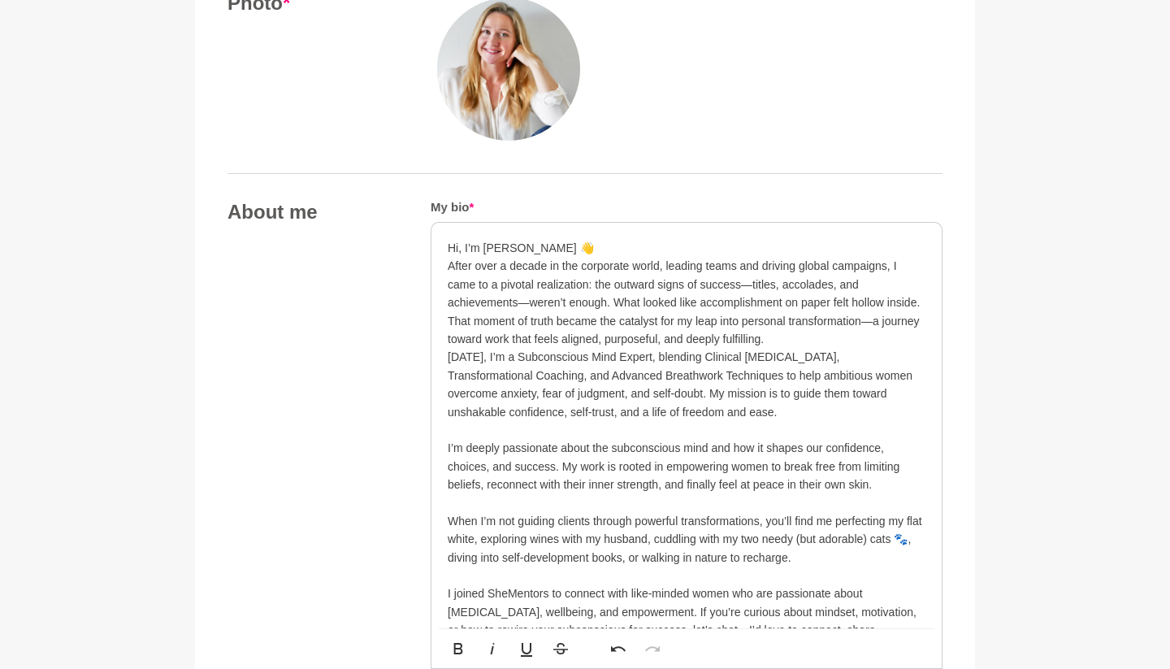
click at [562, 278] on p "After over a decade in the corporate world, leading teams and driving global ca…" at bounding box center [687, 302] width 478 height 91
click at [465, 427] on p at bounding box center [687, 430] width 478 height 18
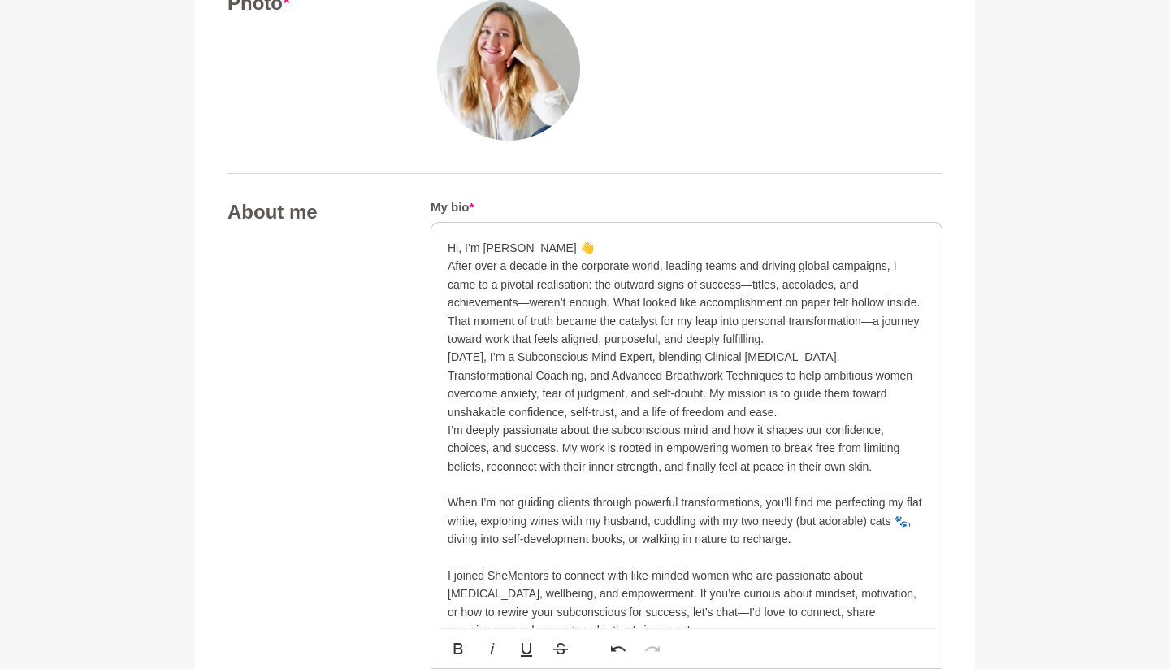
click at [461, 480] on p at bounding box center [687, 485] width 478 height 18
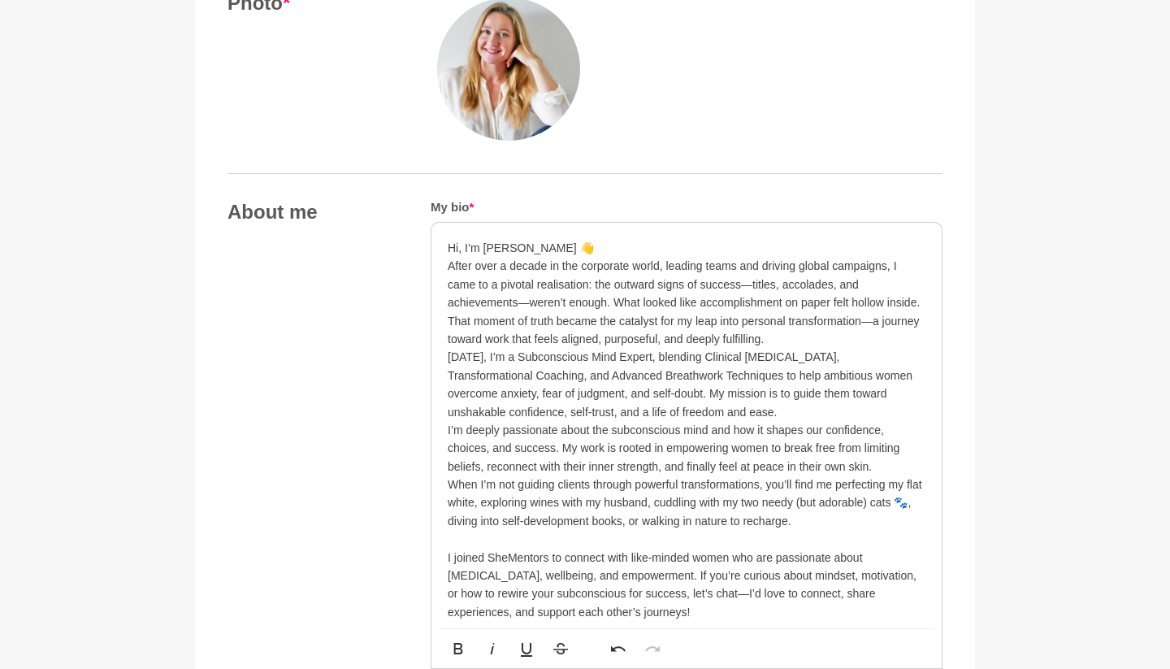
click at [464, 531] on p at bounding box center [687, 539] width 478 height 18
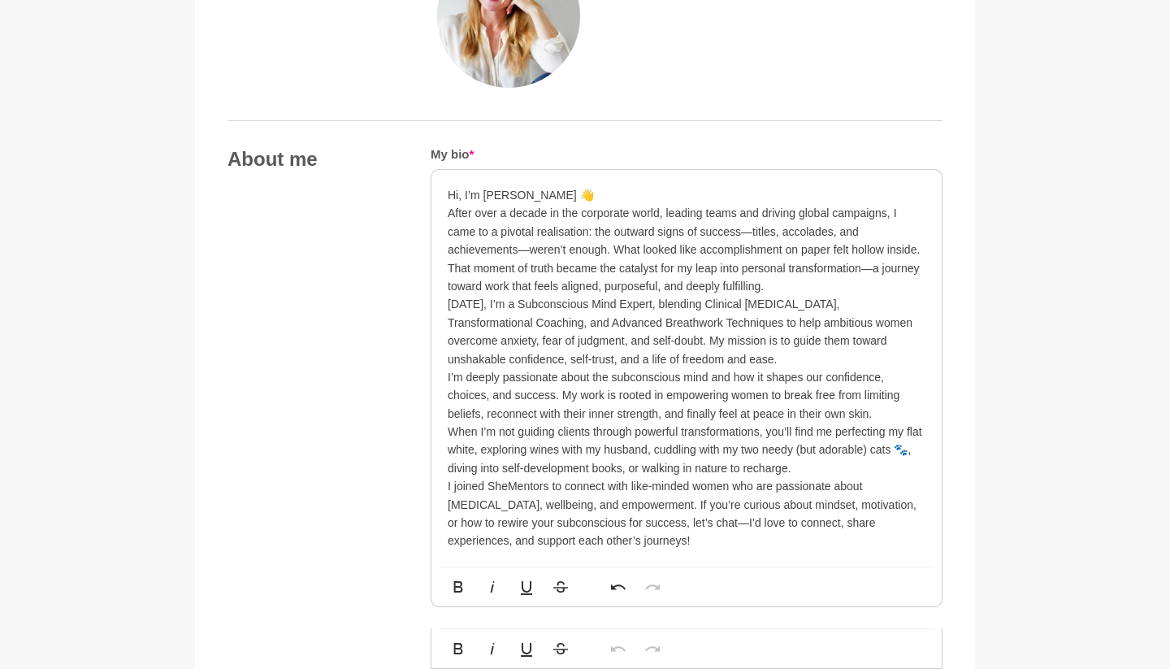
scroll to position [789, 0]
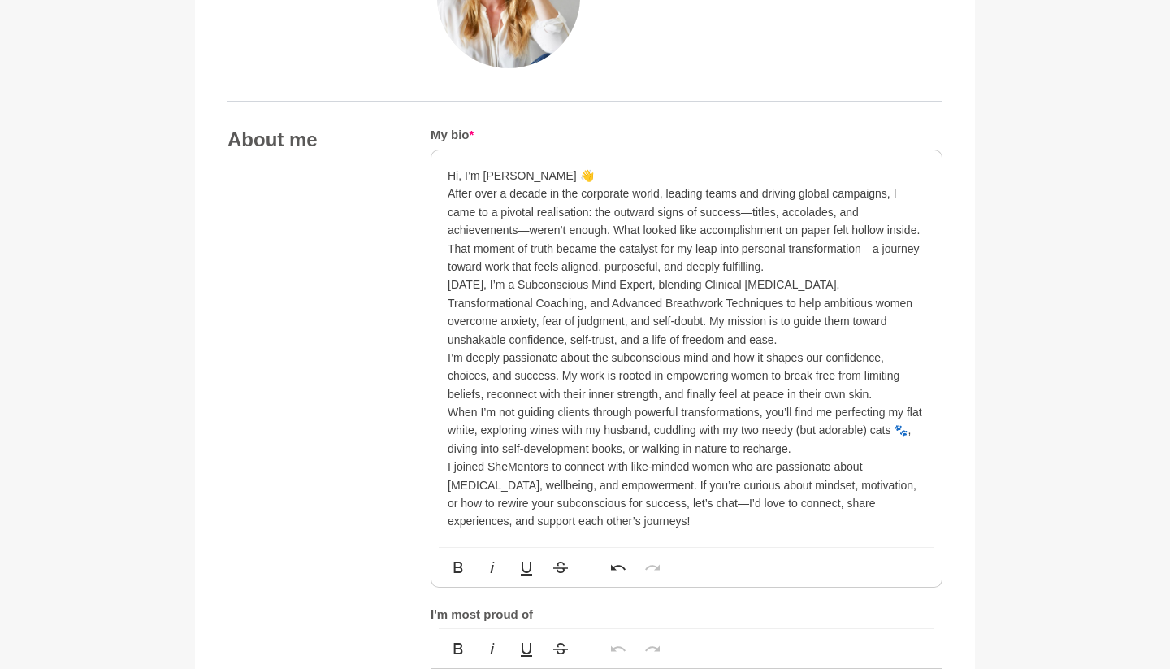
click at [472, 458] on p "I joined SheMentors to connect with like-minded women who are passionate about …" at bounding box center [687, 494] width 478 height 73
click at [633, 512] on p "I joined SheMentors to connect with like-minded women who are passionate about …" at bounding box center [687, 494] width 478 height 73
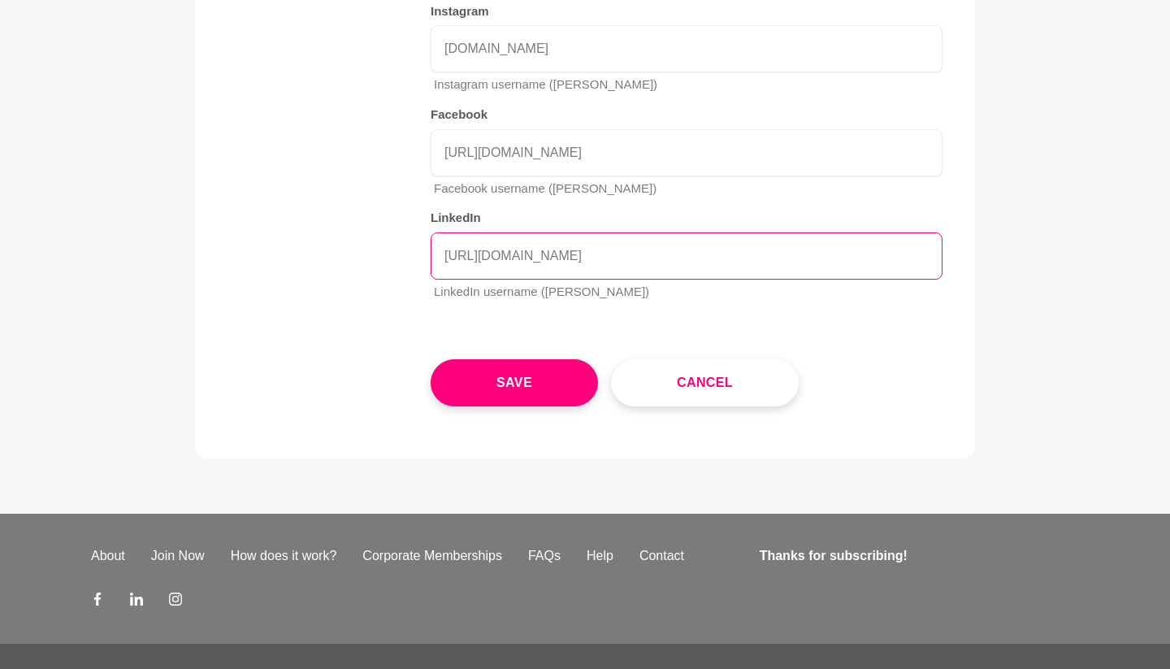
scroll to position [2550, 0]
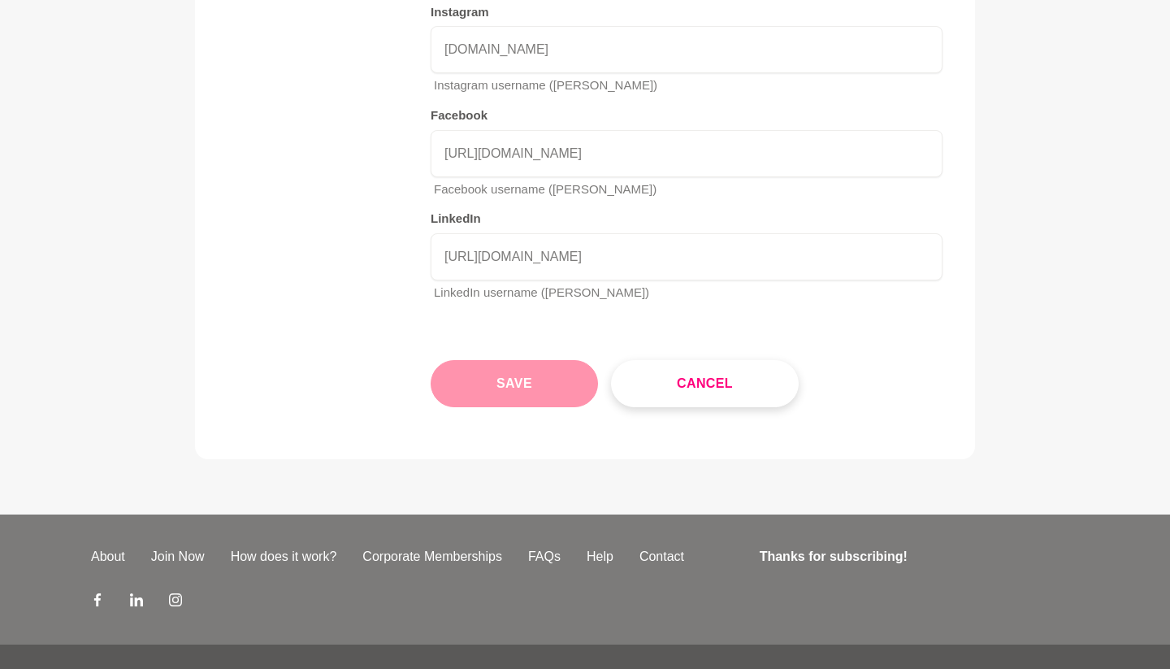
click at [519, 360] on button "Save" at bounding box center [514, 383] width 167 height 47
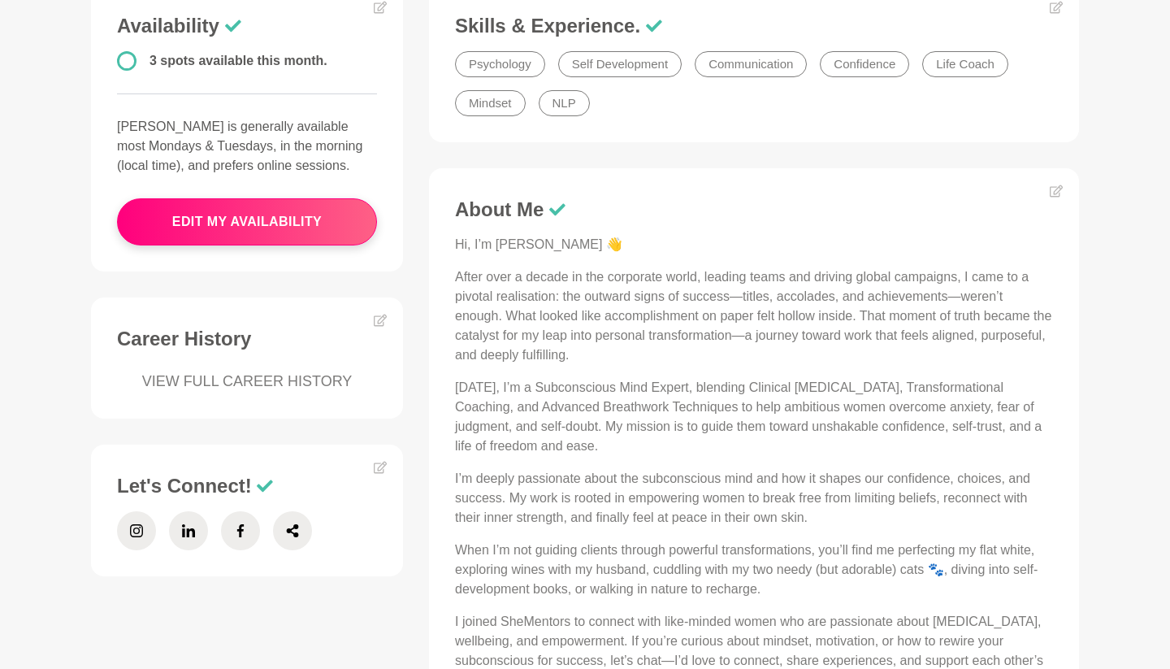
scroll to position [471, 0]
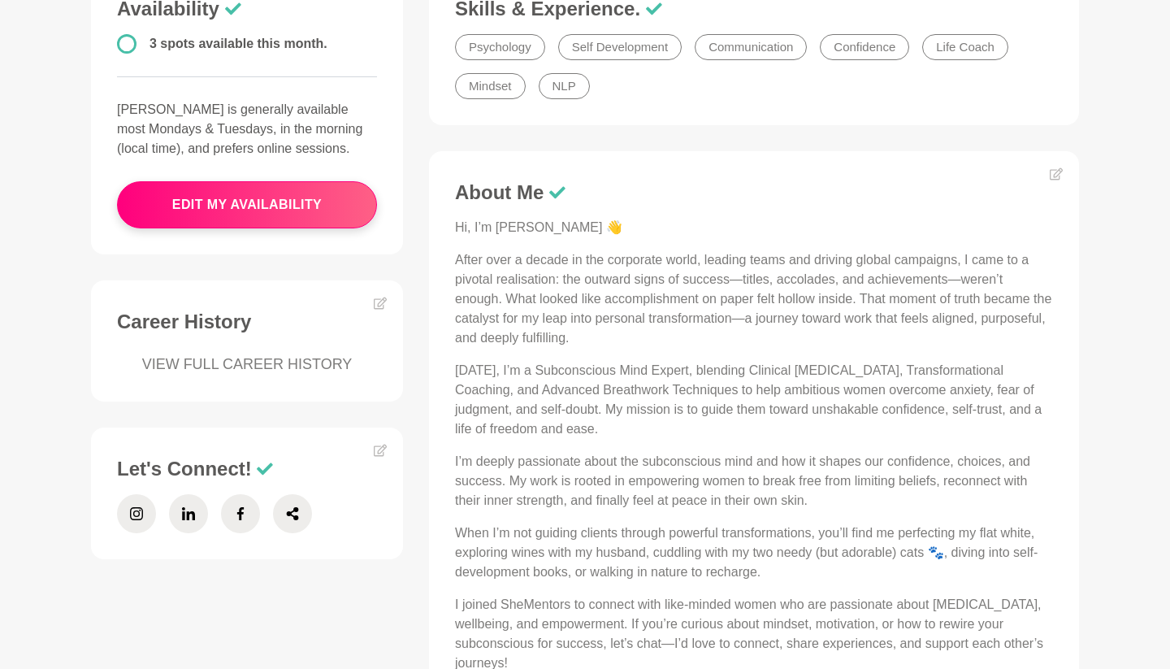
click at [233, 366] on link "VIEW FULL CAREER HISTORY" at bounding box center [247, 365] width 260 height 22
click at [382, 302] on icon at bounding box center [380, 303] width 13 height 13
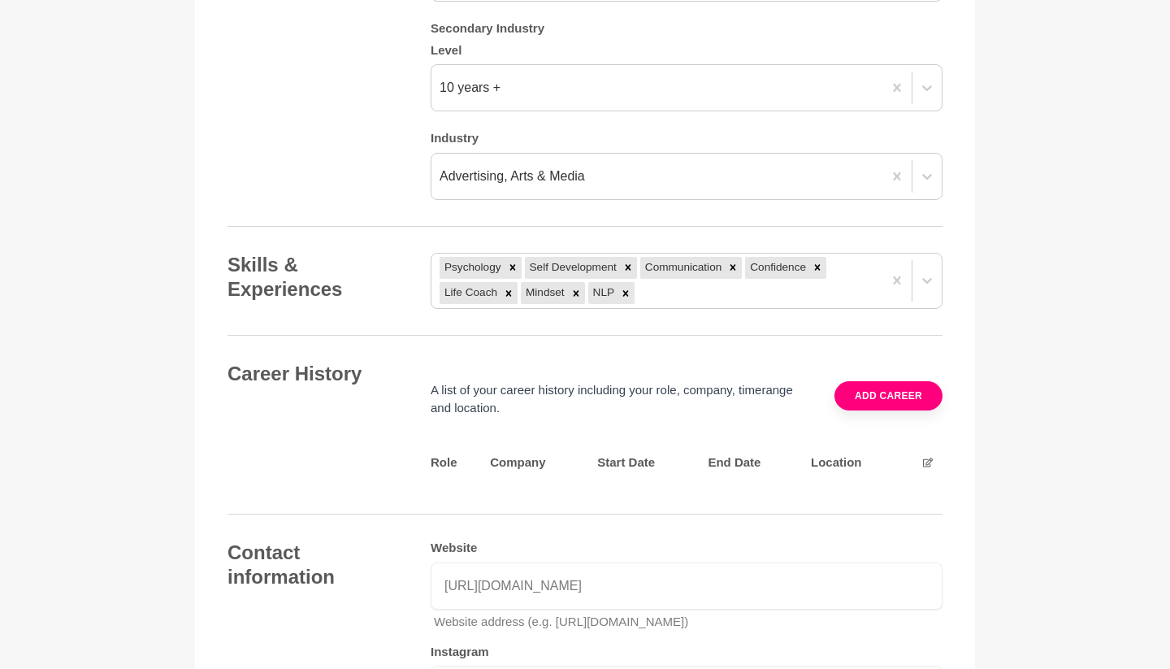
scroll to position [1925, 0]
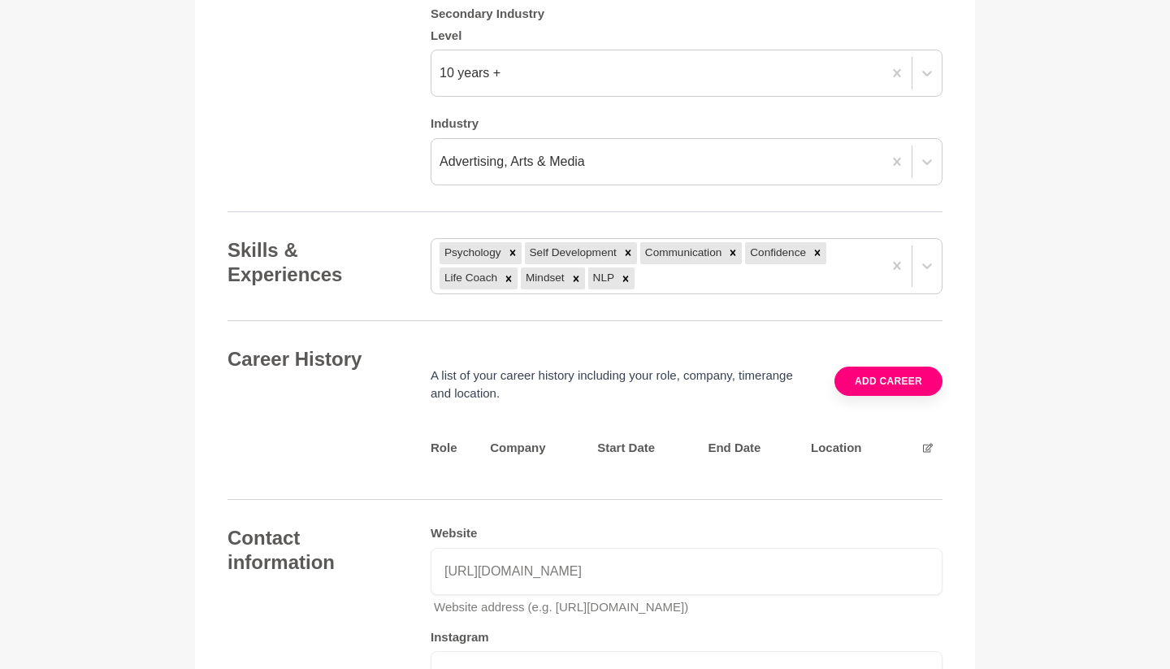
click at [927, 443] on icon at bounding box center [928, 448] width 10 height 10
click at [898, 367] on button "Add career" at bounding box center [889, 381] width 108 height 29
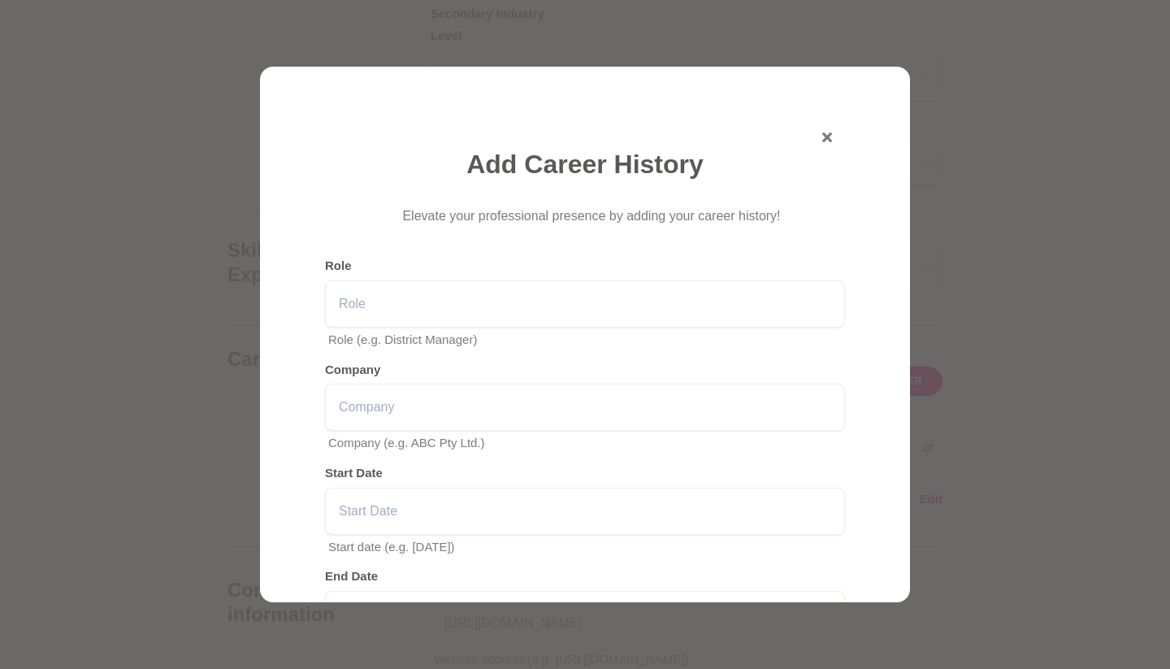
scroll to position [0, 0]
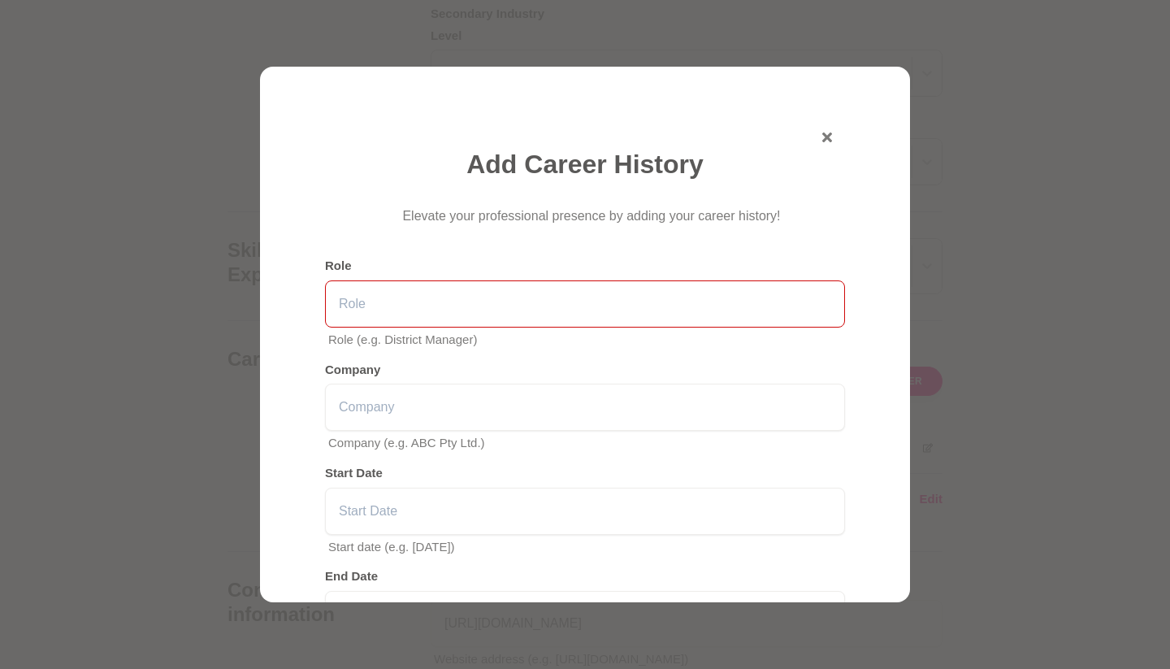
click at [480, 296] on input "text" at bounding box center [585, 303] width 520 height 47
paste input "[URL][DOMAIN_NAME]"
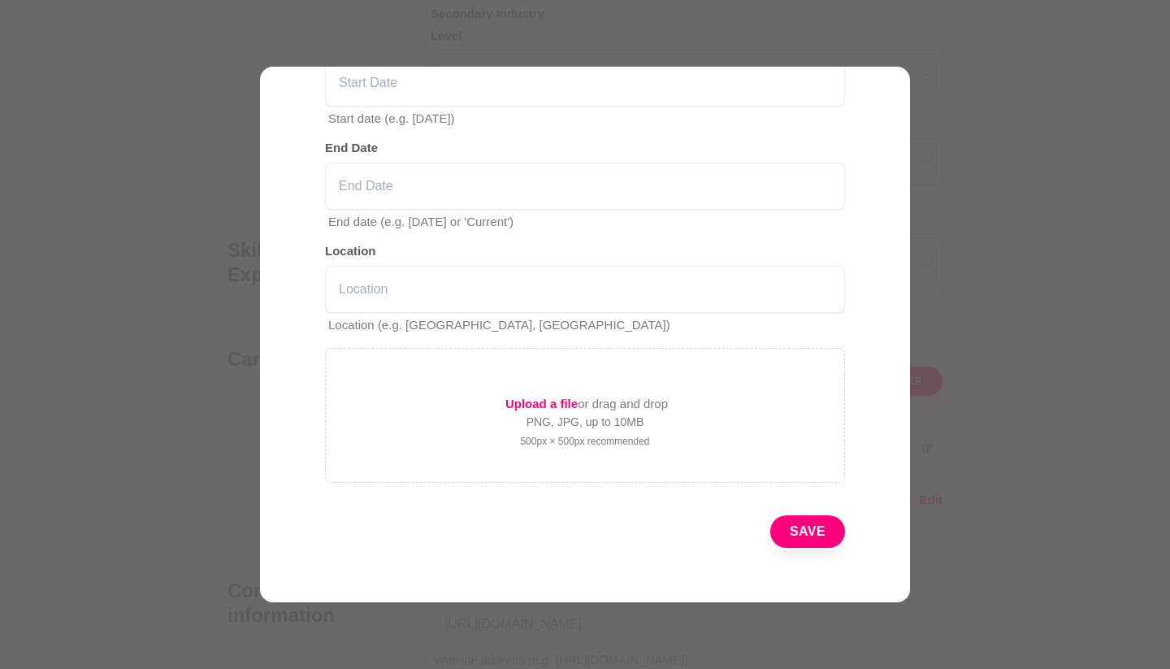
scroll to position [428, 0]
type input "[URL][DOMAIN_NAME]"
click at [809, 528] on button "Save" at bounding box center [808, 532] width 75 height 33
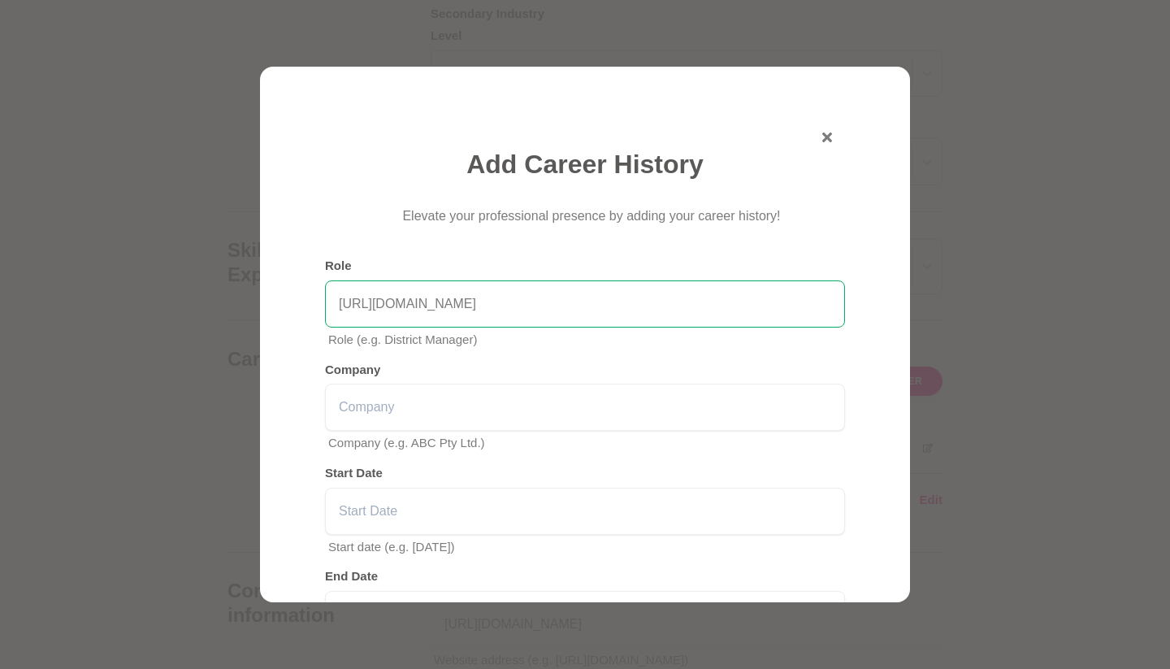
scroll to position [0, 0]
drag, startPoint x: 626, startPoint y: 302, endPoint x: 299, endPoint y: 297, distance: 326.8
click at [299, 297] on div "Add Career History Elevate your professional presence by adding your career his…" at bounding box center [585, 334] width 650 height 535
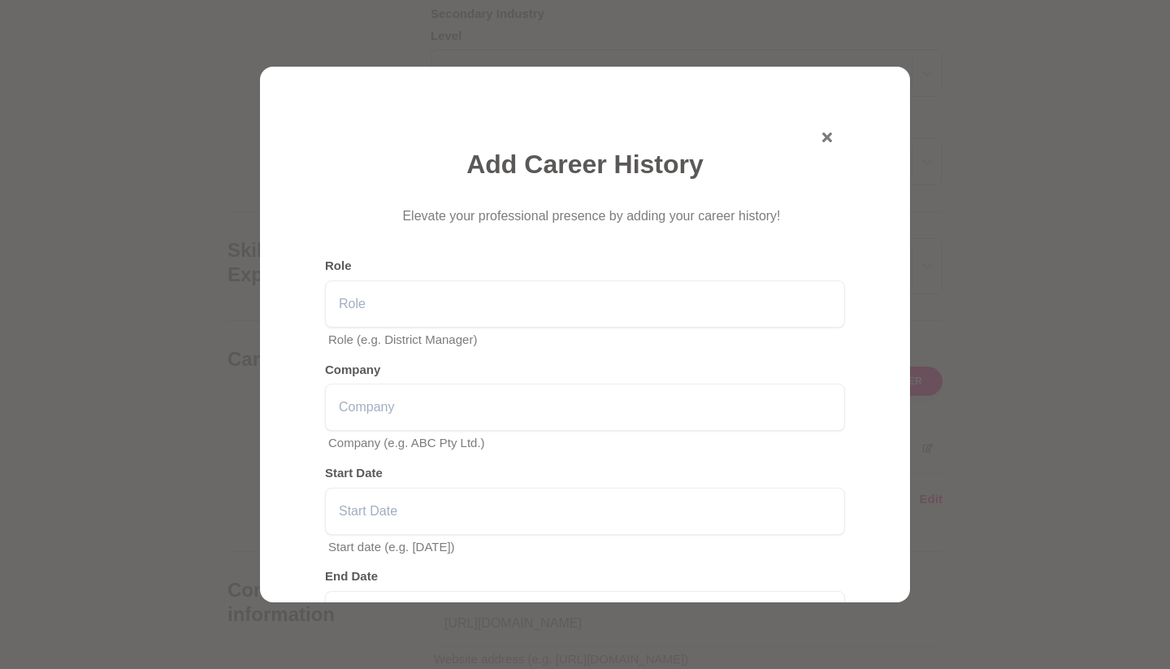
click at [279, 300] on div "Add Career History Elevate your professional presence by adding your career his…" at bounding box center [585, 334] width 650 height 535
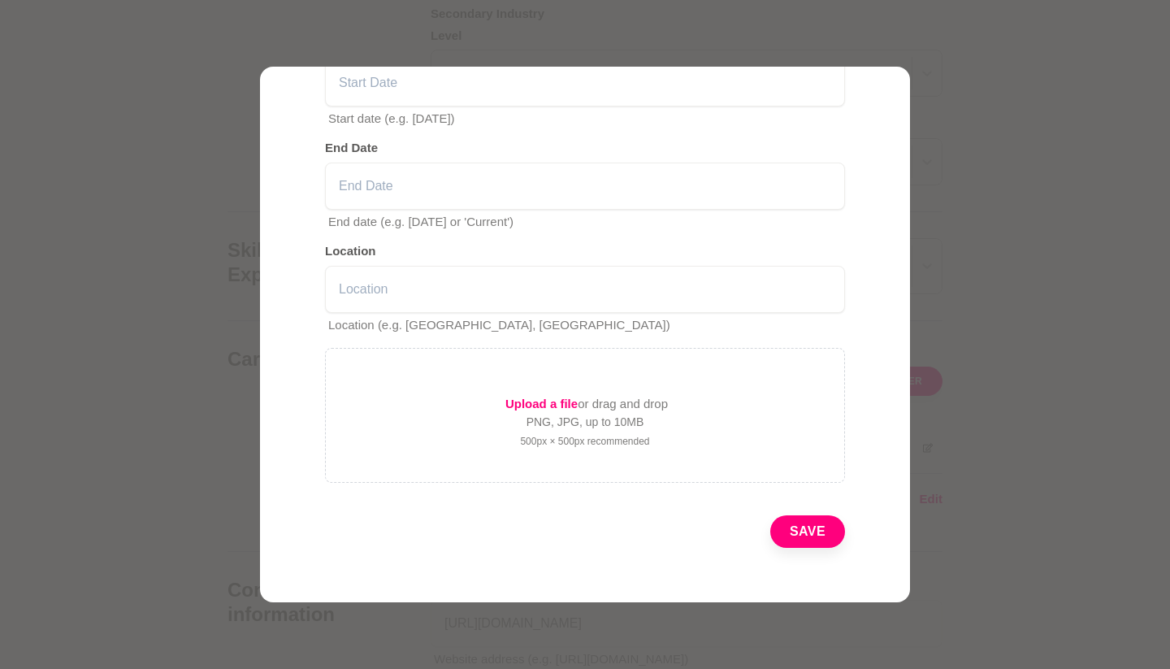
scroll to position [428, 0]
click at [819, 527] on button "Save" at bounding box center [808, 532] width 75 height 33
click at [680, 568] on p "Please complete all fields" at bounding box center [591, 578] width 507 height 20
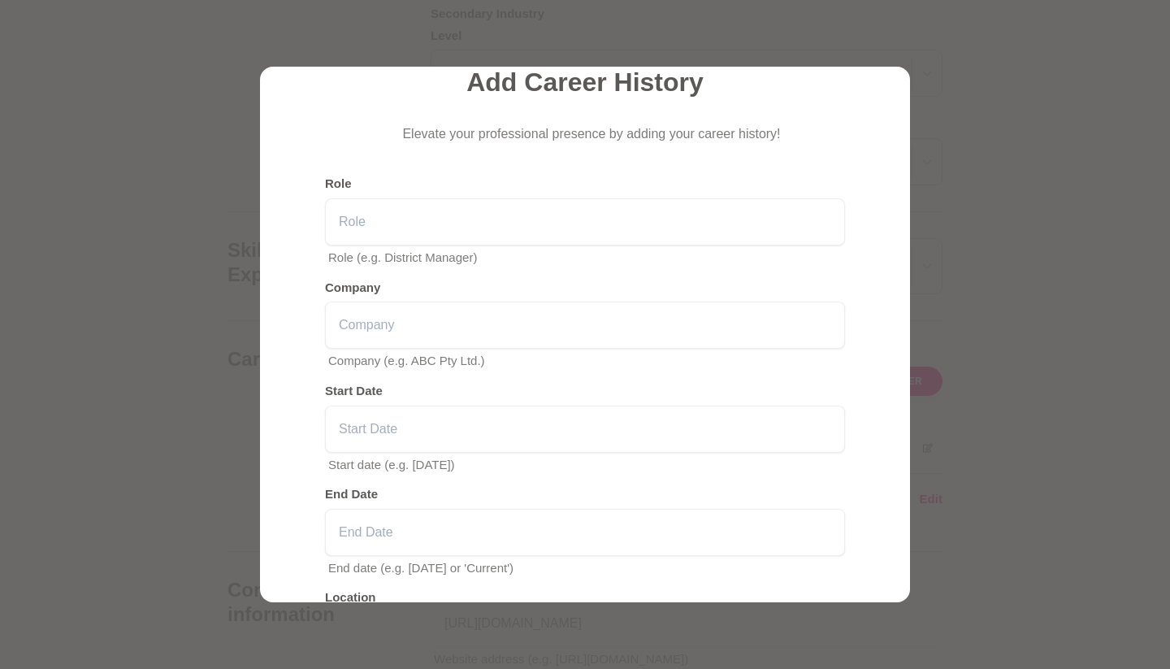
scroll to position [0, 0]
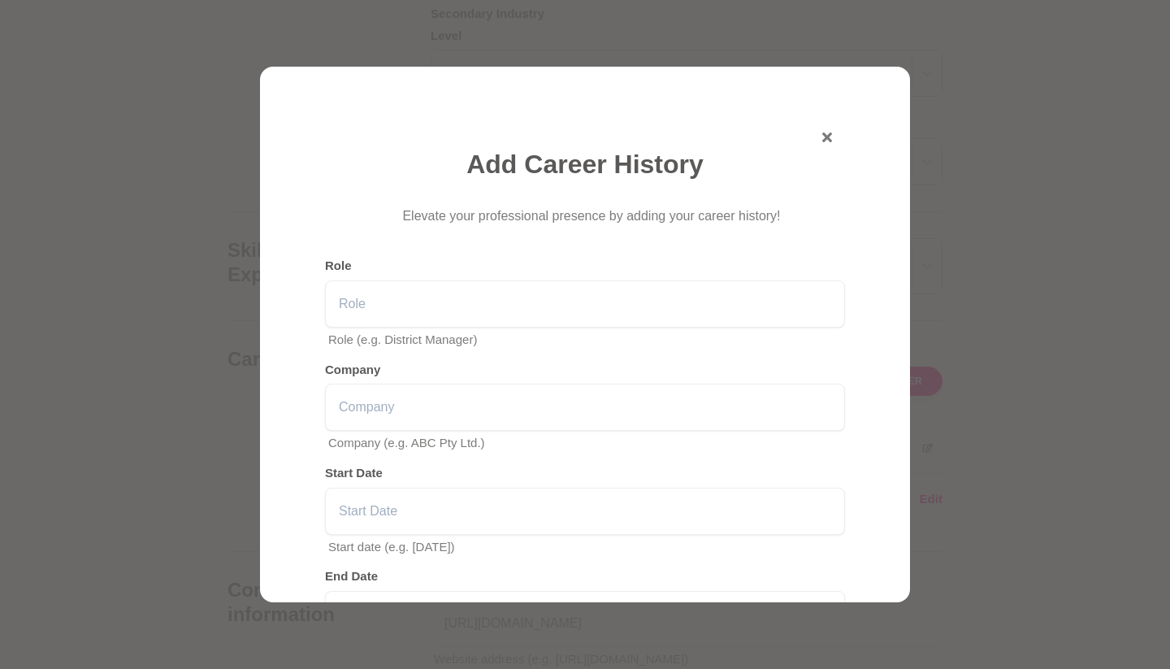
click at [823, 136] on icon "button" at bounding box center [828, 137] width 10 height 10
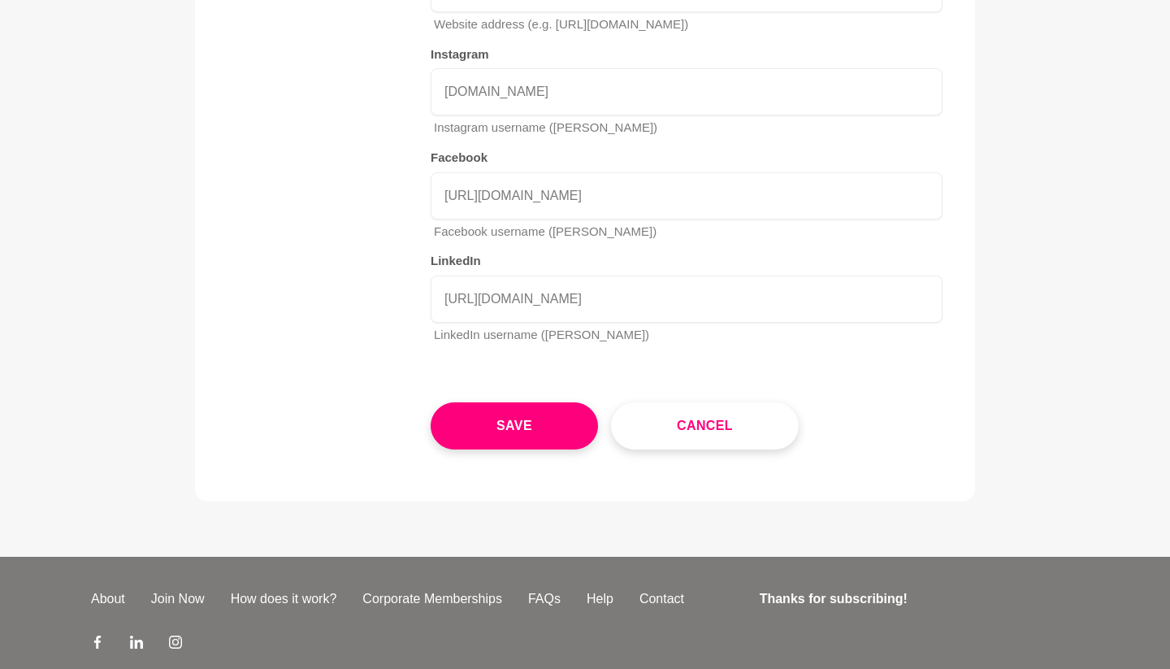
scroll to position [2507, 0]
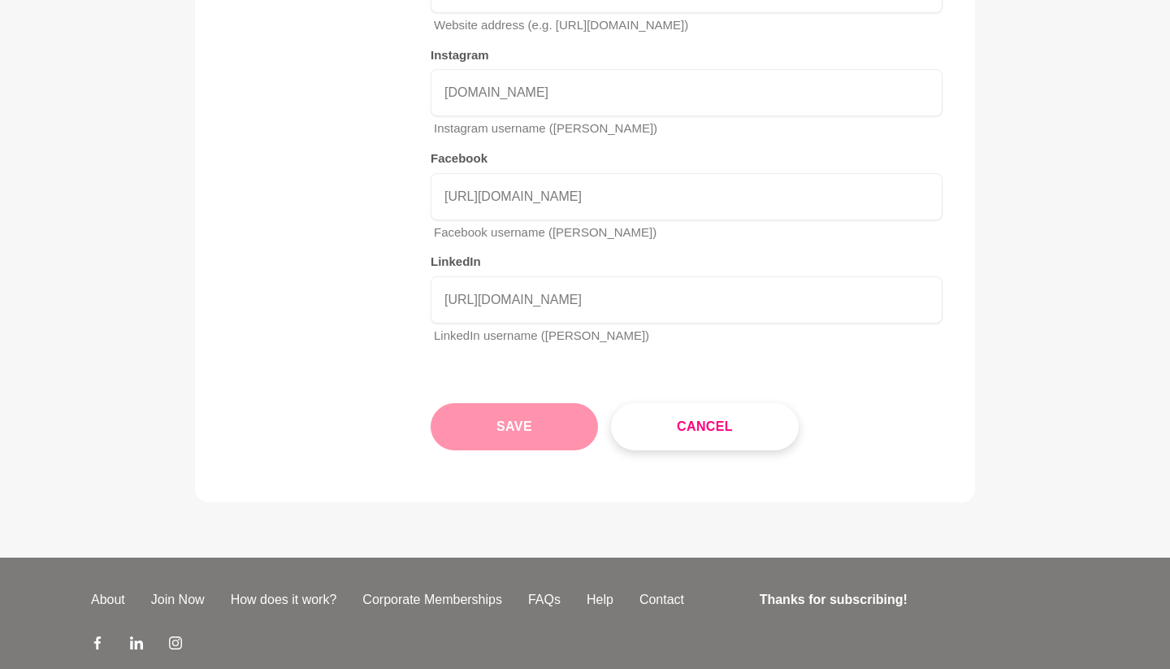
click at [546, 403] on button "Save" at bounding box center [514, 426] width 167 height 47
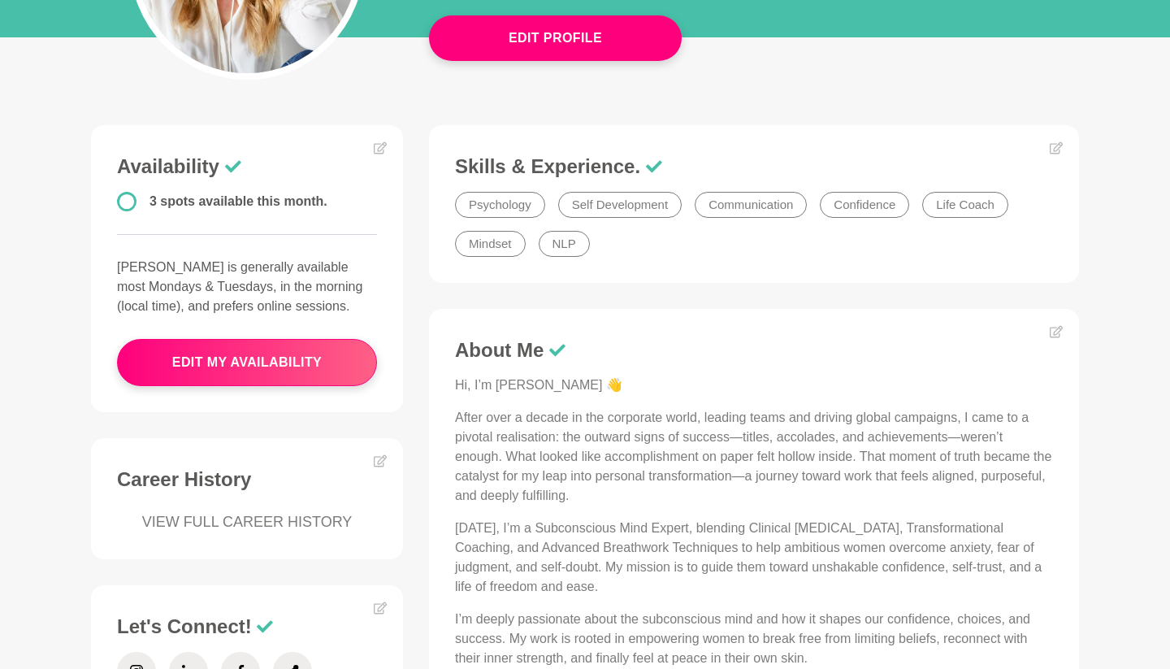
scroll to position [246, 0]
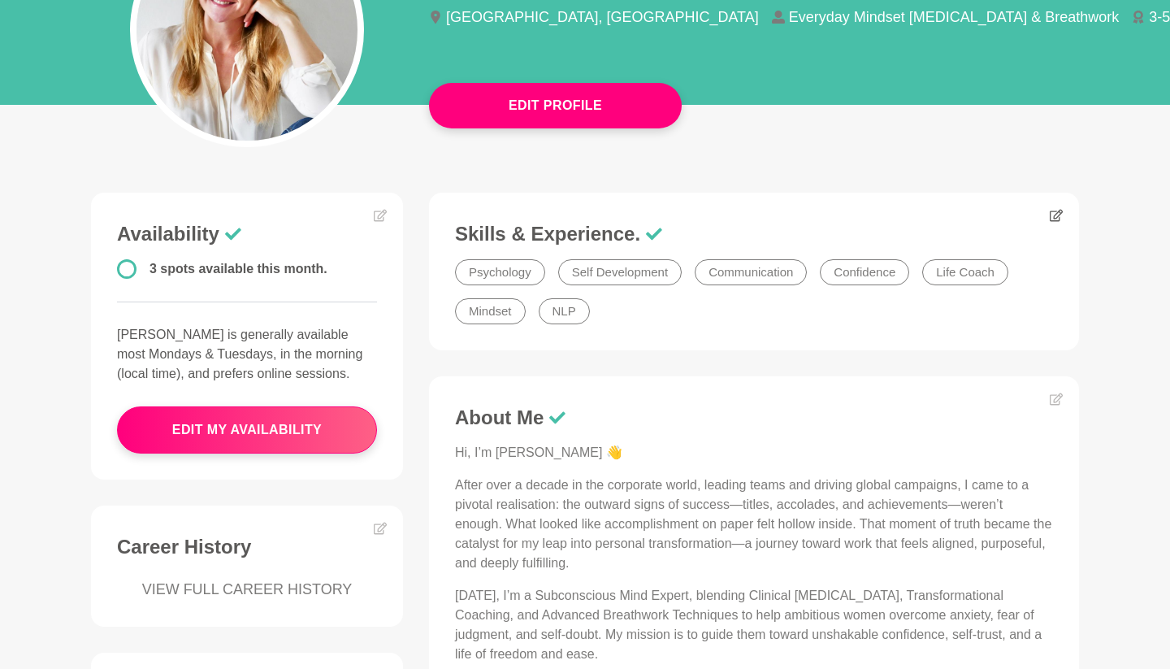
click at [1055, 211] on icon at bounding box center [1056, 215] width 13 height 13
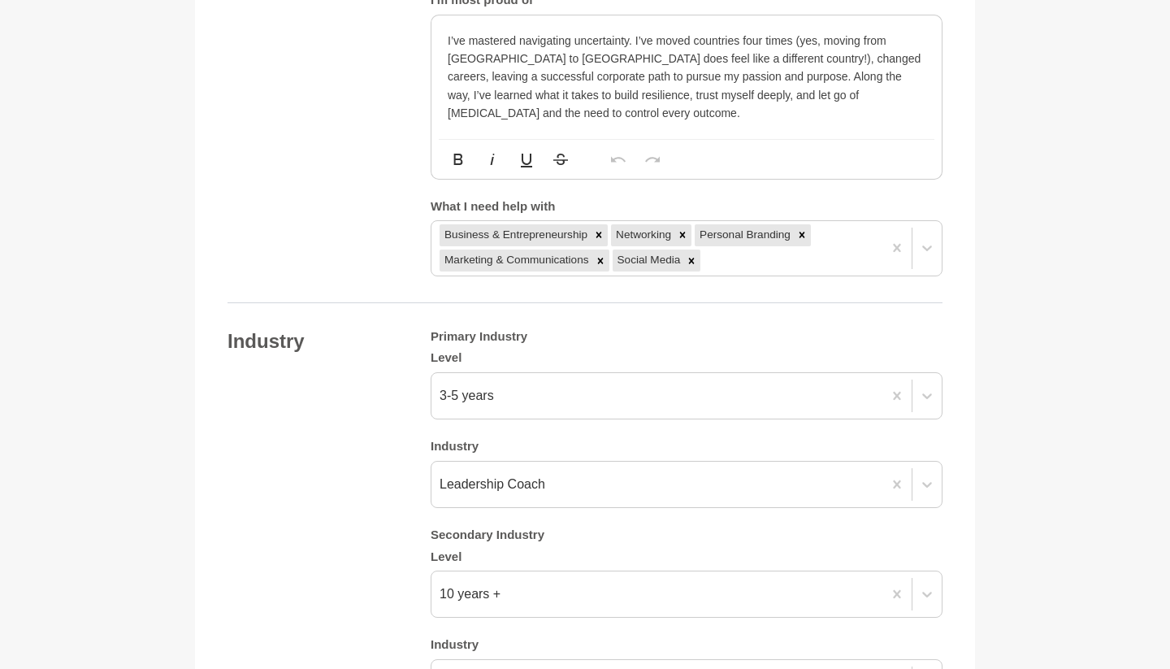
scroll to position [1448, 0]
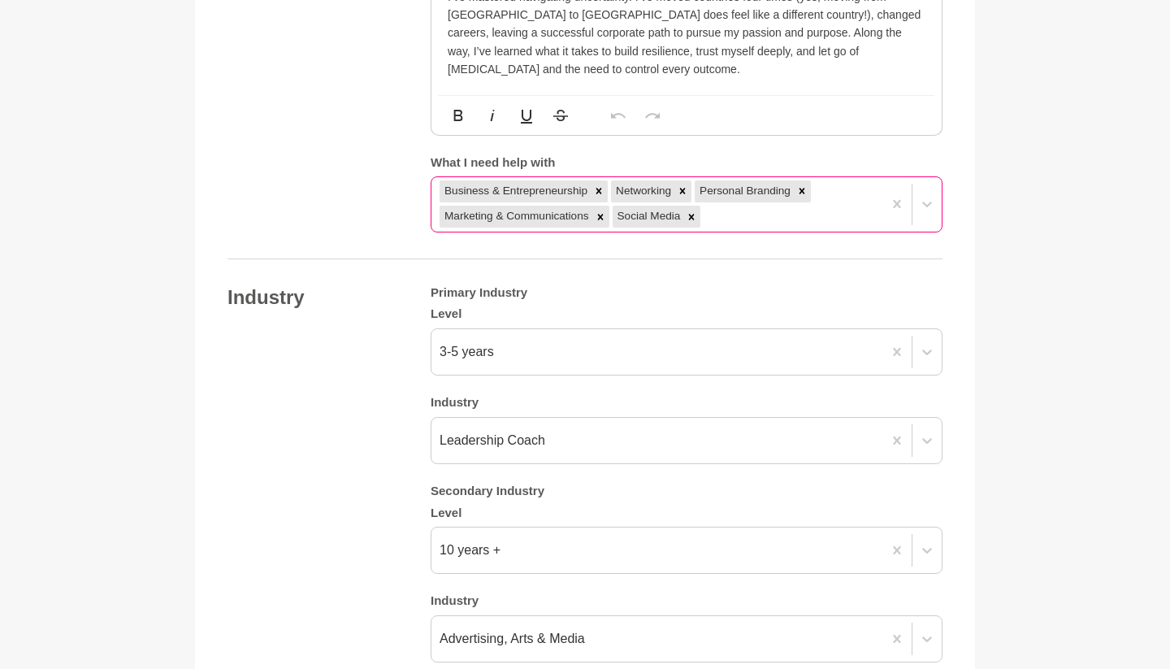
click at [729, 185] on div "Business & Entrepreneurship Networking Personal Branding Marketing & Communicat…" at bounding box center [657, 204] width 451 height 54
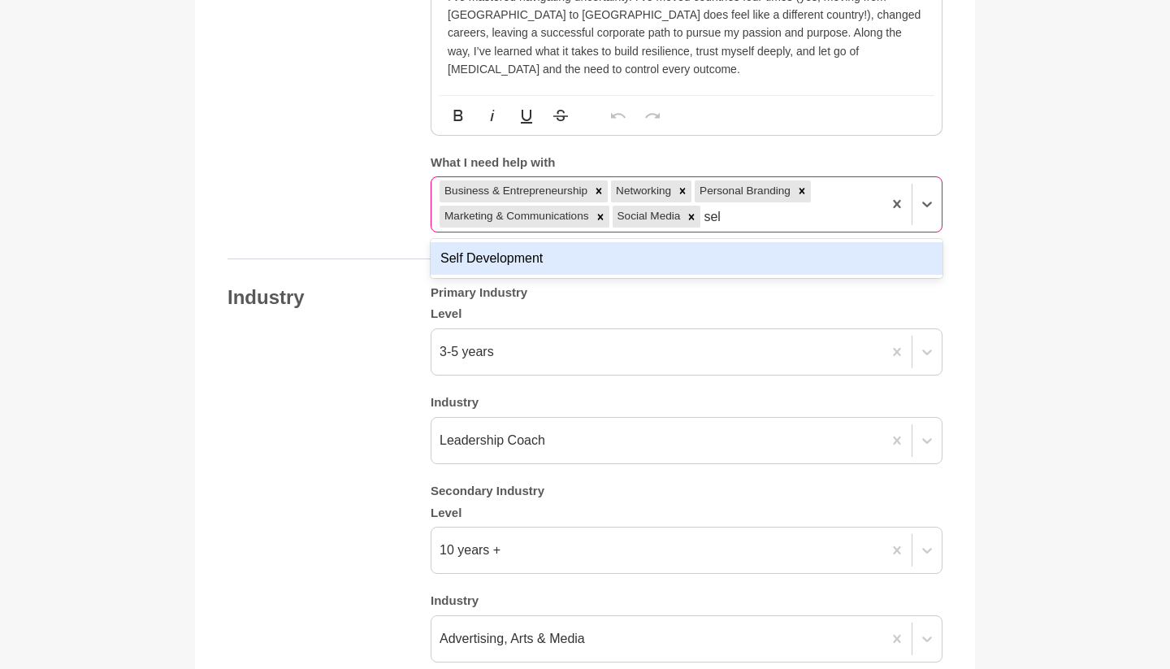
type input "self"
click at [676, 242] on div "Self Development" at bounding box center [687, 258] width 512 height 33
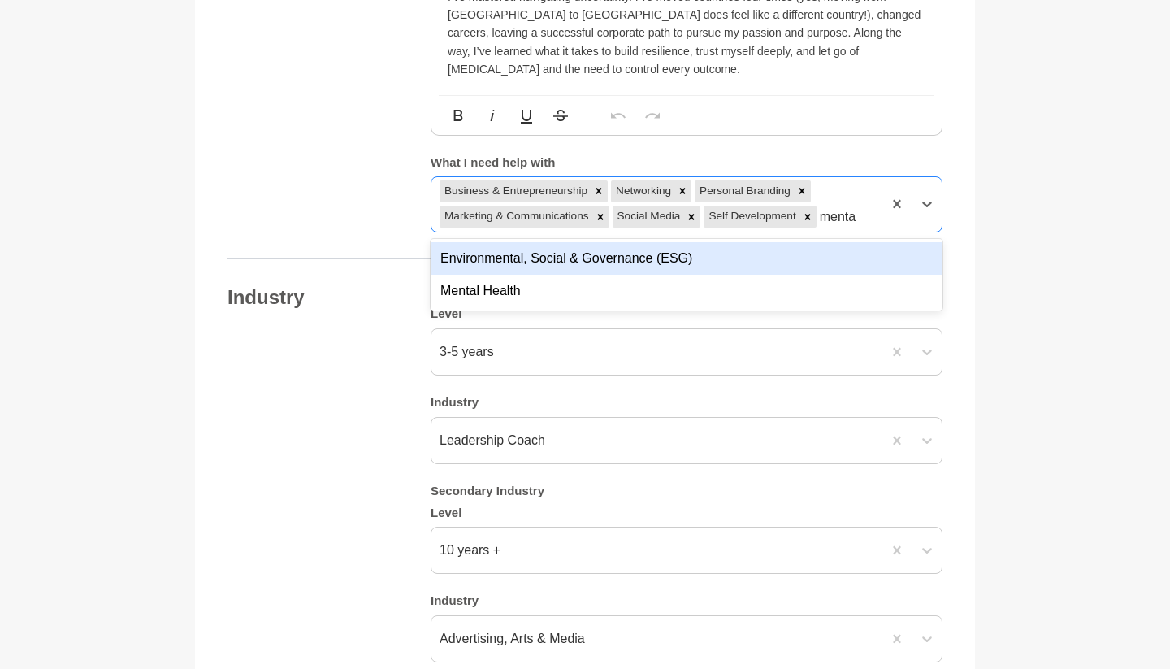
type input "mental"
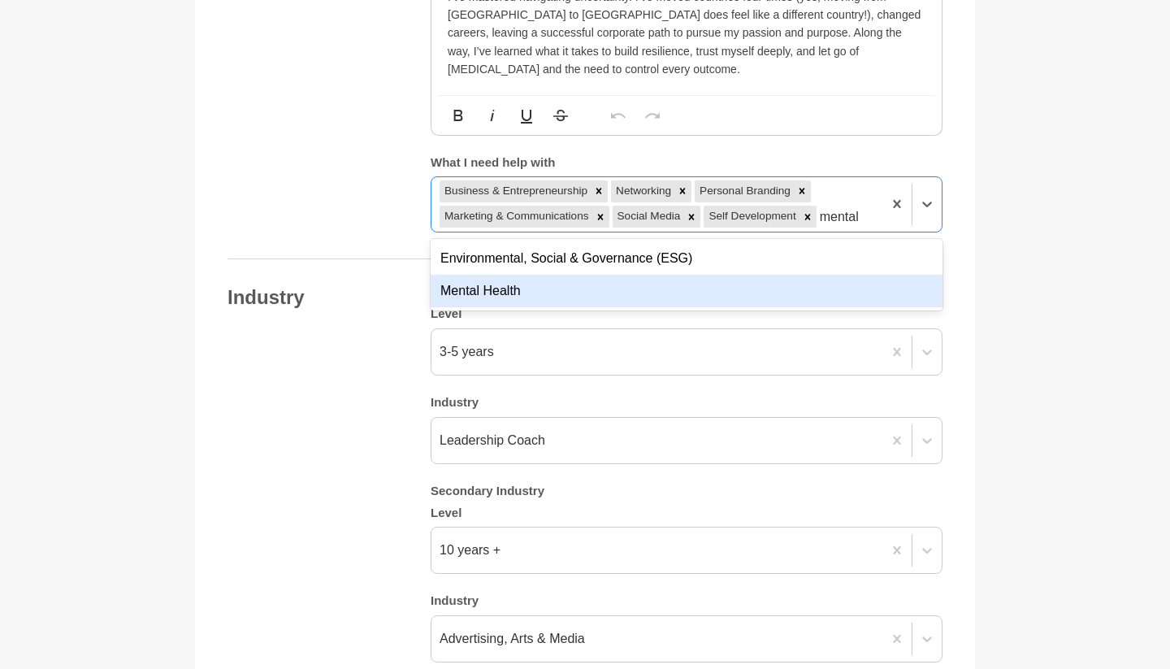
click at [588, 275] on div "Mental Health" at bounding box center [687, 291] width 512 height 33
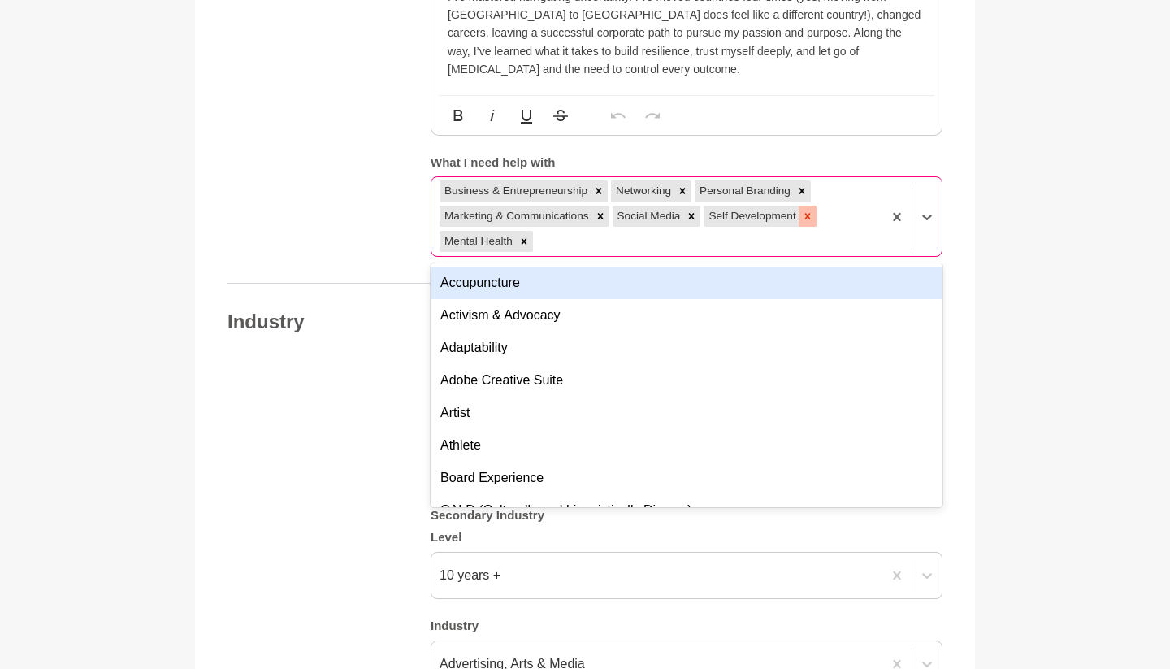
click at [810, 213] on icon at bounding box center [808, 216] width 6 height 6
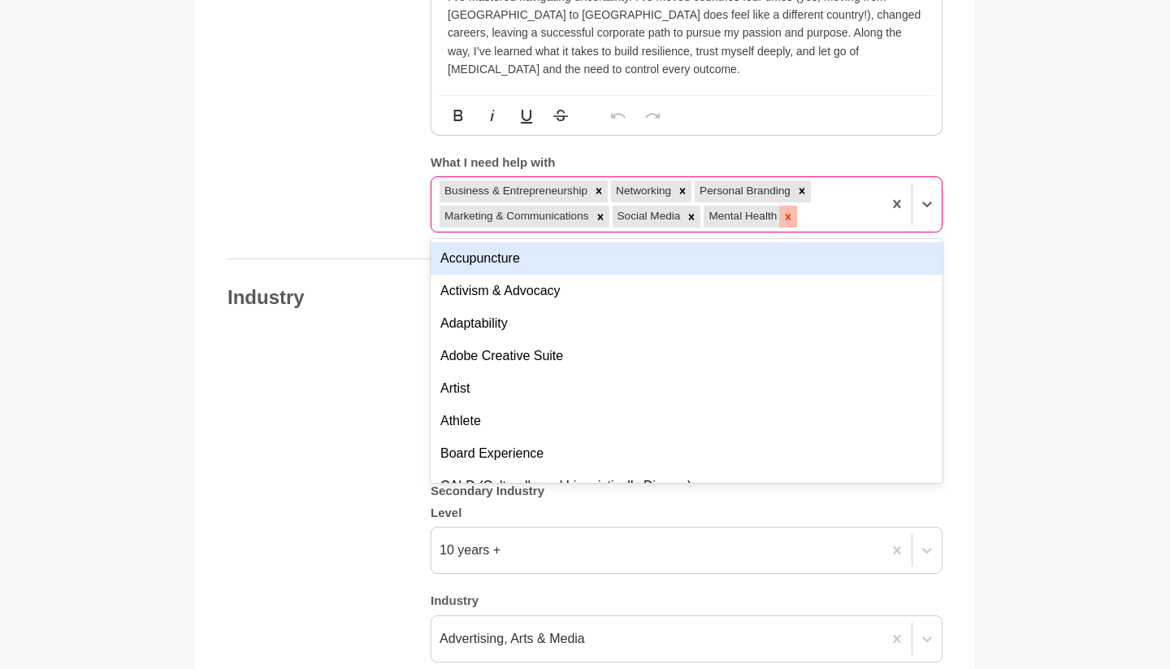
click at [792, 214] on icon at bounding box center [789, 217] width 6 height 6
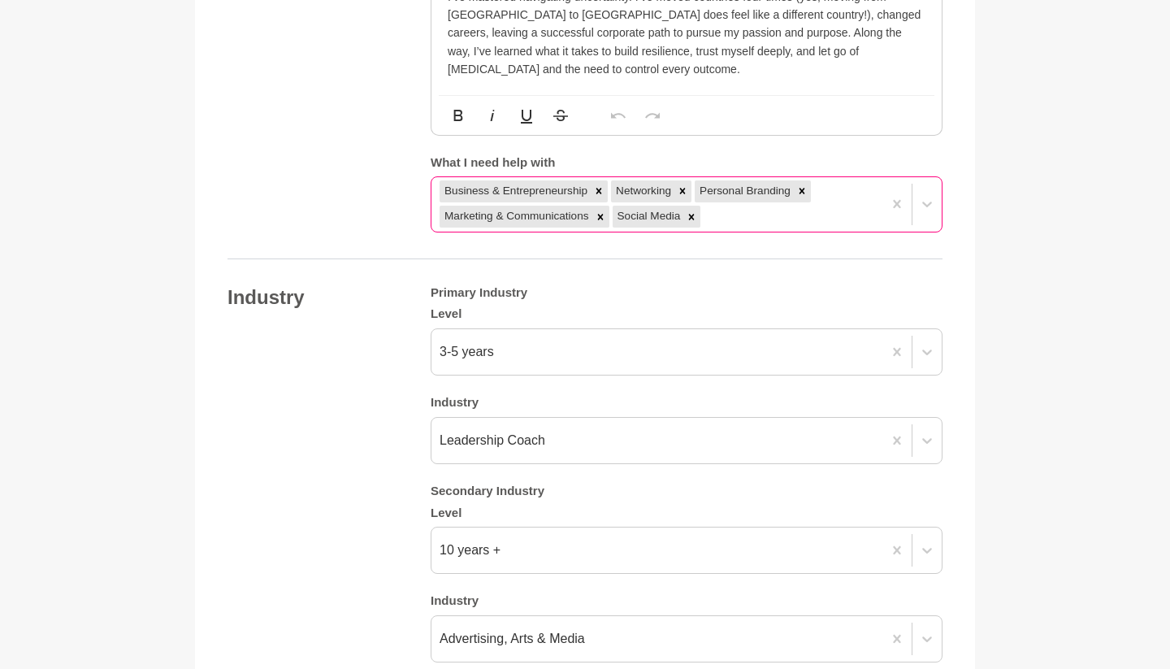
click at [1053, 196] on main "Back to Profile Your details Natalia Yusenis Anxiety Breakthrough & Confidence …" at bounding box center [585, 114] width 1170 height 3006
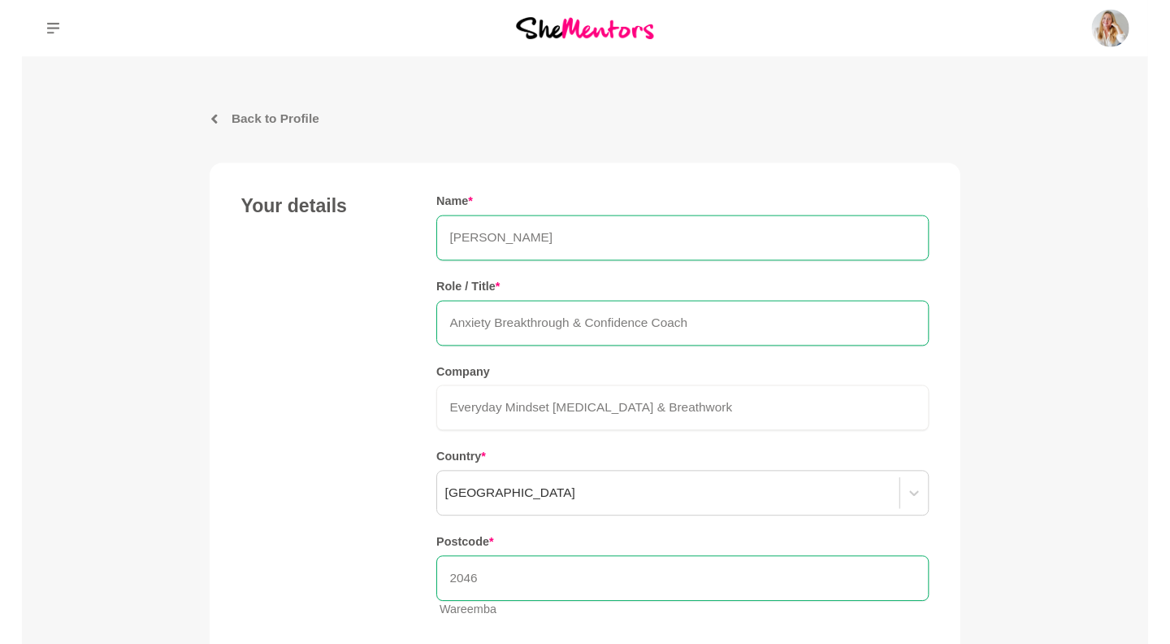
scroll to position [0, 0]
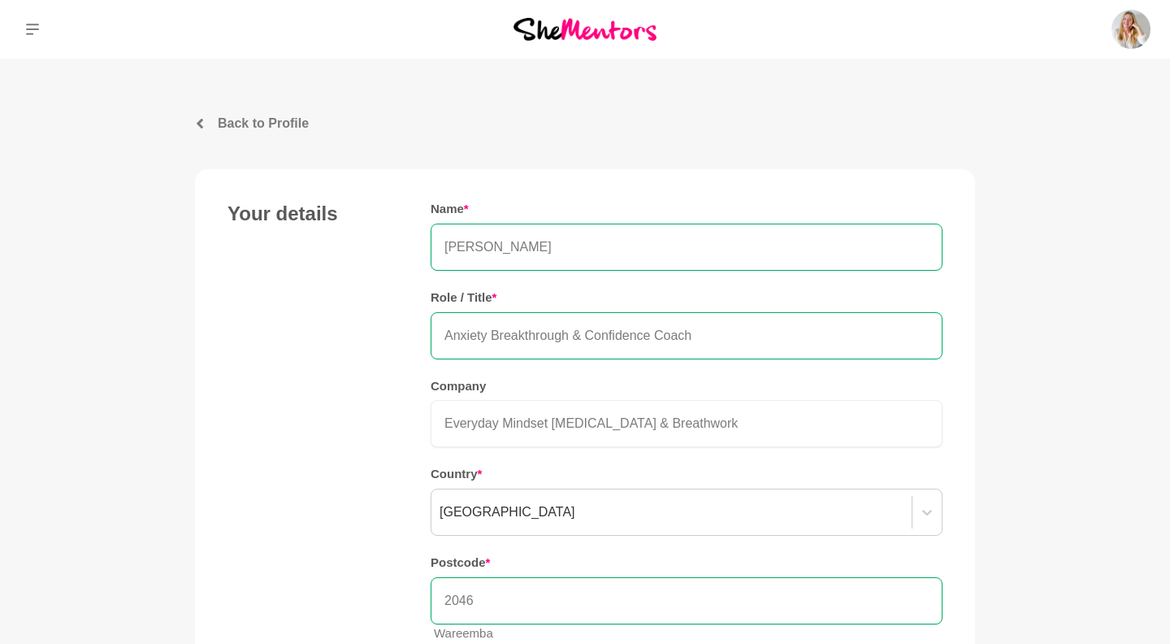
scroll to position [1818, 0]
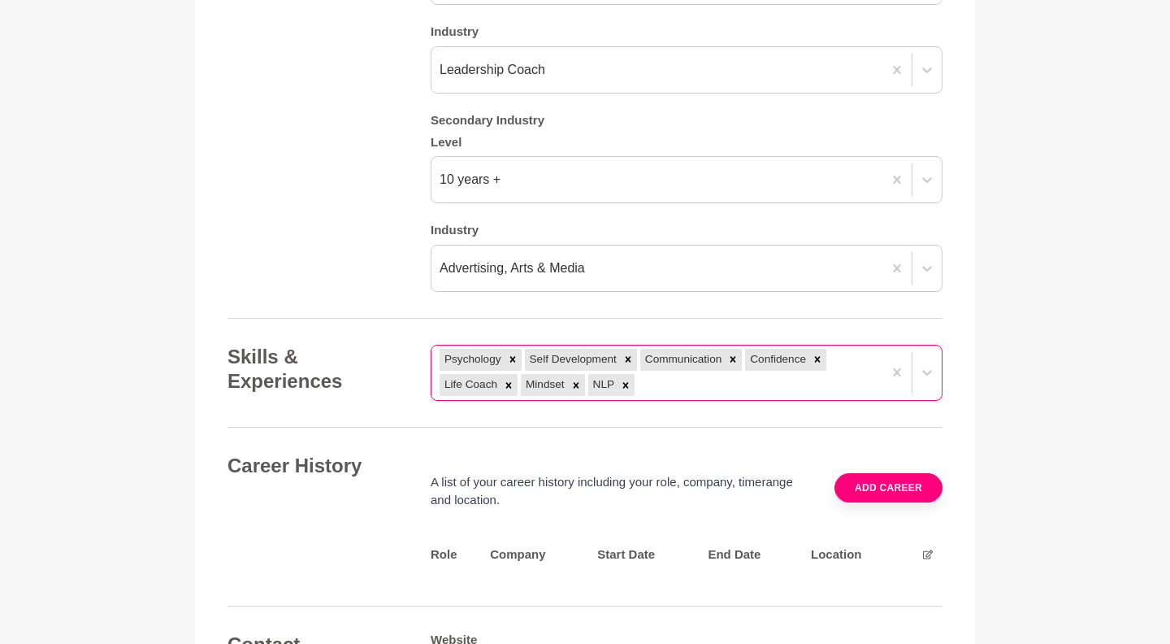
click at [679, 345] on div "Psychology Self Development Communication Confidence Life Coach Mindset NLP" at bounding box center [657, 372] width 451 height 54
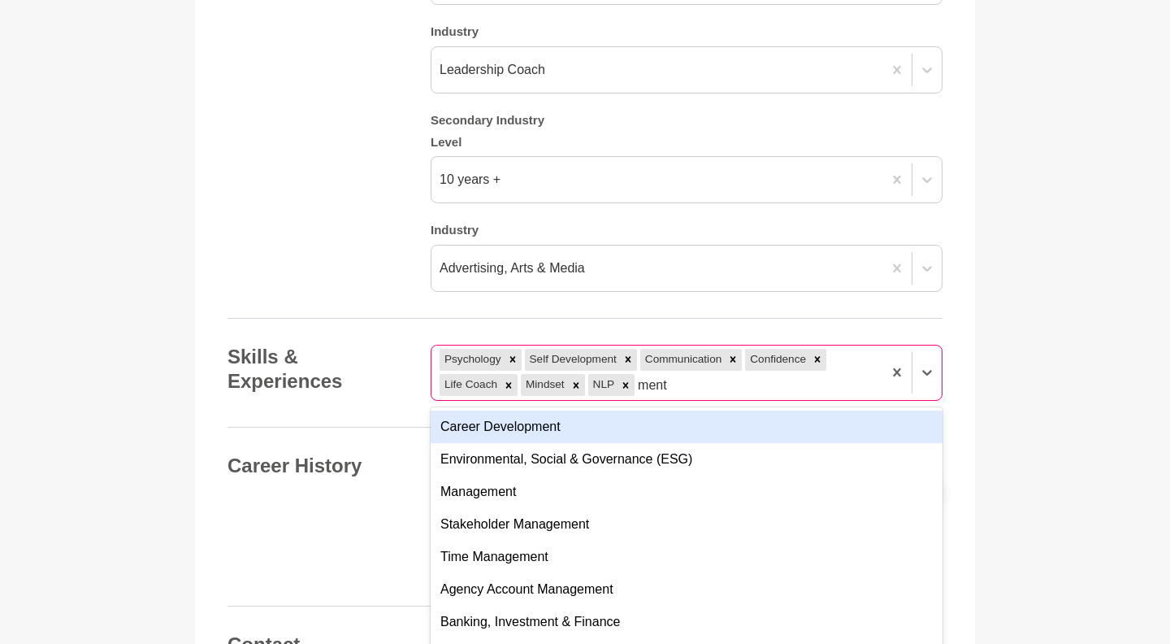
type input "menta"
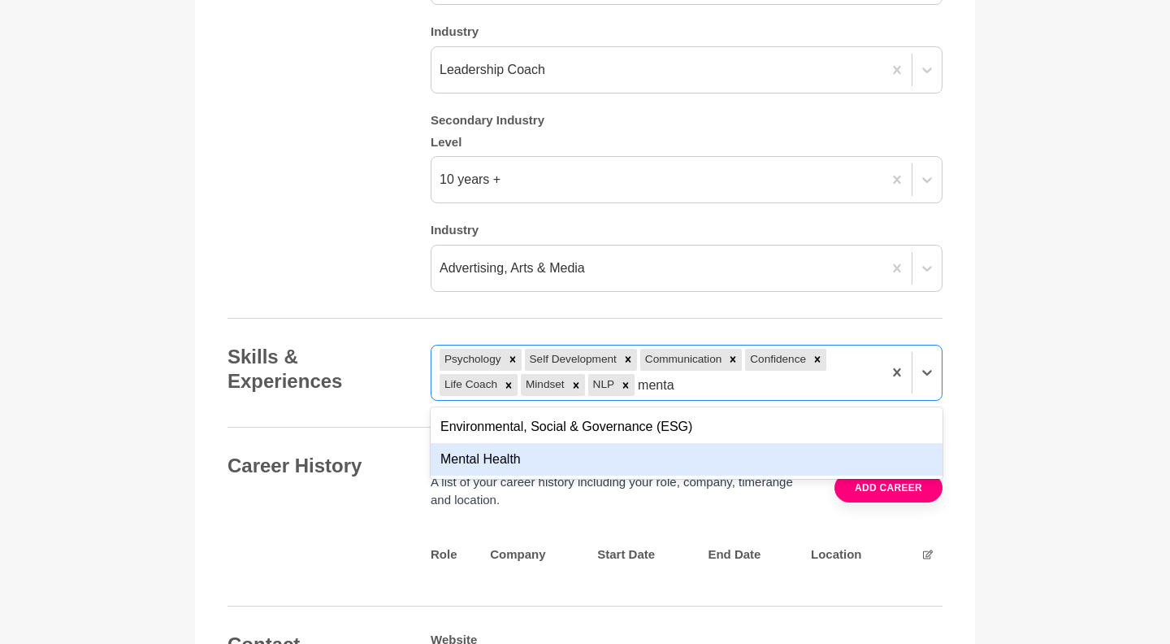
click at [640, 443] on div "Mental Health" at bounding box center [687, 459] width 512 height 33
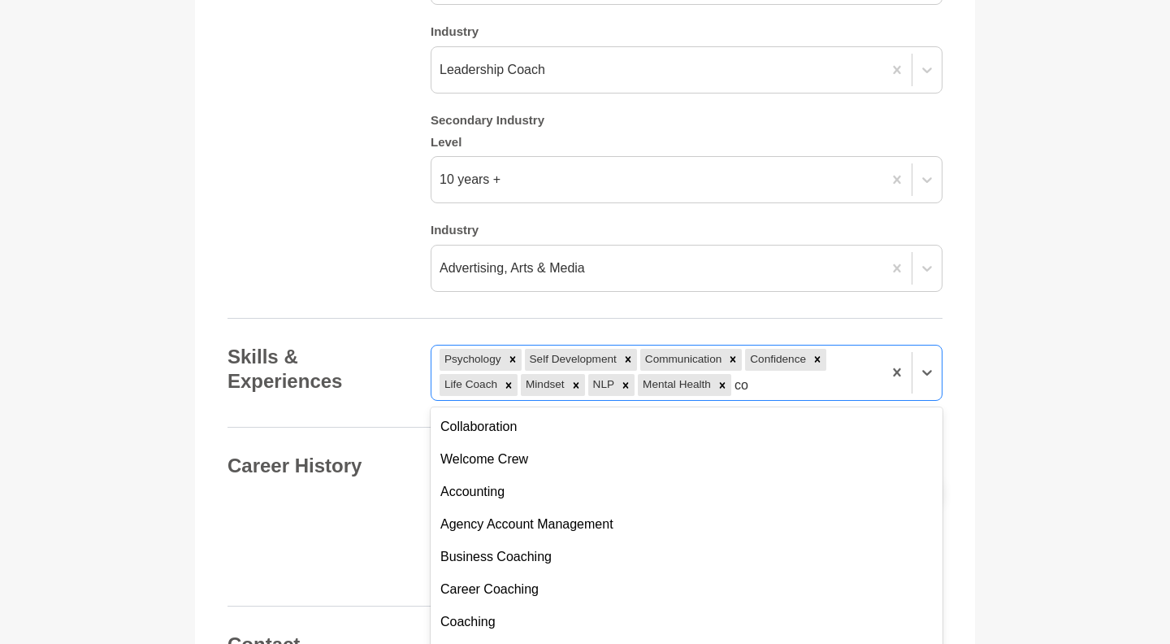
type input "c"
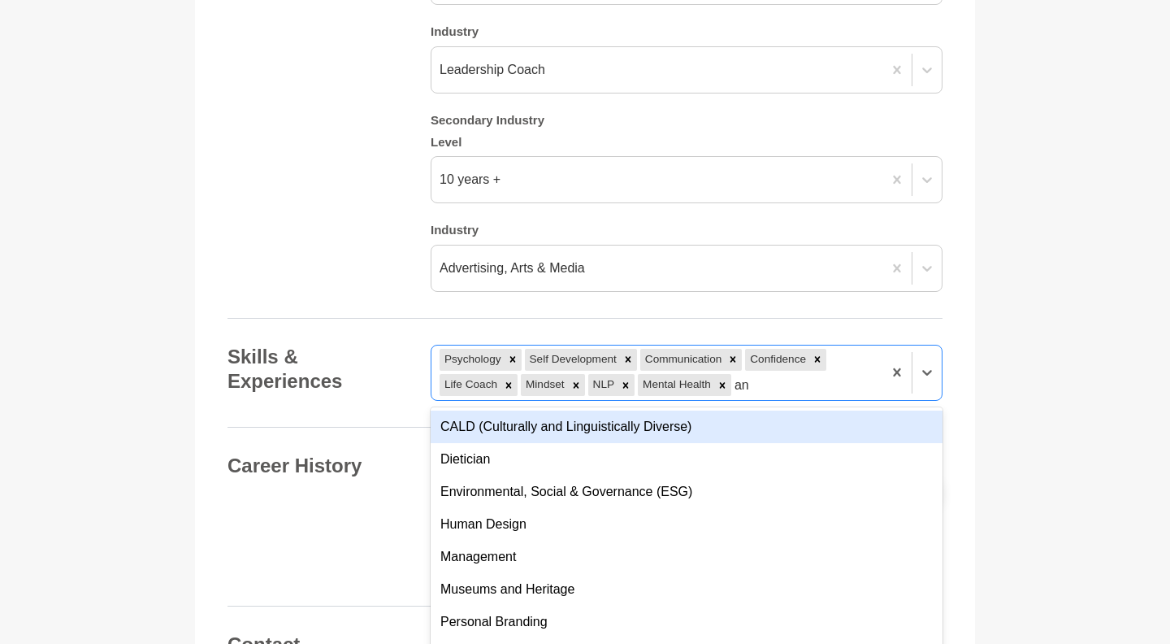
type input "a"
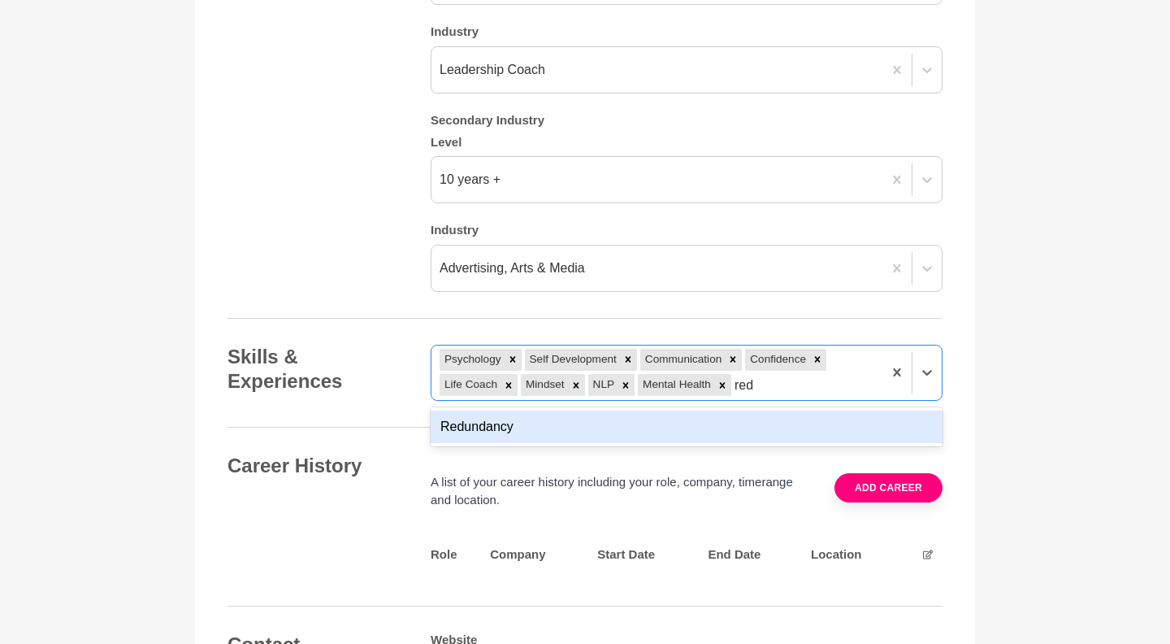
type input "redu"
click at [623, 410] on div "Redundancy" at bounding box center [687, 426] width 512 height 33
type input "empath"
click at [606, 410] on div "Empathy" at bounding box center [687, 426] width 512 height 33
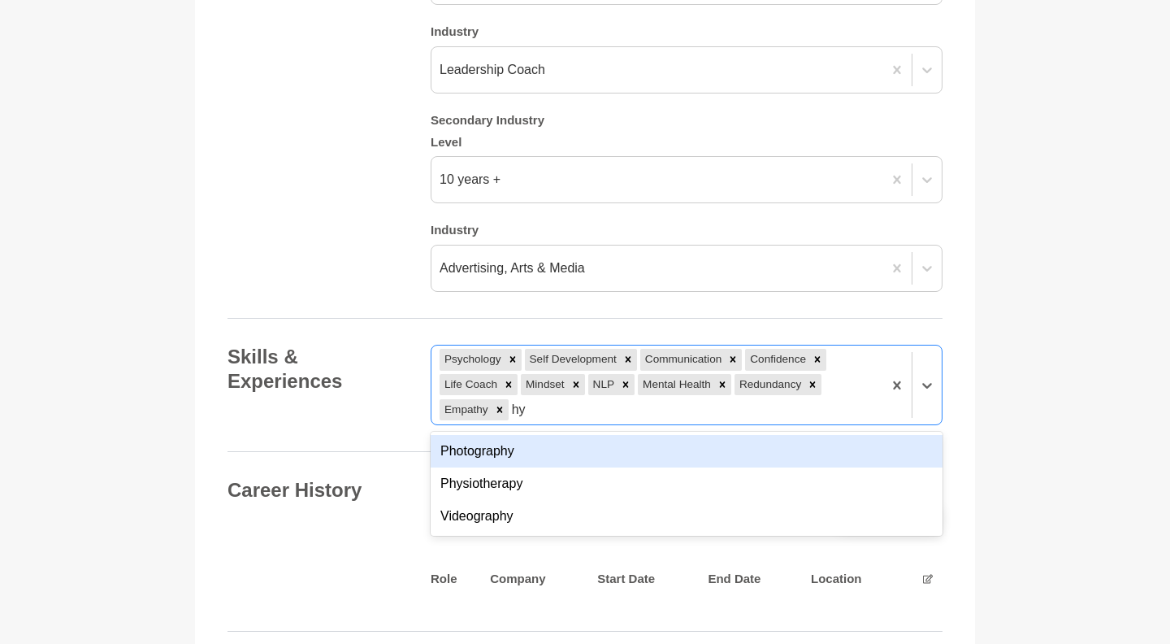
type input "h"
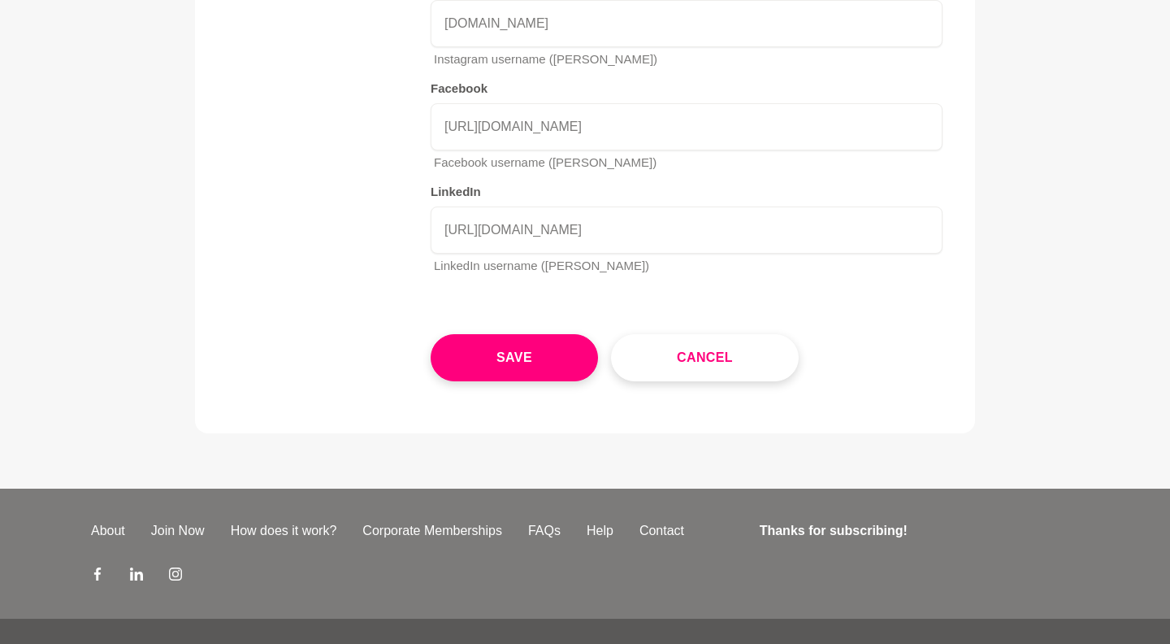
scroll to position [2599, 0]
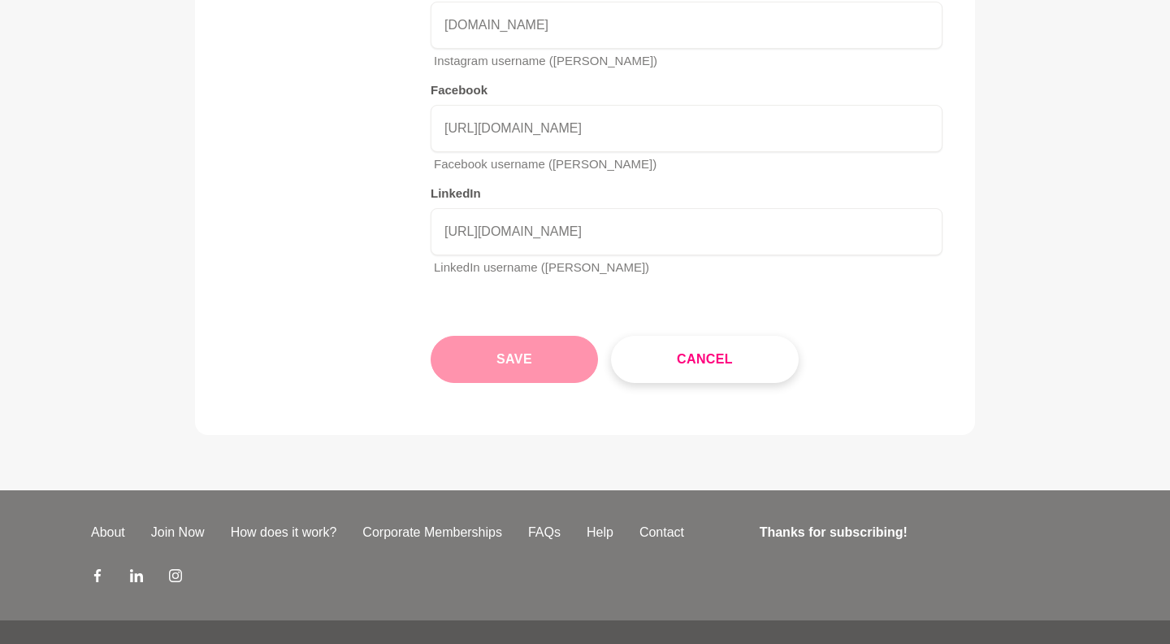
click at [540, 336] on button "Save" at bounding box center [514, 359] width 167 height 47
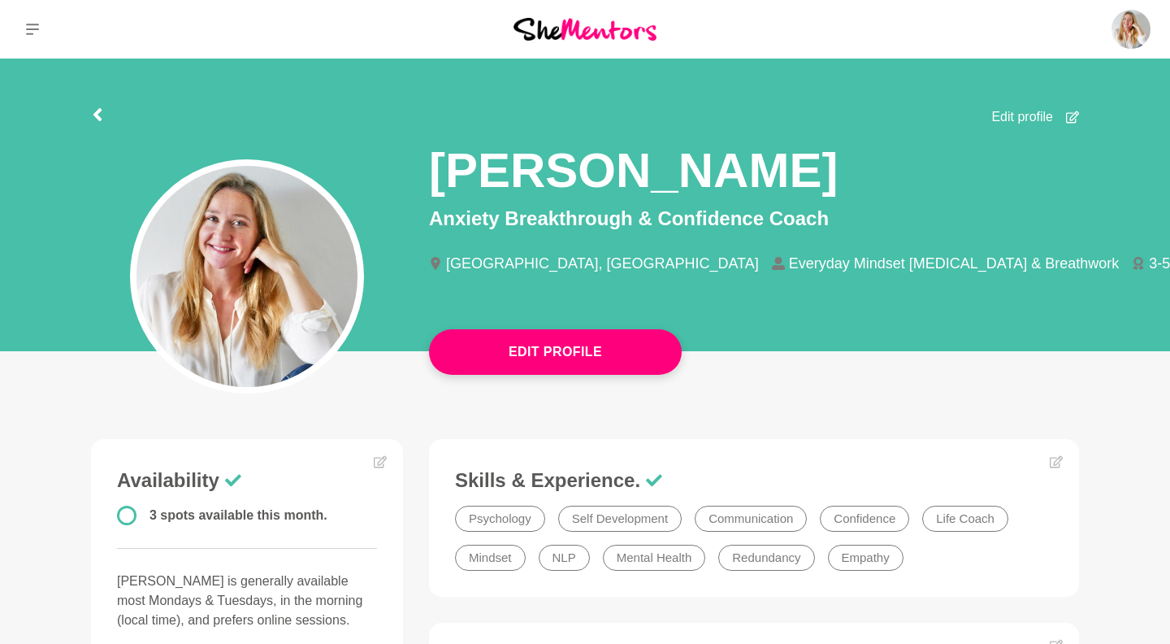
click at [1075, 111] on icon at bounding box center [1072, 117] width 13 height 13
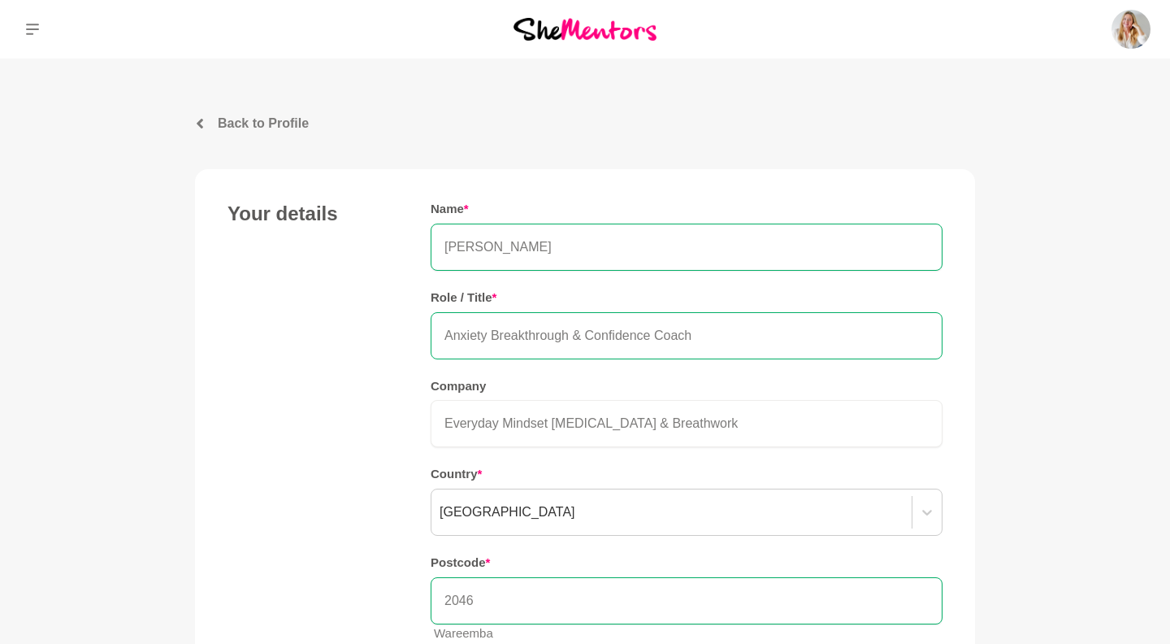
drag, startPoint x: 697, startPoint y: 335, endPoint x: 656, endPoint y: 332, distance: 41.6
click at [656, 332] on input "Anxiety Breakthrough & Confidence Coach" at bounding box center [687, 335] width 512 height 47
drag, startPoint x: 768, startPoint y: 336, endPoint x: 335, endPoint y: 334, distance: 433.2
click at [335, 334] on div "Your details Name * Natalia Yusenis Role / Title * Anxiety Breakthrough & Confi…" at bounding box center [585, 429] width 715 height 454
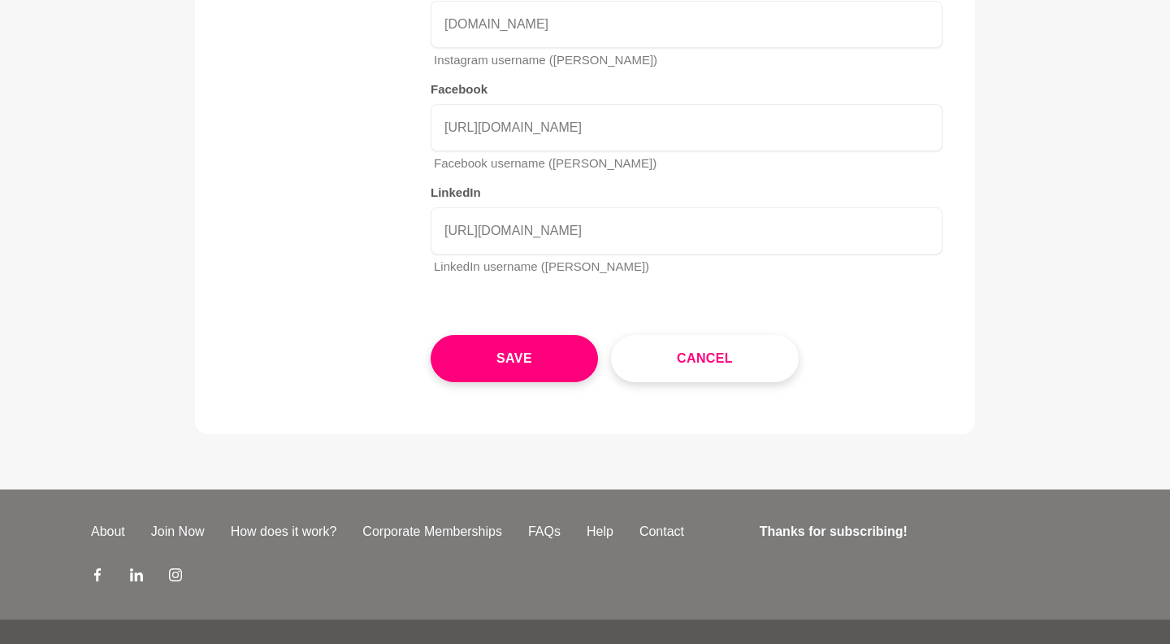
scroll to position [2599, 0]
type input "Anxiety Breakthrough & Confidence Mindset Mentor"
click at [550, 336] on button "Save" at bounding box center [514, 359] width 167 height 47
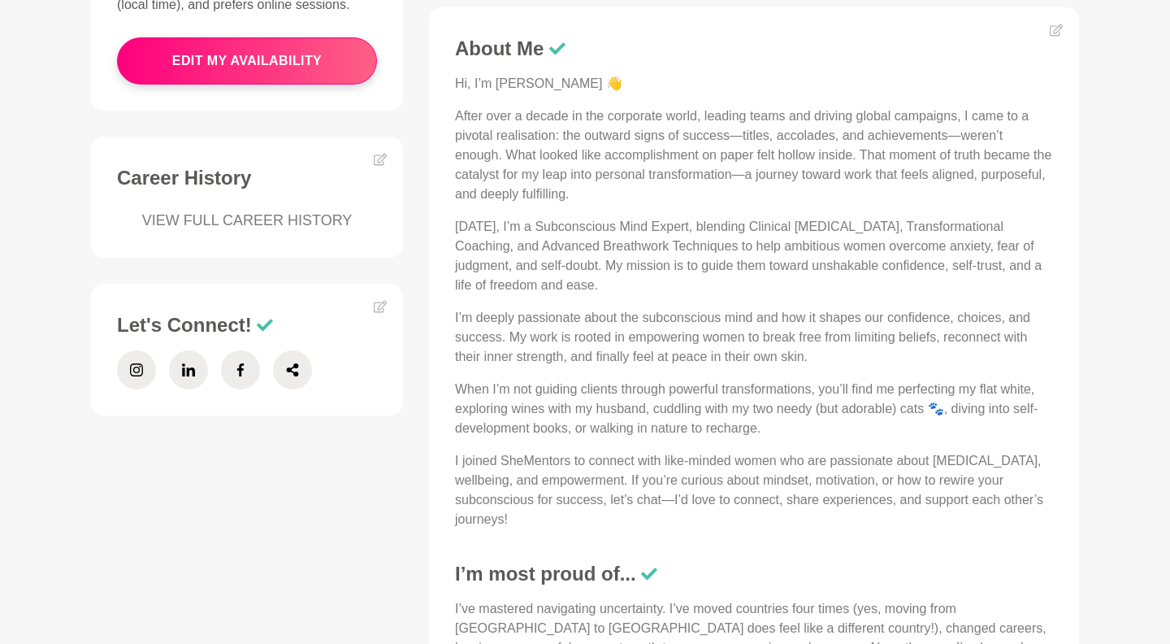
scroll to position [628, 0]
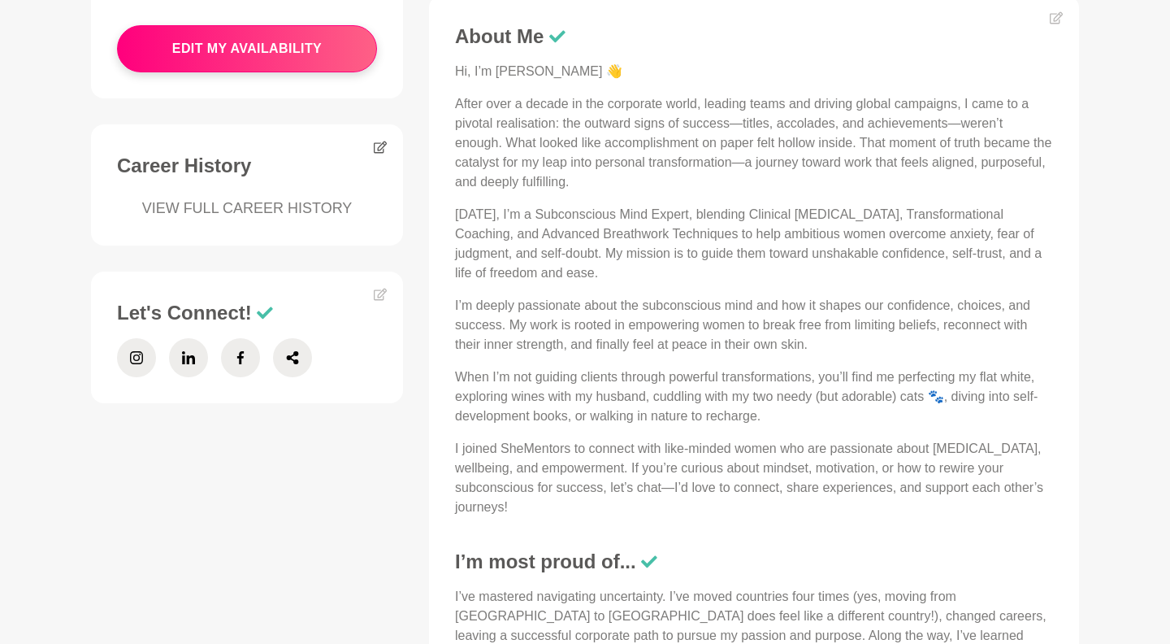
click at [379, 146] on icon at bounding box center [380, 147] width 13 height 13
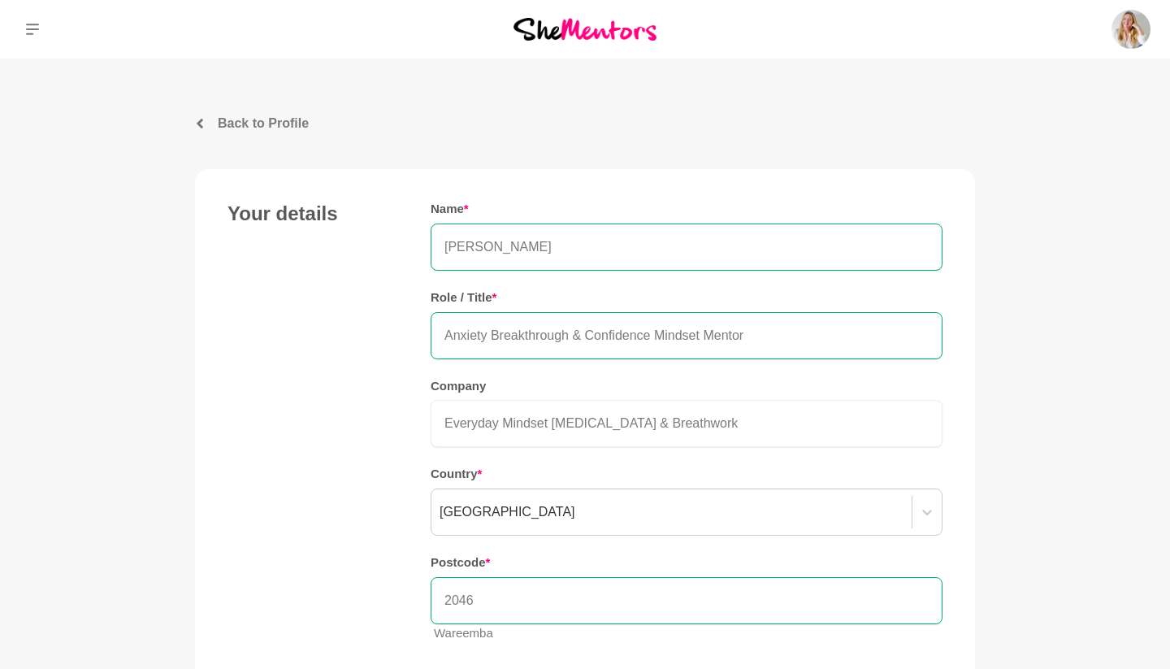
click at [209, 119] on link "Back to Profile" at bounding box center [585, 124] width 780 height 20
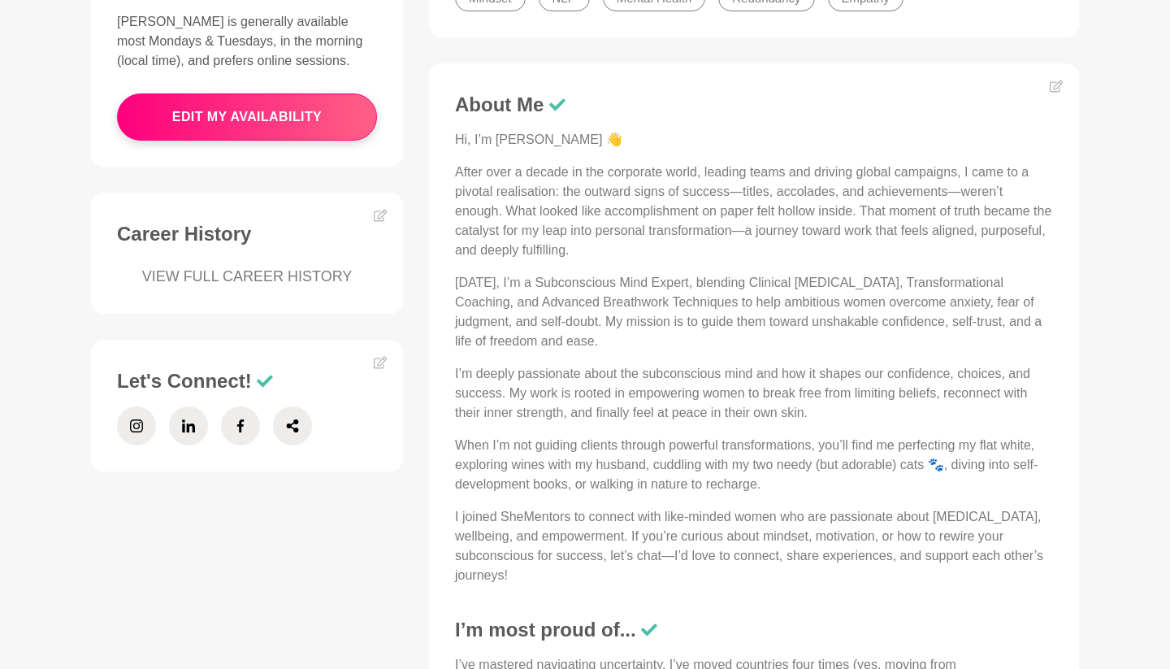
scroll to position [531, 0]
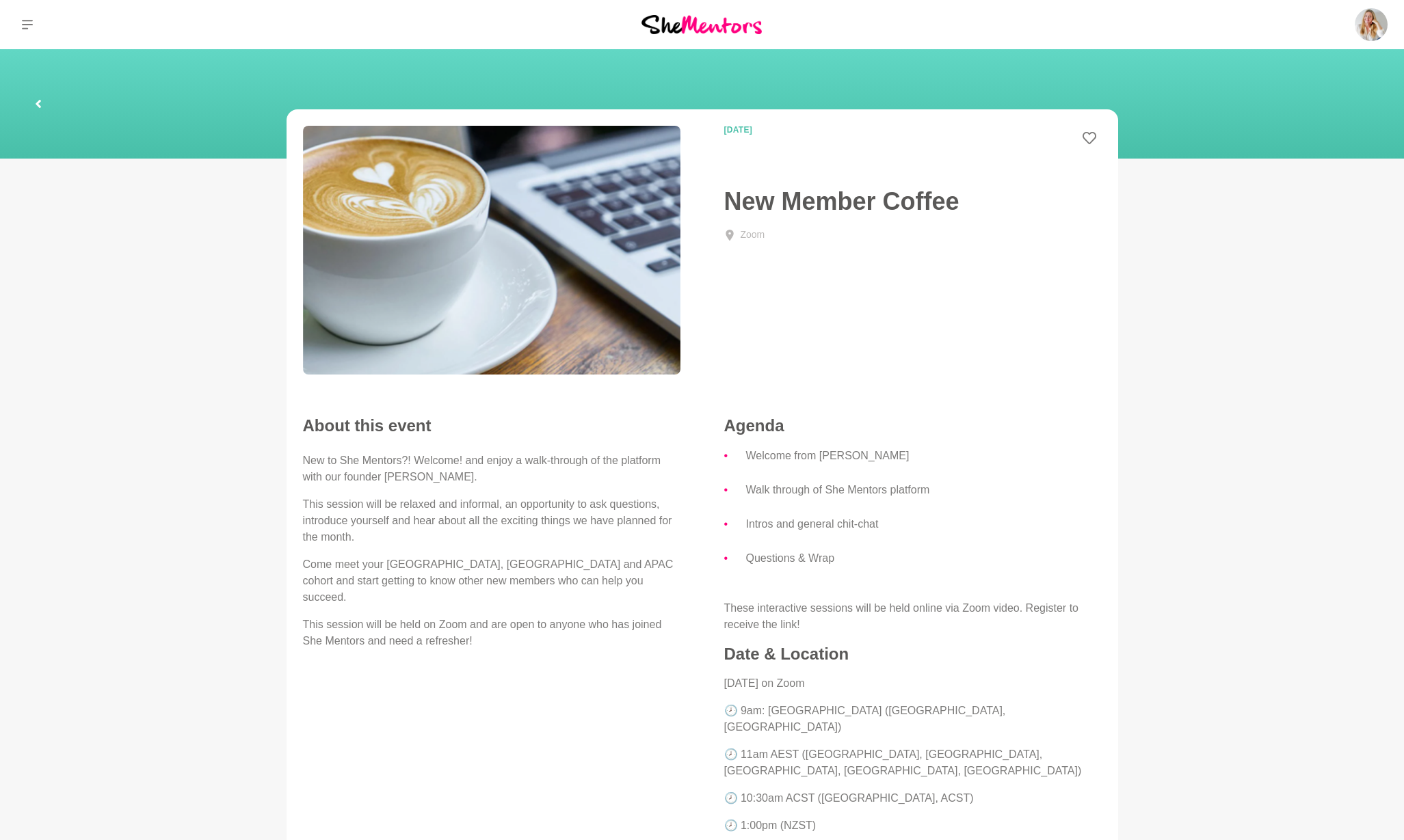
scroll to position [-24, 0]
